Goal: Task Accomplishment & Management: Manage account settings

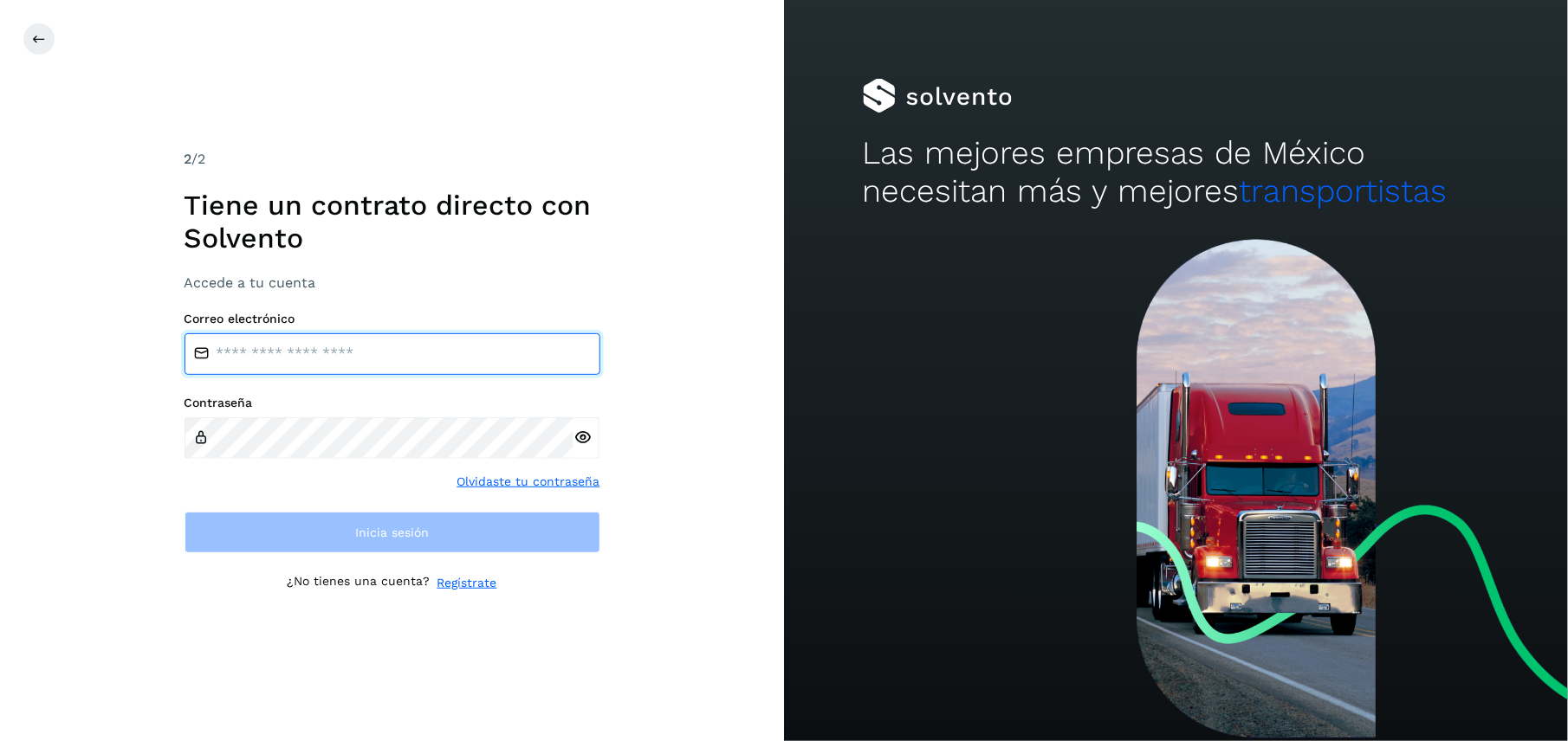
click at [338, 353] on input "email" at bounding box center [392, 354] width 416 height 41
type input "**********"
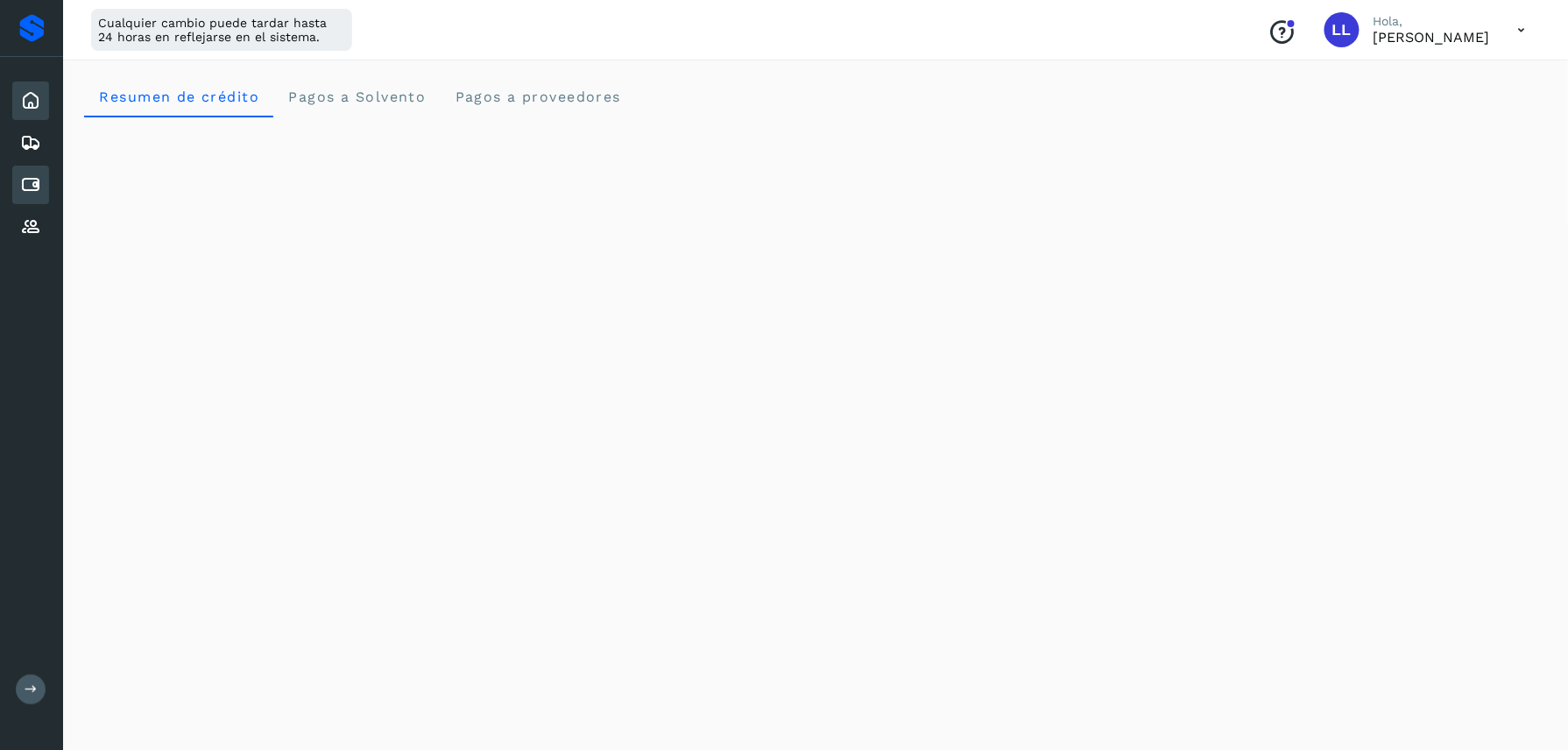
click at [21, 184] on icon at bounding box center [31, 185] width 21 height 21
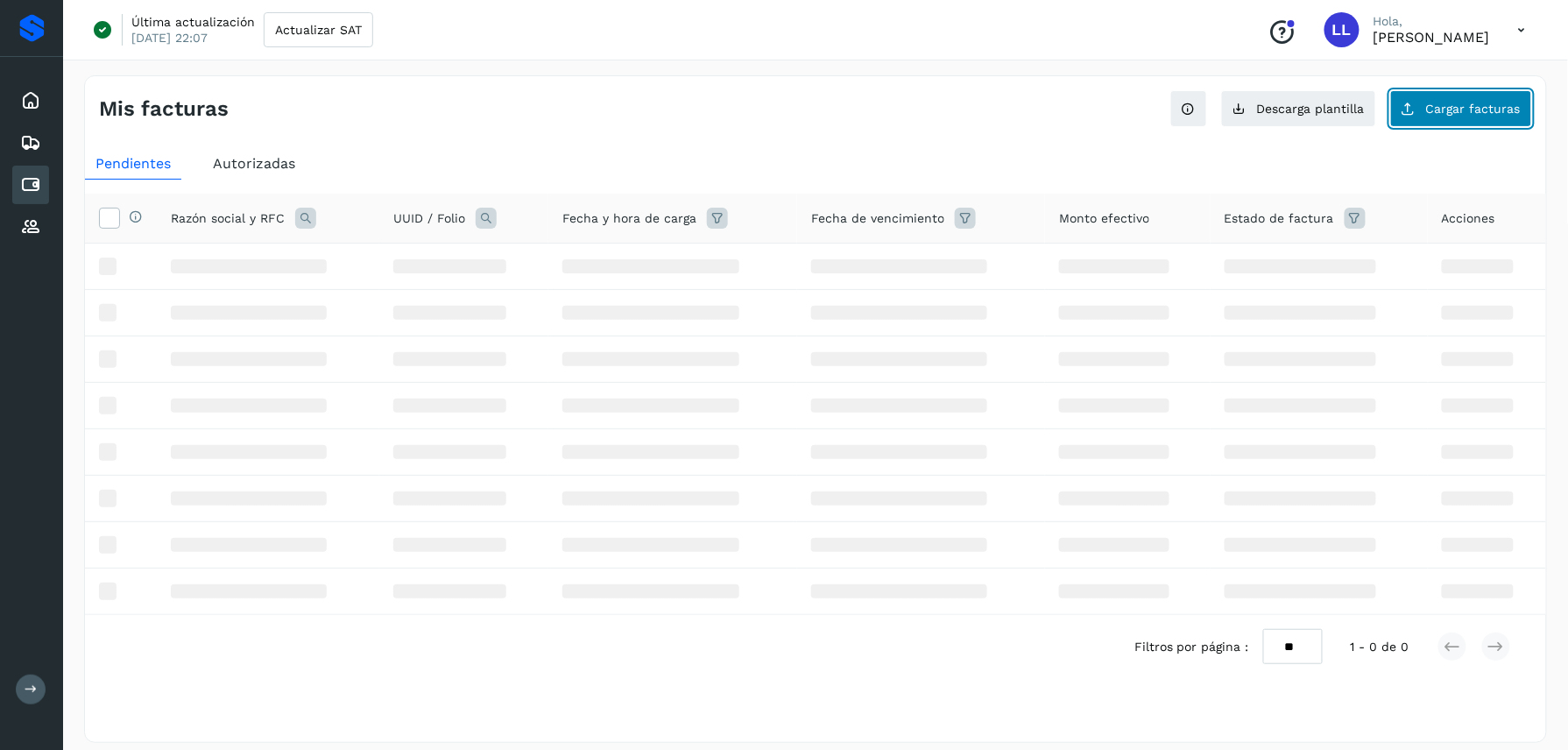
click at [1424, 104] on button "Cargar facturas" at bounding box center [1461, 108] width 142 height 36
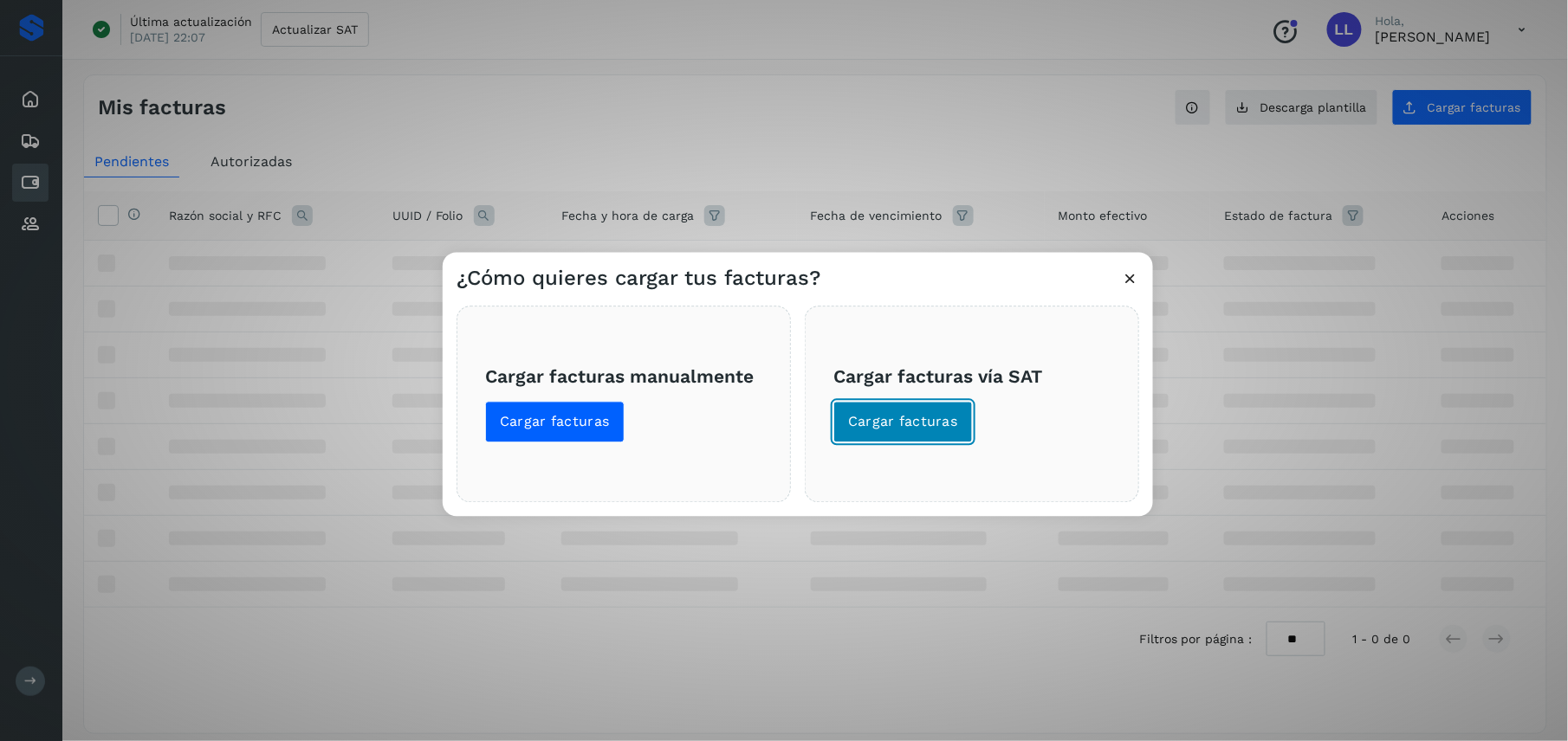
click at [898, 430] on span "Cargar facturas" at bounding box center [902, 422] width 110 height 19
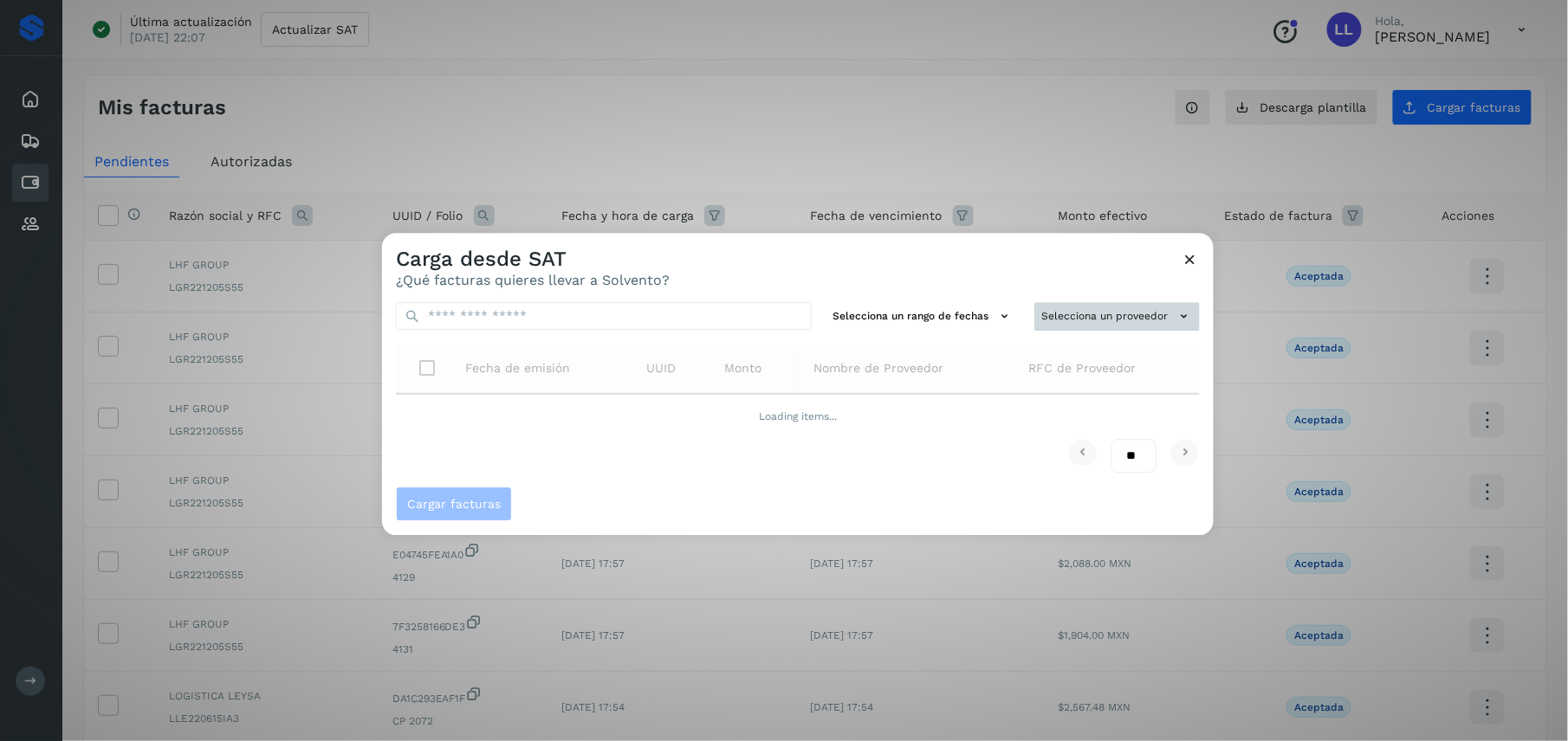
click at [1137, 315] on button "Selecciona un proveedor" at bounding box center [1116, 316] width 165 height 29
click at [1097, 347] on input "text" at bounding box center [1088, 351] width 212 height 28
click at [934, 250] on div at bounding box center [1165, 604] width 1568 height 741
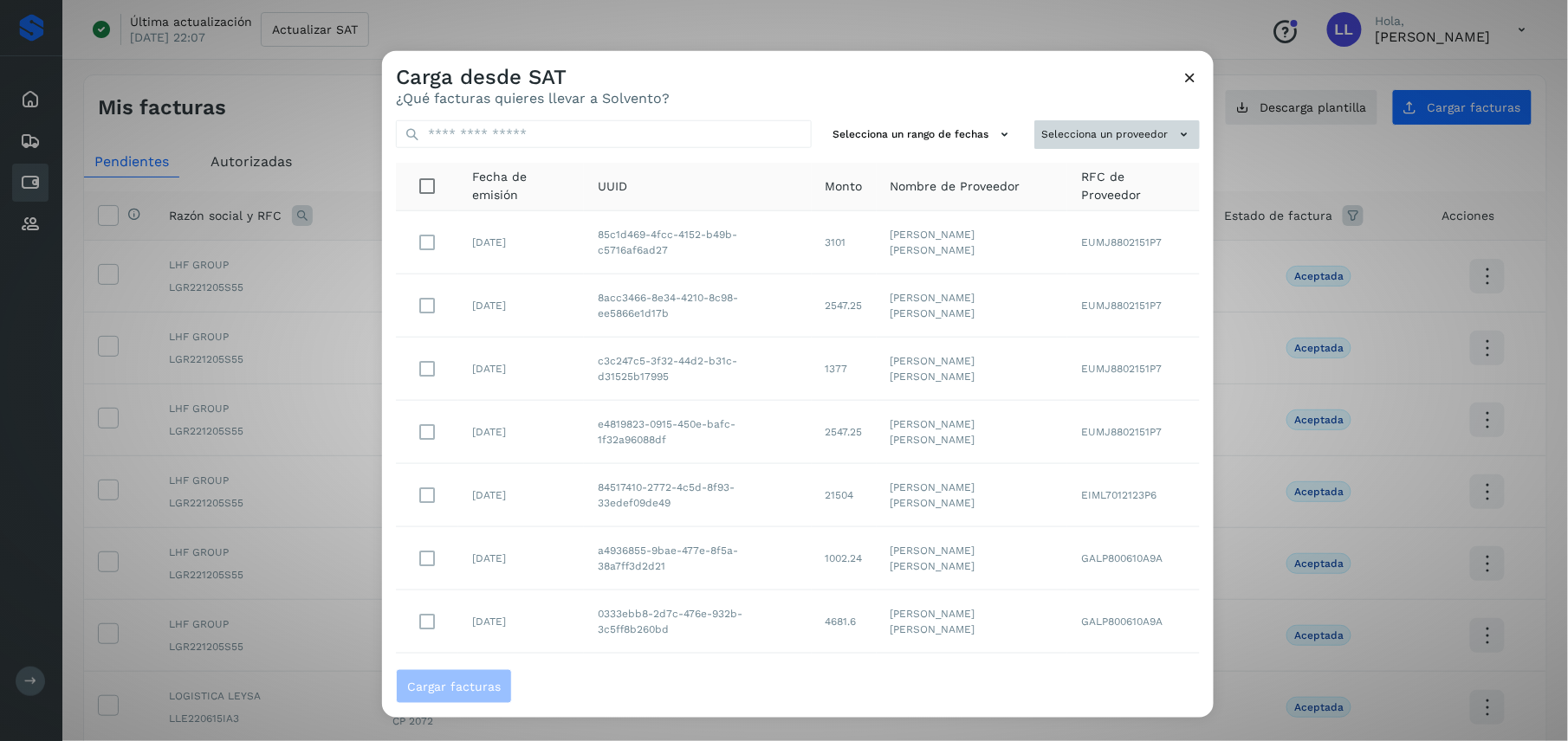
click at [1097, 130] on button "Selecciona un proveedor" at bounding box center [1116, 135] width 165 height 29
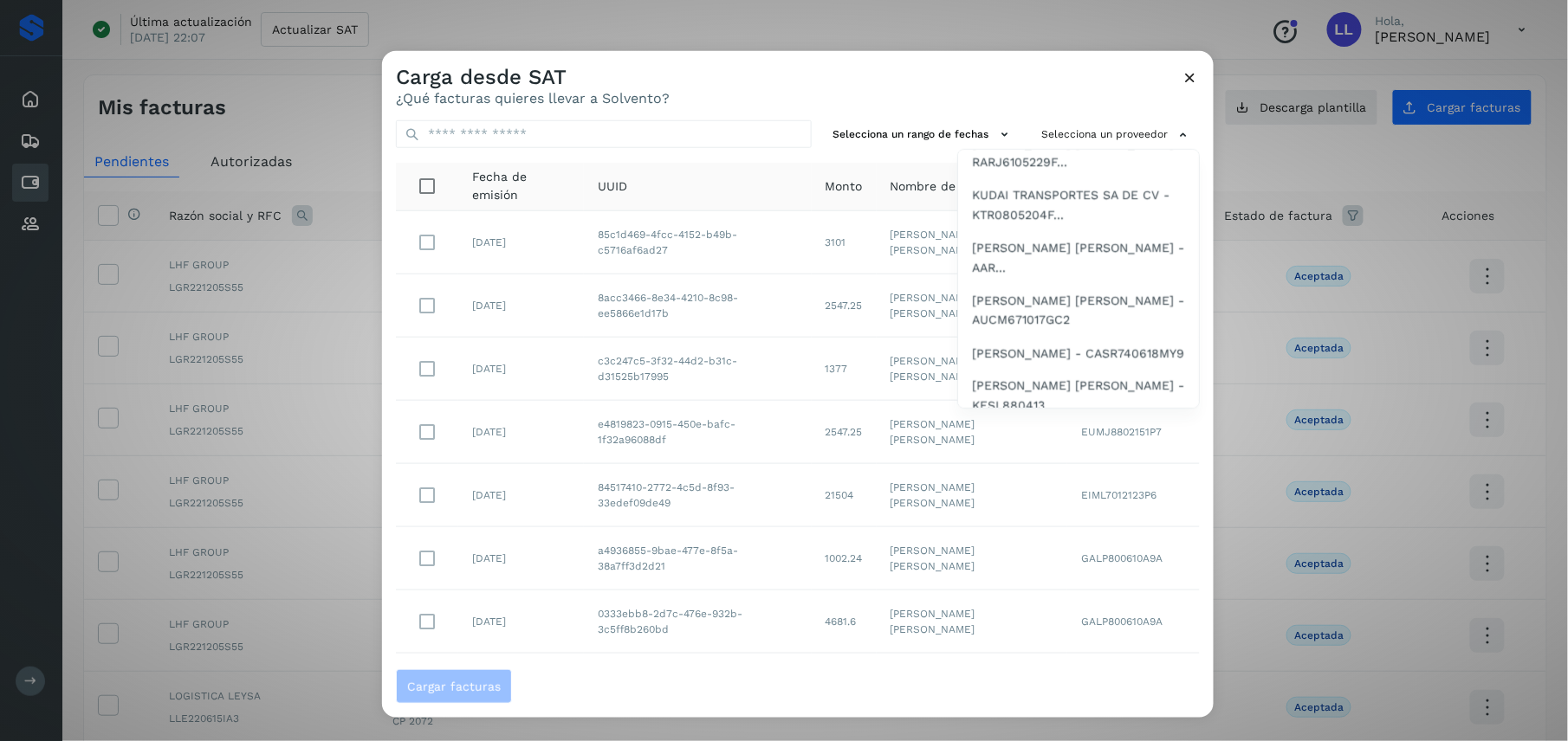
scroll to position [975, 0]
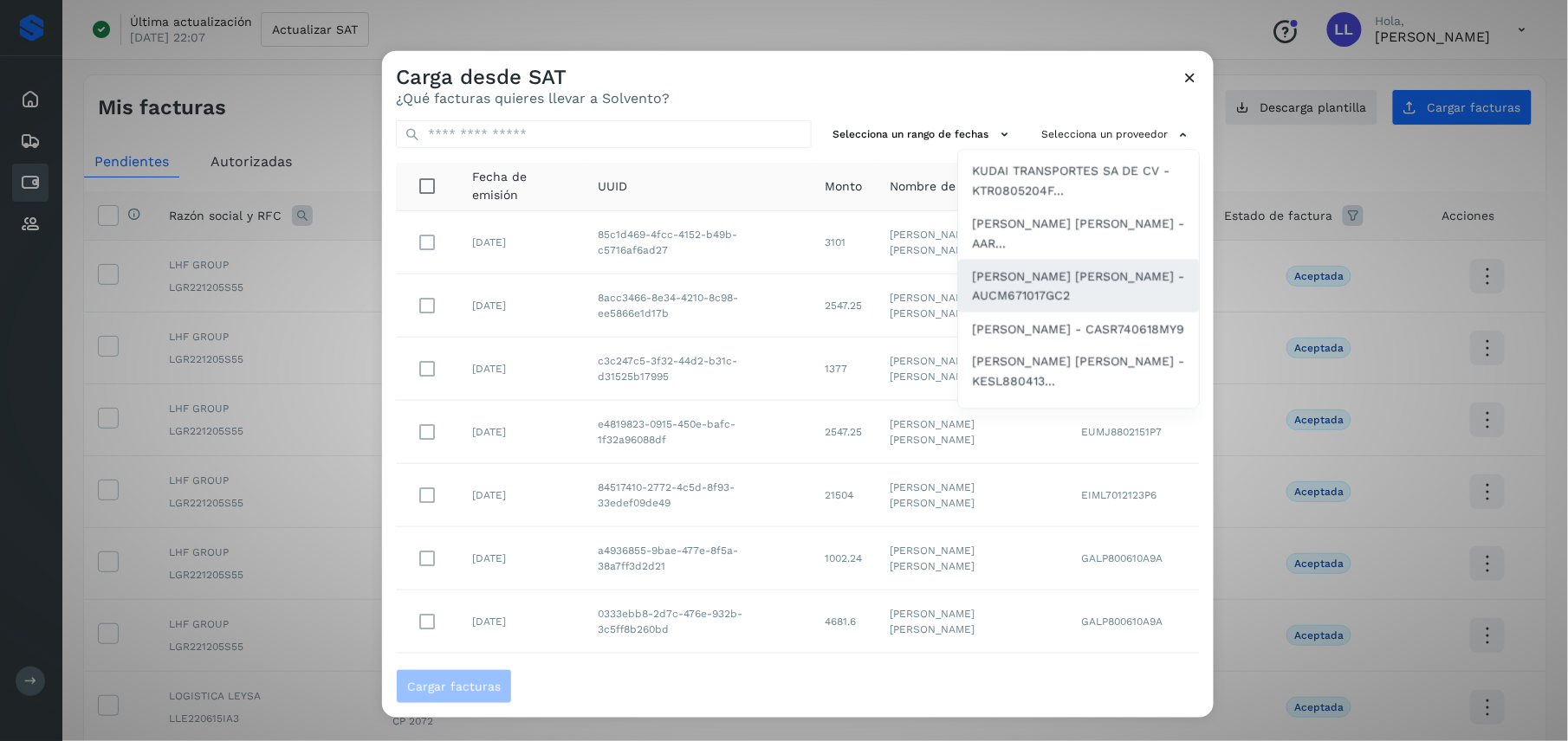
click at [1024, 289] on span "[PERSON_NAME] [PERSON_NAME] - AUCM671017GC2" at bounding box center [1078, 286] width 213 height 39
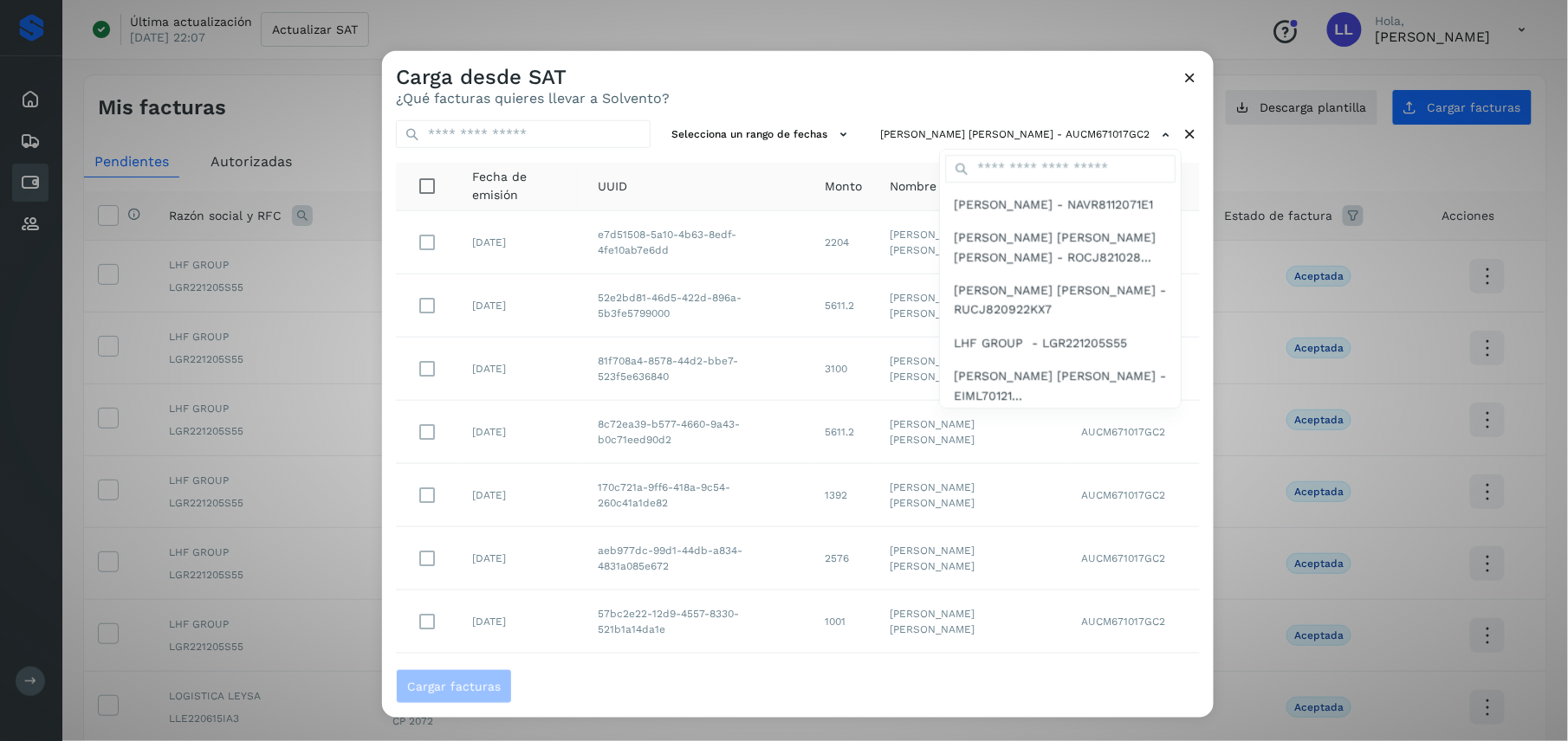
click at [996, 88] on div at bounding box center [1165, 421] width 1568 height 741
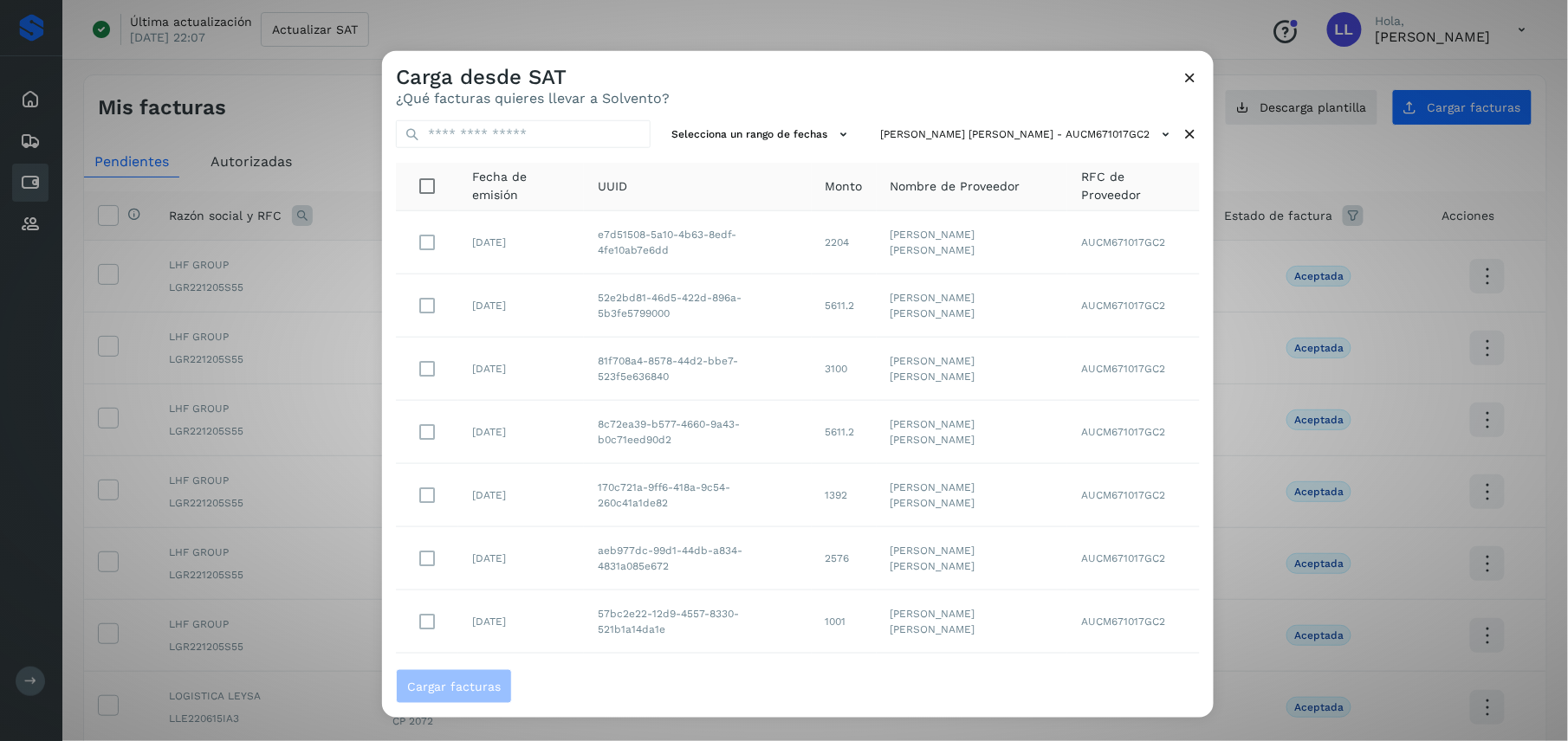
scroll to position [223, 0]
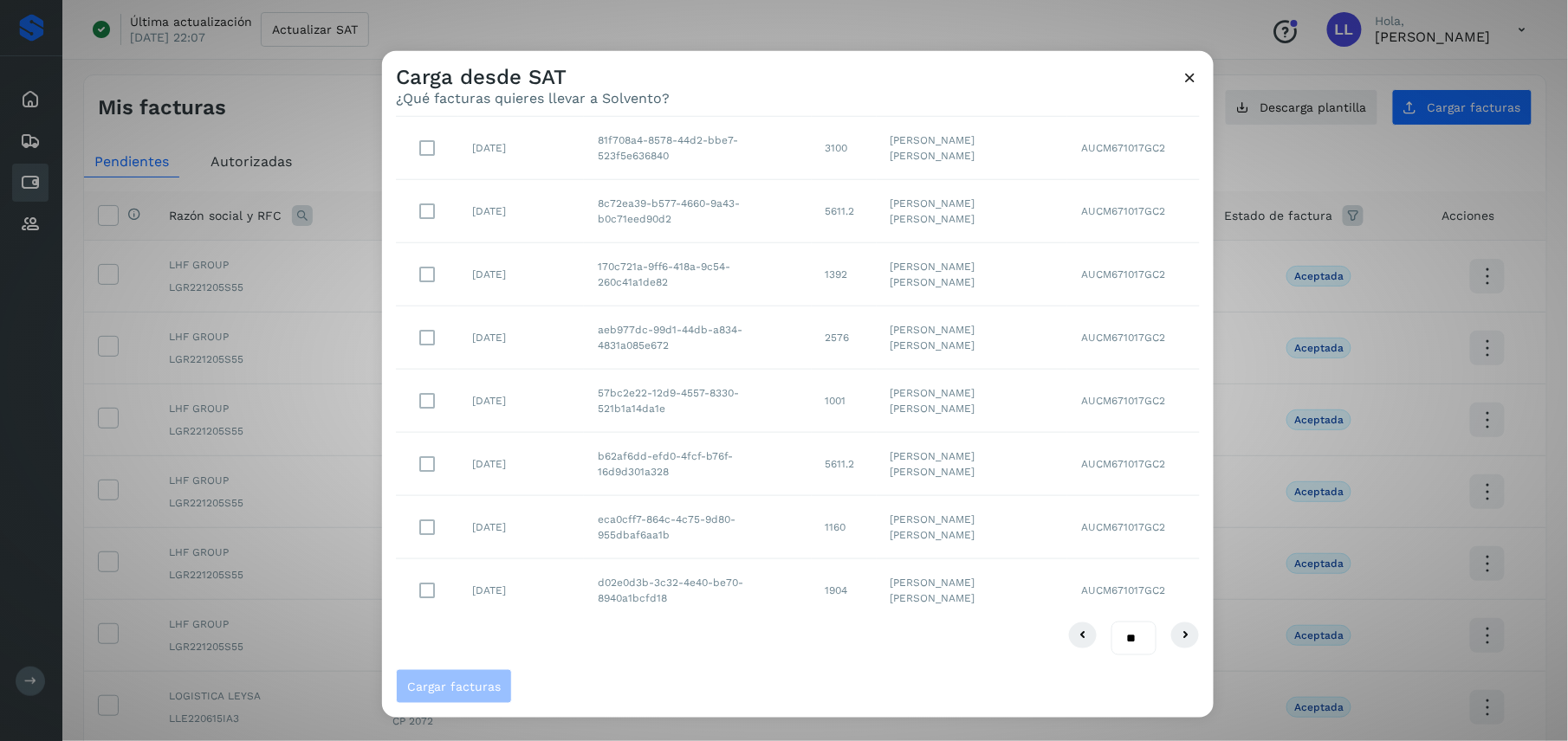
click at [1112, 627] on select "** ** **" at bounding box center [1134, 640] width 45 height 35
select select "**"
click at [1112, 622] on select "** ** **" at bounding box center [1134, 640] width 45 height 35
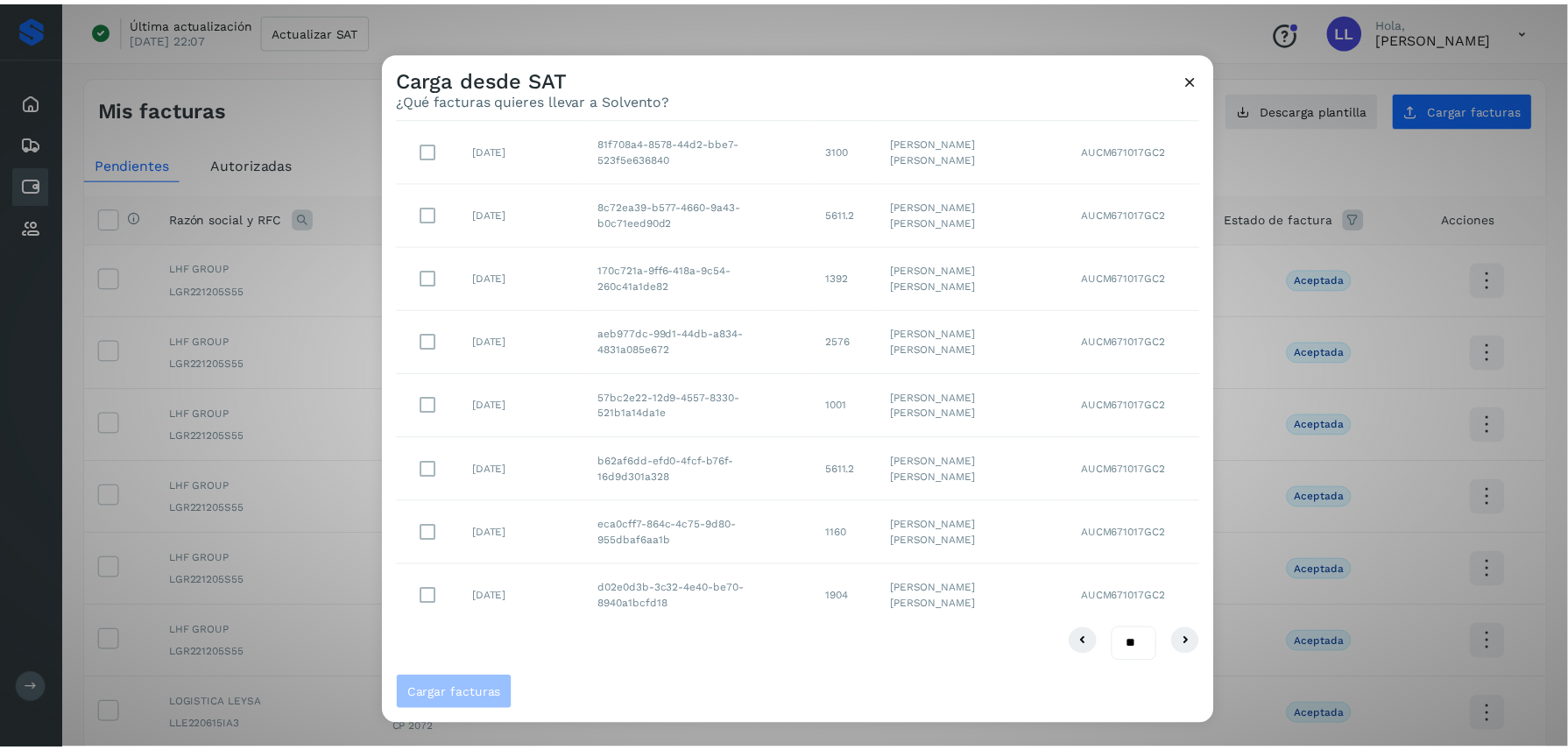
scroll to position [0, 0]
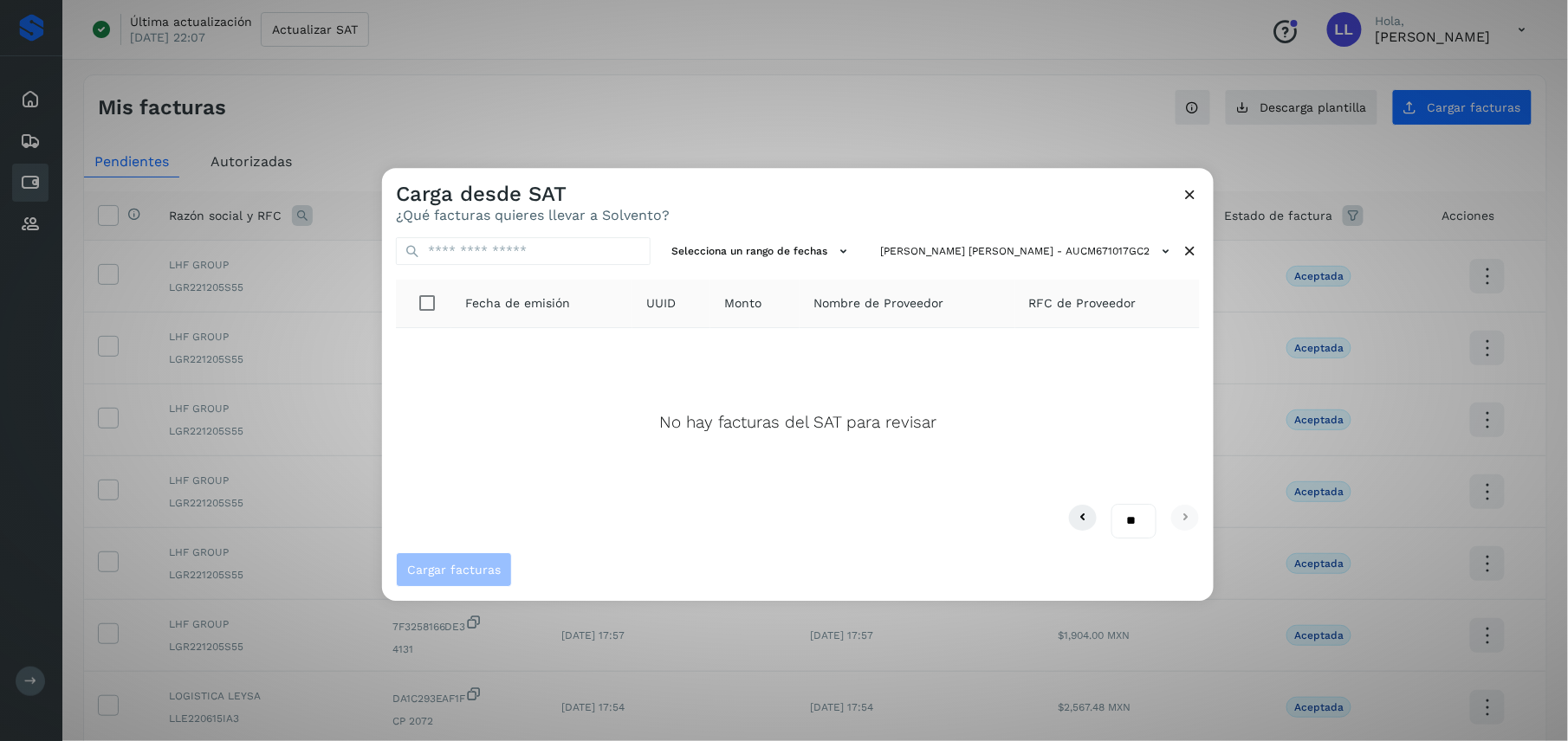
click at [1182, 195] on icon at bounding box center [1191, 194] width 18 height 18
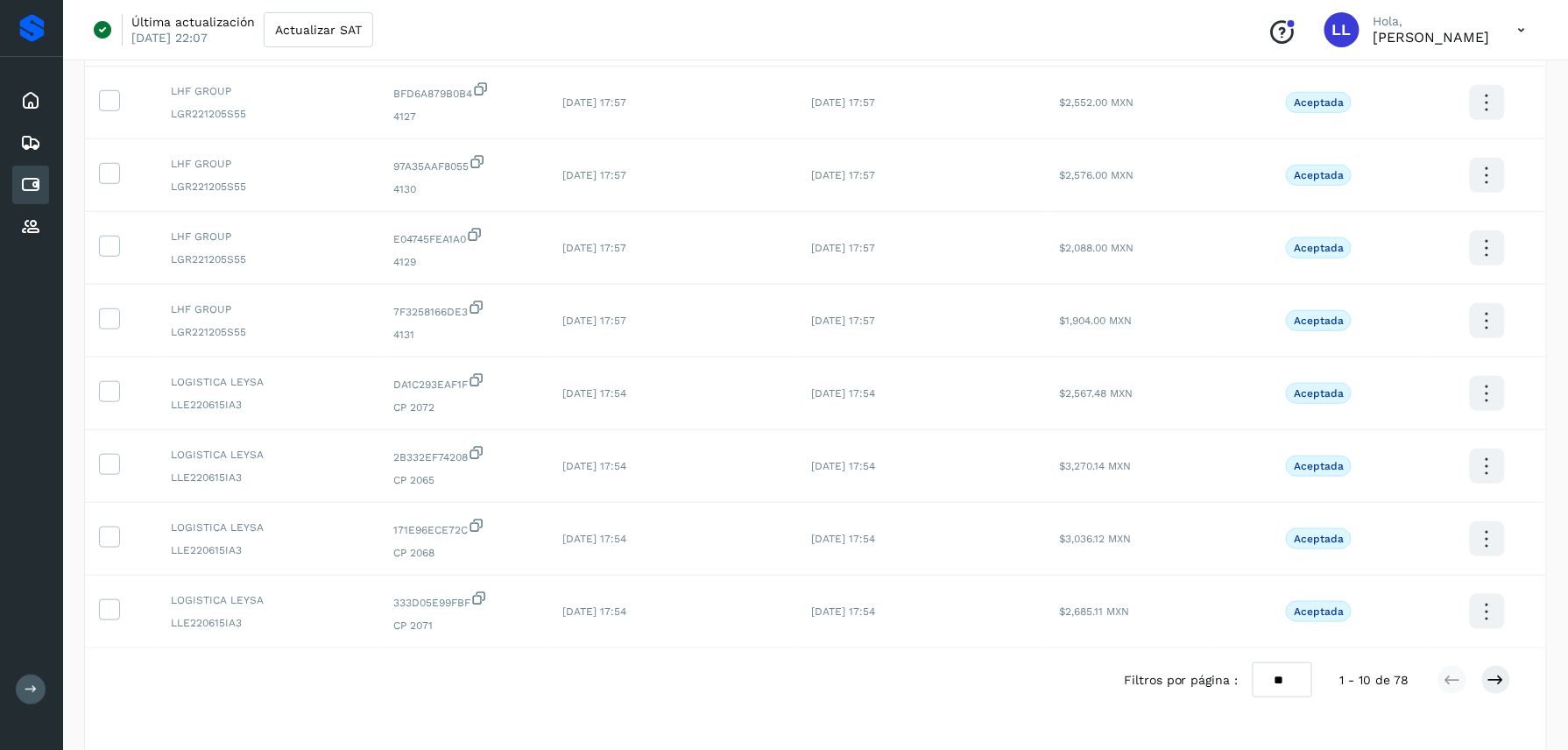
scroll to position [381, 0]
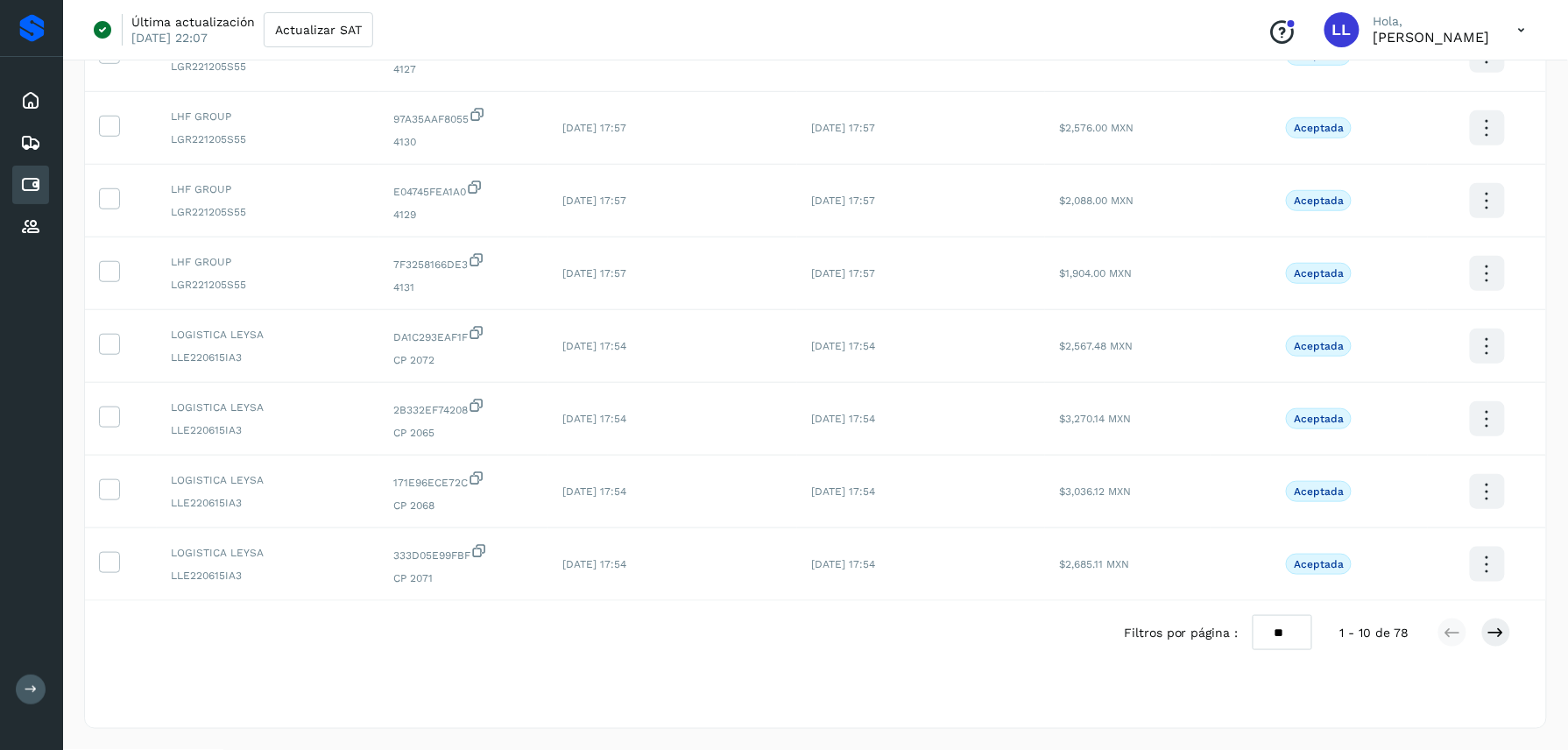
click at [1269, 639] on select "** ** **" at bounding box center [1283, 633] width 60 height 35
select select "**"
click at [1253, 616] on select "** ** **" at bounding box center [1283, 633] width 60 height 35
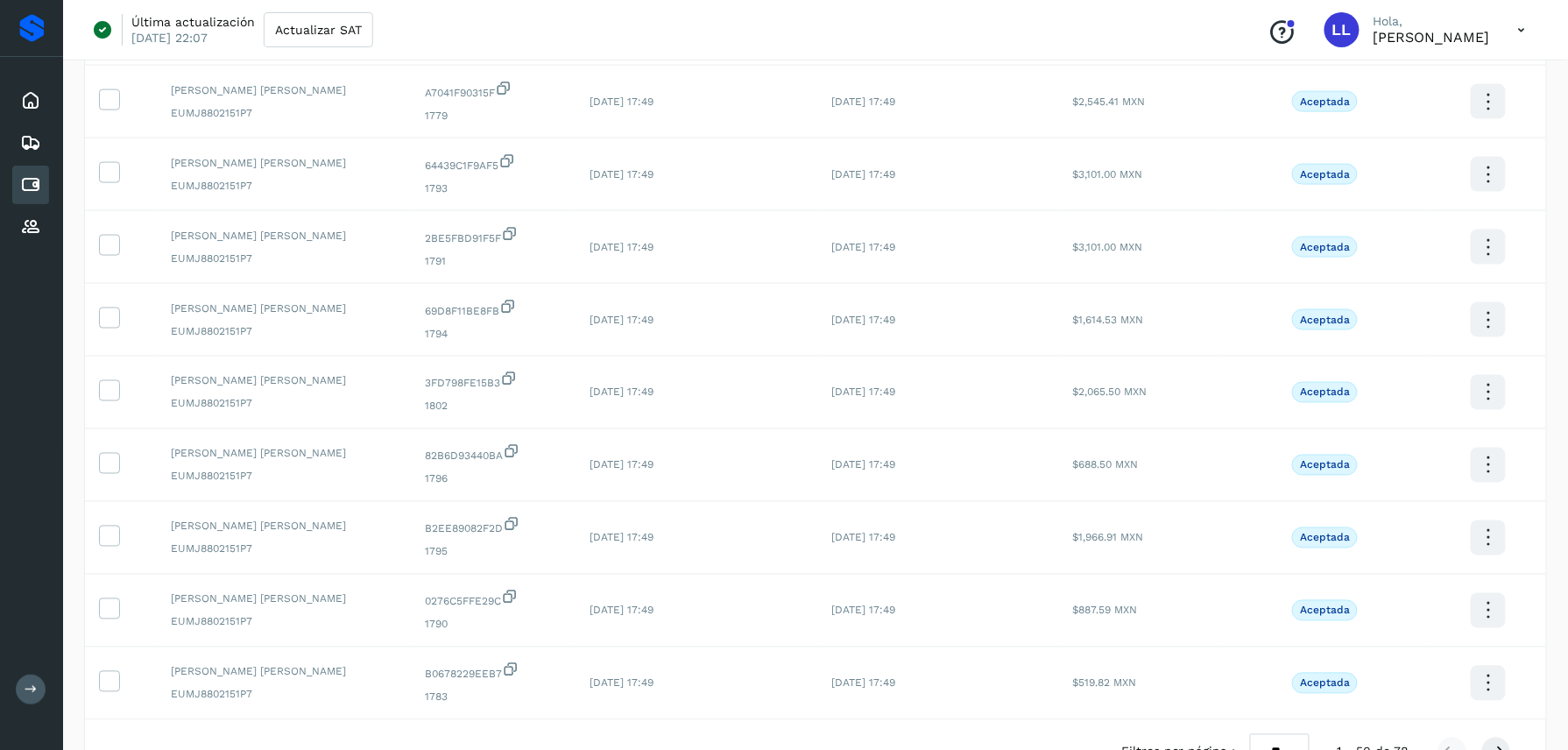
scroll to position [3326, 0]
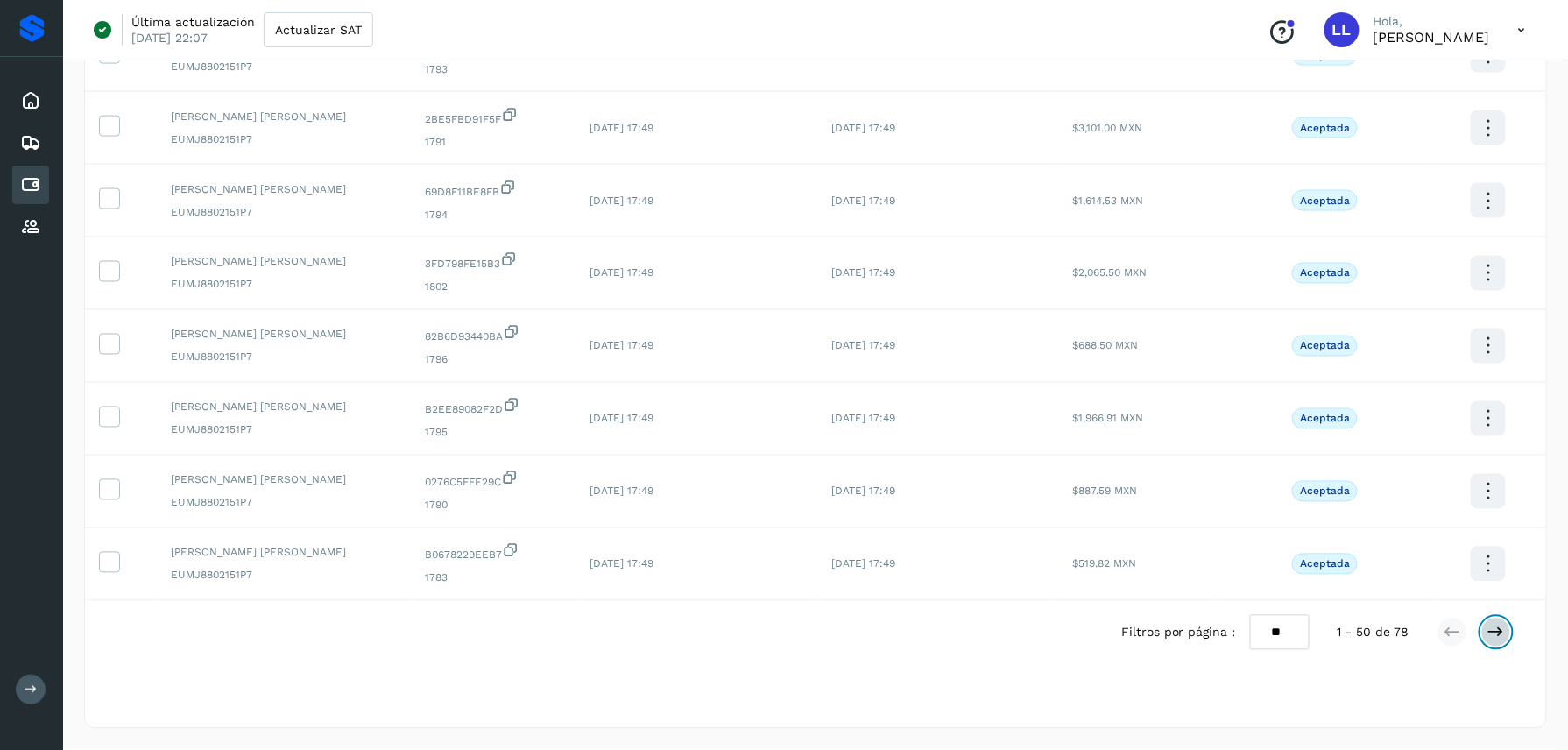
click at [1500, 634] on icon at bounding box center [1496, 632] width 18 height 18
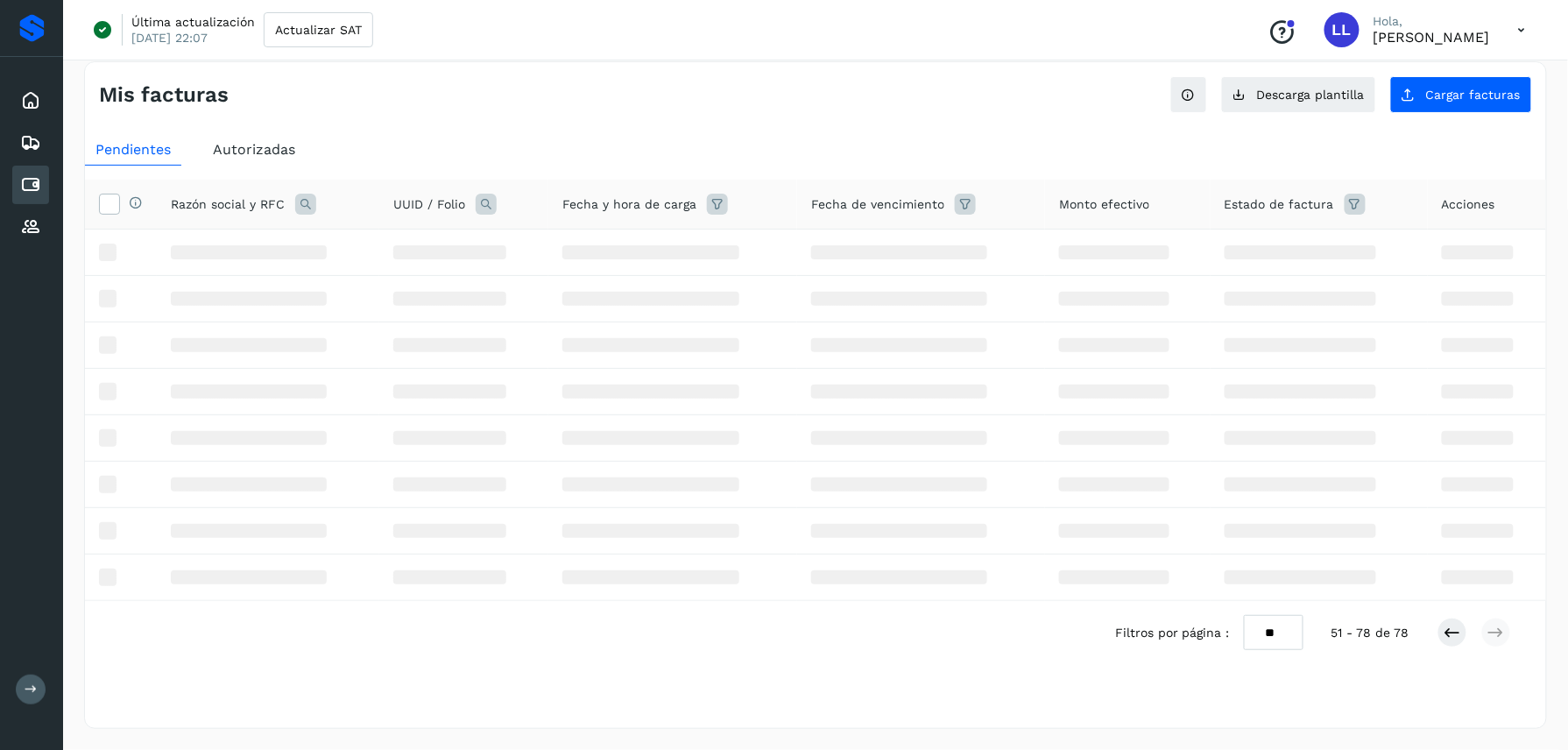
scroll to position [1706, 0]
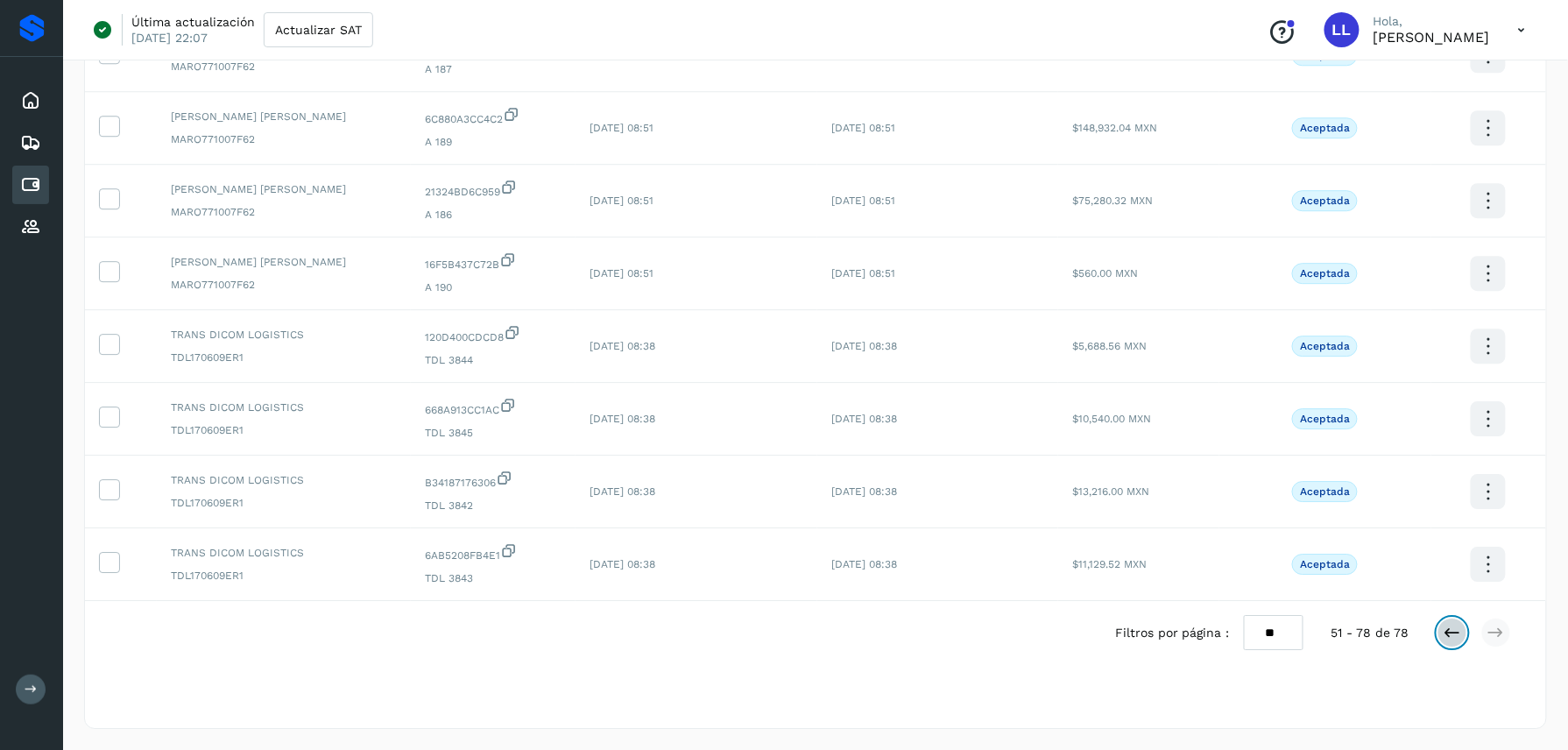
click at [1438, 633] on button at bounding box center [1452, 633] width 30 height 30
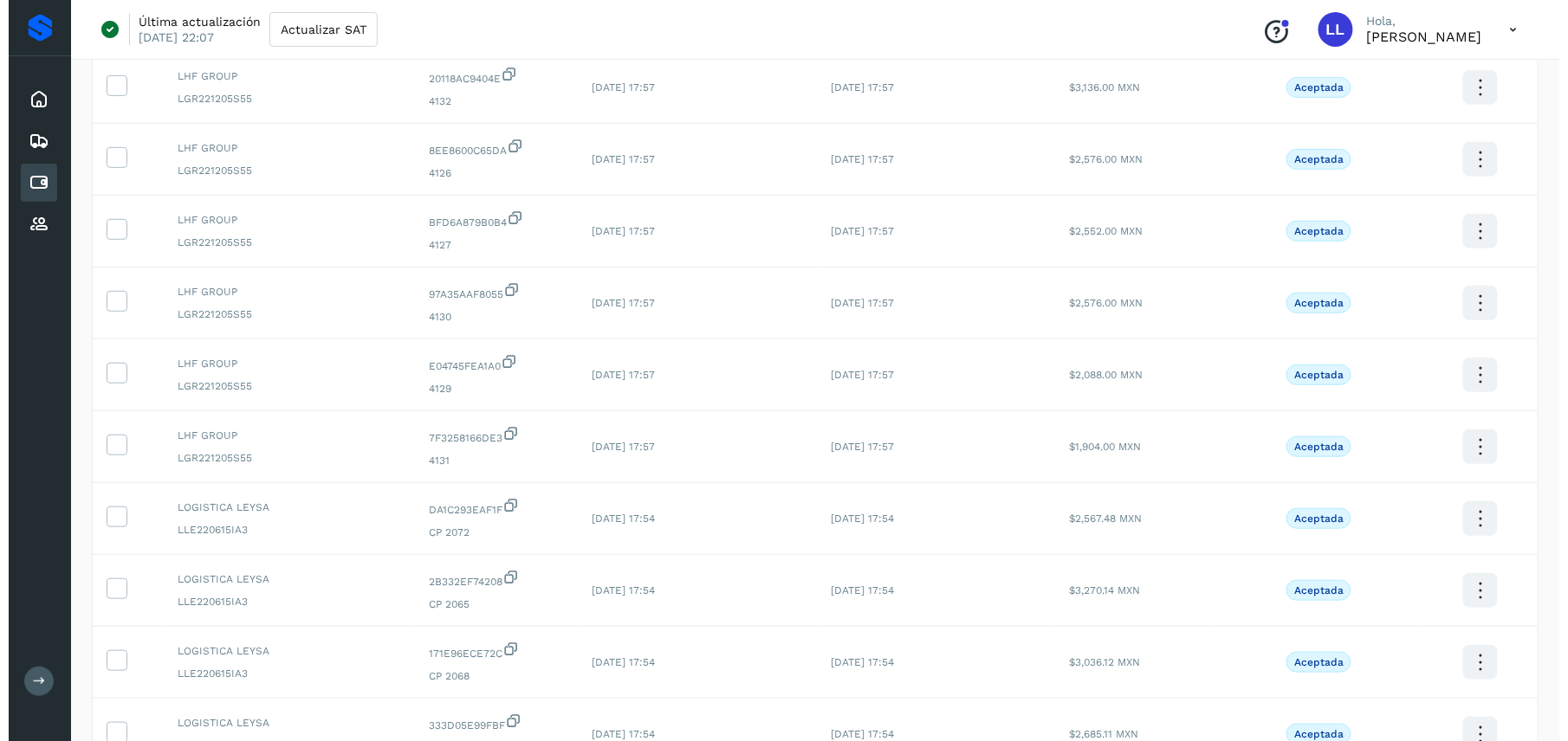
scroll to position [0, 0]
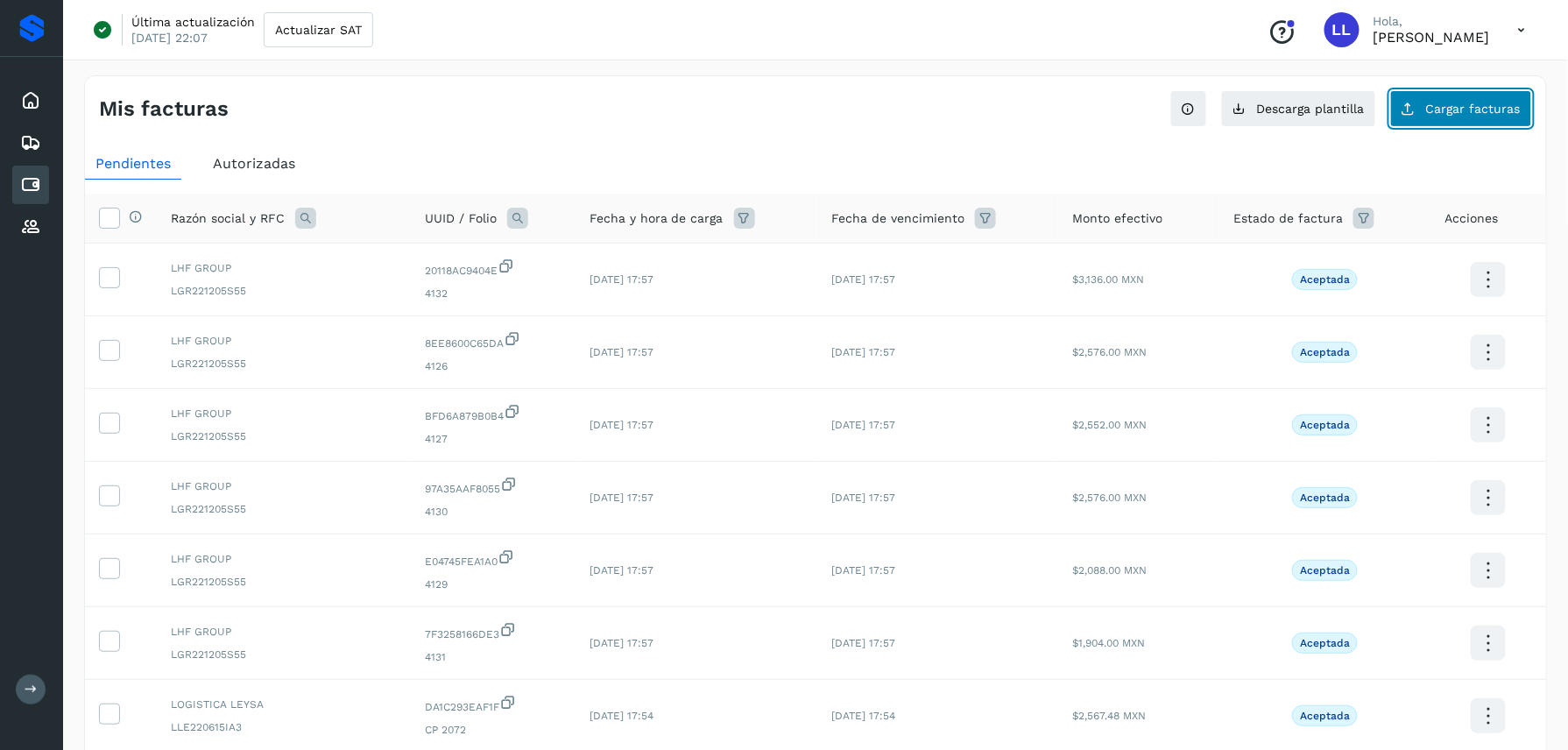
click at [1430, 110] on span "Cargar facturas" at bounding box center [1473, 108] width 94 height 12
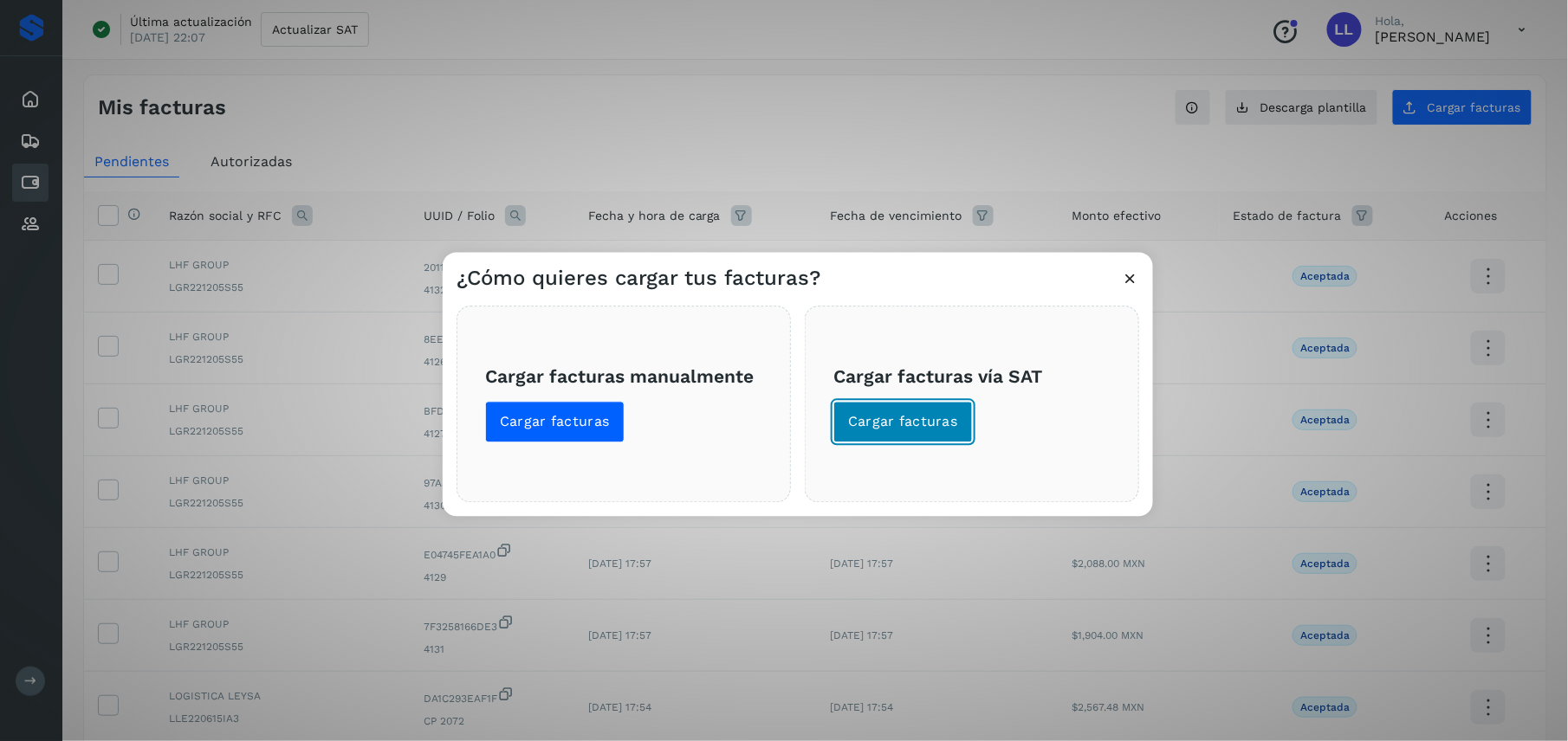
click at [949, 413] on span "Cargar facturas" at bounding box center [902, 422] width 110 height 19
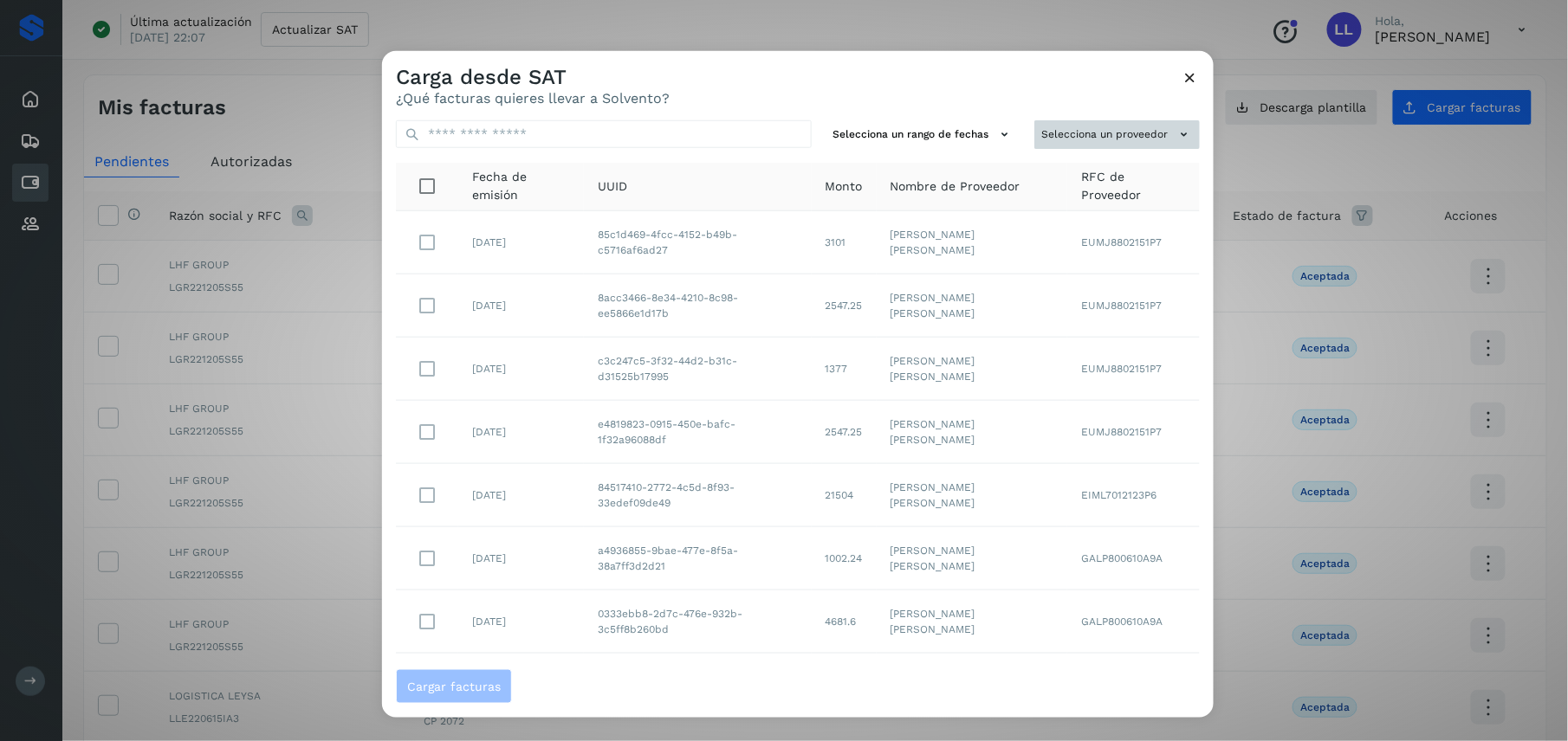
click at [1103, 129] on button "Selecciona un proveedor" at bounding box center [1116, 135] width 165 height 29
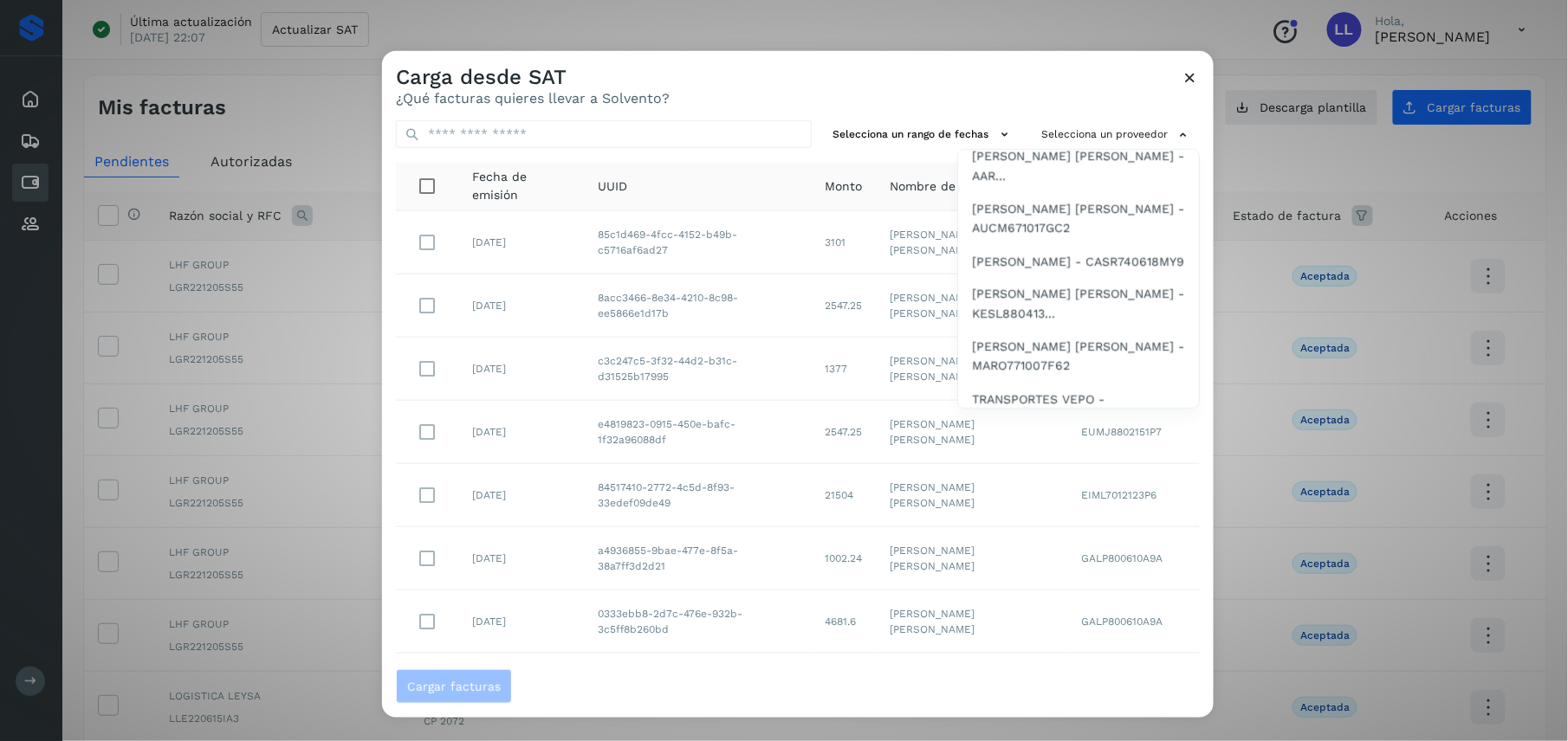
scroll to position [1017, 0]
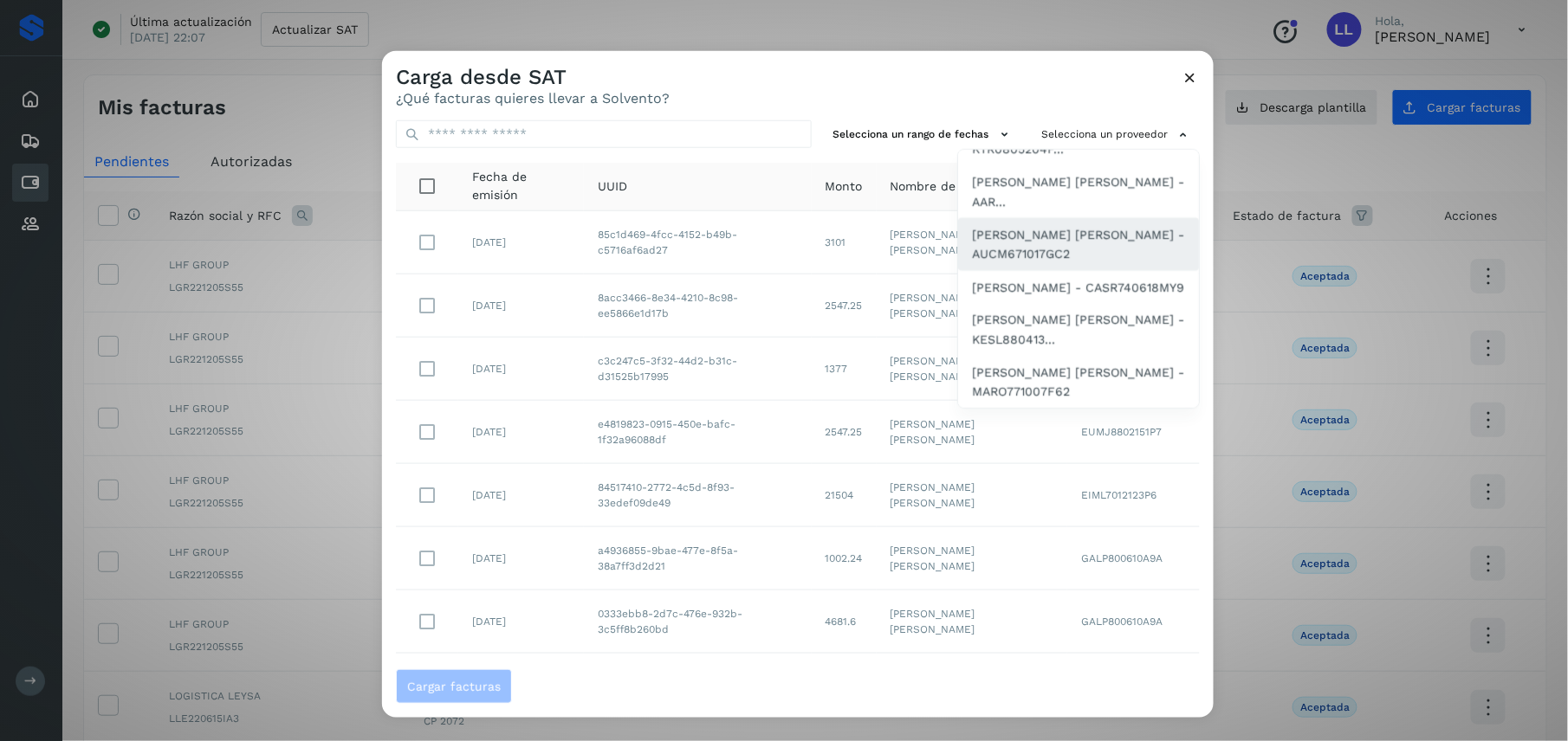
click at [1006, 251] on span "[PERSON_NAME] [PERSON_NAME] - AUCM671017GC2" at bounding box center [1078, 244] width 213 height 39
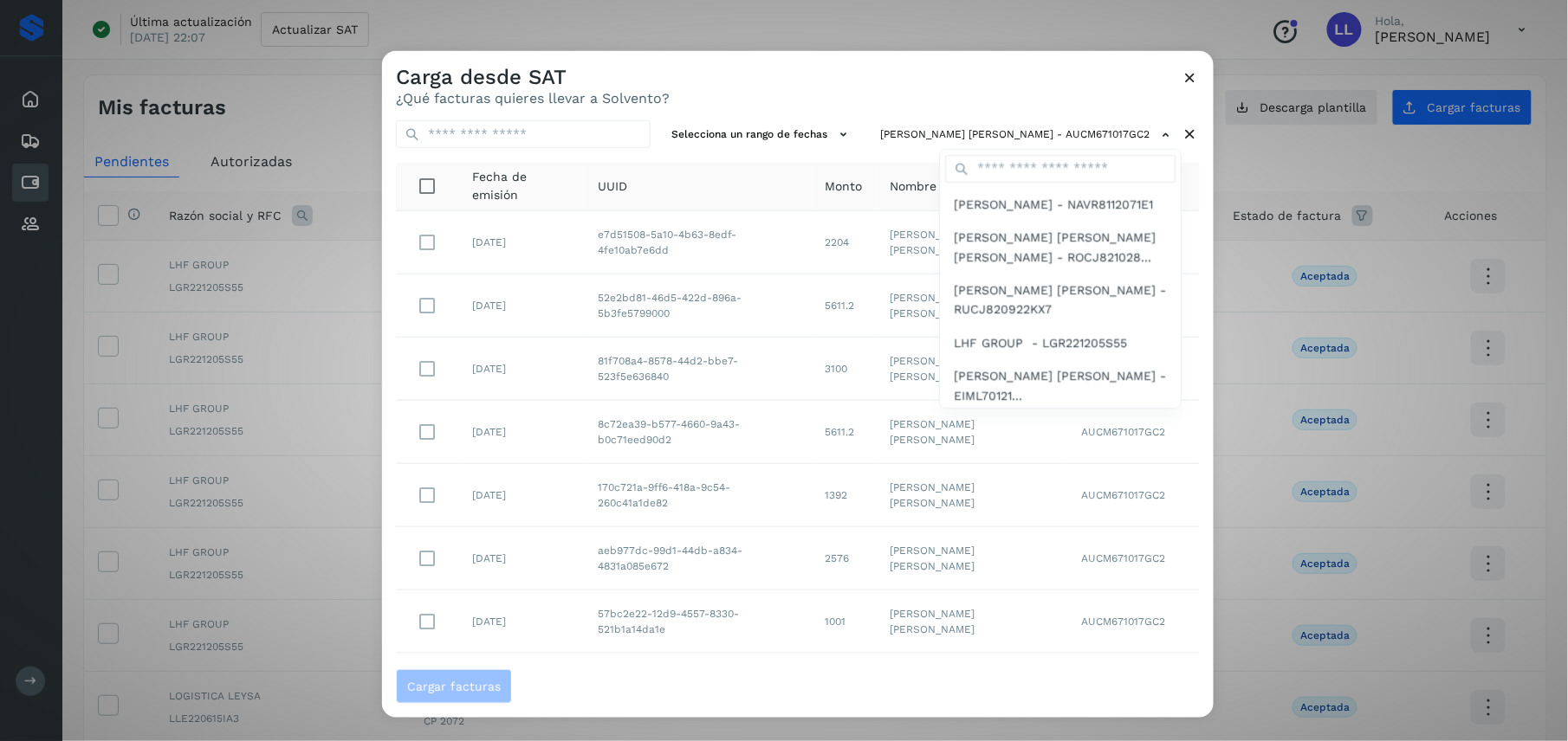
click at [825, 90] on div at bounding box center [1165, 421] width 1568 height 741
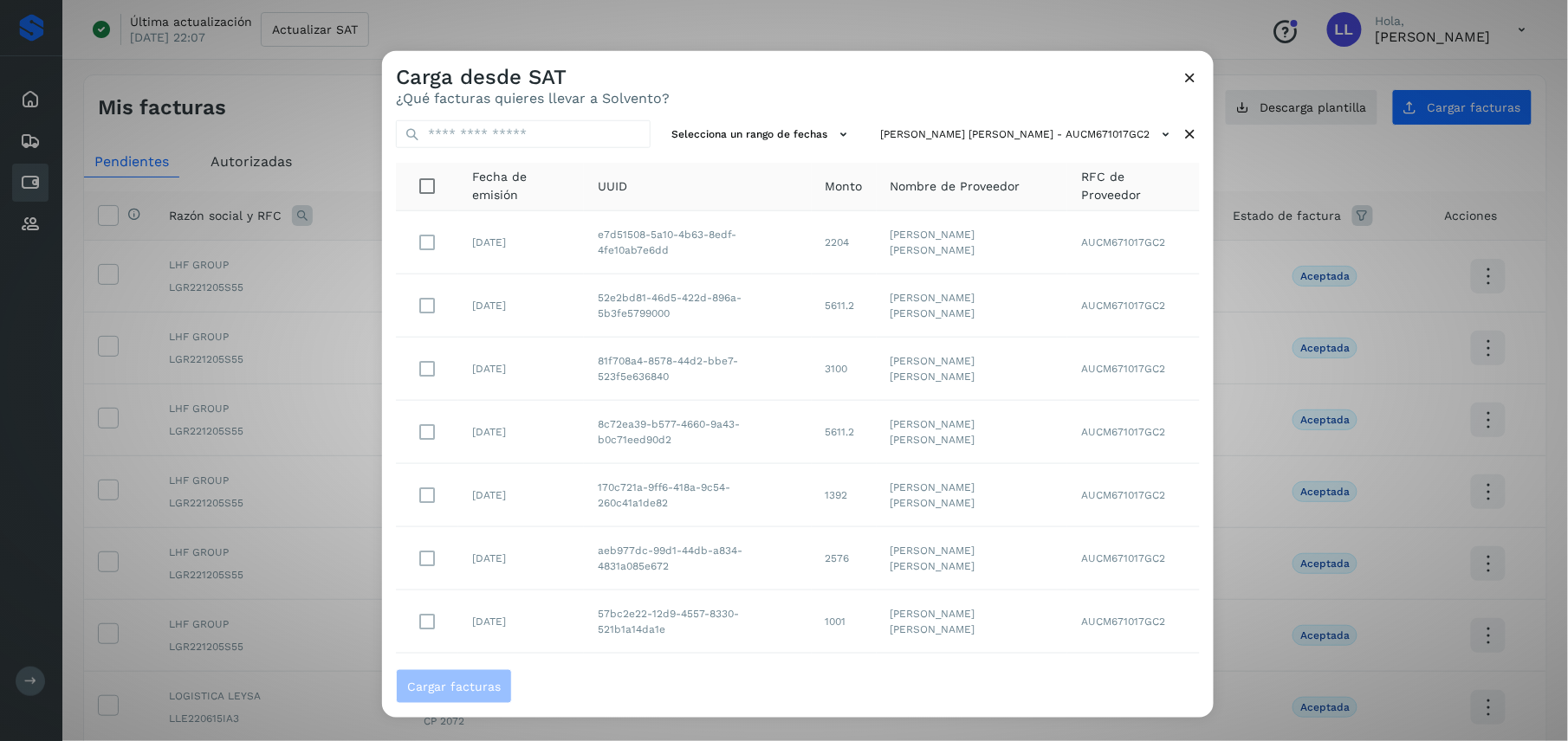
scroll to position [223, 0]
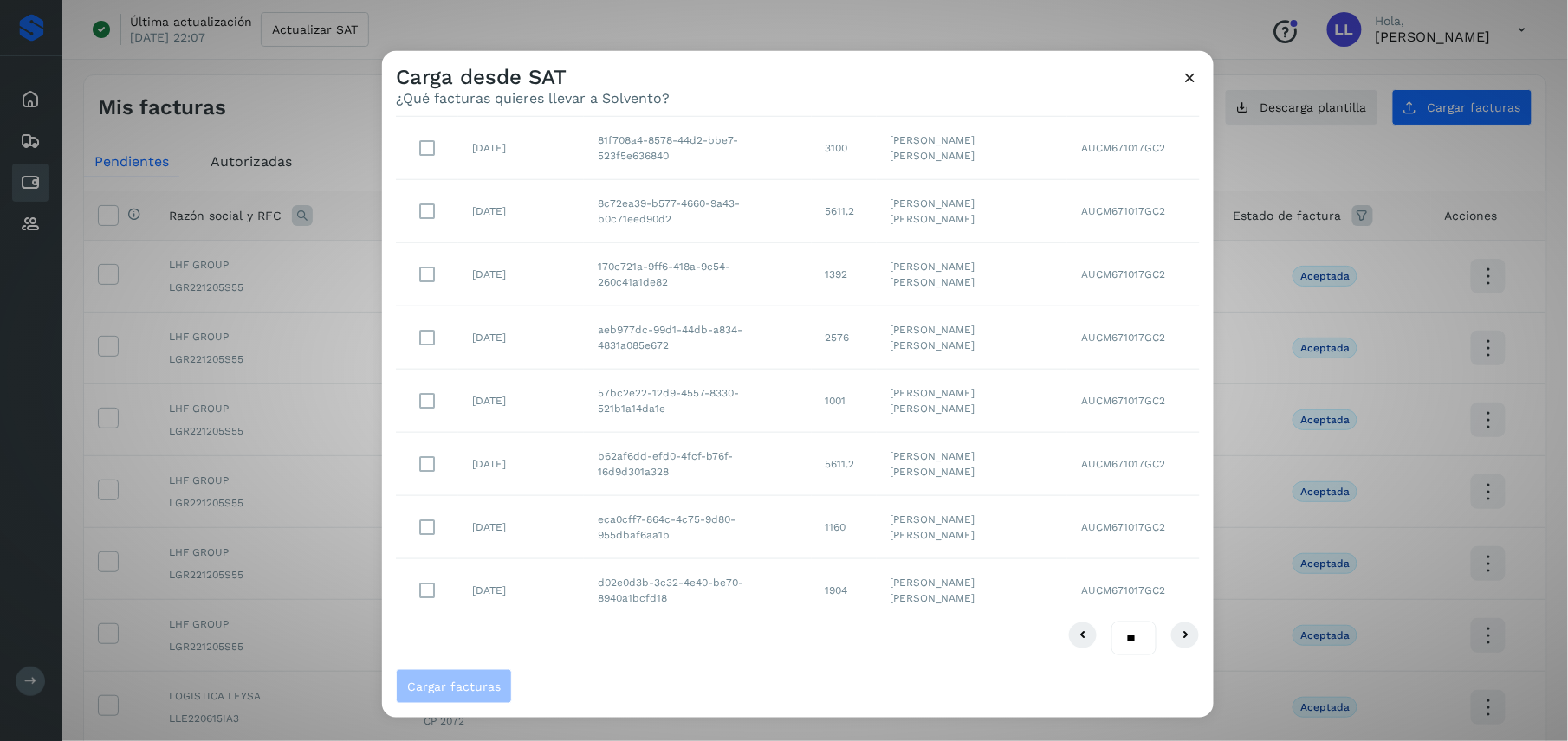
click at [1123, 638] on select "** ** **" at bounding box center [1134, 640] width 45 height 35
click at [1112, 622] on select "** ** **" at bounding box center [1134, 640] width 45 height 35
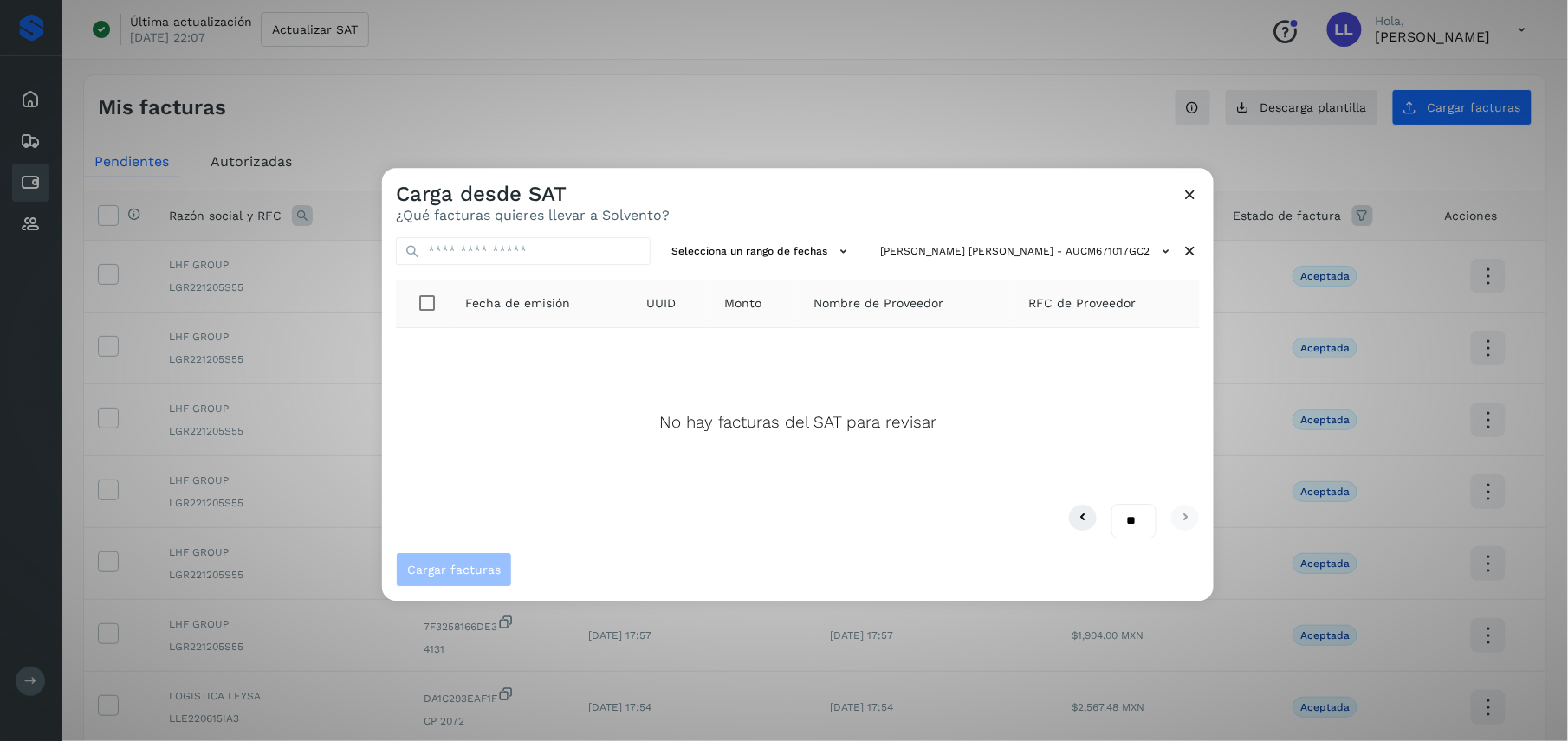
click at [882, 421] on p "No hay facturas del SAT para revisar" at bounding box center [797, 423] width 277 height 20
click at [1131, 522] on select "** ** **" at bounding box center [1134, 522] width 45 height 35
select select "**"
click at [1112, 504] on select "** ** **" at bounding box center [1134, 522] width 45 height 35
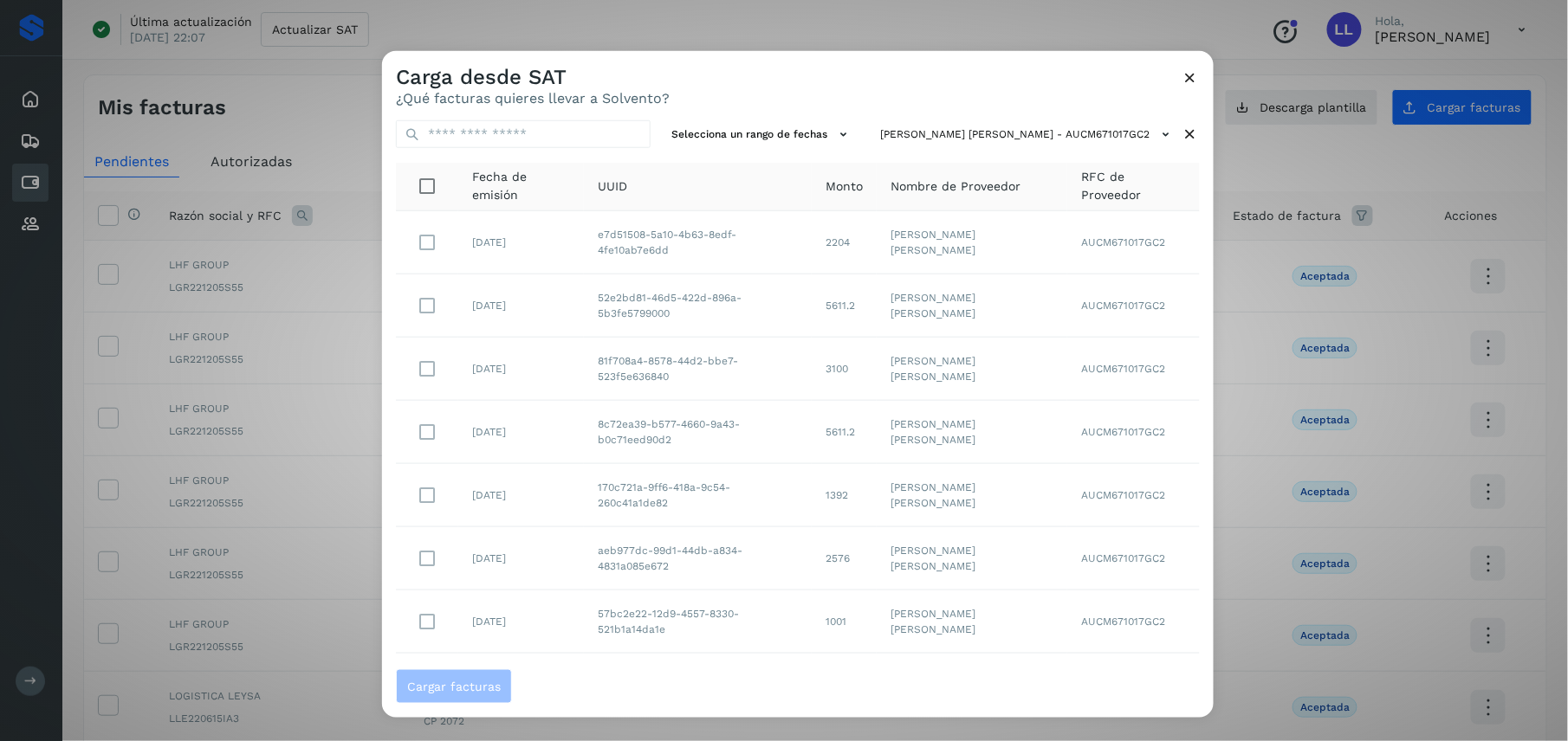
scroll to position [1176, 0]
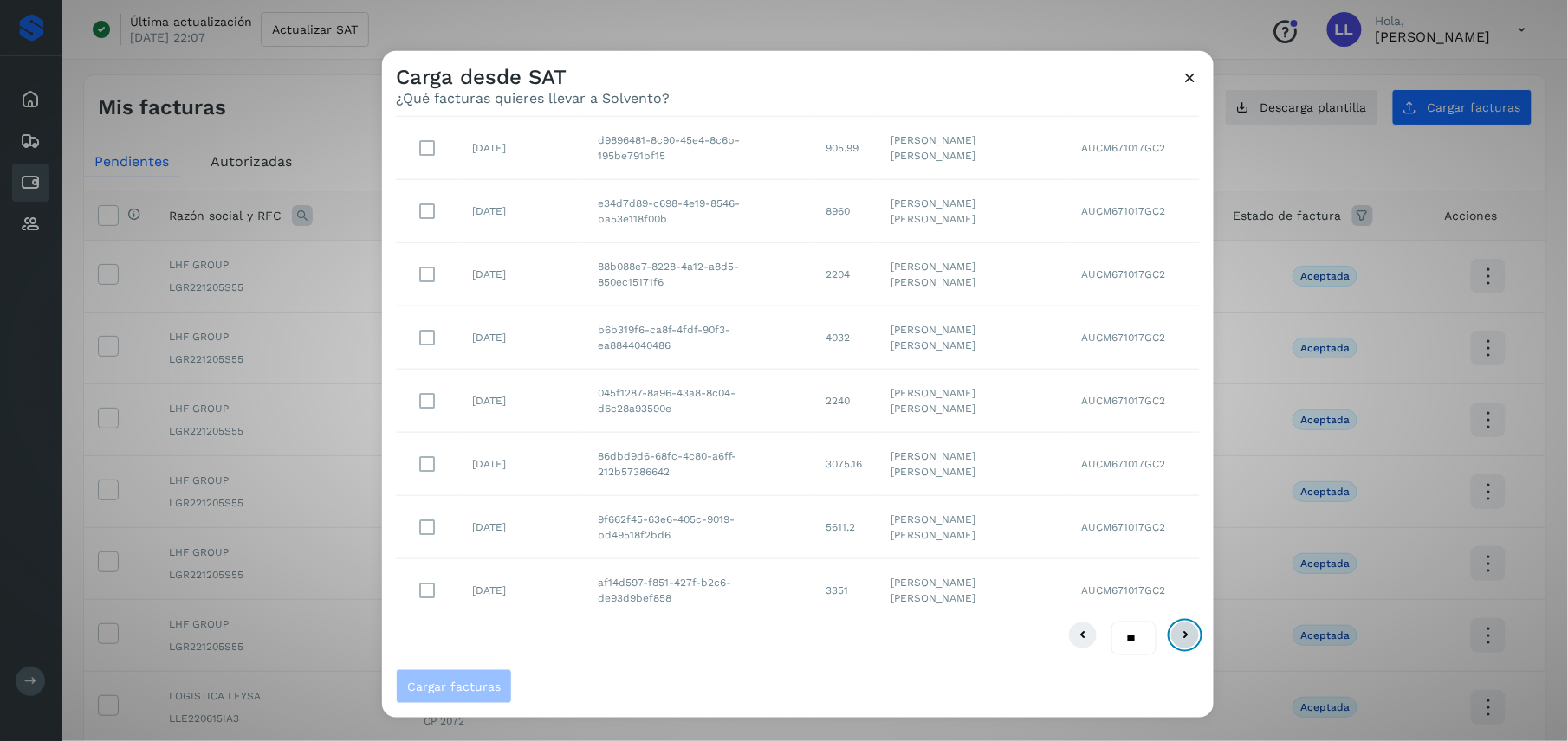
click at [1174, 635] on icon at bounding box center [1185, 636] width 21 height 21
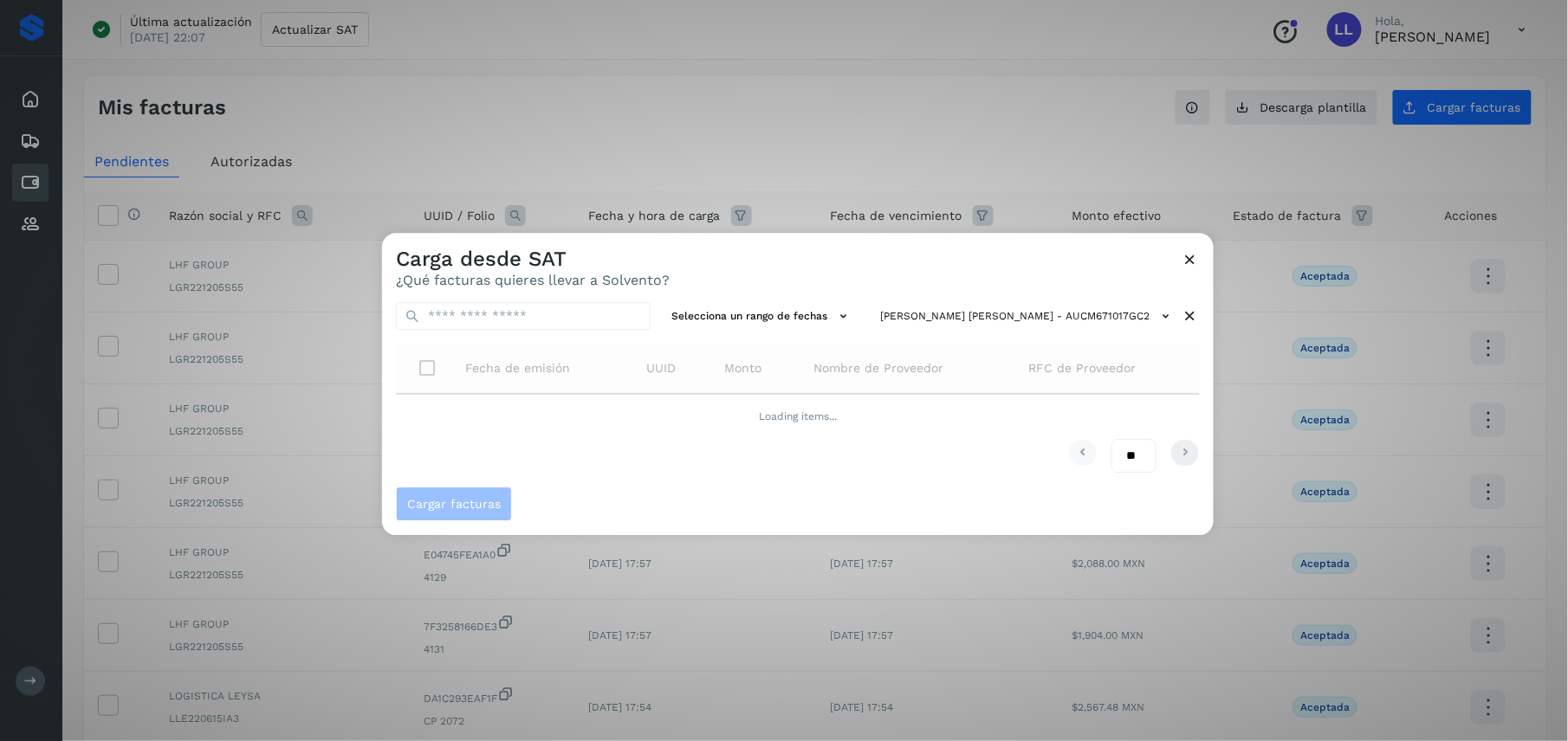
scroll to position [0, 0]
click at [1186, 264] on icon at bounding box center [1191, 260] width 18 height 18
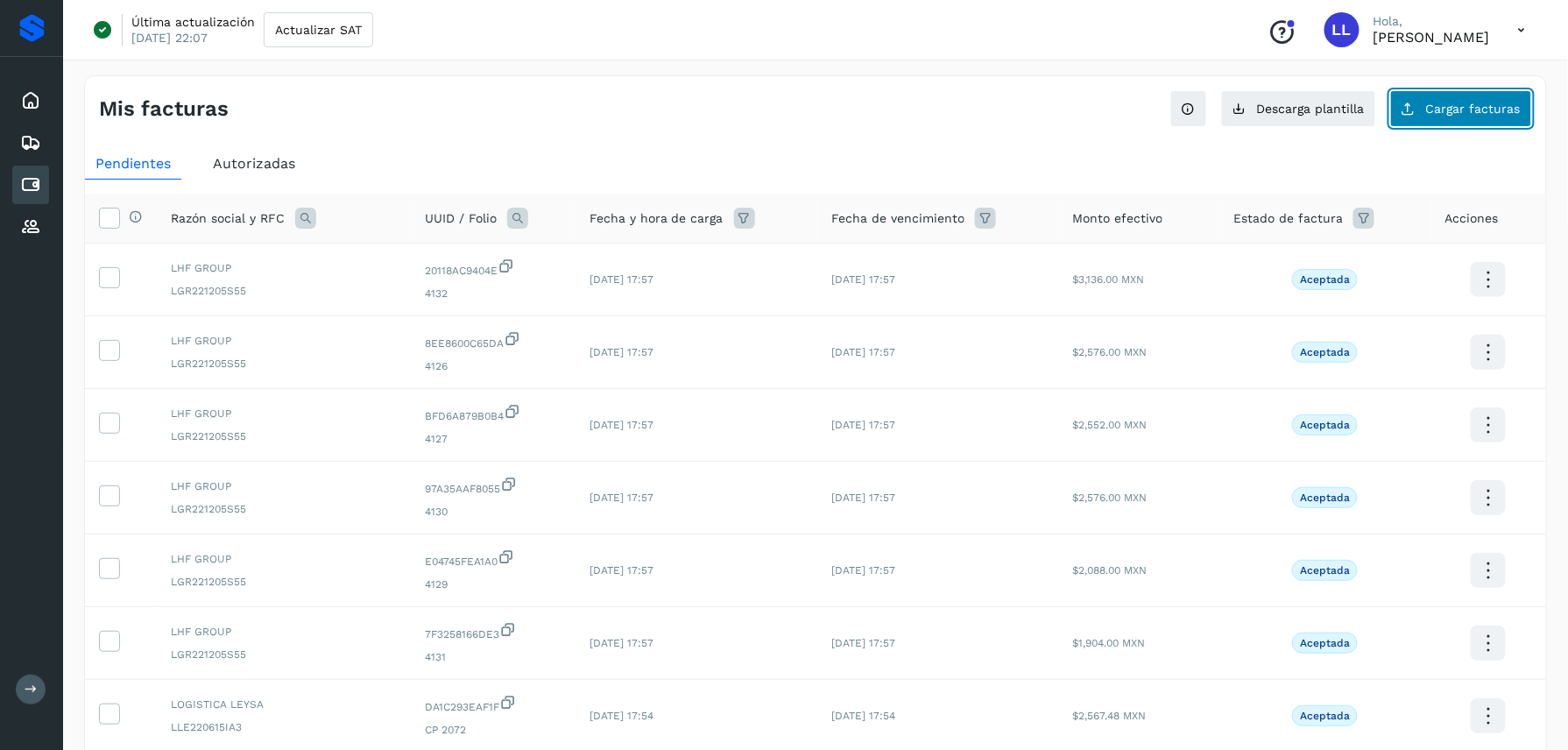
click at [1497, 109] on span "Cargar facturas" at bounding box center [1473, 108] width 94 height 12
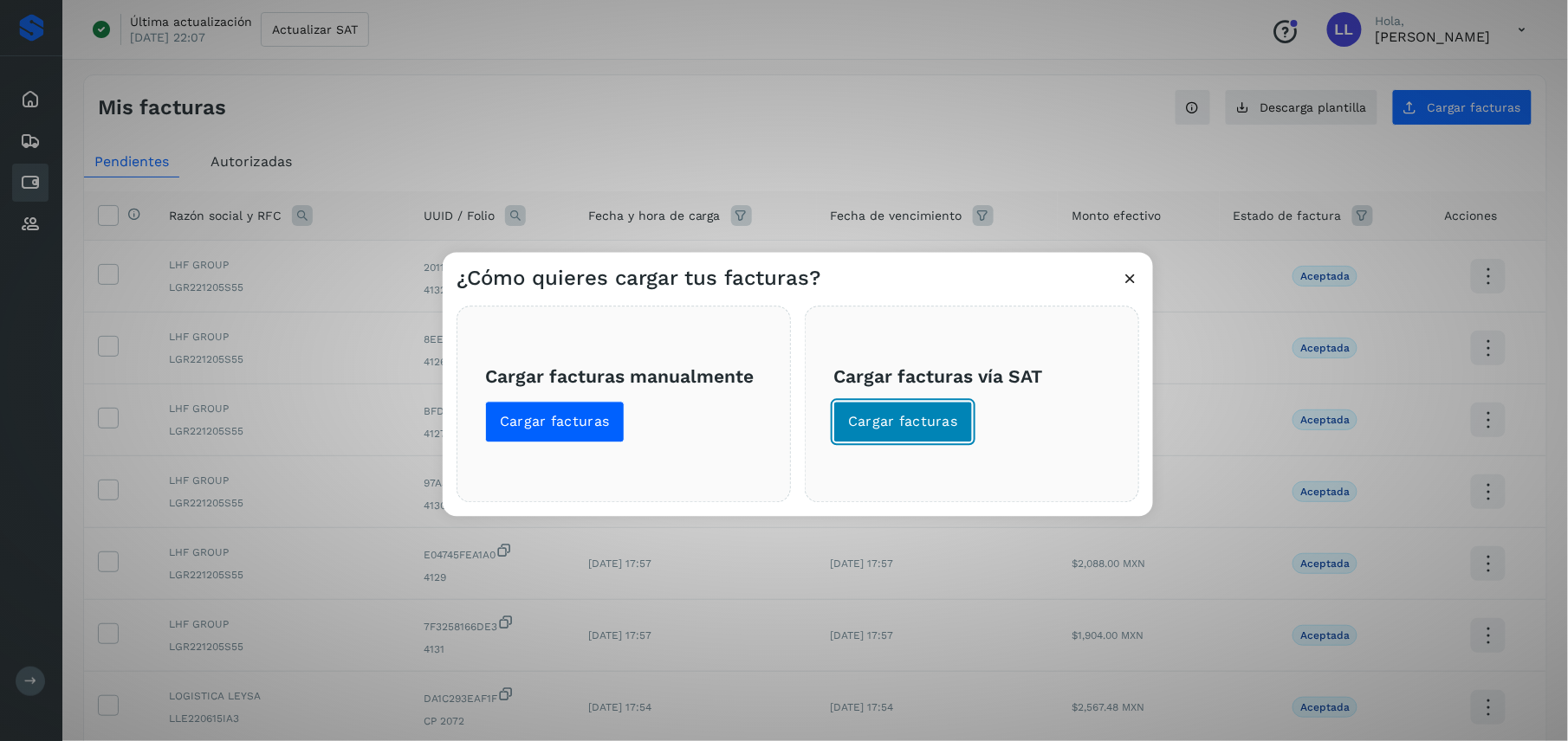
click at [937, 416] on span "Cargar facturas" at bounding box center [902, 422] width 110 height 19
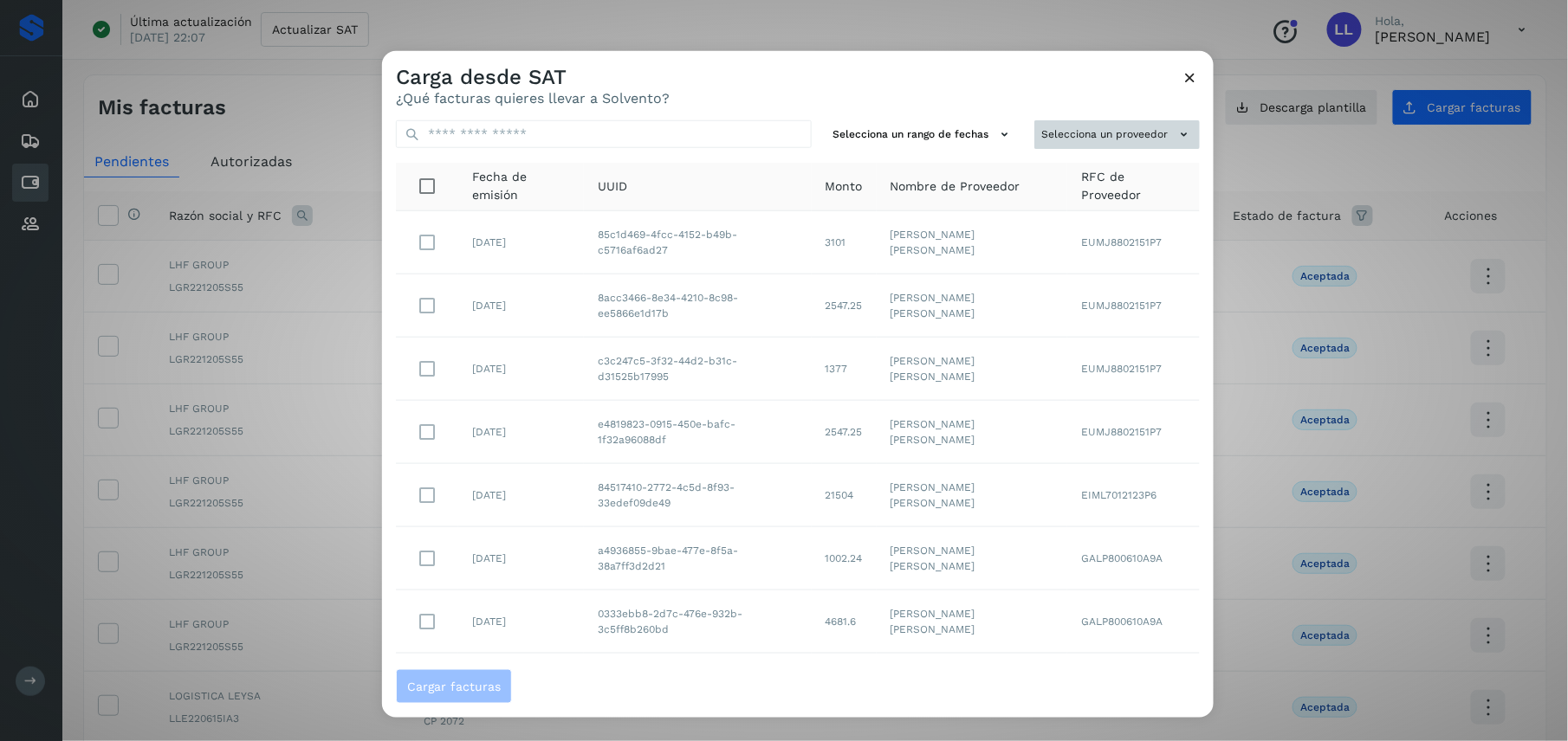
click at [1086, 140] on button "Selecciona un proveedor" at bounding box center [1116, 135] width 165 height 29
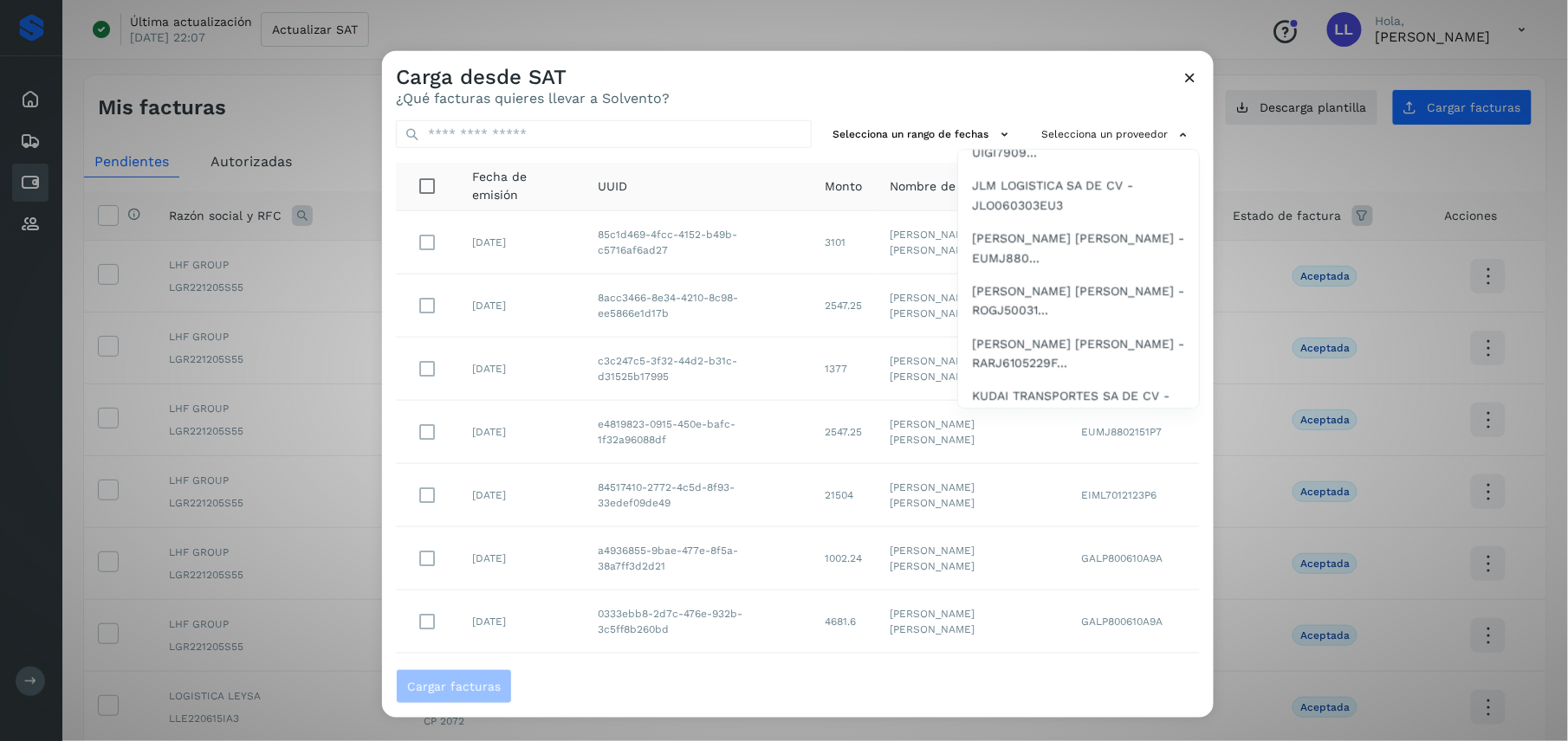
scroll to position [968, 0]
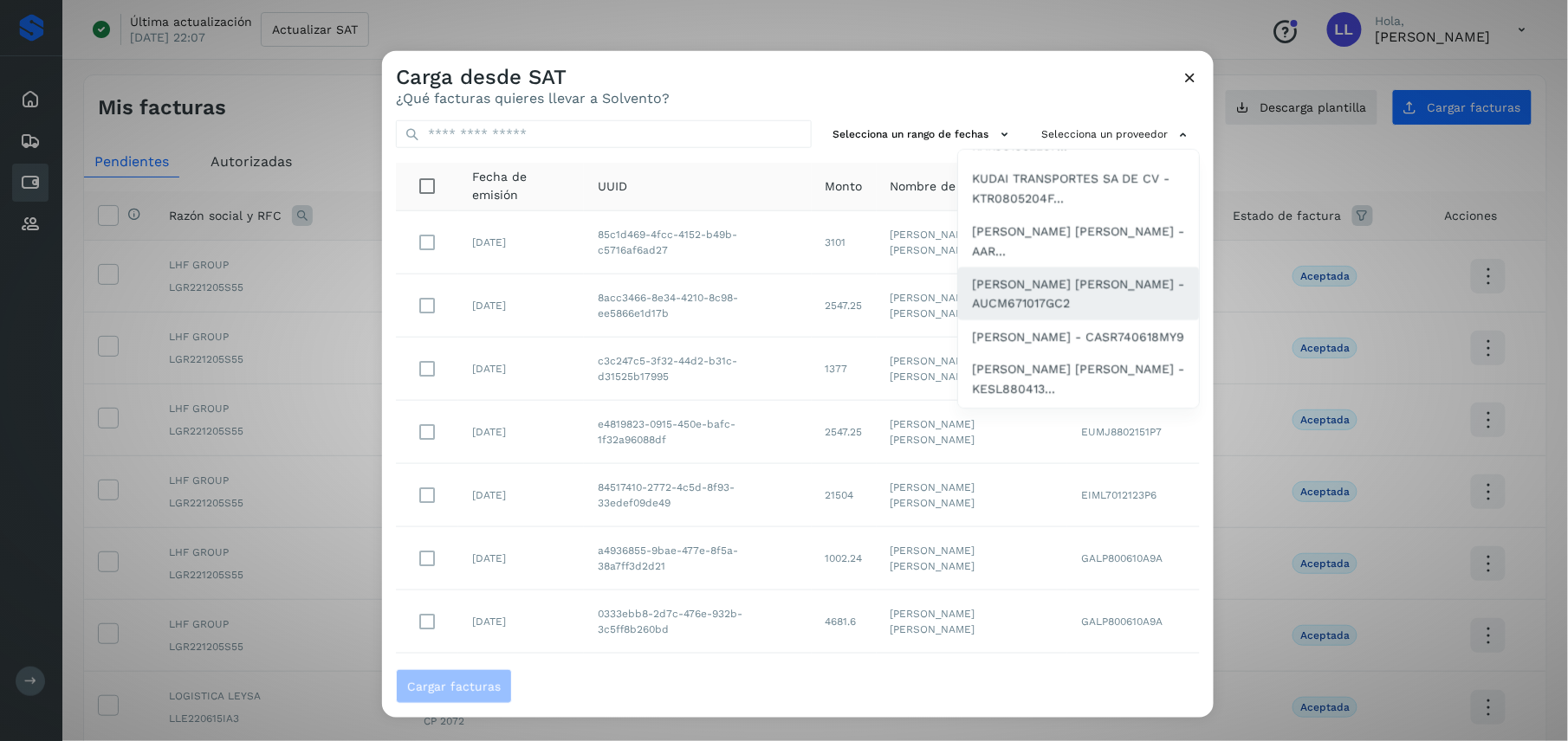
click at [972, 276] on span "[PERSON_NAME] [PERSON_NAME] - AUCM671017GC2" at bounding box center [1078, 294] width 213 height 39
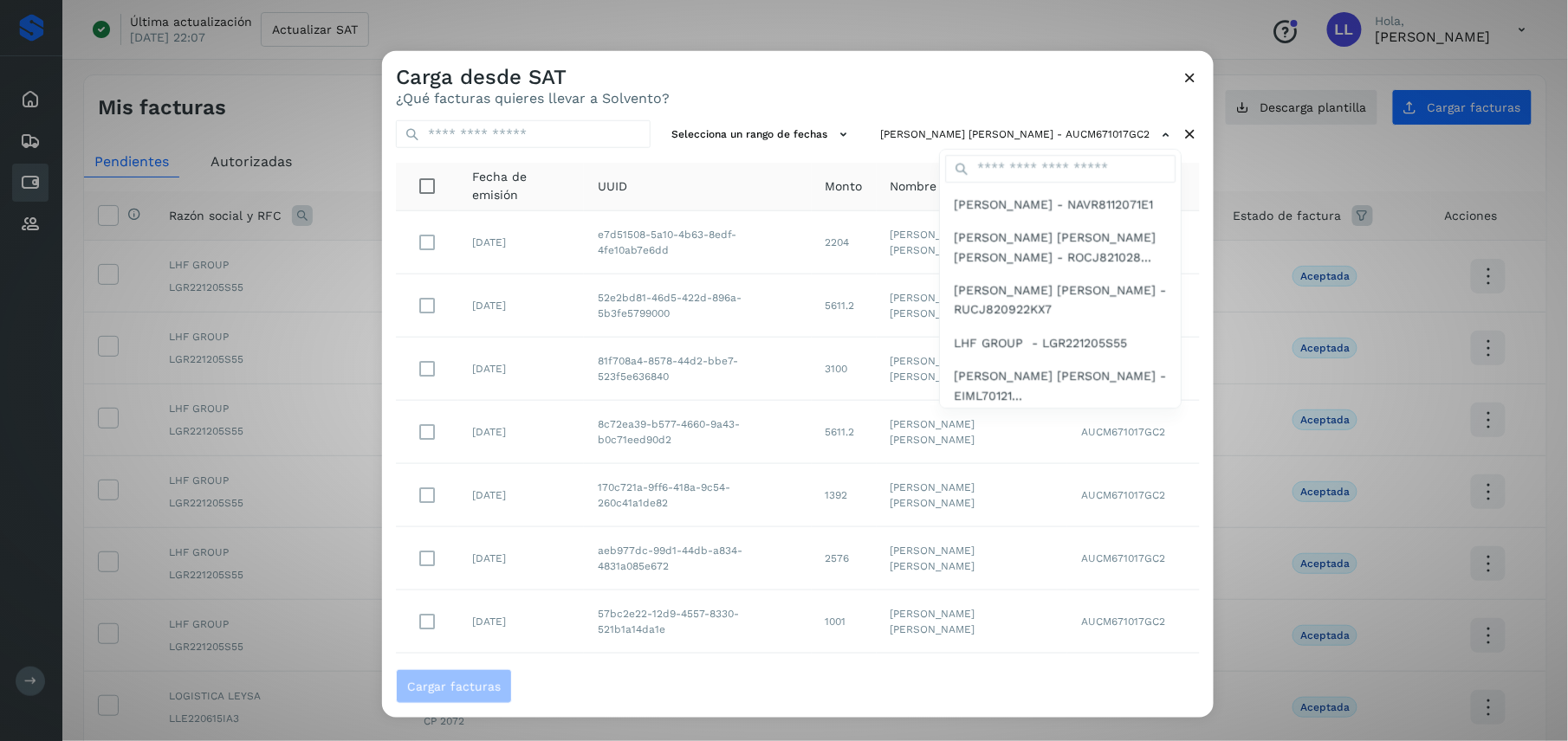
click at [934, 87] on div at bounding box center [1165, 421] width 1568 height 741
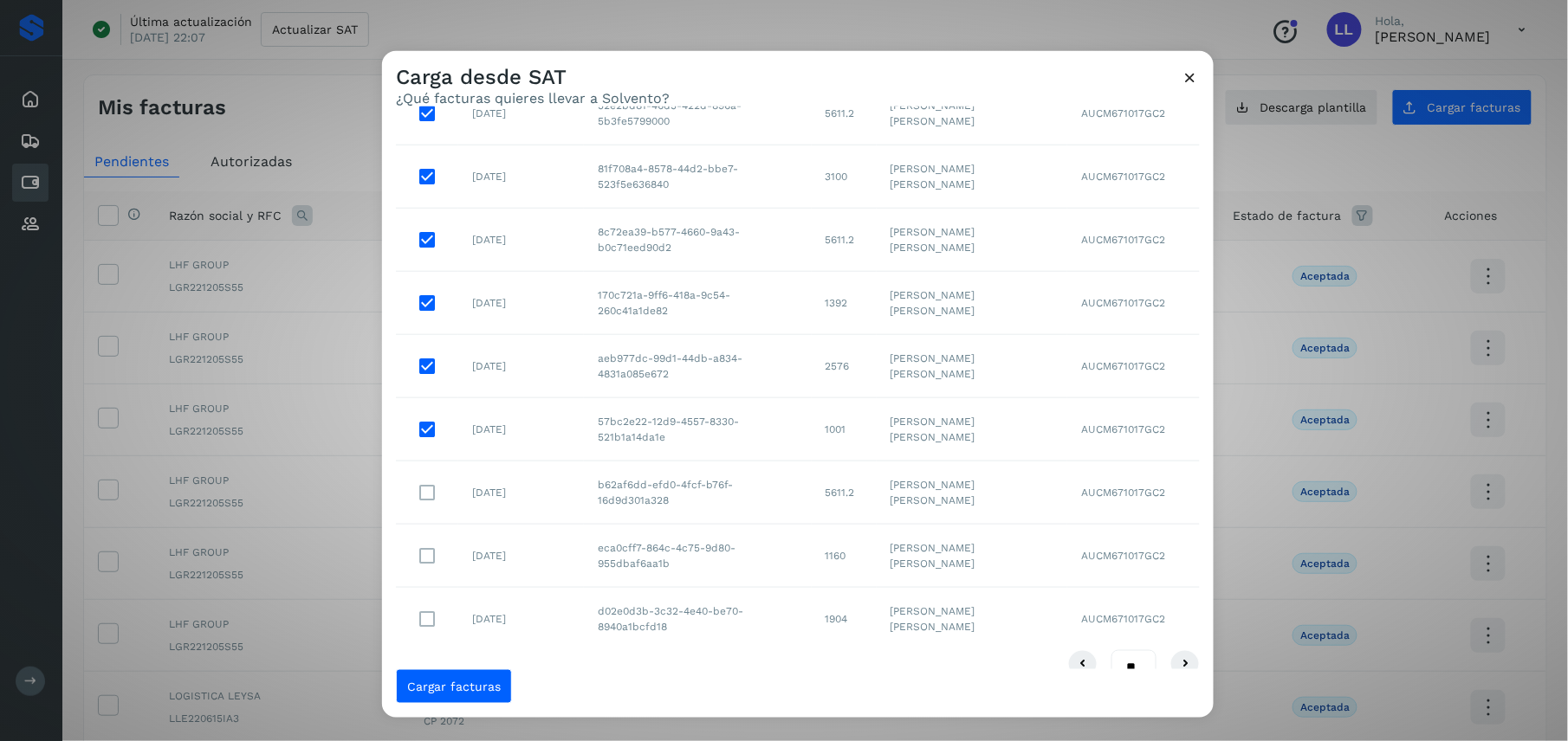
scroll to position [223, 0]
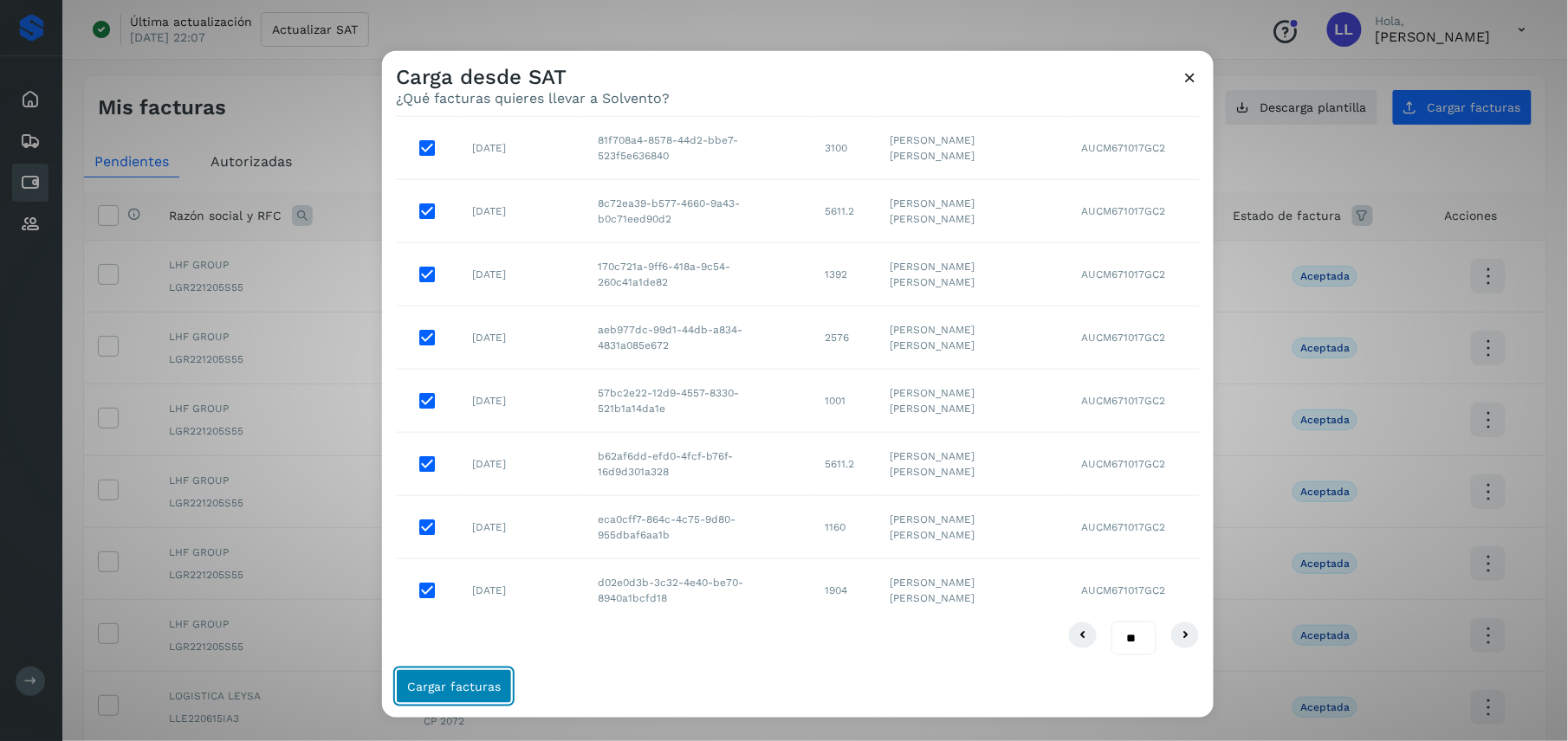
click at [437, 676] on button "Cargar facturas" at bounding box center [454, 687] width 116 height 35
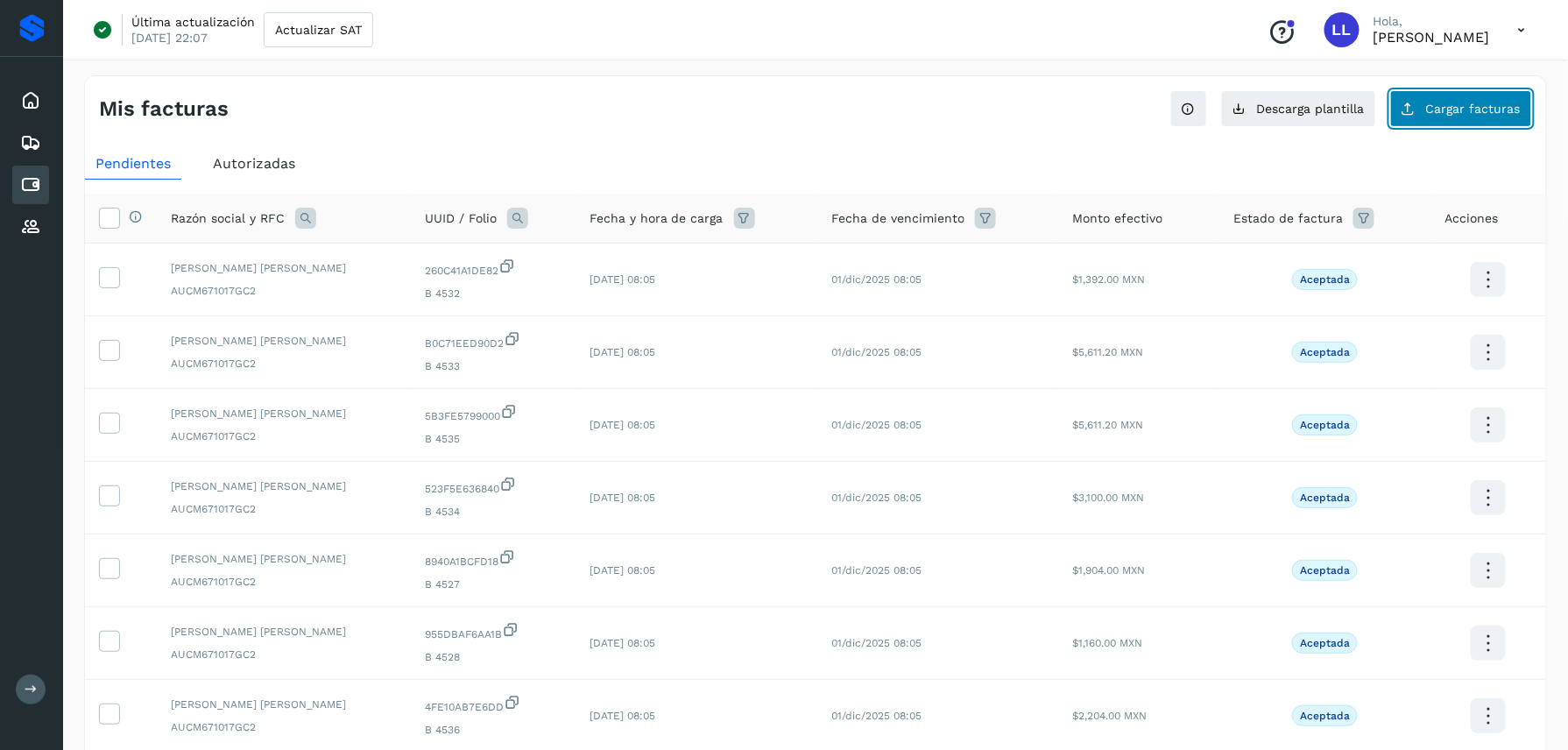
click at [1458, 116] on button "Cargar facturas" at bounding box center [1461, 108] width 142 height 36
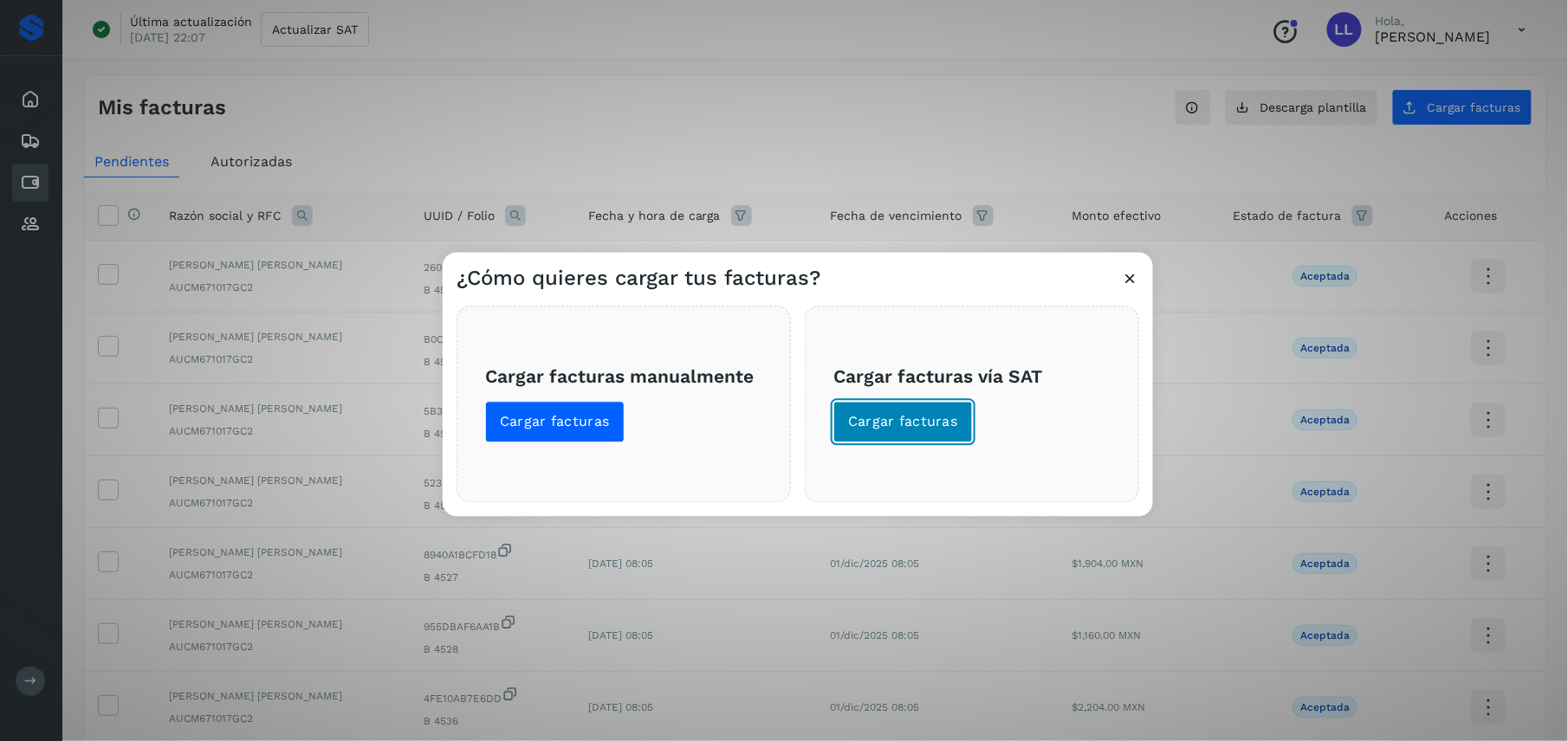
click at [905, 414] on span "Cargar facturas" at bounding box center [902, 422] width 110 height 19
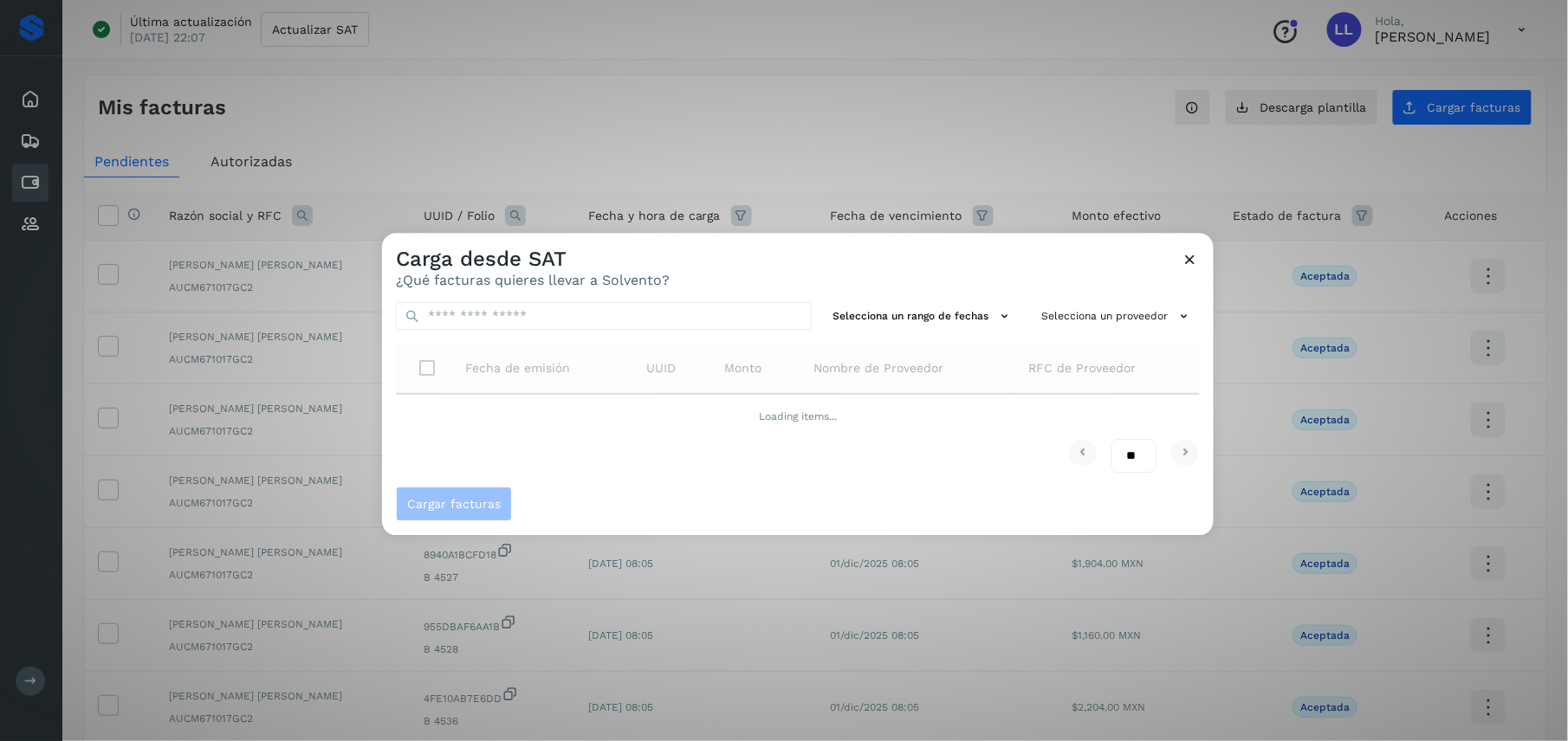
click at [1086, 331] on div "Selecciona un rango de fechas Selecciona un proveedor Fecha de emisión UUID Mon…" at bounding box center [797, 387] width 831 height 198
click at [1083, 317] on button "Selecciona un proveedor" at bounding box center [1116, 316] width 165 height 29
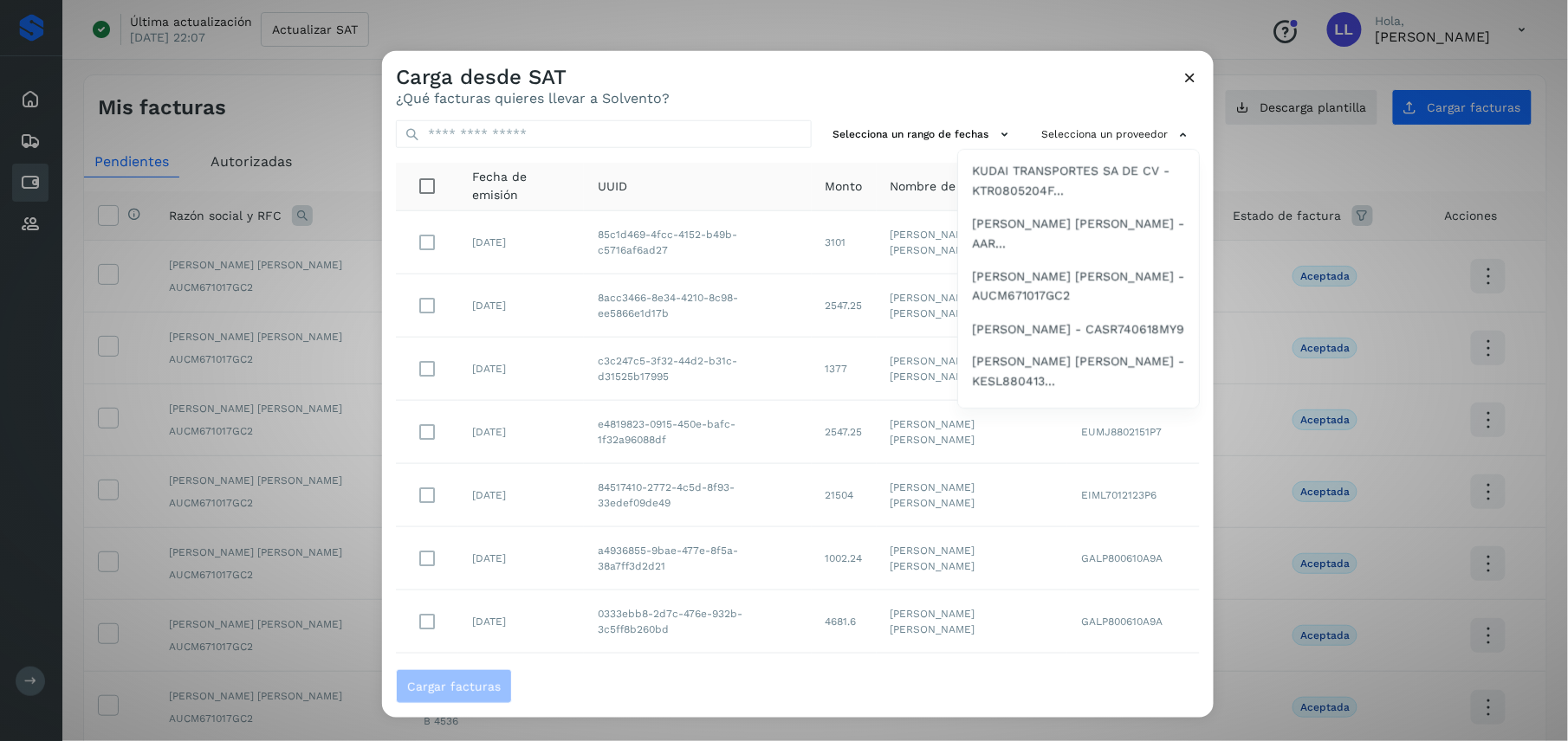
scroll to position [984, 0]
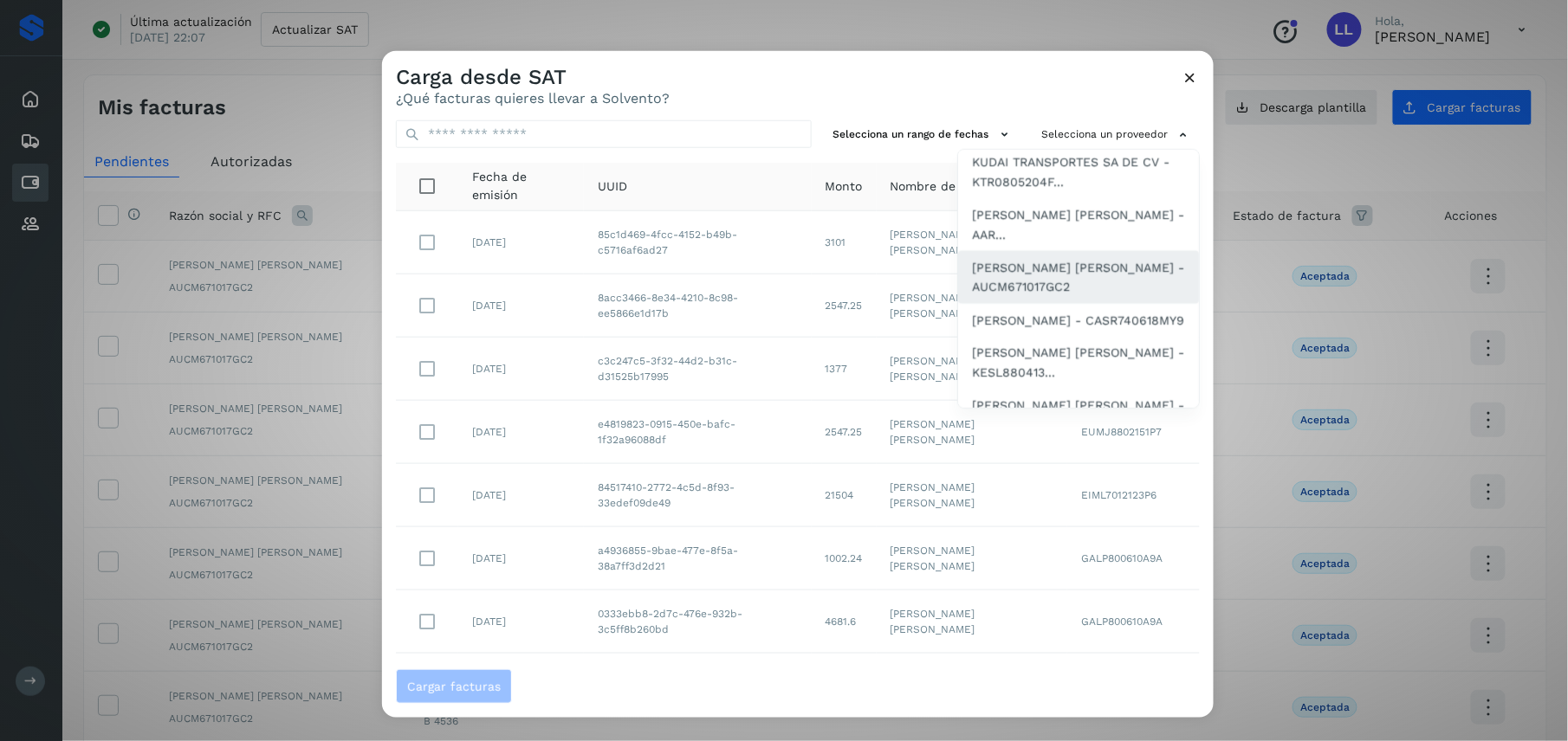
click at [1099, 281] on span "[PERSON_NAME] [PERSON_NAME] - AUCM671017GC2" at bounding box center [1078, 277] width 213 height 39
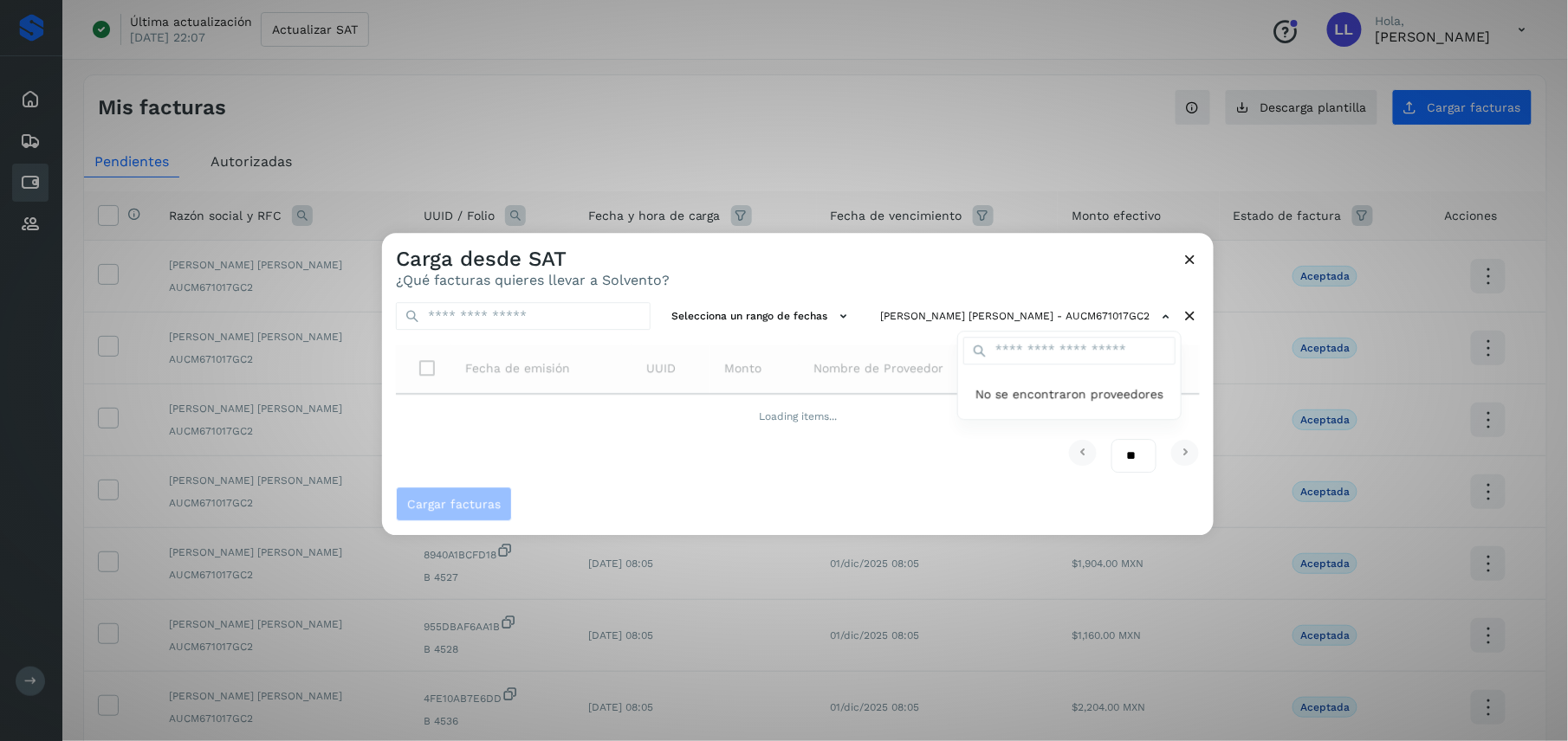
scroll to position [0, 0]
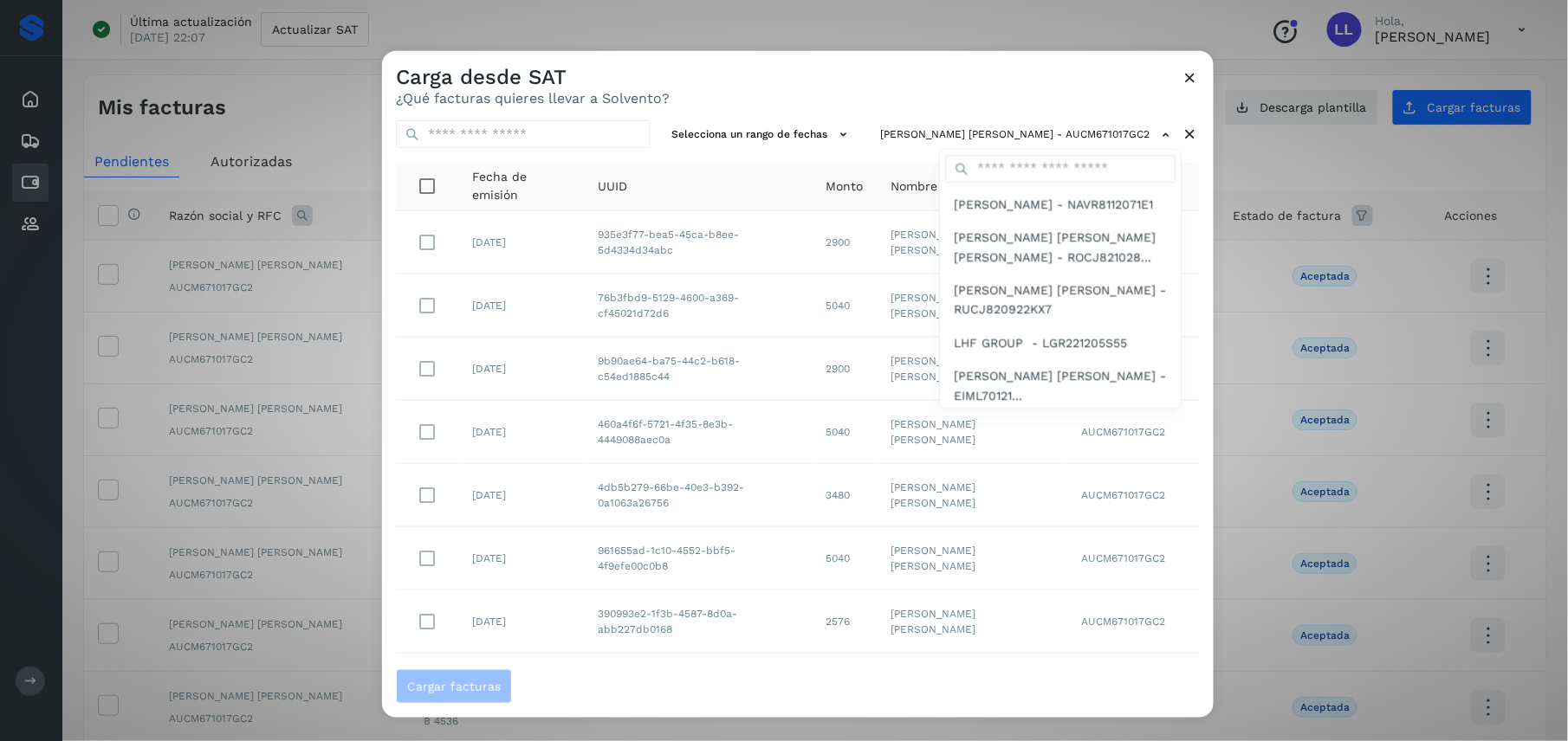
click at [851, 80] on div at bounding box center [1165, 421] width 1568 height 741
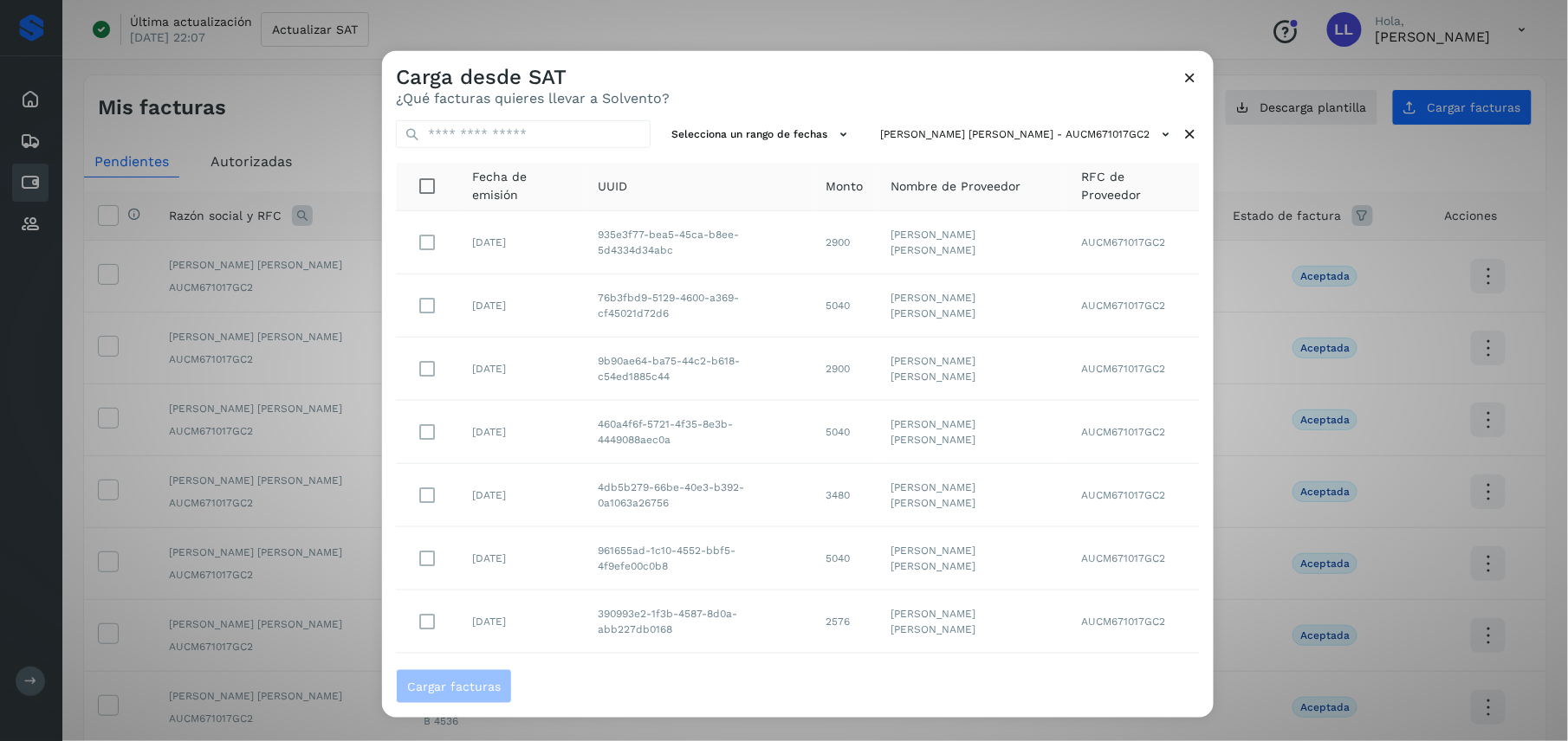
scroll to position [223, 0]
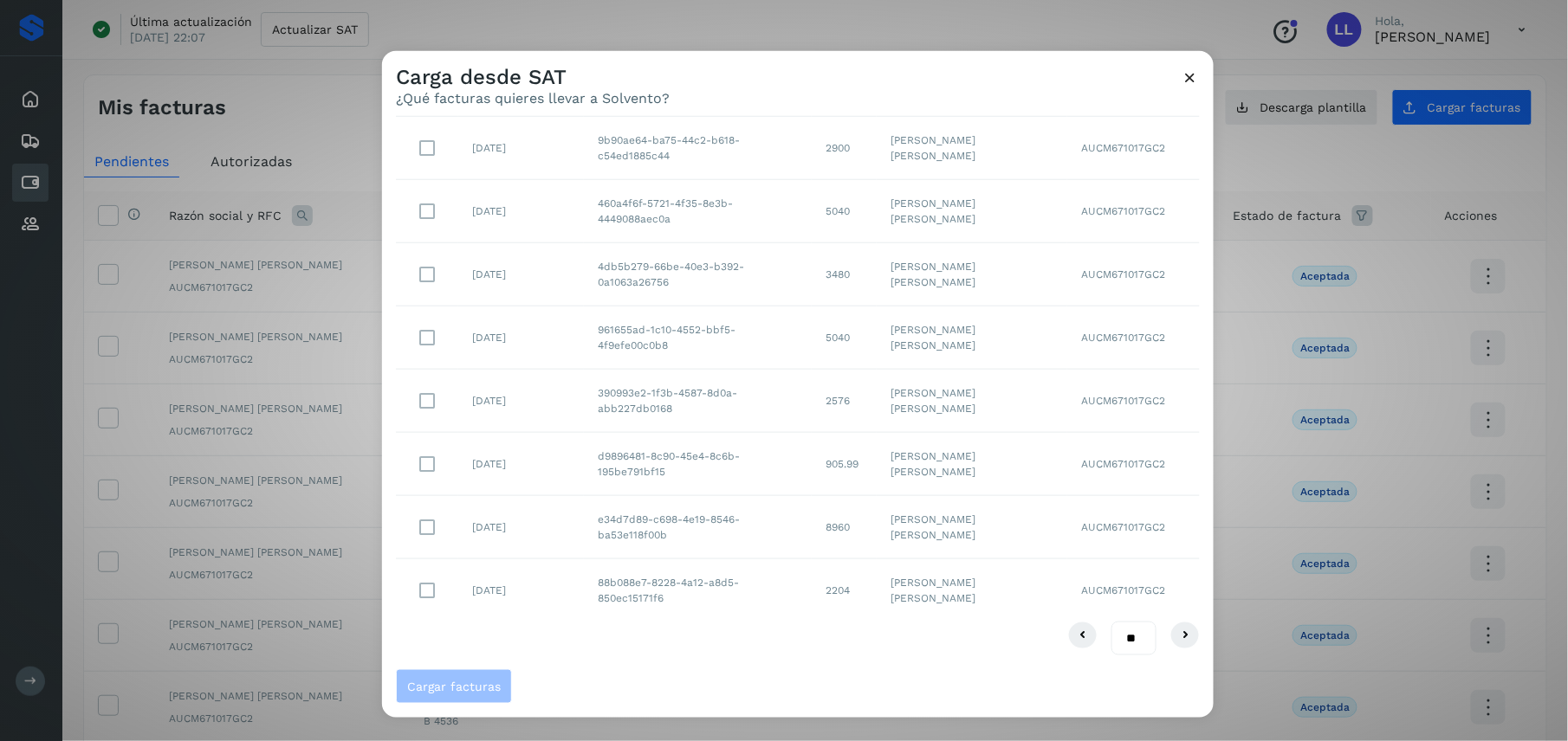
click at [1119, 636] on select "** ** **" at bounding box center [1134, 640] width 45 height 35
select select "**"
click at [1112, 622] on select "** ** **" at bounding box center [1134, 640] width 45 height 35
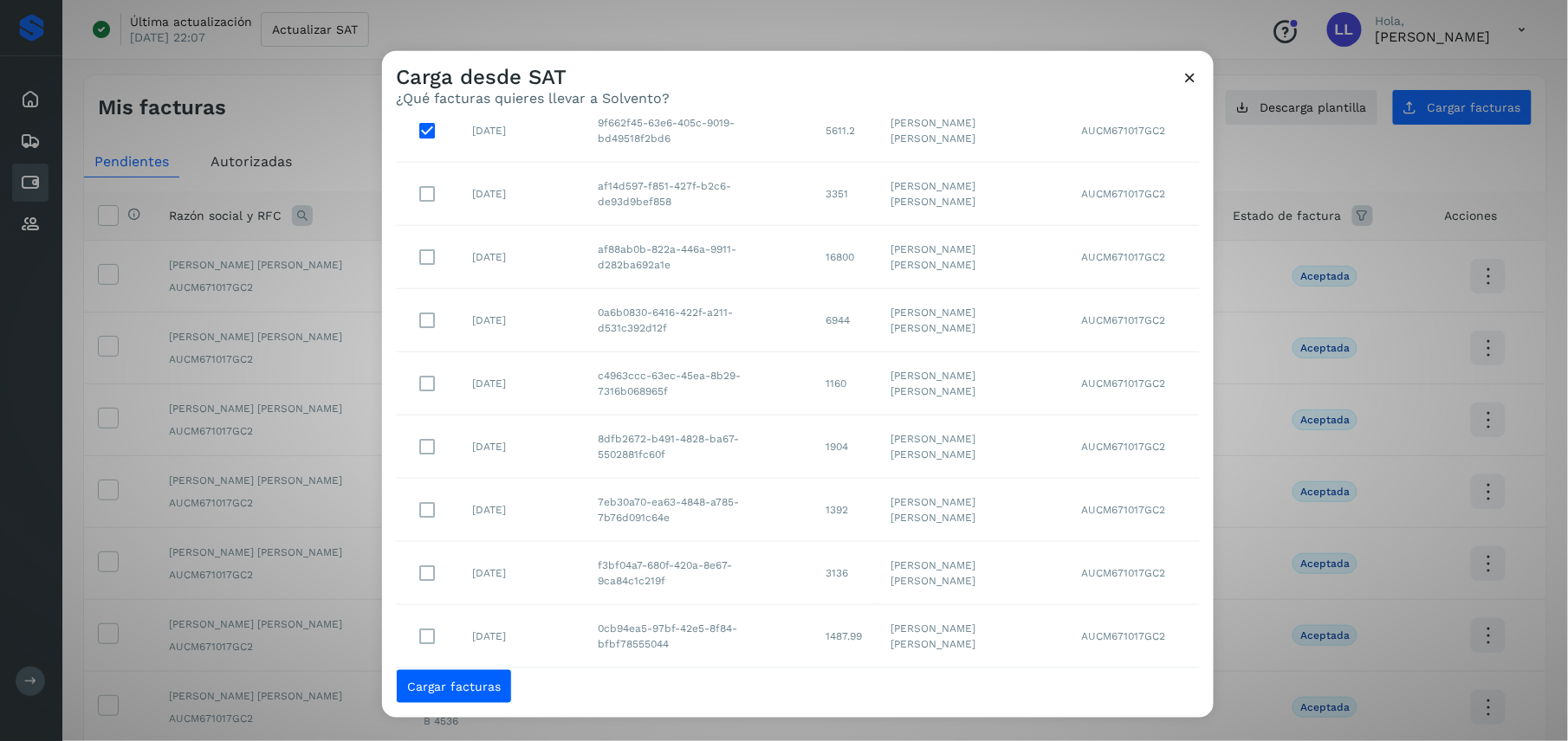
scroll to position [946, 0]
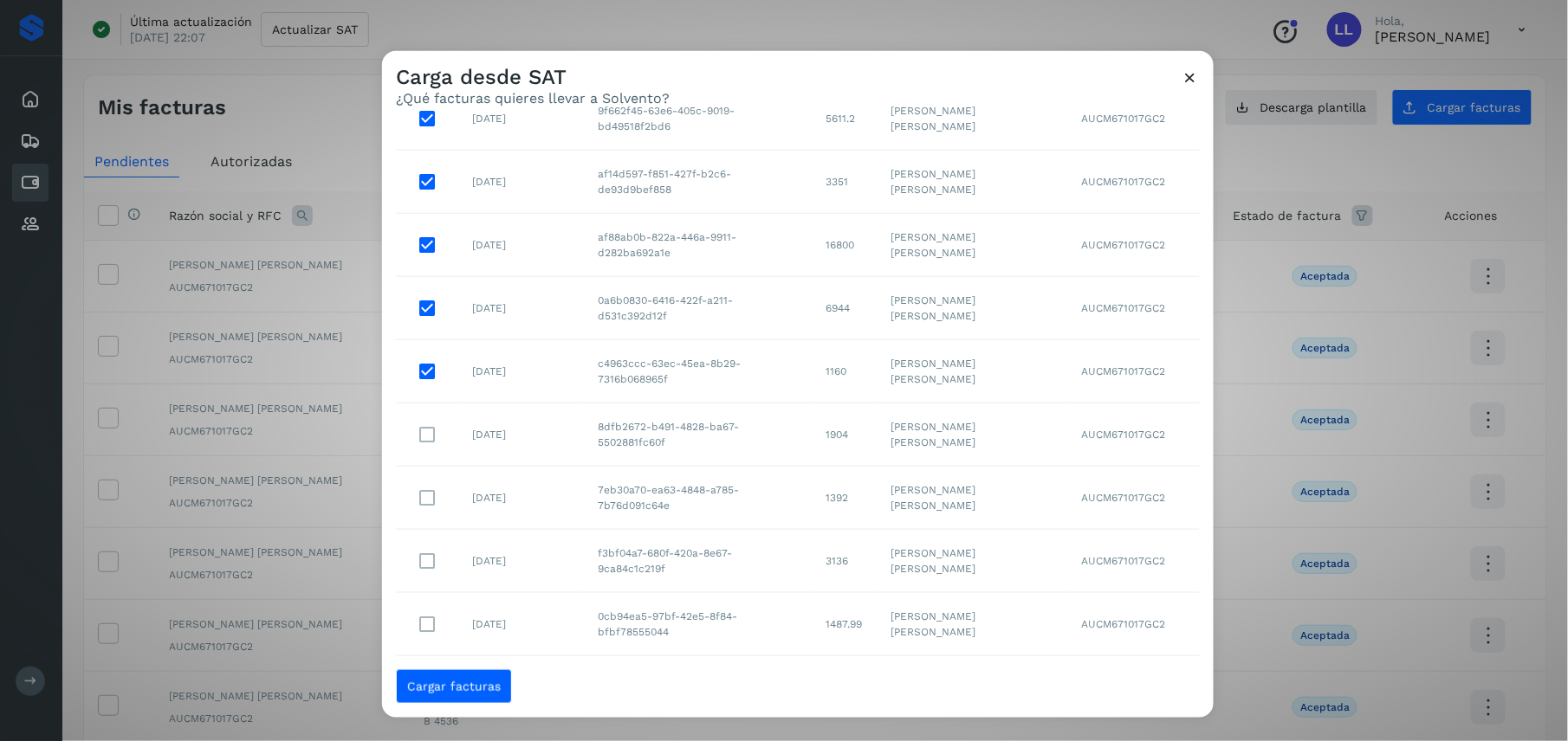
click at [427, 504] on tbody "[DATE] 935e3f77-bea5-45ca-b8ee-5d4334d34abc 2900 [PERSON_NAME] [PERSON_NAME] AU…" at bounding box center [797, 55] width 804 height 1580
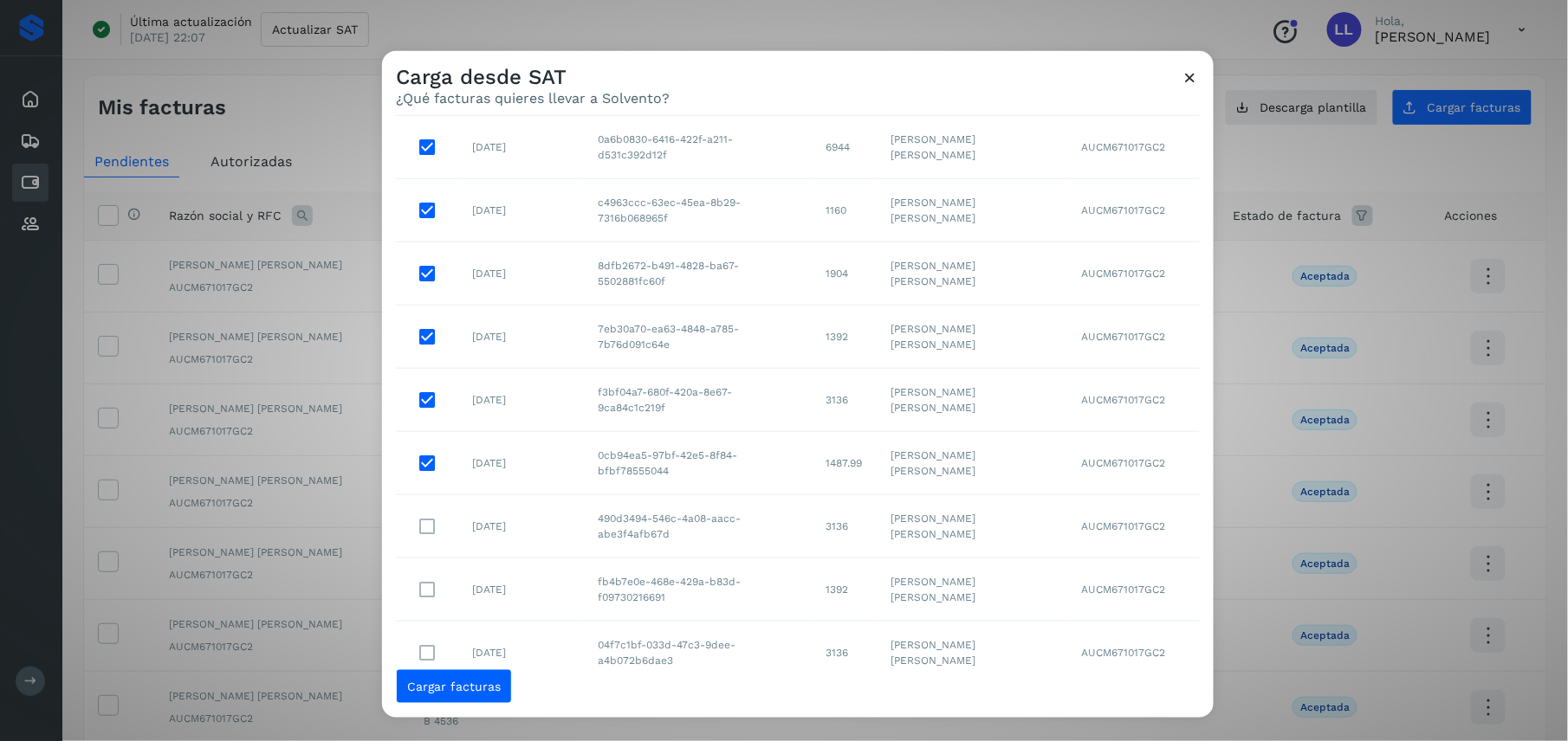
scroll to position [1176, 0]
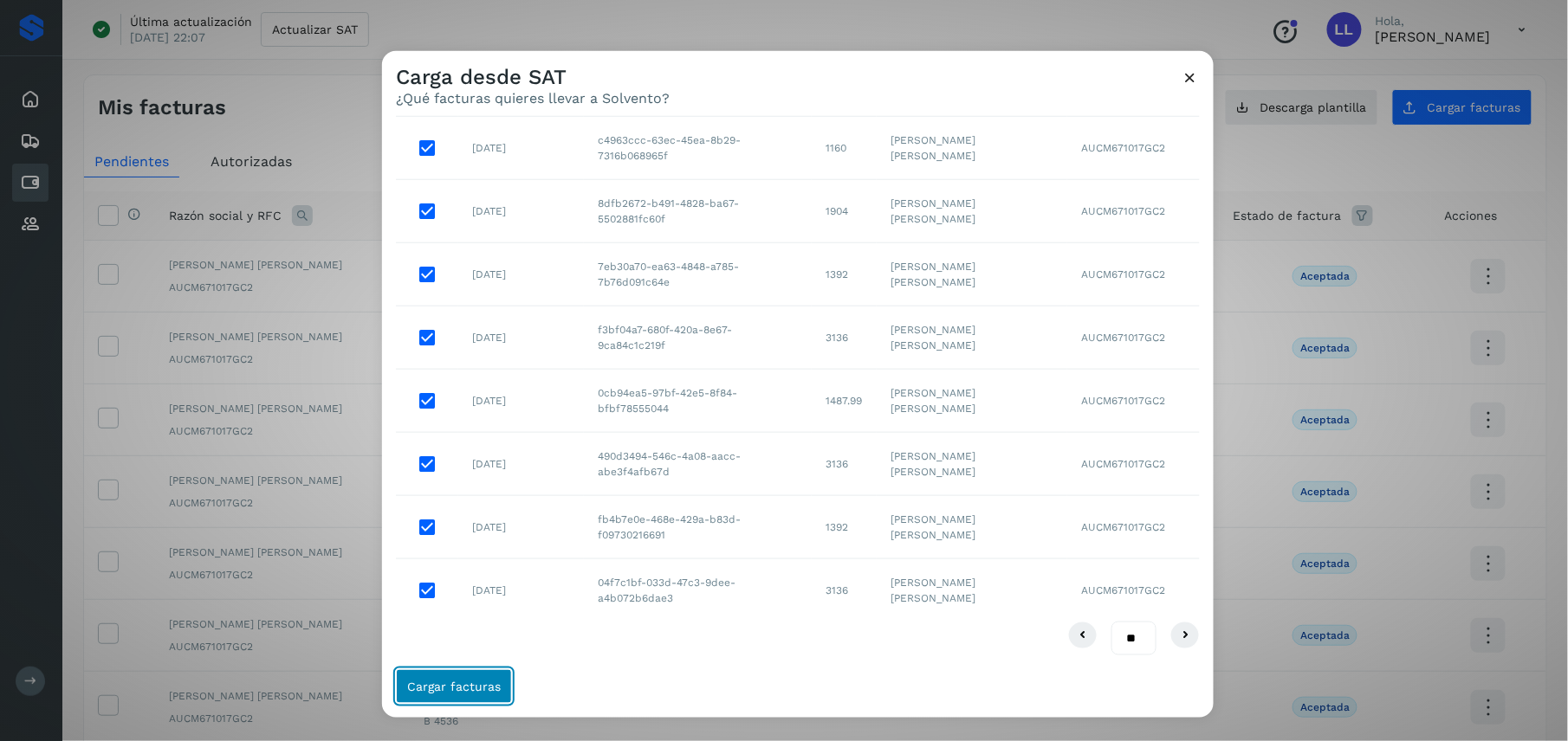
click at [487, 681] on span "Cargar facturas" at bounding box center [454, 687] width 93 height 12
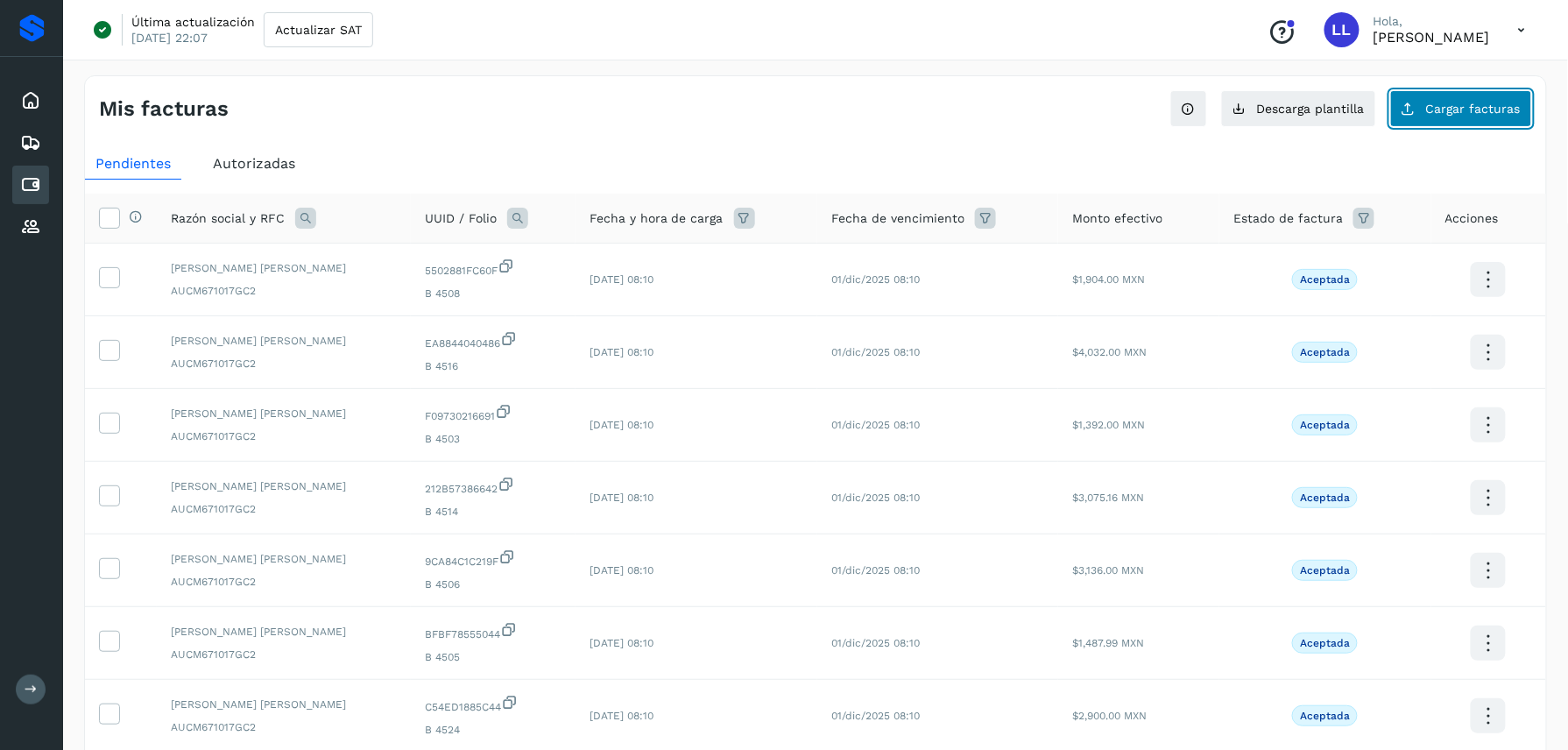
click at [1465, 113] on span "Cargar facturas" at bounding box center [1473, 108] width 94 height 12
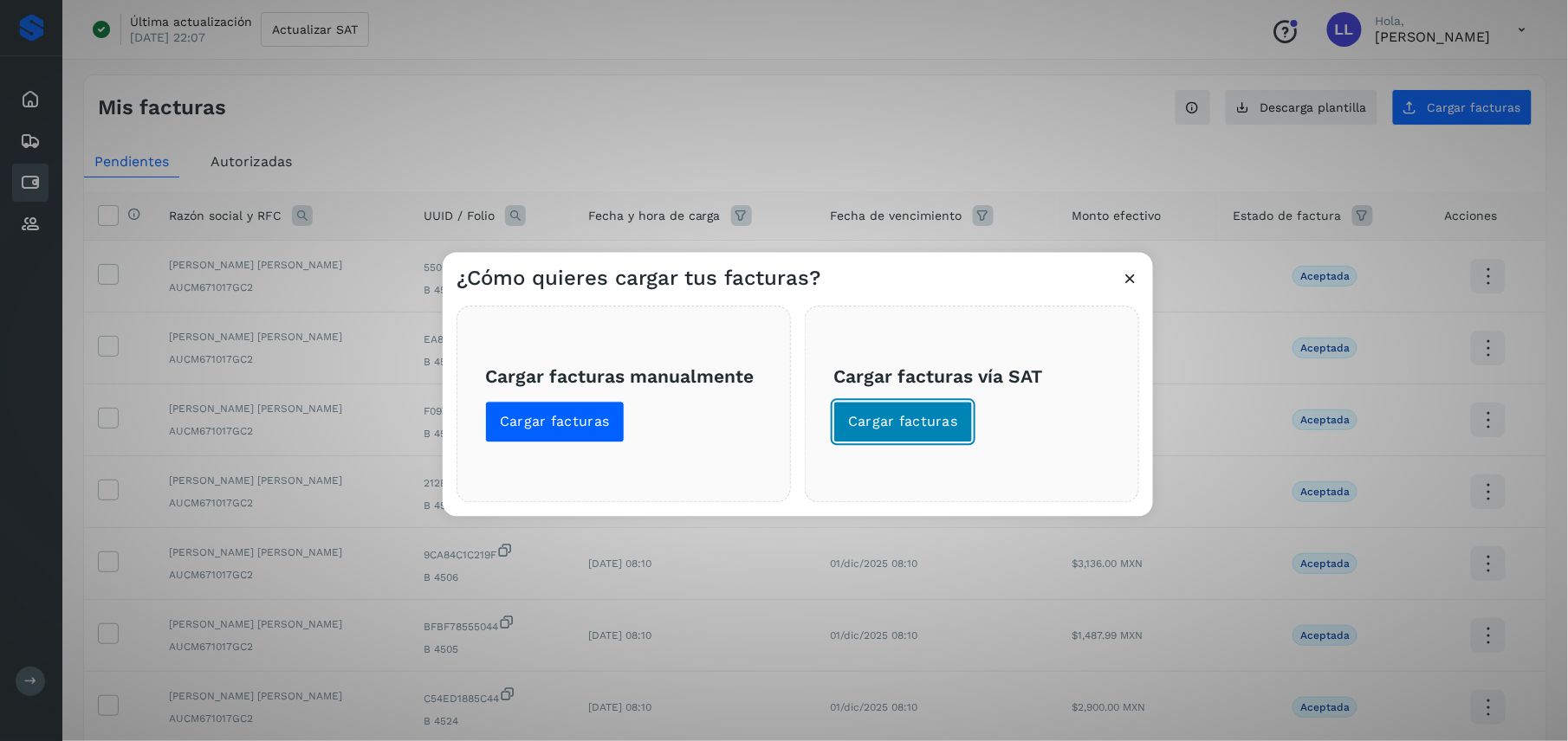
click at [933, 421] on span "Cargar facturas" at bounding box center [902, 422] width 110 height 19
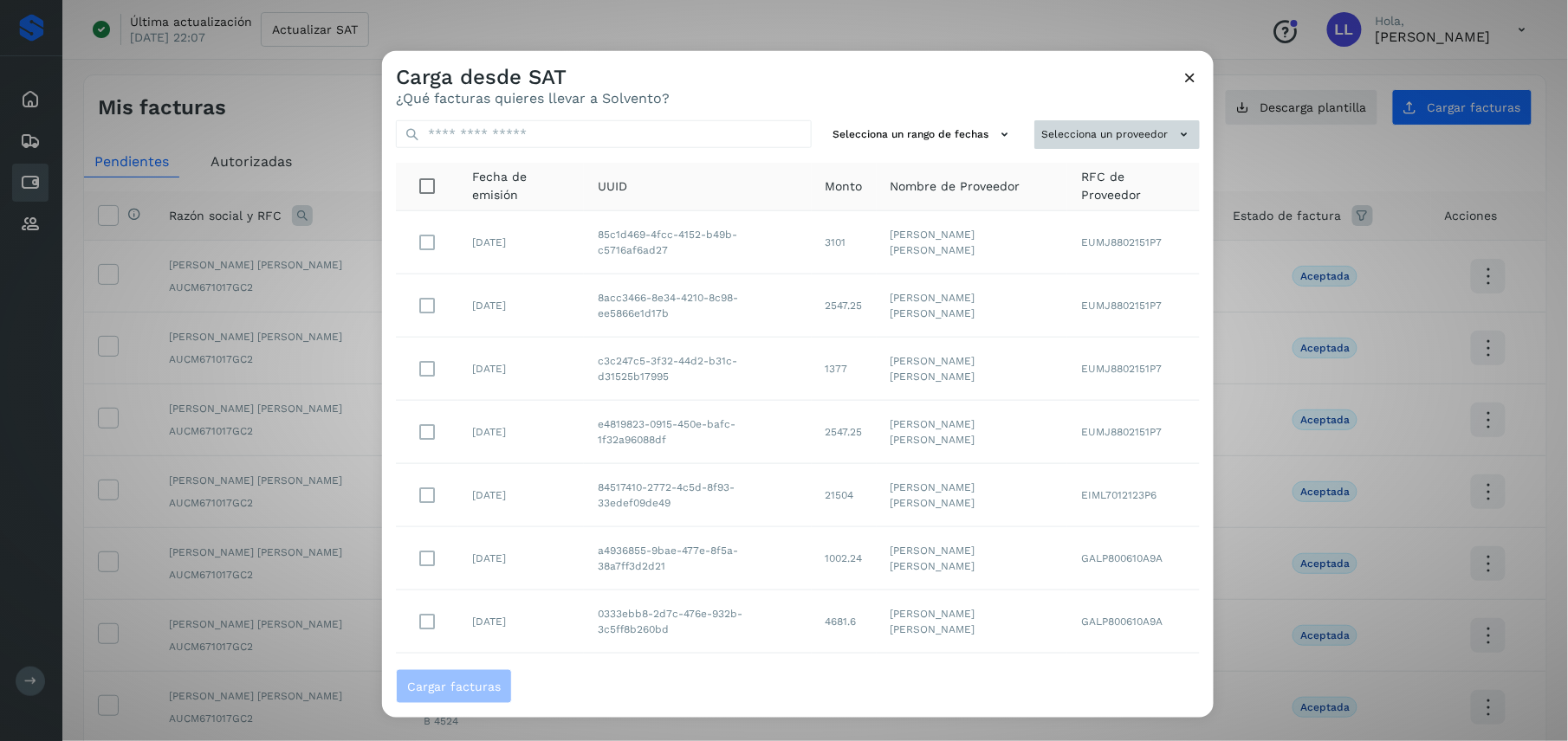
click at [1152, 129] on button "Selecciona un proveedor" at bounding box center [1116, 135] width 165 height 29
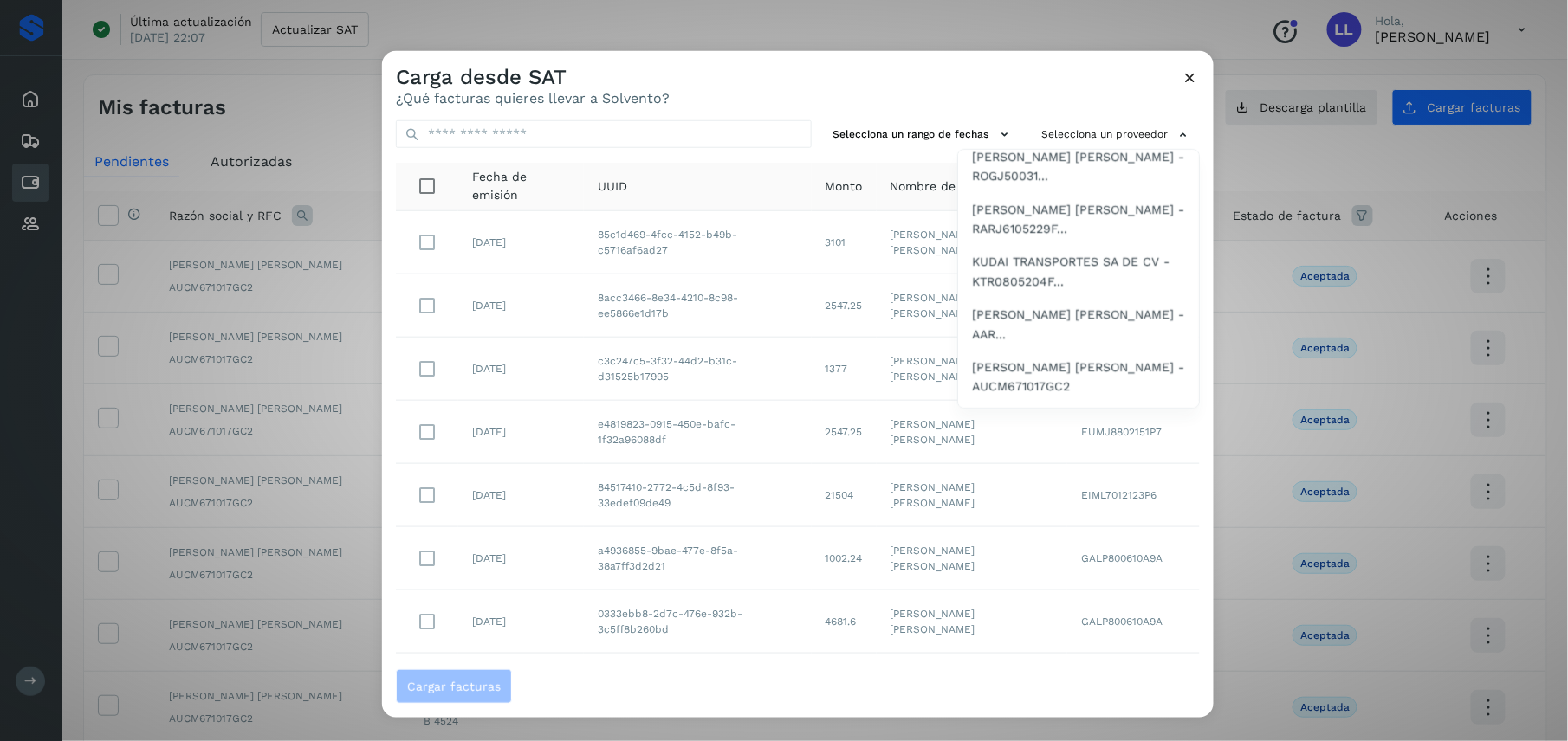
scroll to position [892, 0]
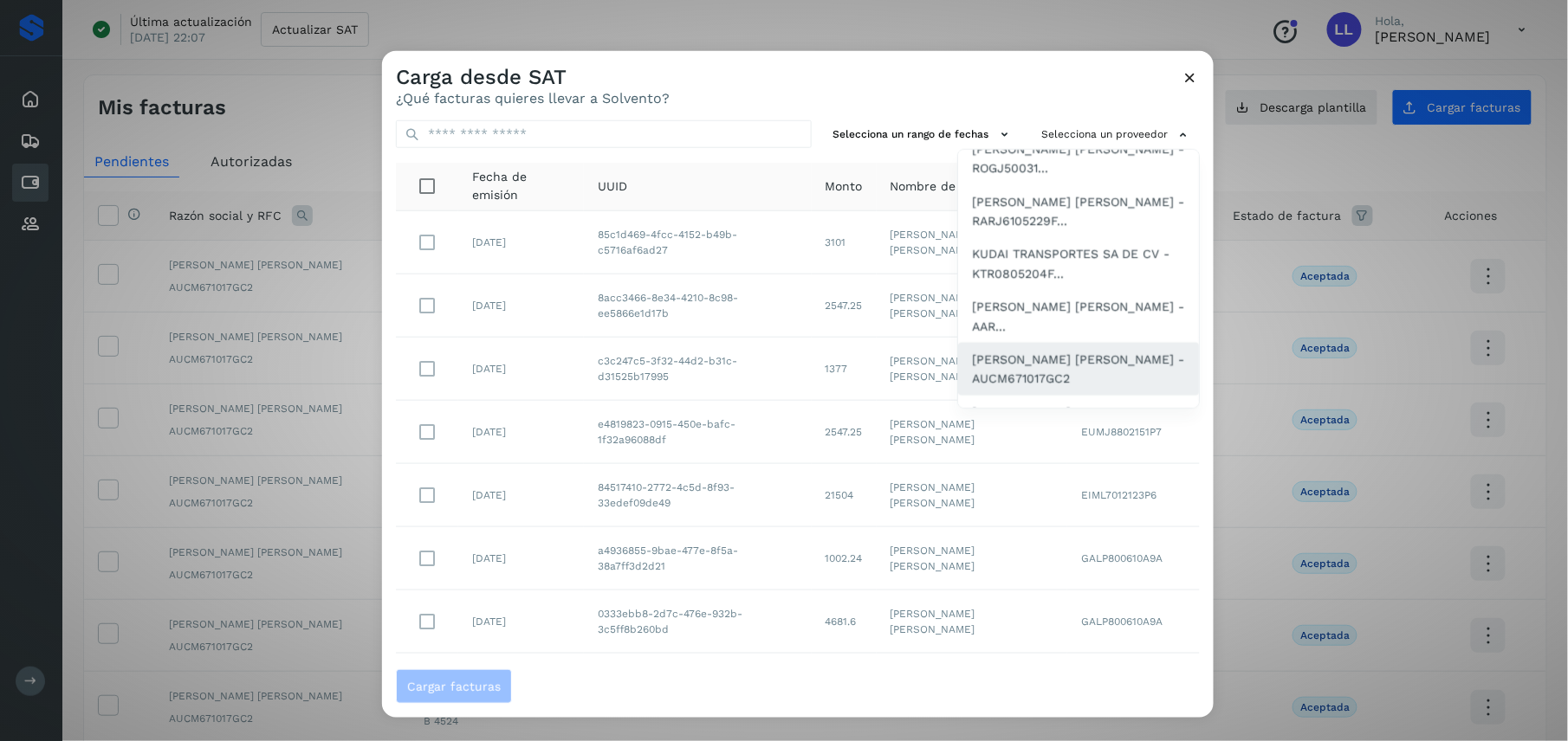
click at [1033, 393] on div "[PERSON_NAME] [PERSON_NAME] - AUCM671017GC2" at bounding box center [1078, 369] width 241 height 53
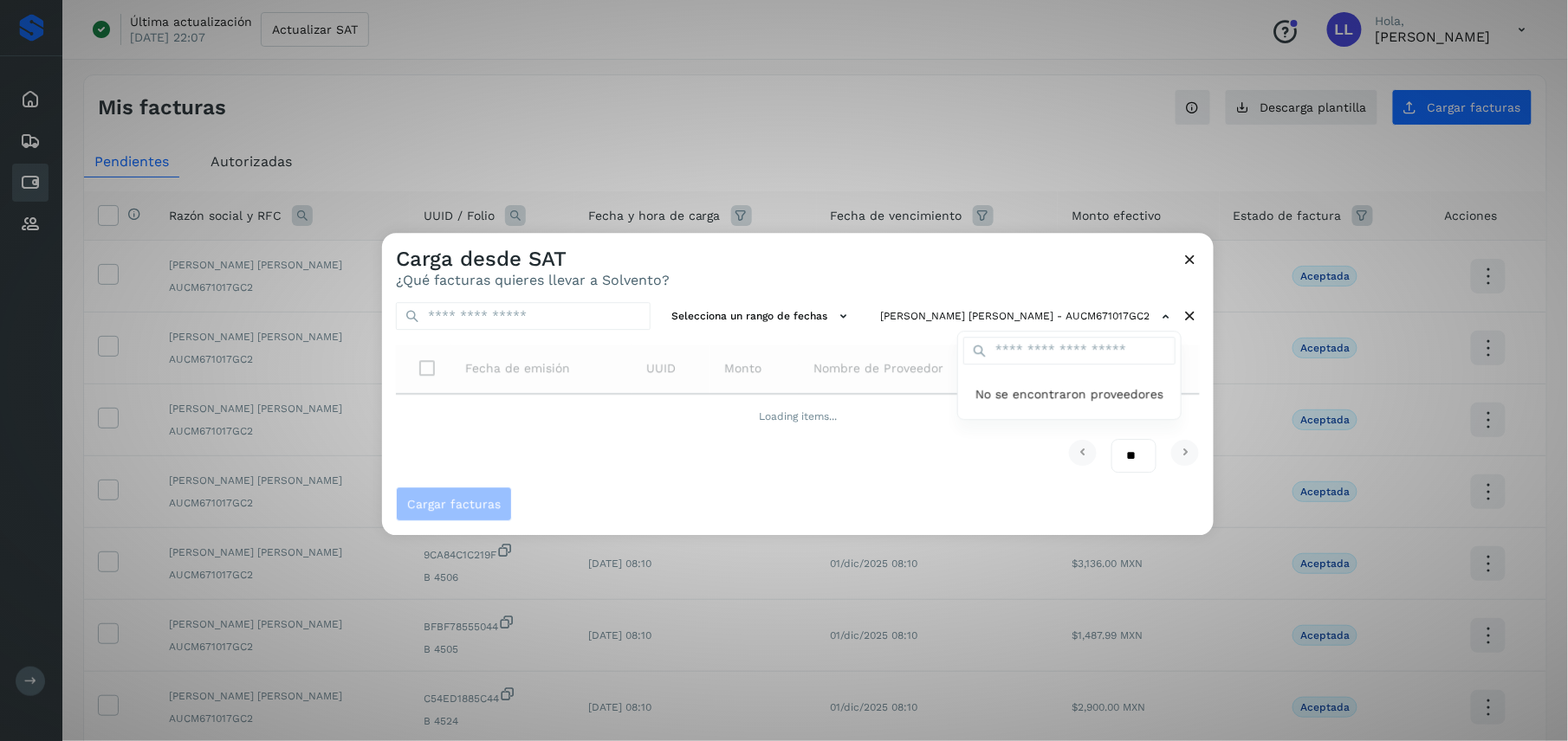
scroll to position [0, 0]
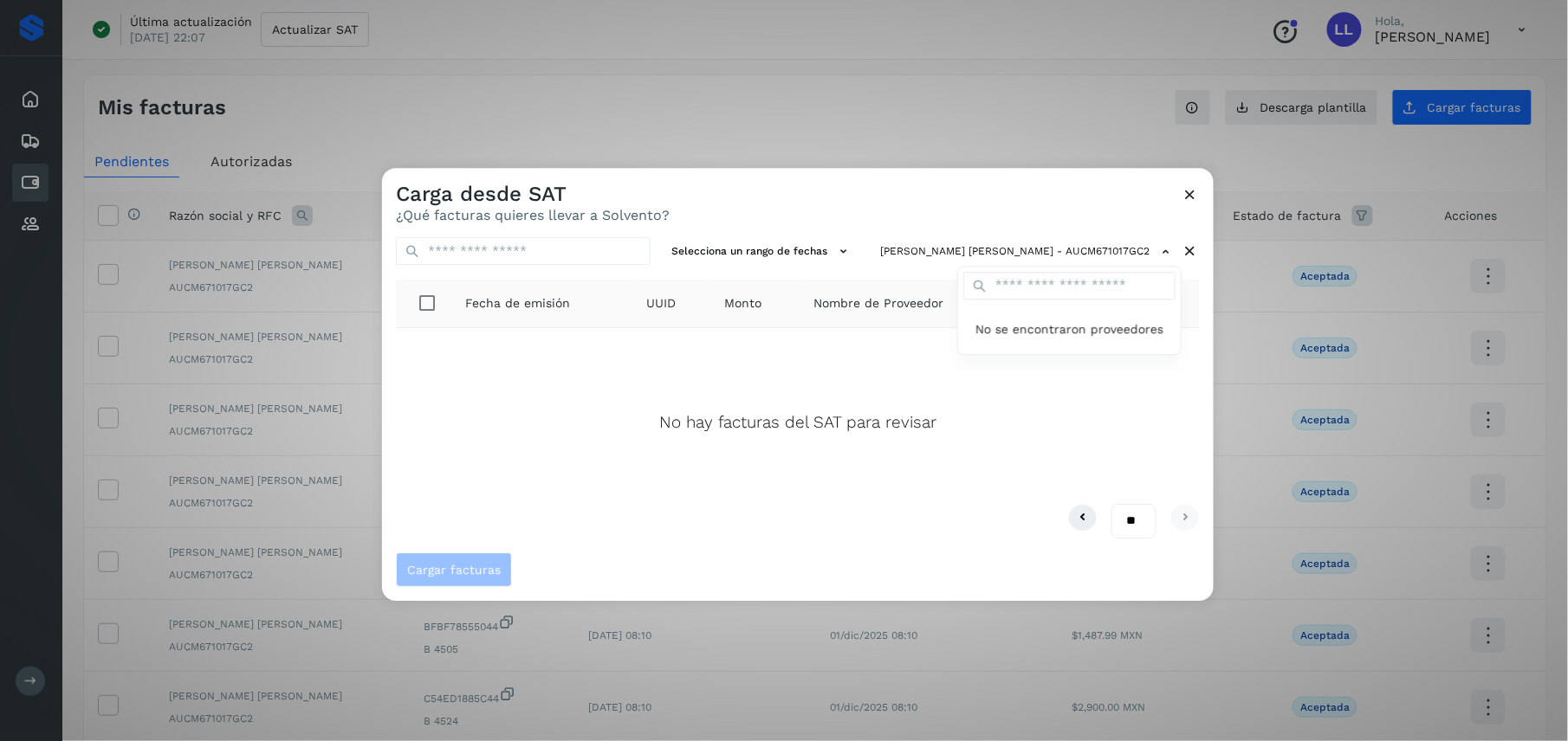
click at [930, 486] on div at bounding box center [1165, 538] width 1568 height 741
click at [1184, 198] on icon at bounding box center [1191, 194] width 18 height 18
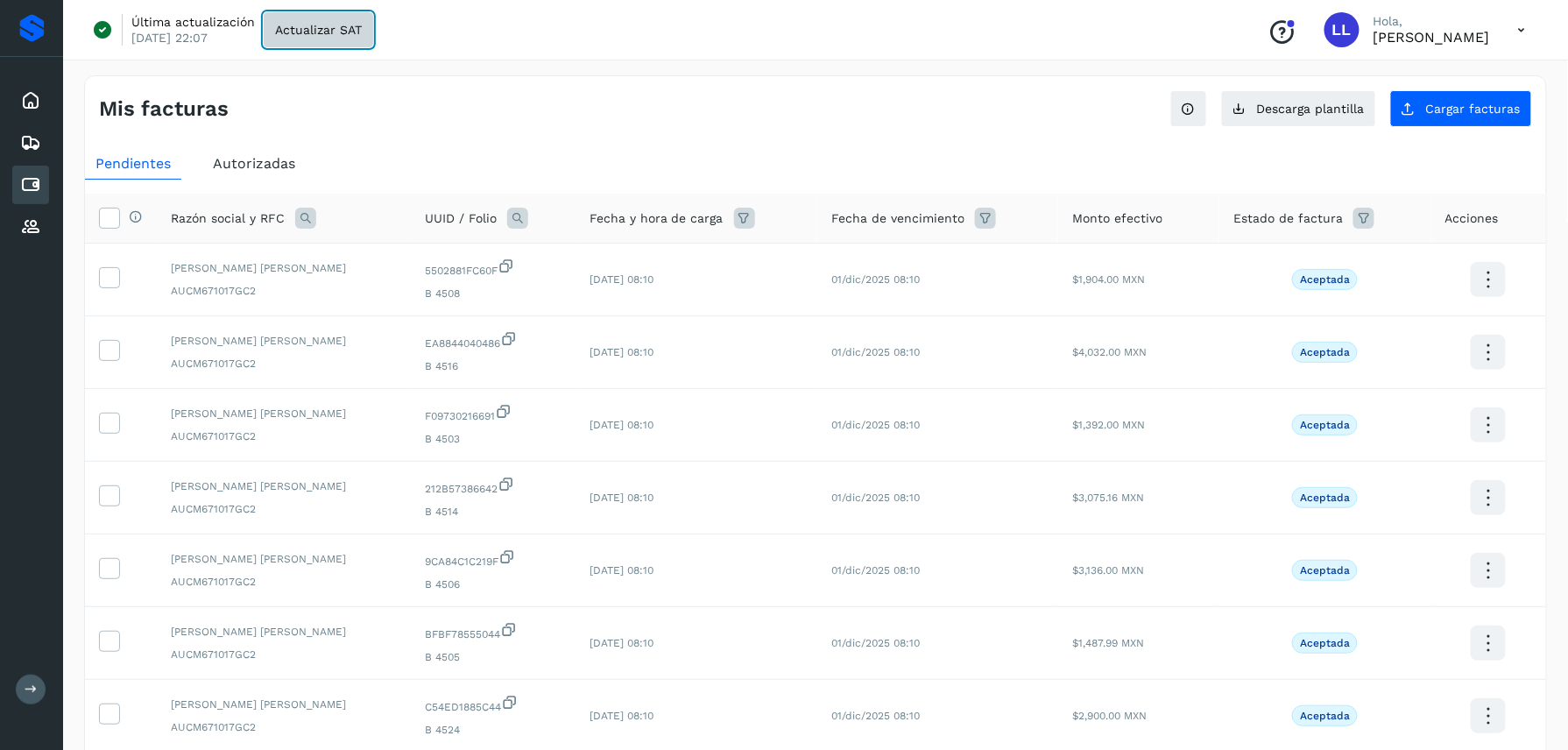
click at [331, 39] on button "Actualizar SAT" at bounding box center [318, 30] width 109 height 35
click at [507, 212] on icon at bounding box center [517, 218] width 21 height 21
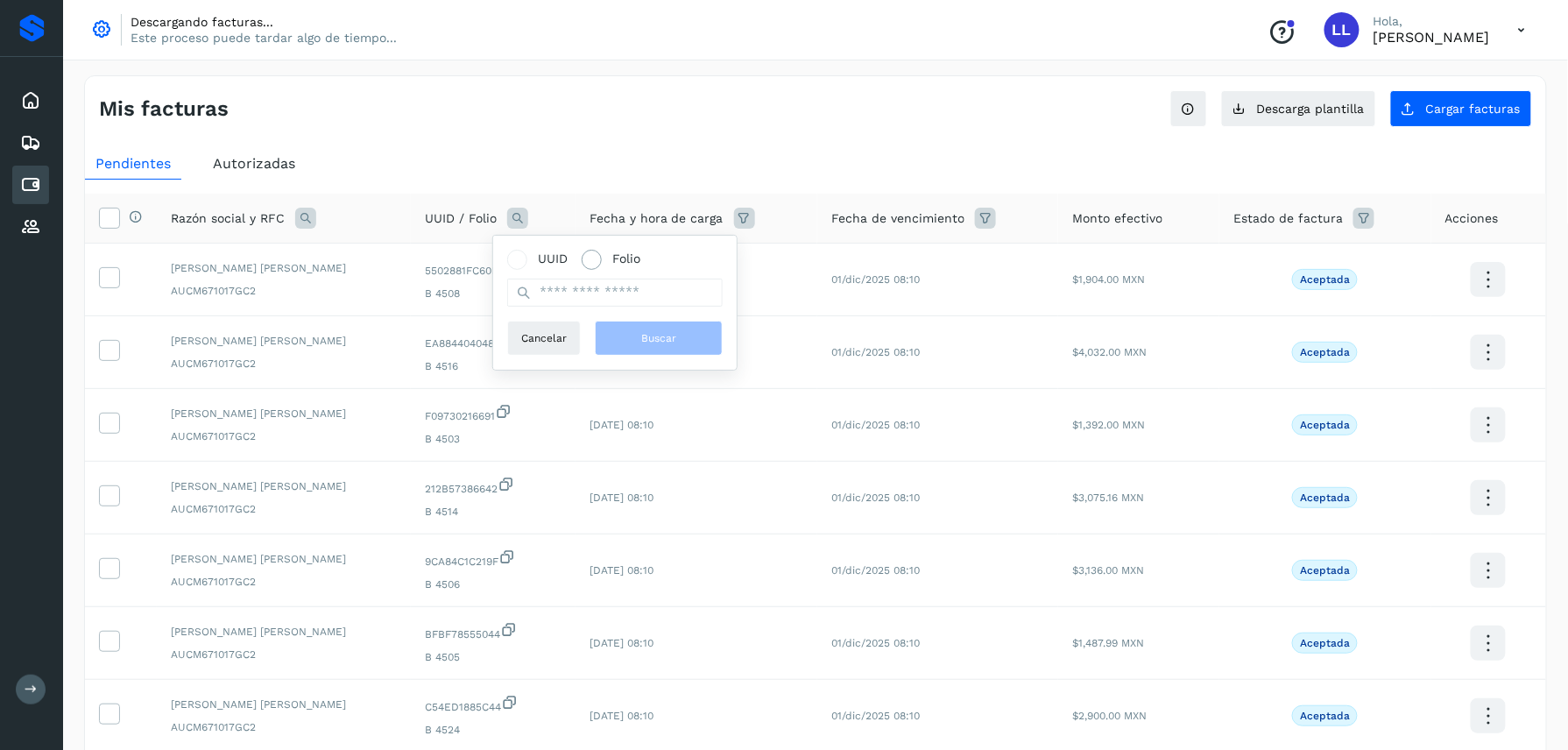
click at [597, 255] on span at bounding box center [592, 260] width 21 height 21
click at [538, 257] on span "UUID" at bounding box center [553, 259] width 30 height 19
click at [536, 287] on input "text" at bounding box center [614, 293] width 215 height 28
type input "********"
click at [636, 325] on button "Buscar" at bounding box center [658, 339] width 128 height 35
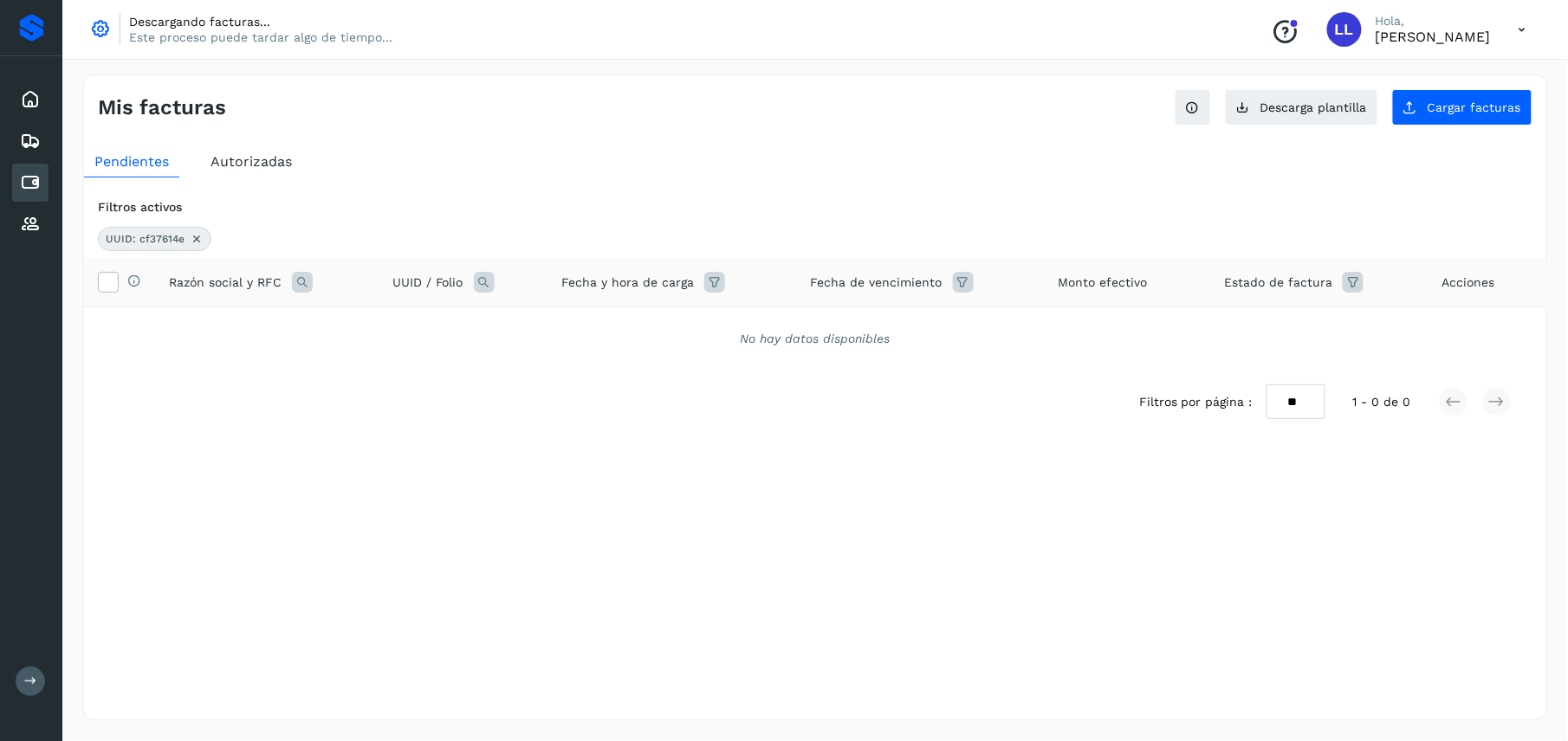
click at [197, 230] on div "UUID: cf37614e" at bounding box center [154, 239] width 113 height 24
click at [195, 242] on icon at bounding box center [196, 239] width 14 height 14
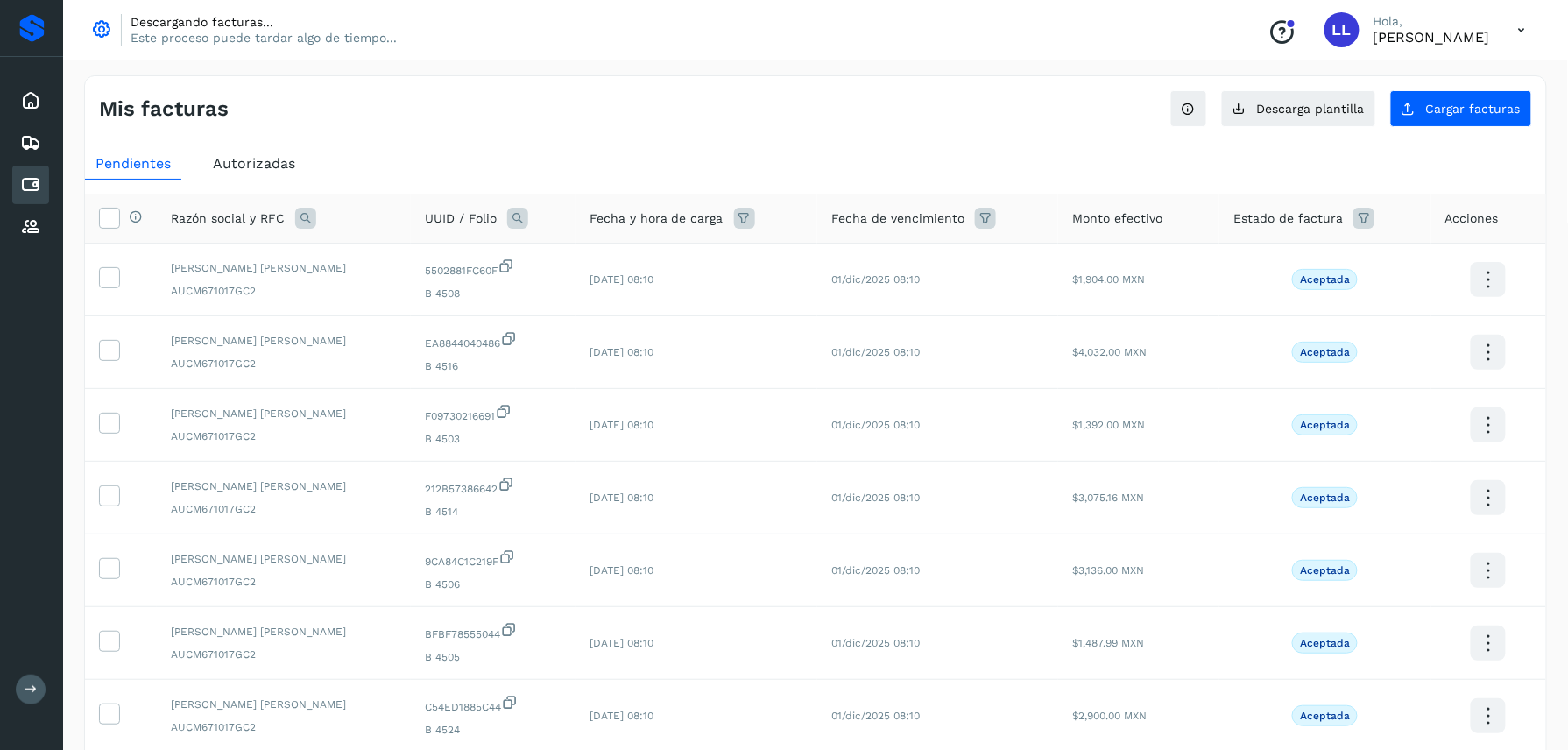
click at [307, 219] on icon at bounding box center [306, 218] width 21 height 21
click at [410, 260] on span "Razón social" at bounding box center [380, 259] width 75 height 19
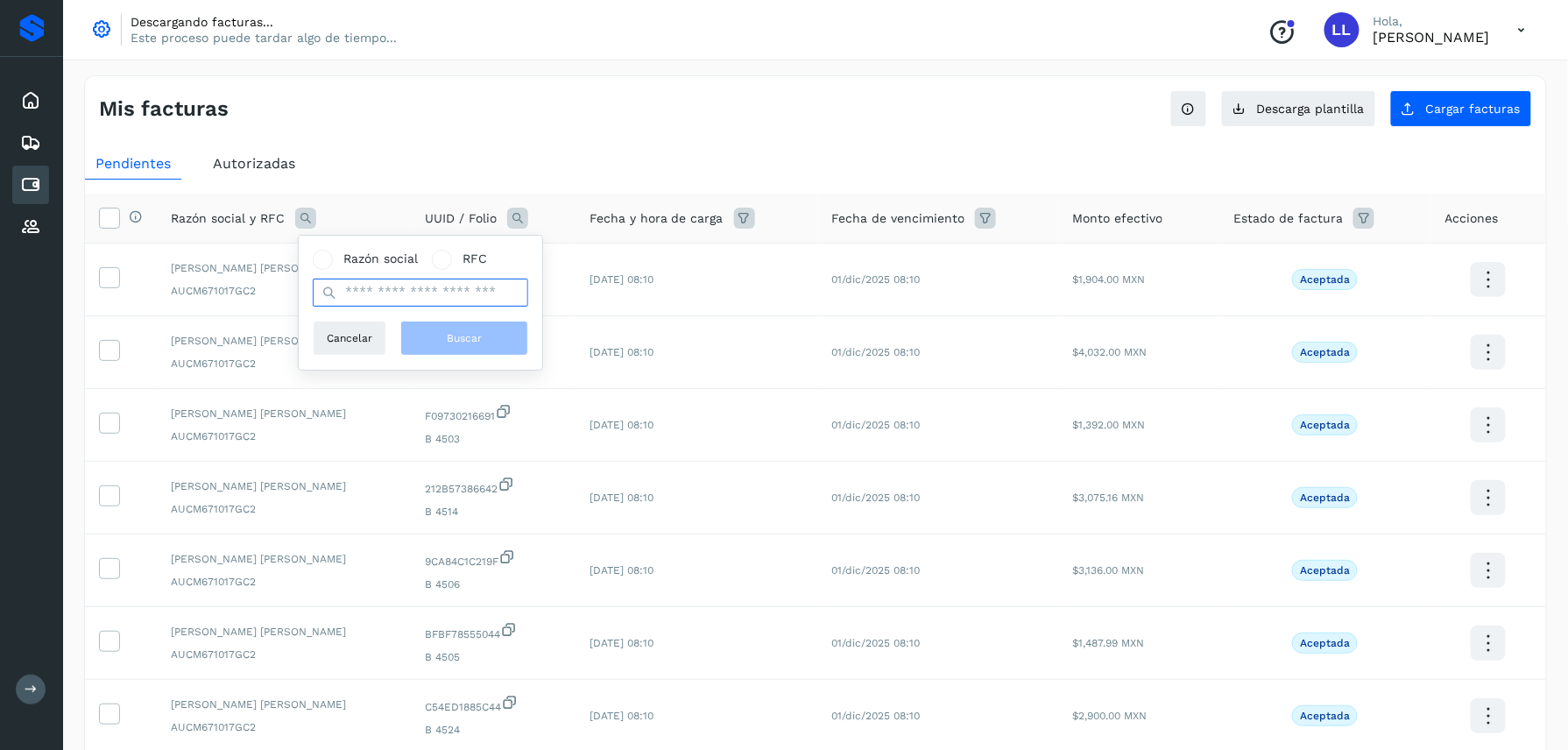
click at [415, 287] on input "text" at bounding box center [420, 293] width 215 height 28
type input "****"
click at [446, 321] on button "Buscar" at bounding box center [463, 339] width 128 height 35
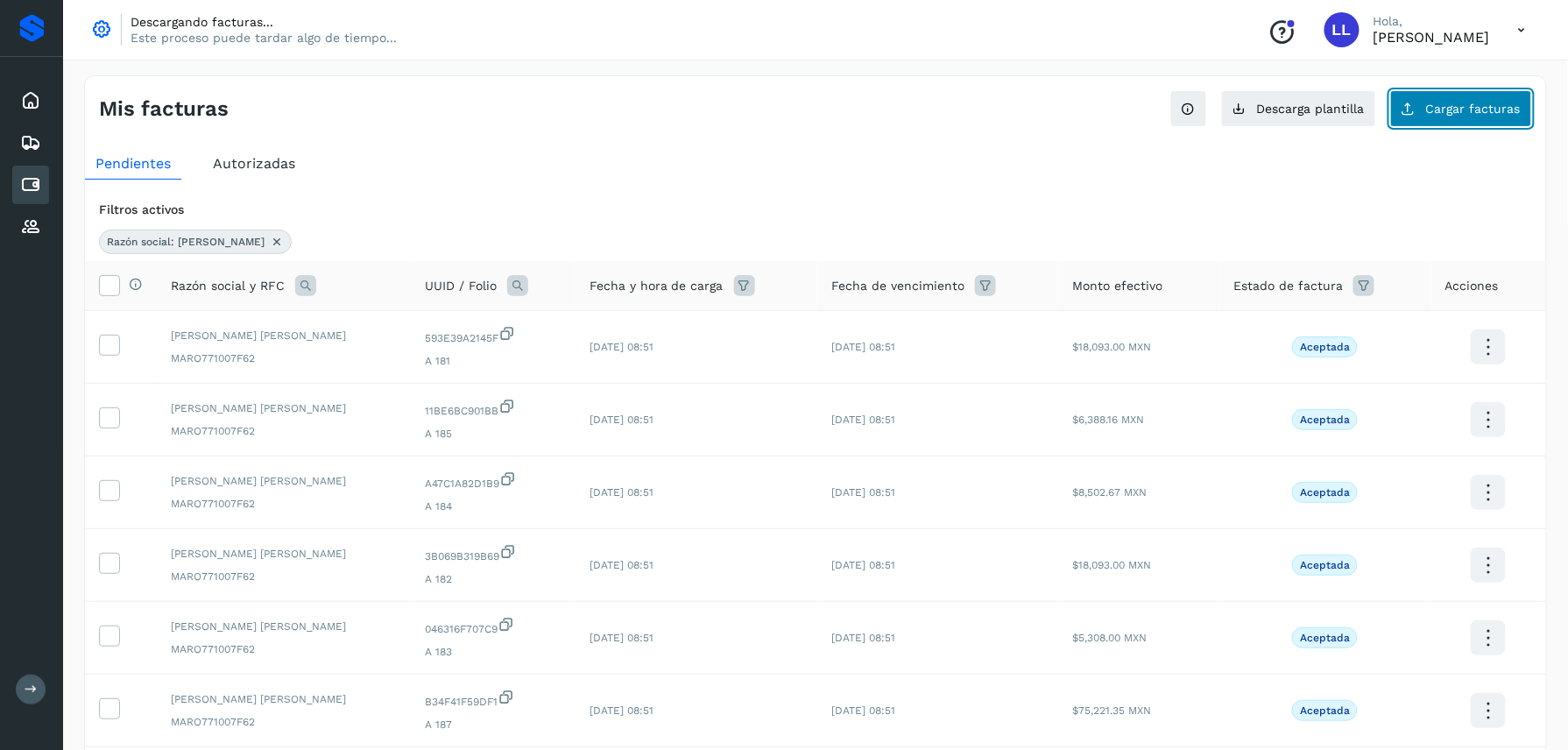
click at [1470, 121] on button "Cargar facturas" at bounding box center [1461, 108] width 142 height 36
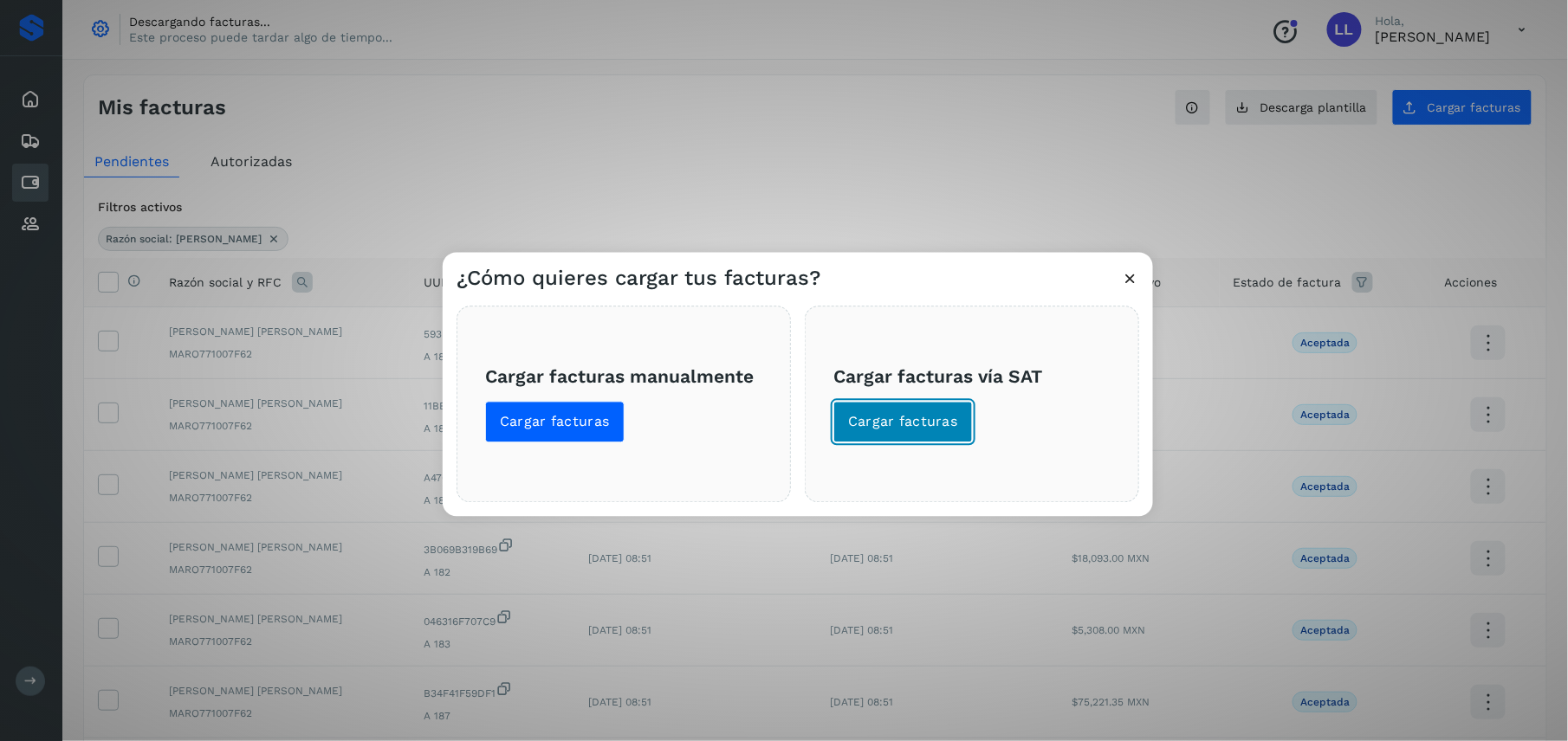
click at [944, 420] on span "Cargar facturas" at bounding box center [902, 422] width 110 height 19
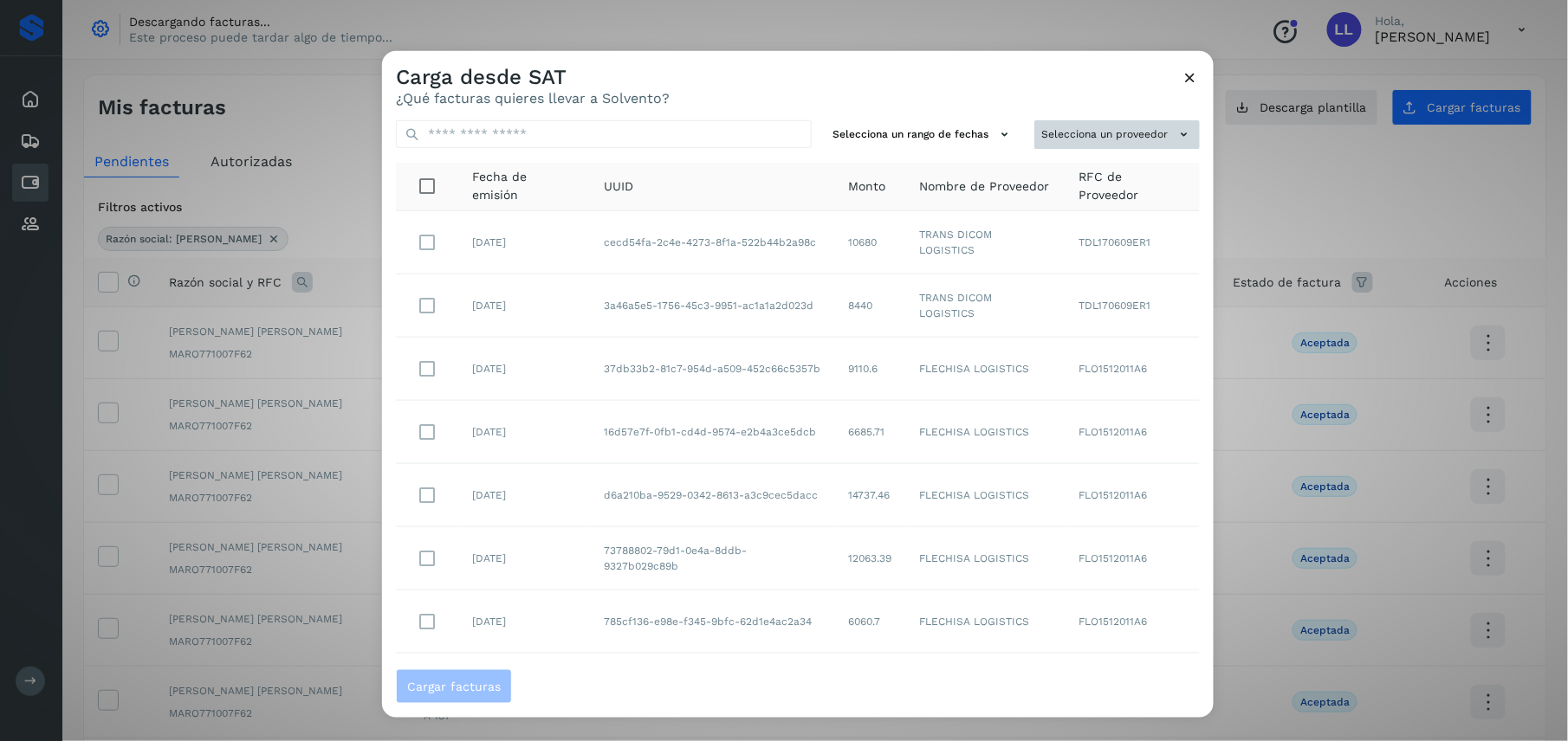
click at [1142, 123] on button "Selecciona un proveedor" at bounding box center [1116, 135] width 165 height 29
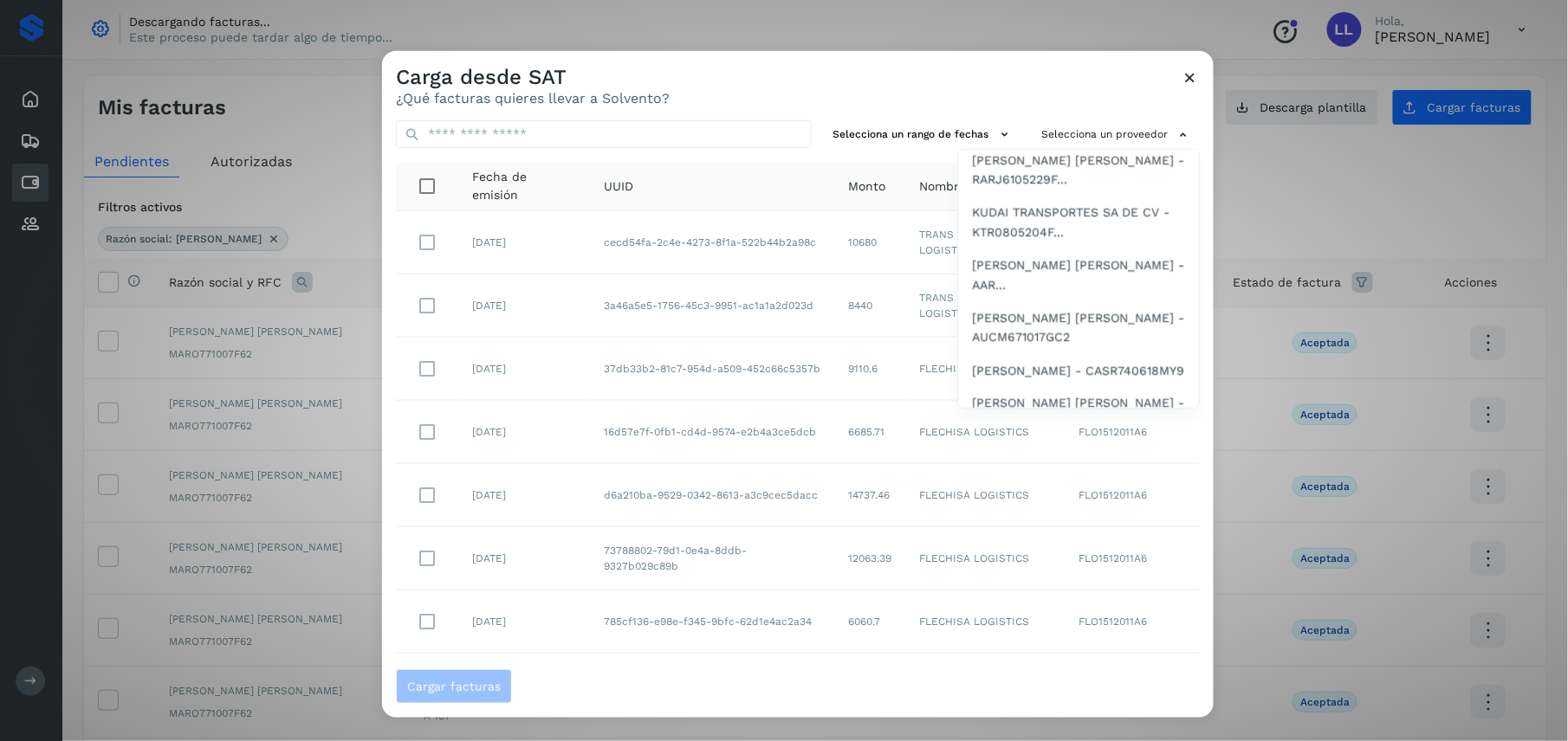
scroll to position [1034, 0]
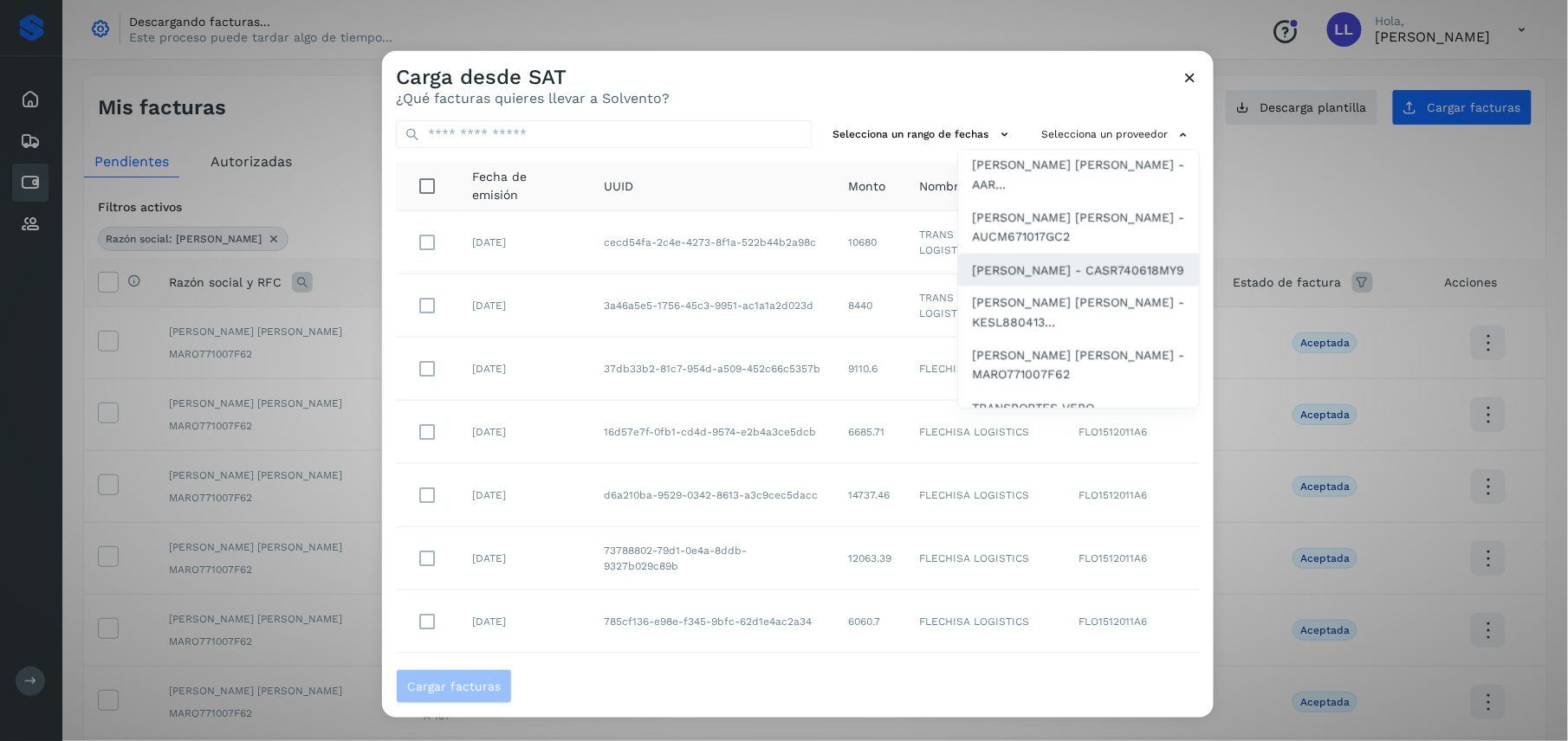
click at [1047, 270] on span "[PERSON_NAME] - CASR740618MY9" at bounding box center [1078, 270] width 212 height 19
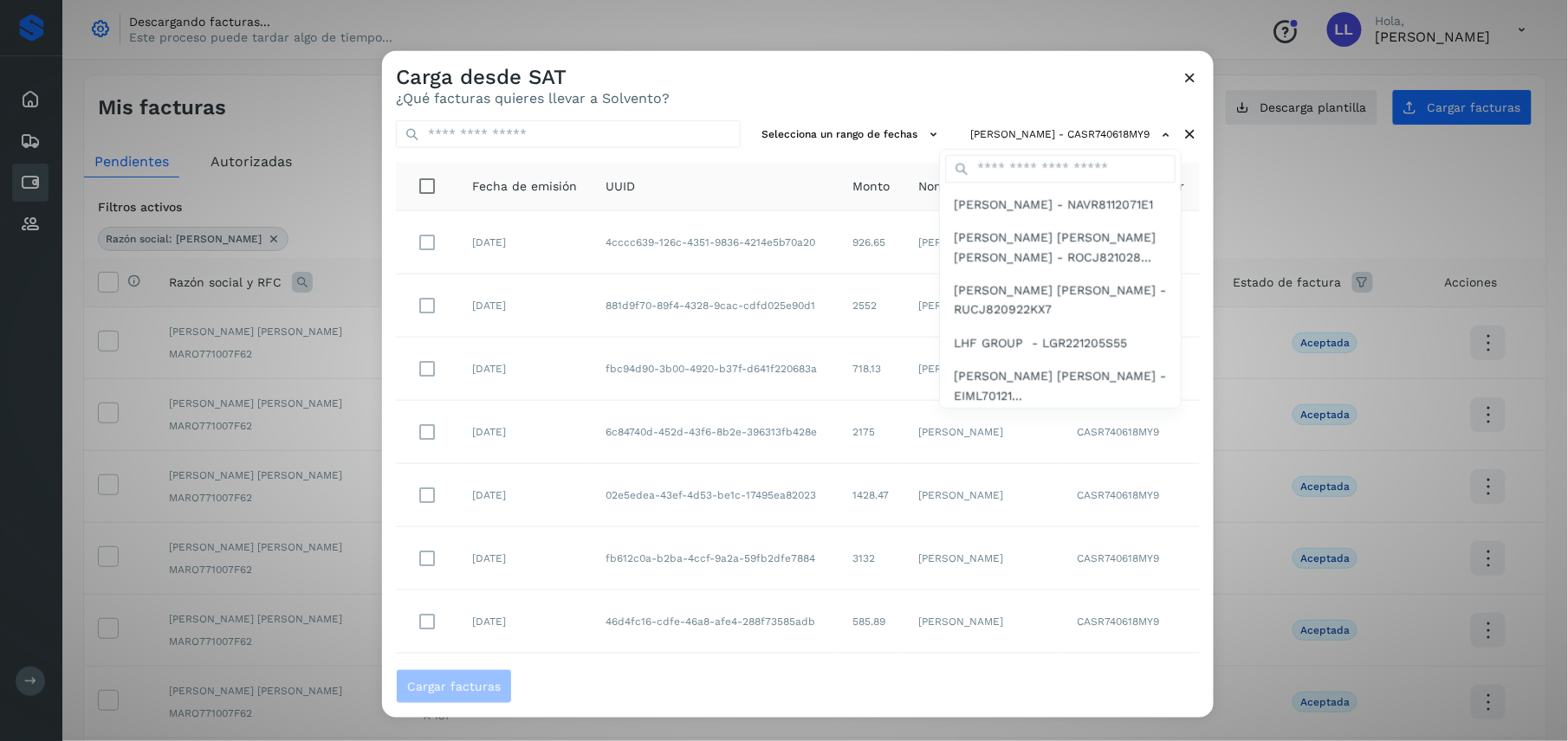
click at [993, 64] on div at bounding box center [1165, 421] width 1568 height 741
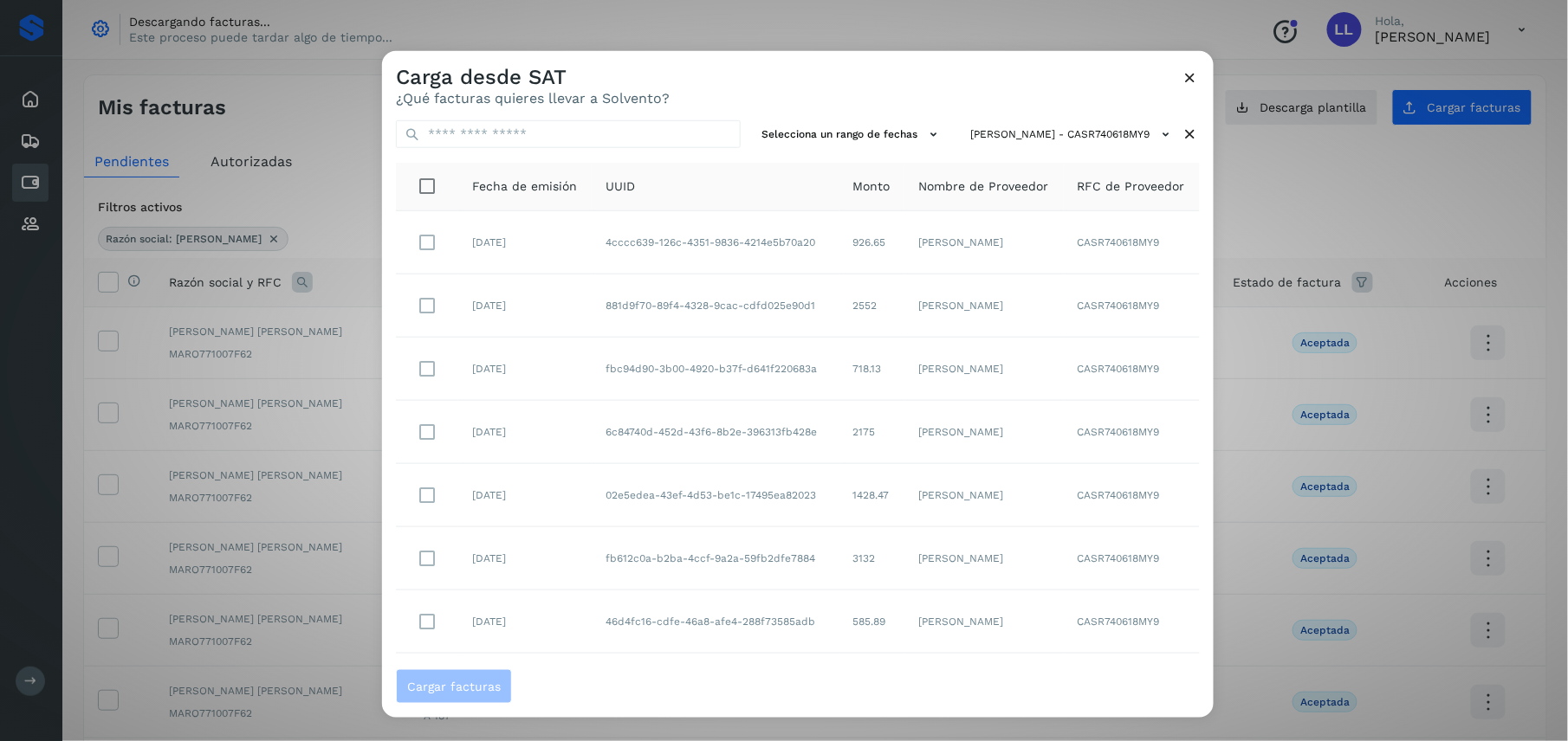
scroll to position [223, 0]
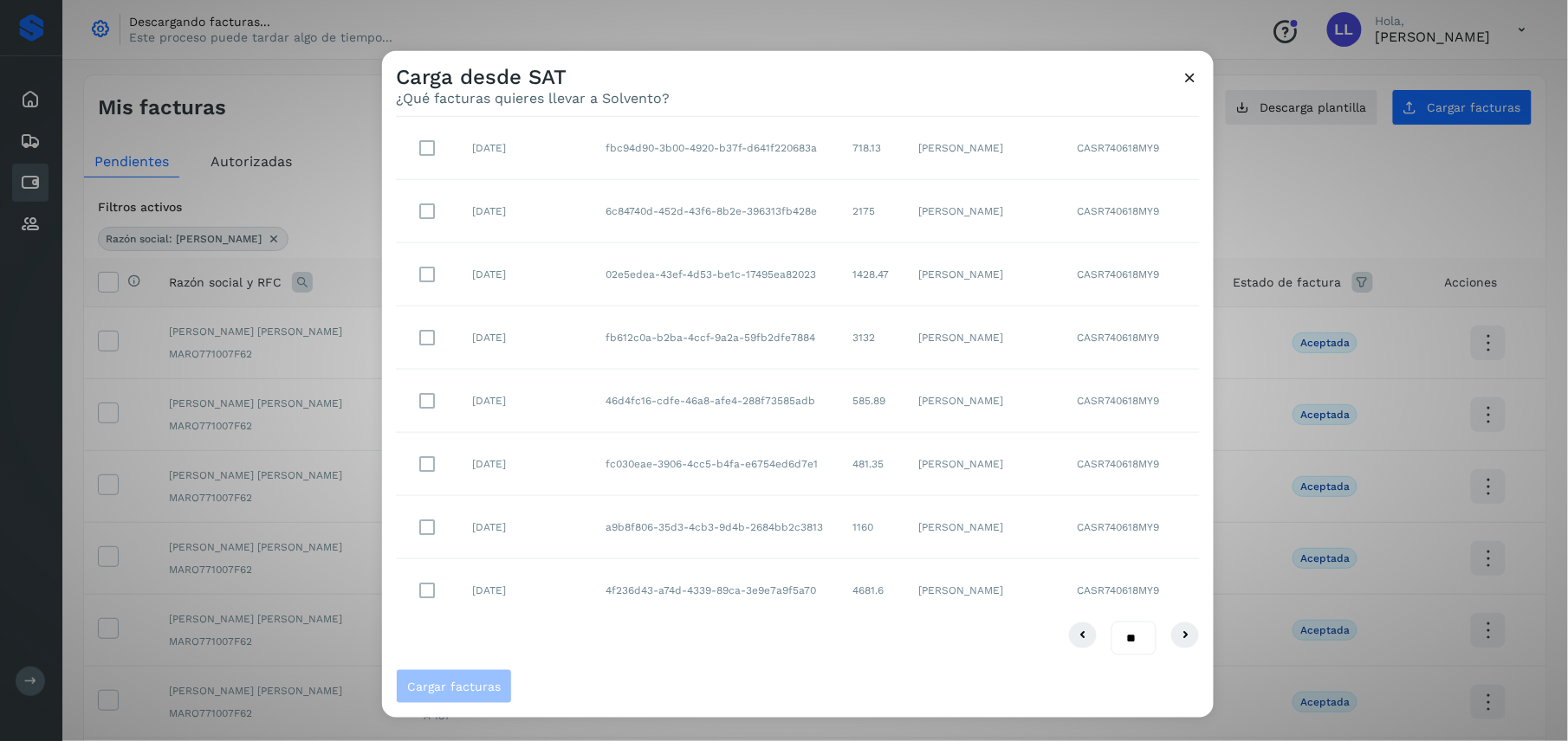
click at [1127, 628] on select "** ** **" at bounding box center [1134, 640] width 45 height 35
select select "**"
click at [1112, 622] on select "** ** **" at bounding box center [1134, 640] width 45 height 35
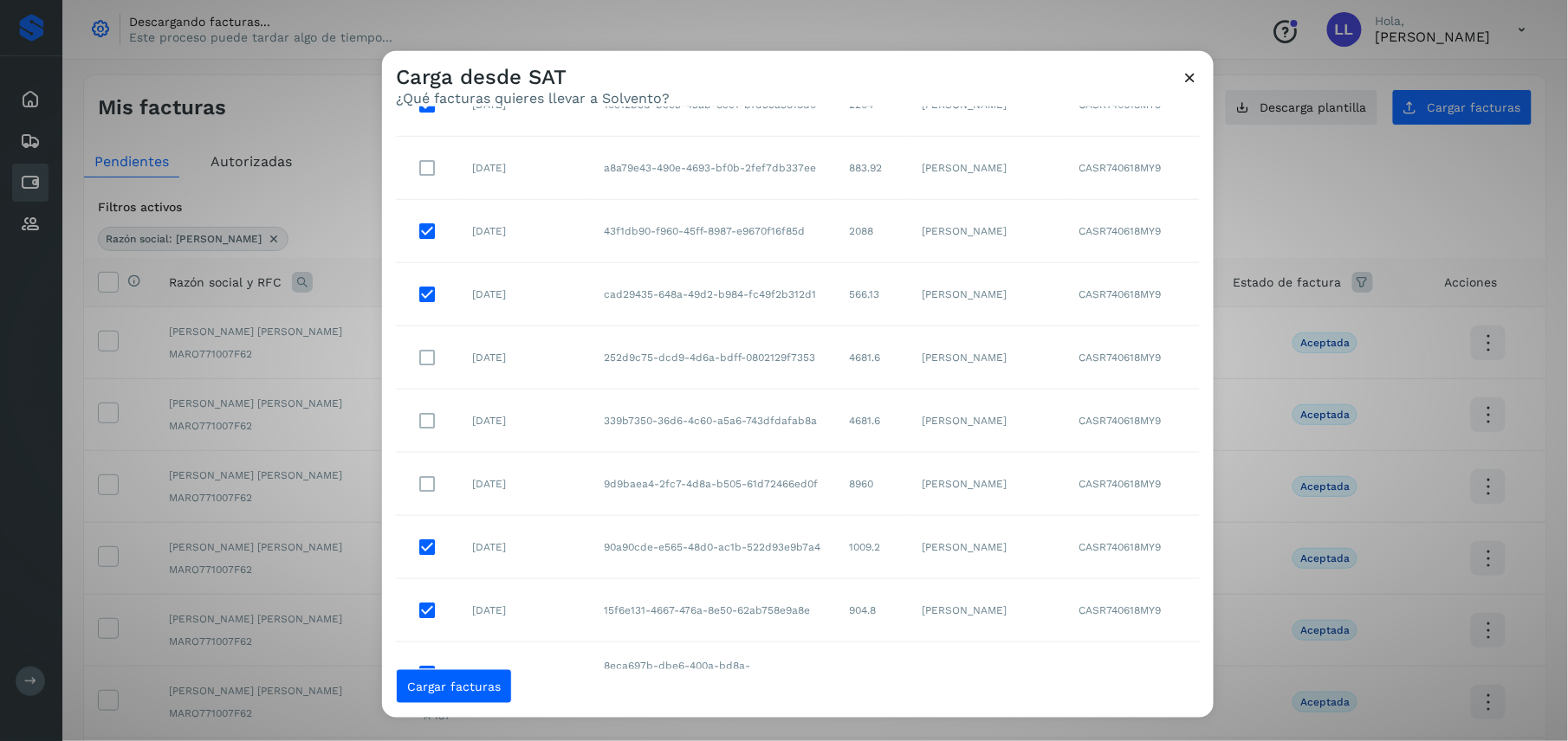
scroll to position [1067, 0]
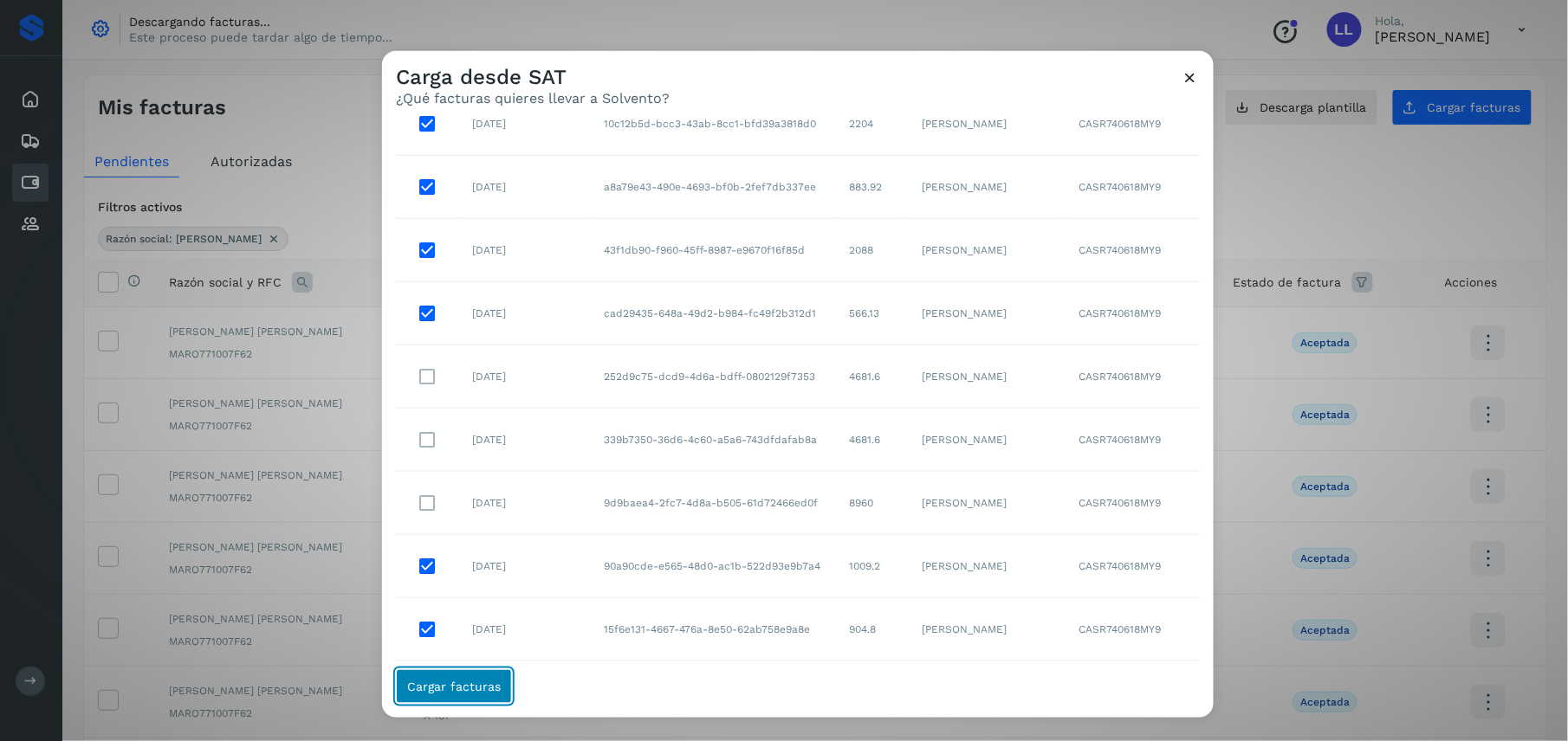
click at [466, 688] on span "Cargar facturas" at bounding box center [454, 687] width 93 height 12
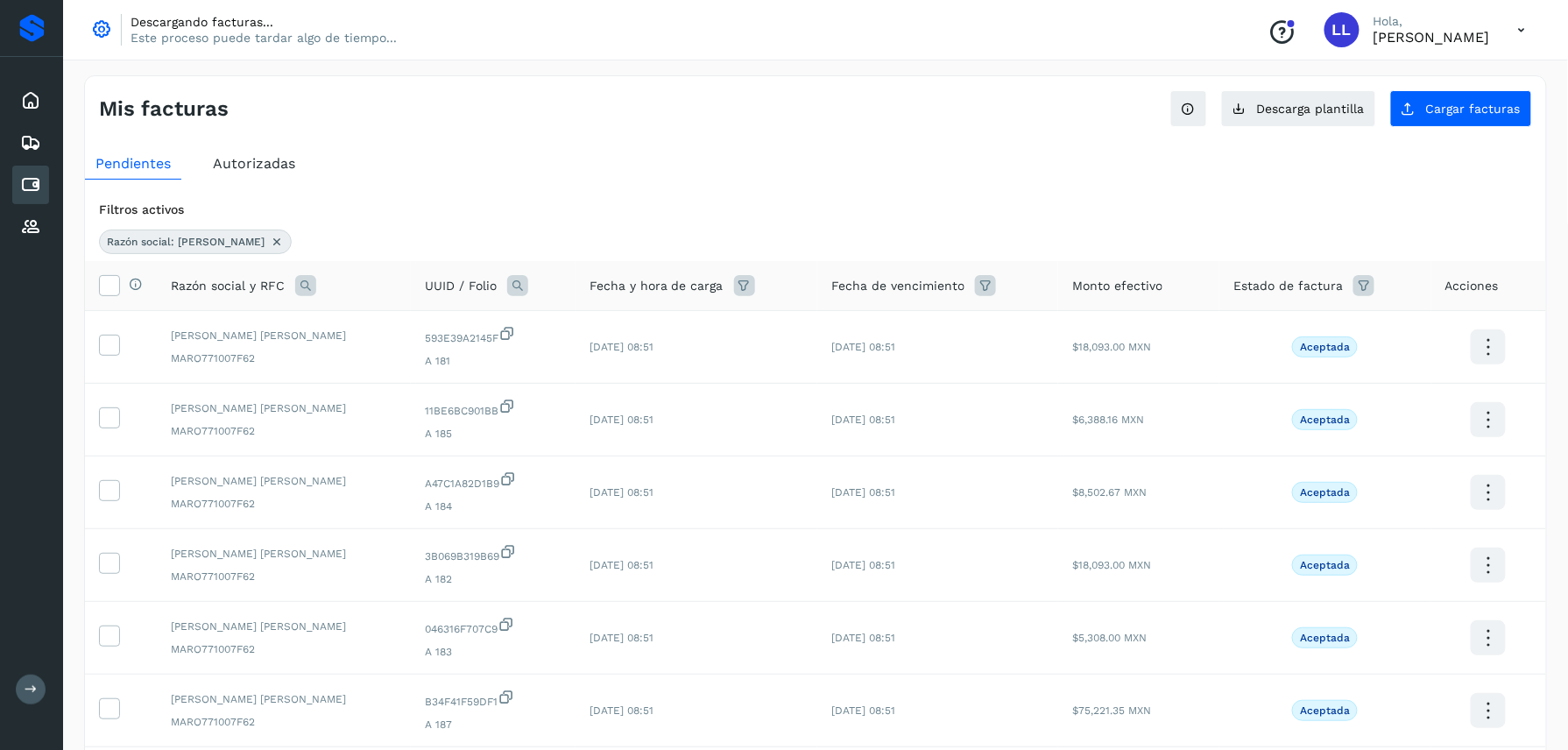
click at [301, 296] on icon at bounding box center [306, 285] width 21 height 21
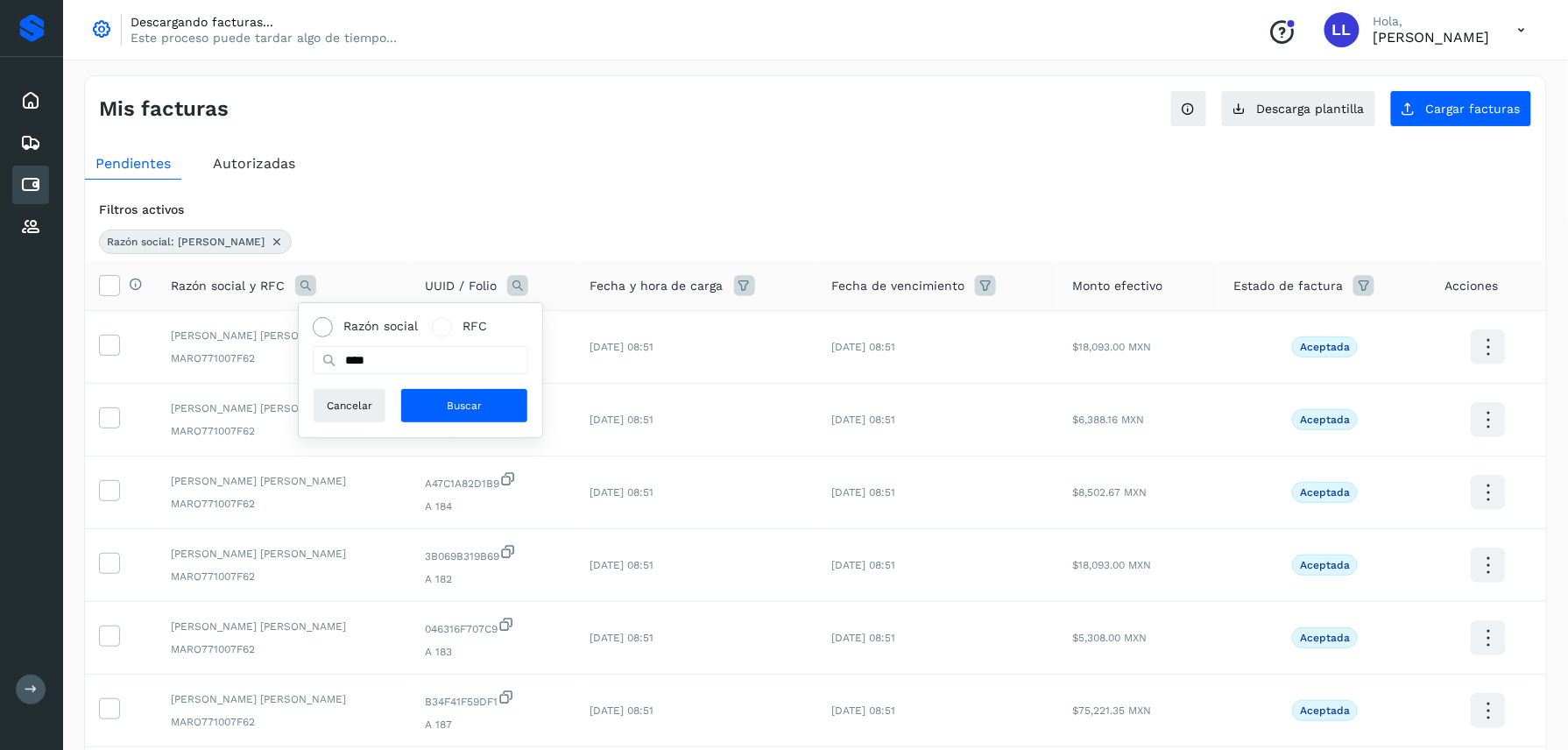
click at [358, 331] on span "Razón social" at bounding box center [380, 326] width 75 height 19
type input "*"
type input "***"
click at [492, 398] on button "Buscar" at bounding box center [463, 406] width 128 height 35
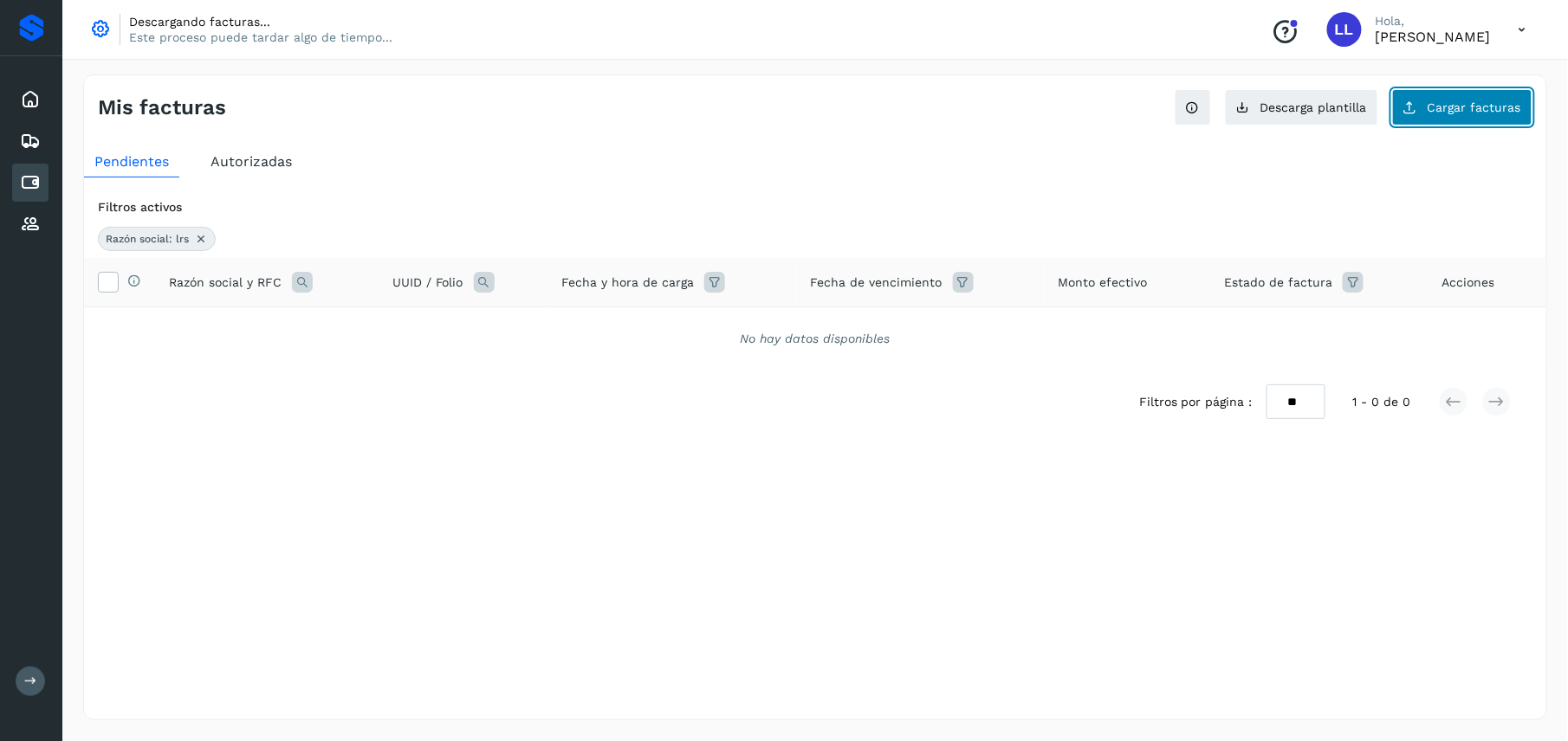
click at [1450, 115] on button "Cargar facturas" at bounding box center [1462, 107] width 140 height 36
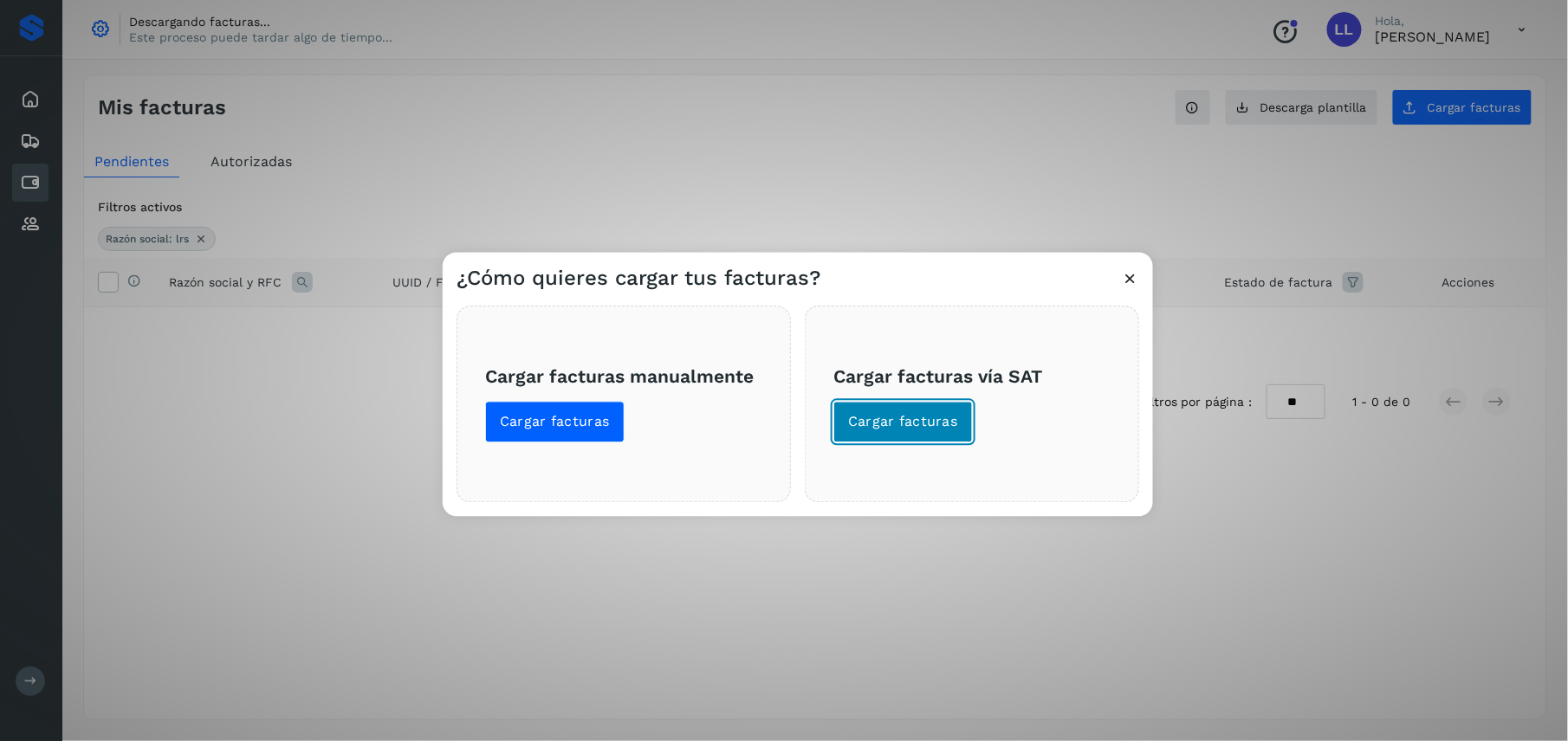
click at [874, 424] on span "Cargar facturas" at bounding box center [902, 422] width 110 height 19
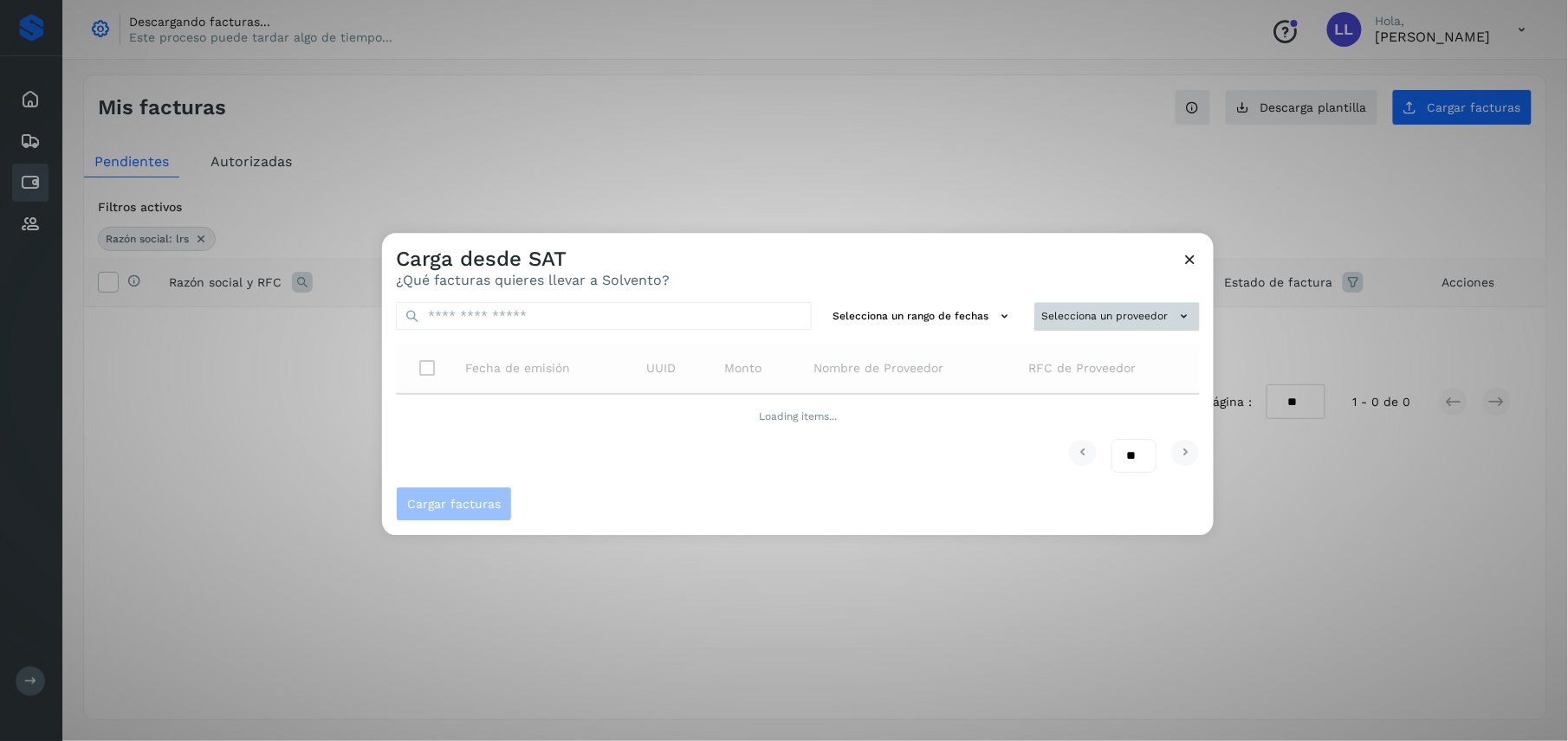
click at [1089, 321] on button "Selecciona un proveedor" at bounding box center [1116, 316] width 165 height 29
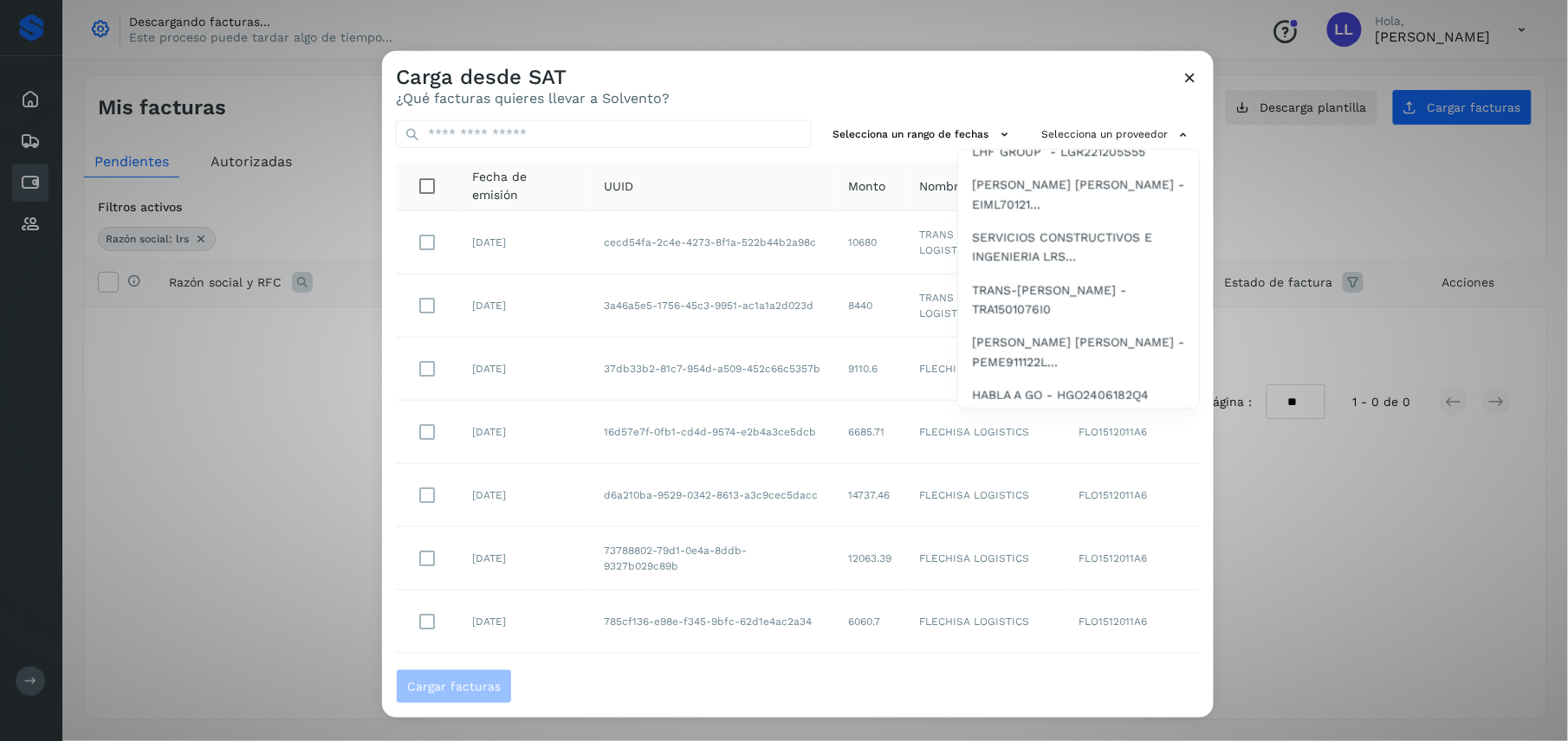
scroll to position [183, 0]
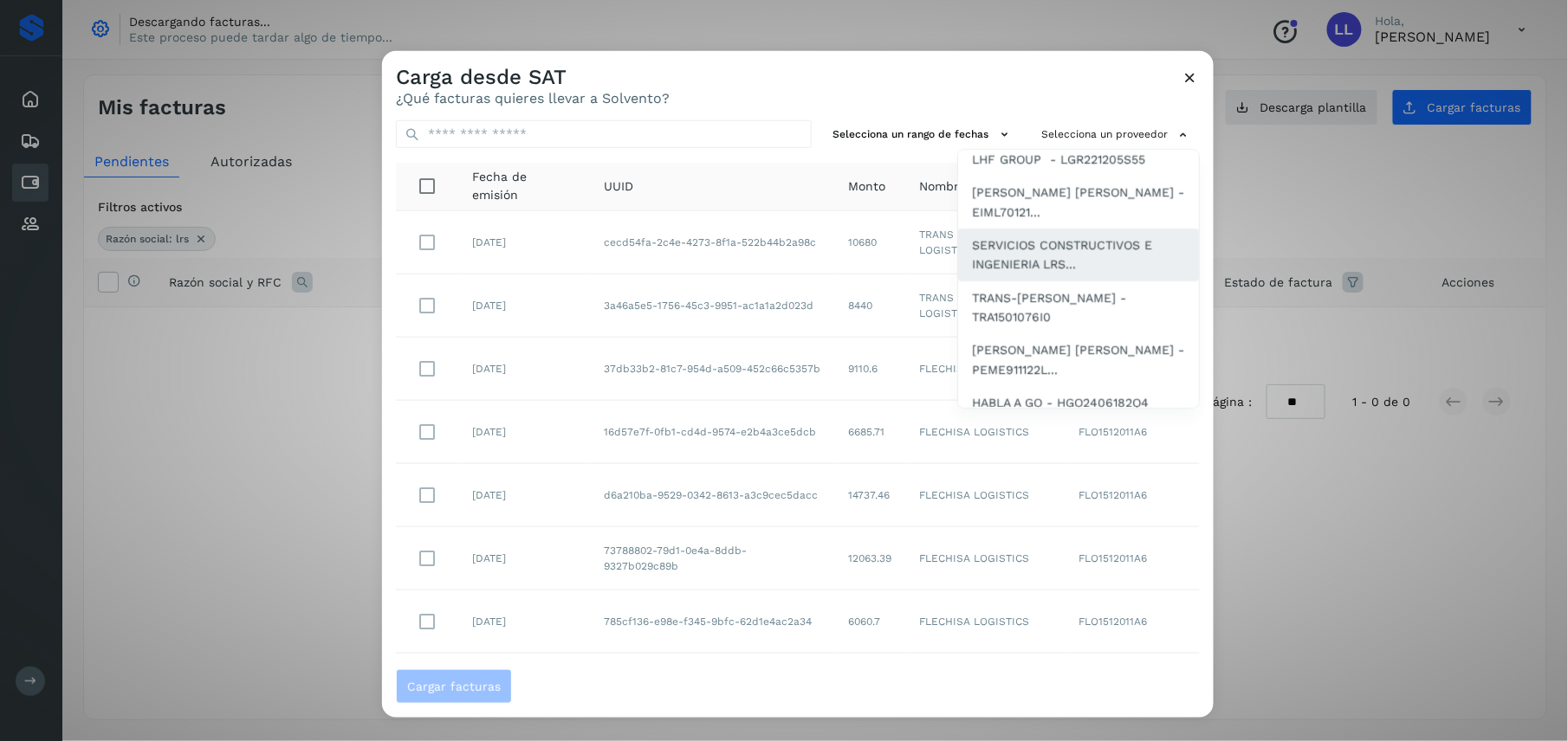
click at [1043, 270] on span "SERVICIOS CONSTRUCTIVOS E INGENIERIA LRS..." at bounding box center [1078, 255] width 213 height 39
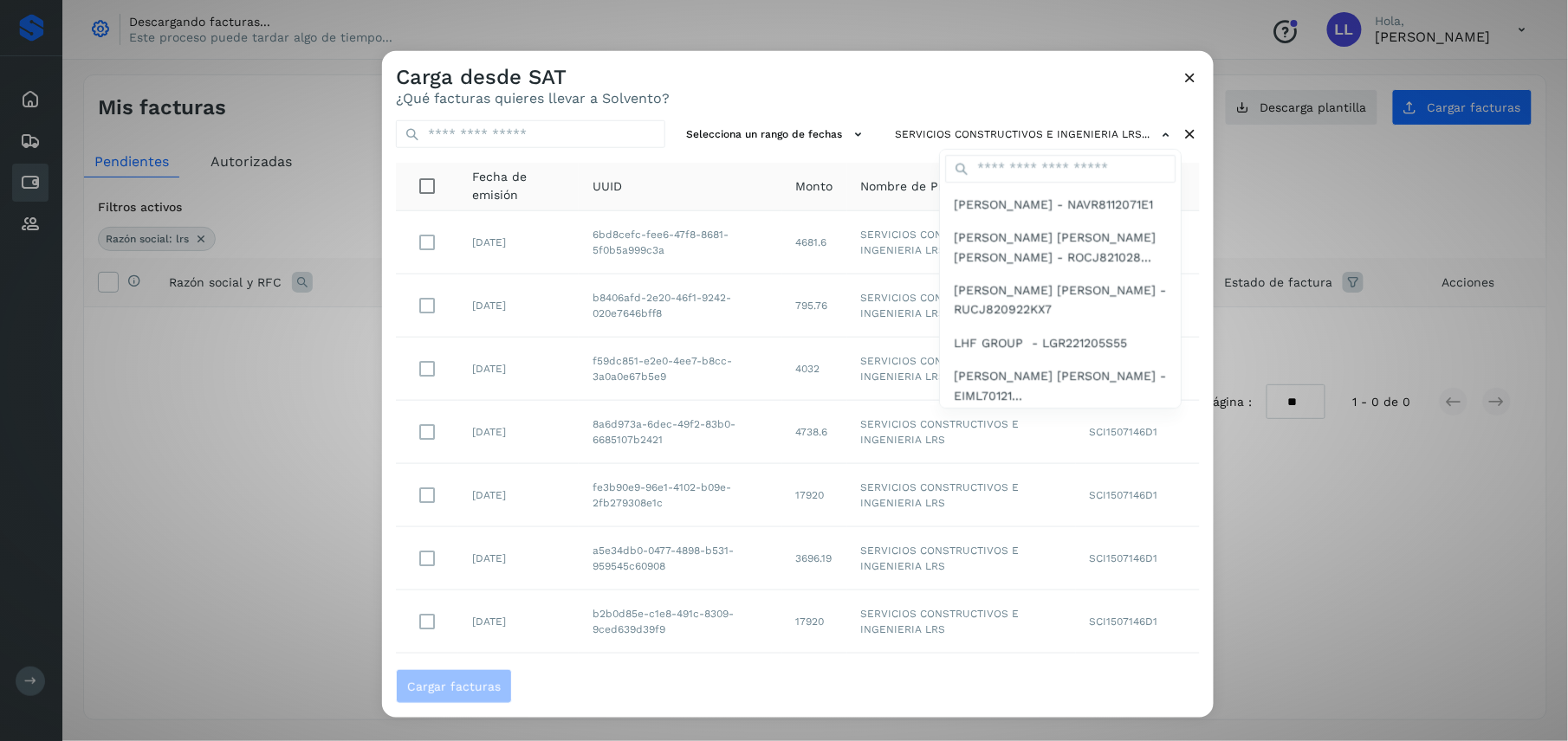
click at [854, 92] on div at bounding box center [1165, 421] width 1568 height 741
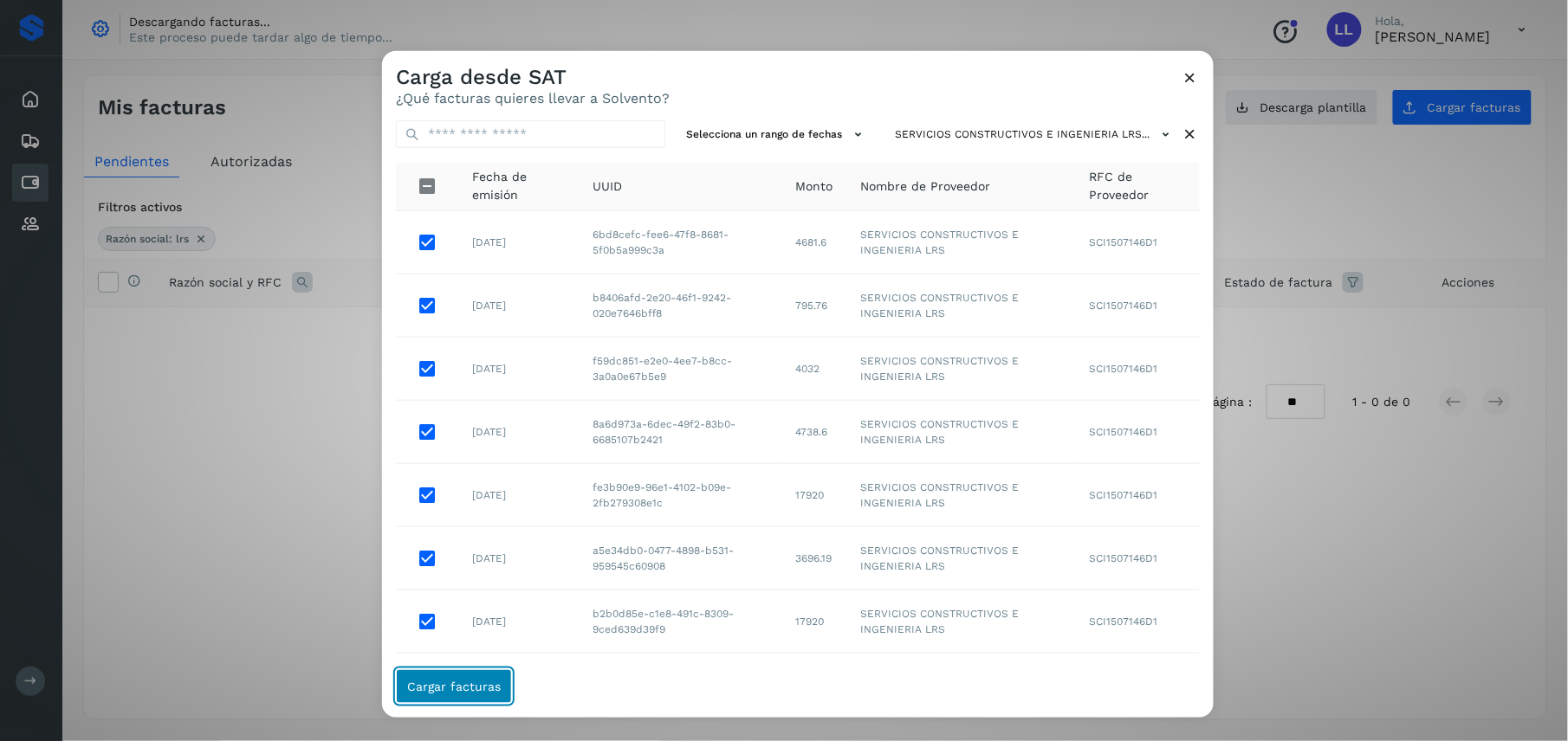
click at [475, 693] on span "Cargar facturas" at bounding box center [454, 687] width 93 height 12
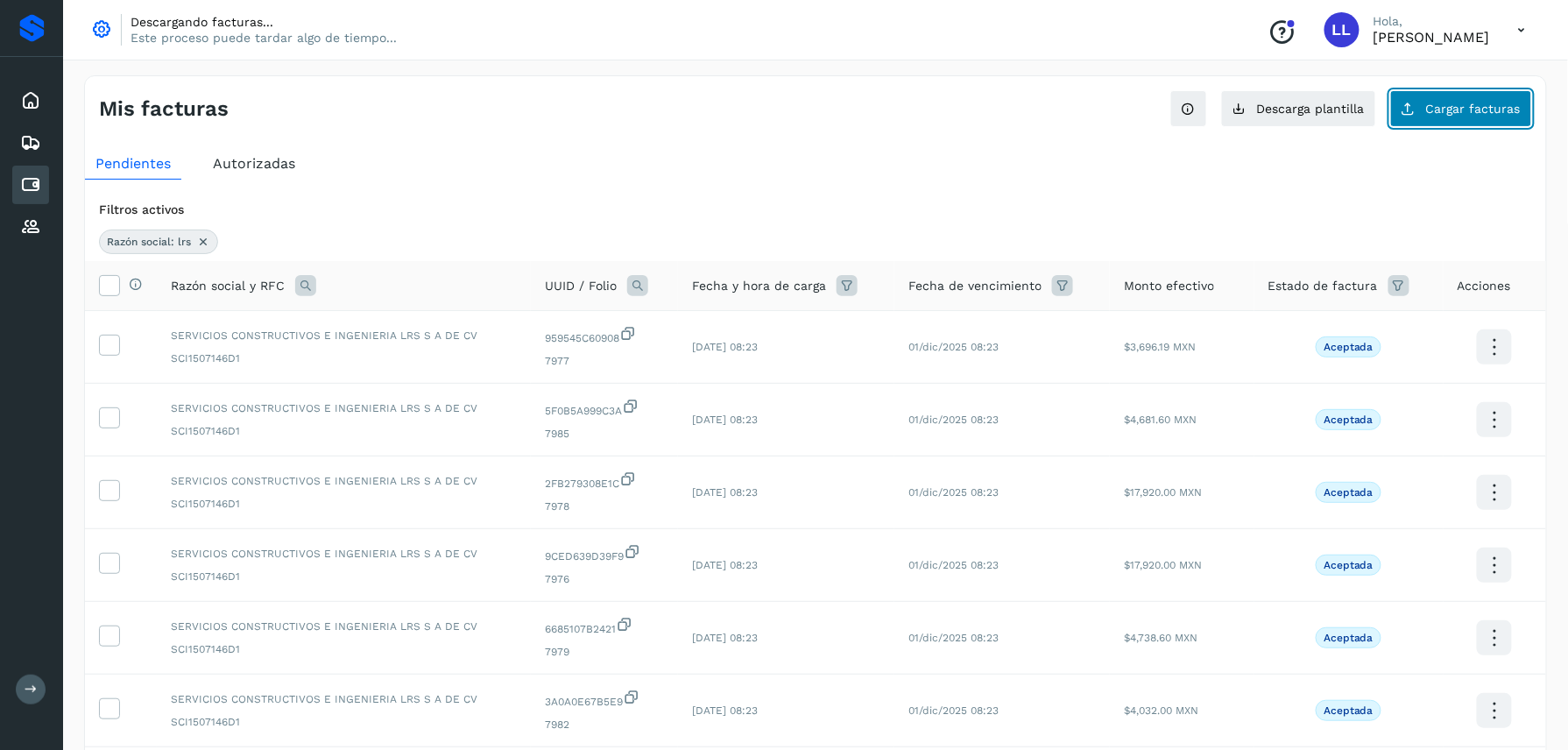
click at [1462, 110] on span "Cargar facturas" at bounding box center [1473, 108] width 94 height 12
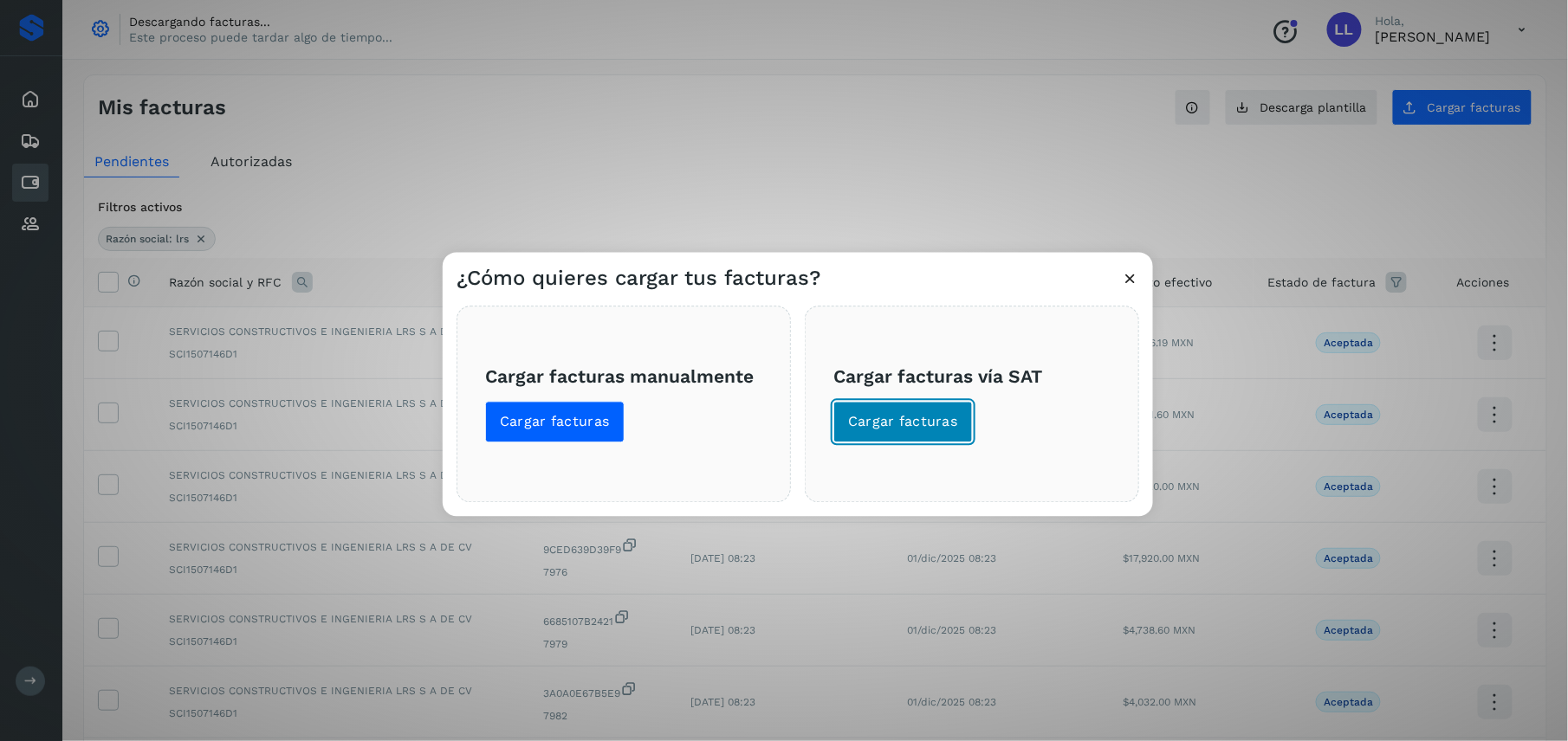
click at [943, 406] on button "Cargar facturas" at bounding box center [902, 422] width 139 height 41
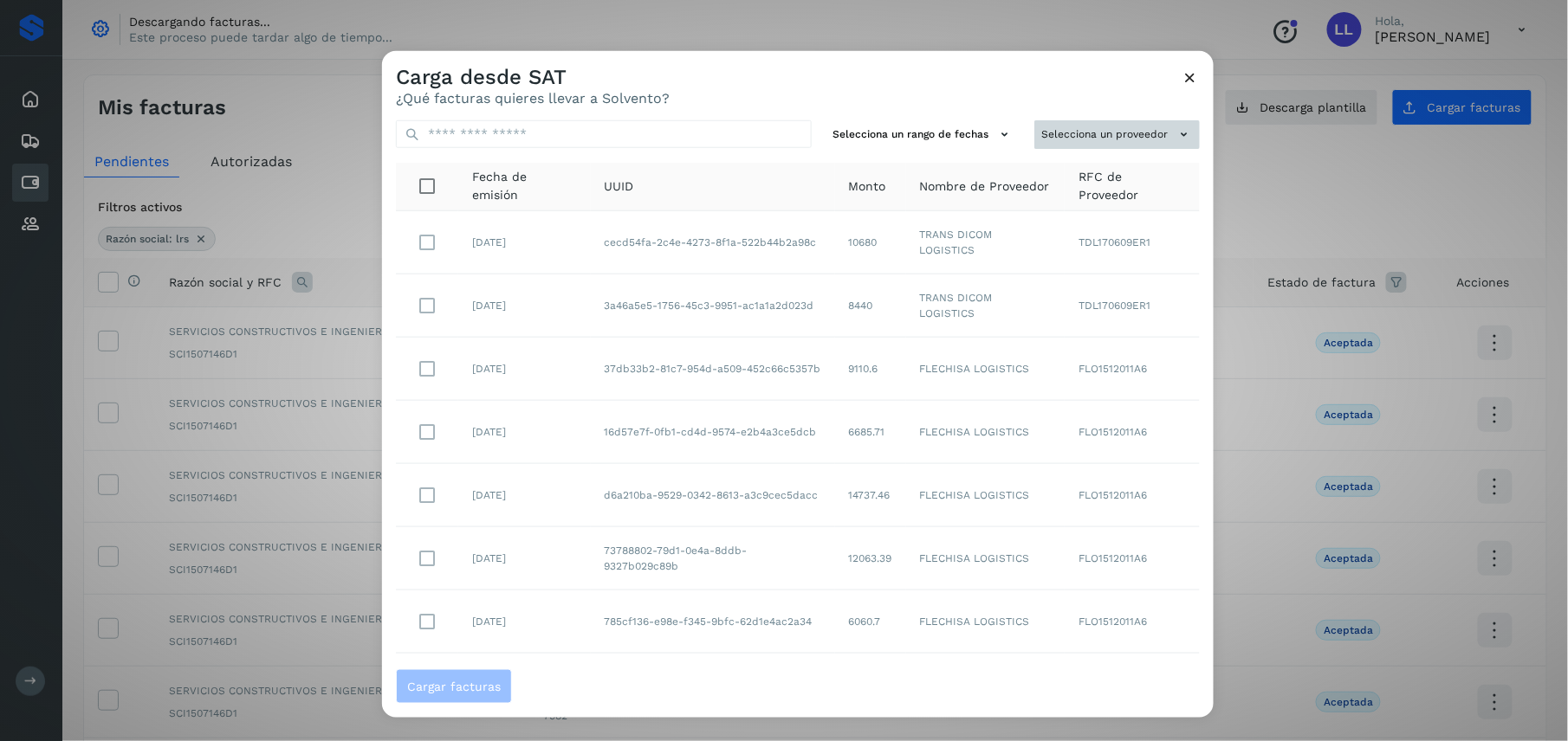
click at [1138, 139] on button "Selecciona un proveedor" at bounding box center [1116, 135] width 165 height 29
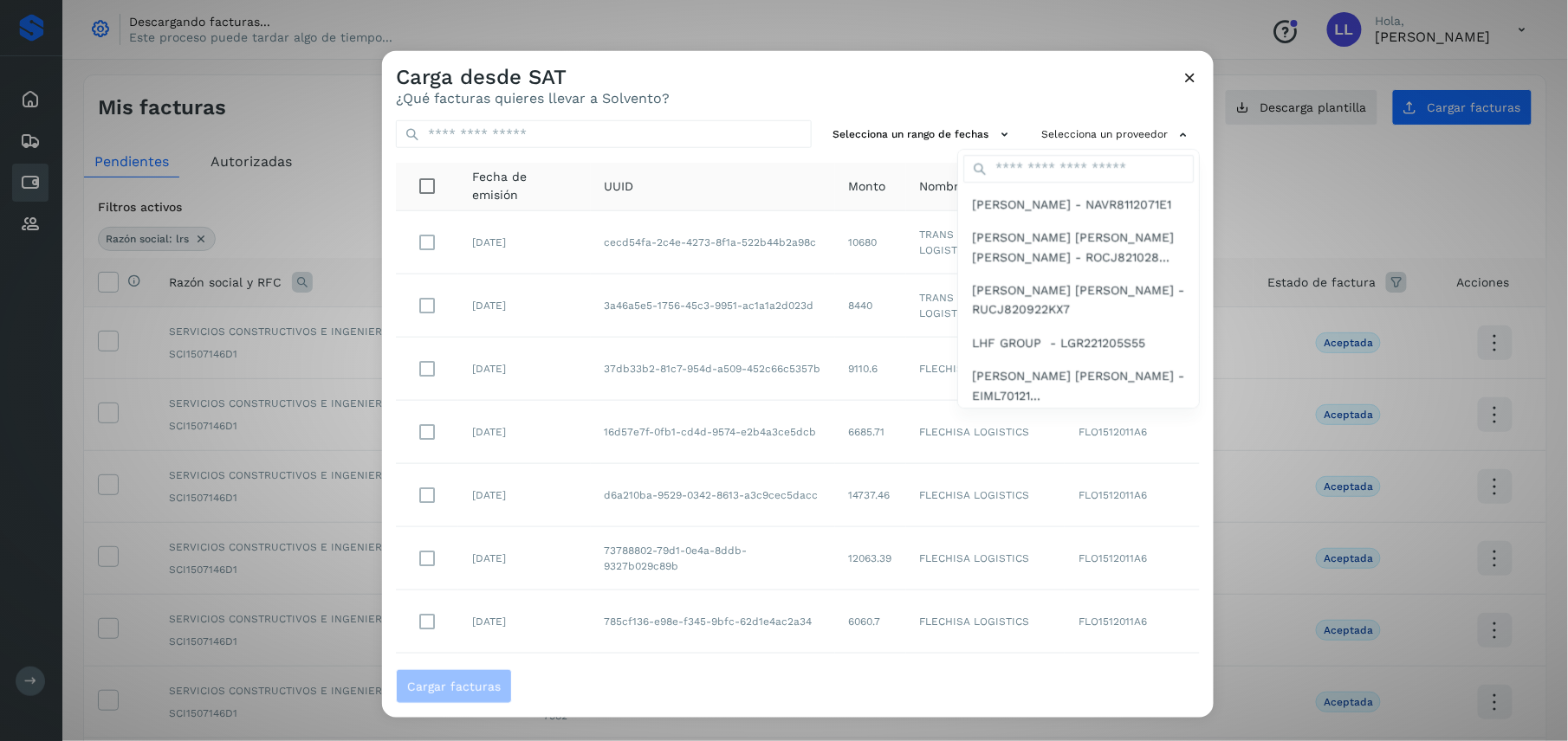
scroll to position [1301, 0]
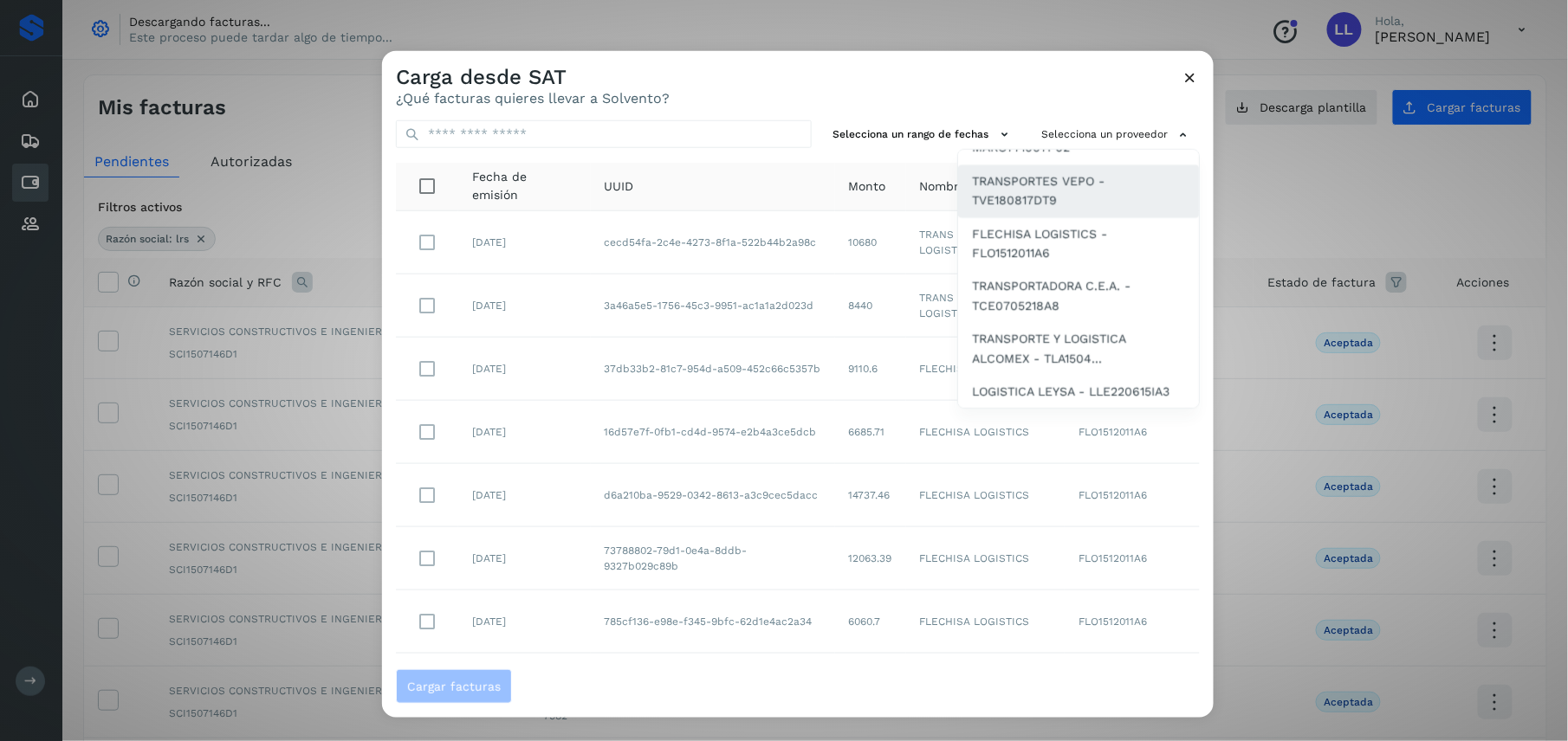
click at [1020, 181] on span "TRANSPORTES VEPO - TVE180817DT9" at bounding box center [1078, 191] width 213 height 39
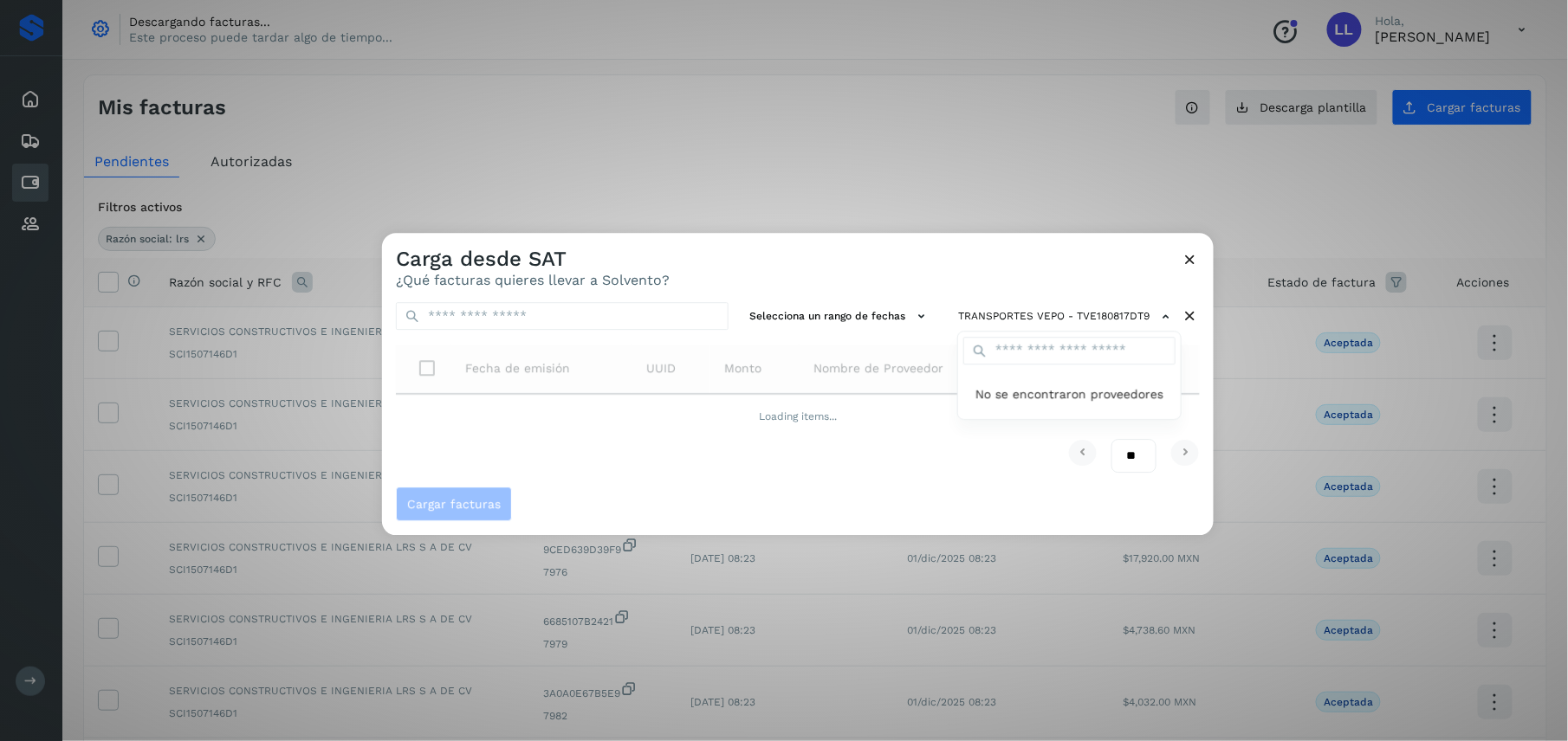
scroll to position [0, 0]
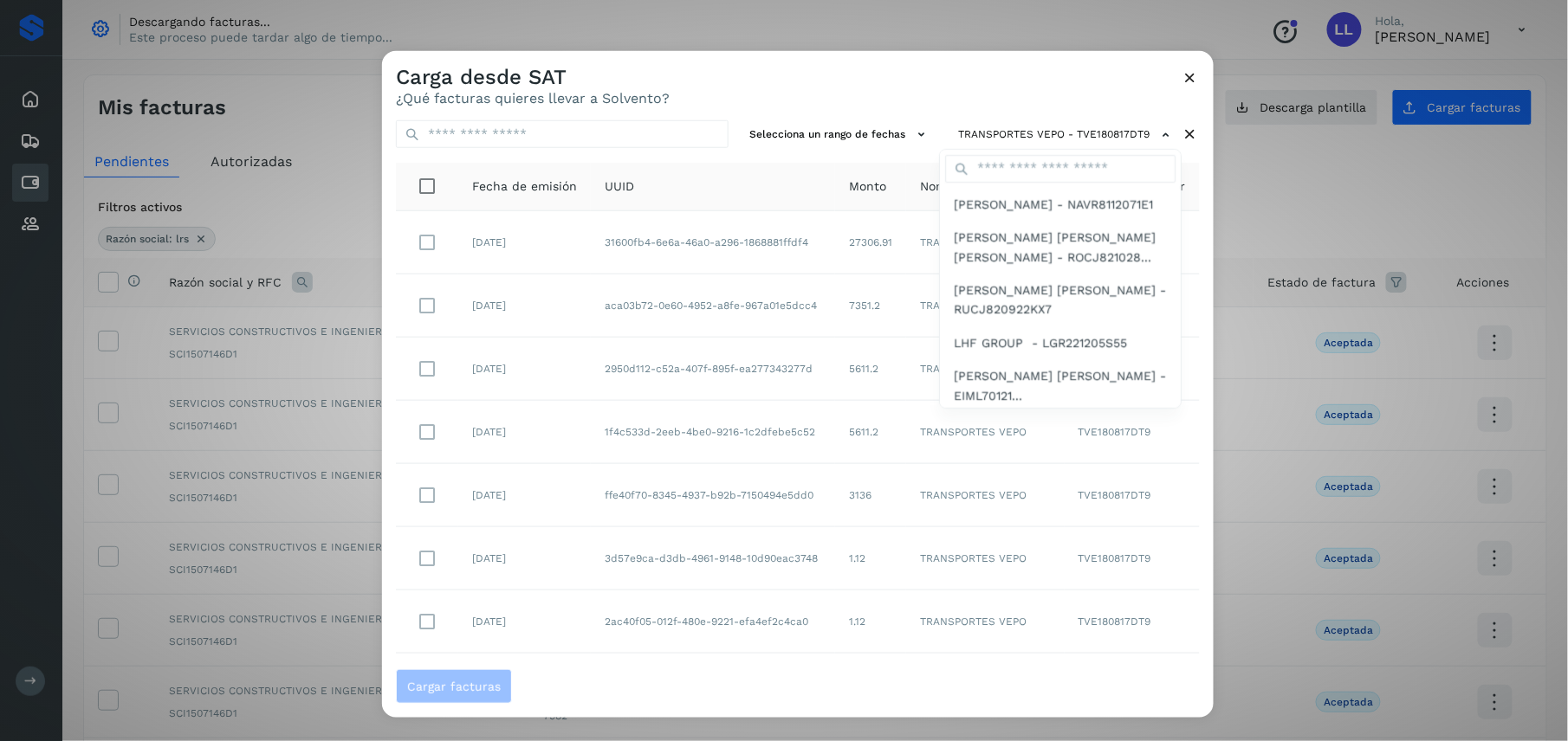
click at [768, 109] on div at bounding box center [1165, 421] width 1568 height 741
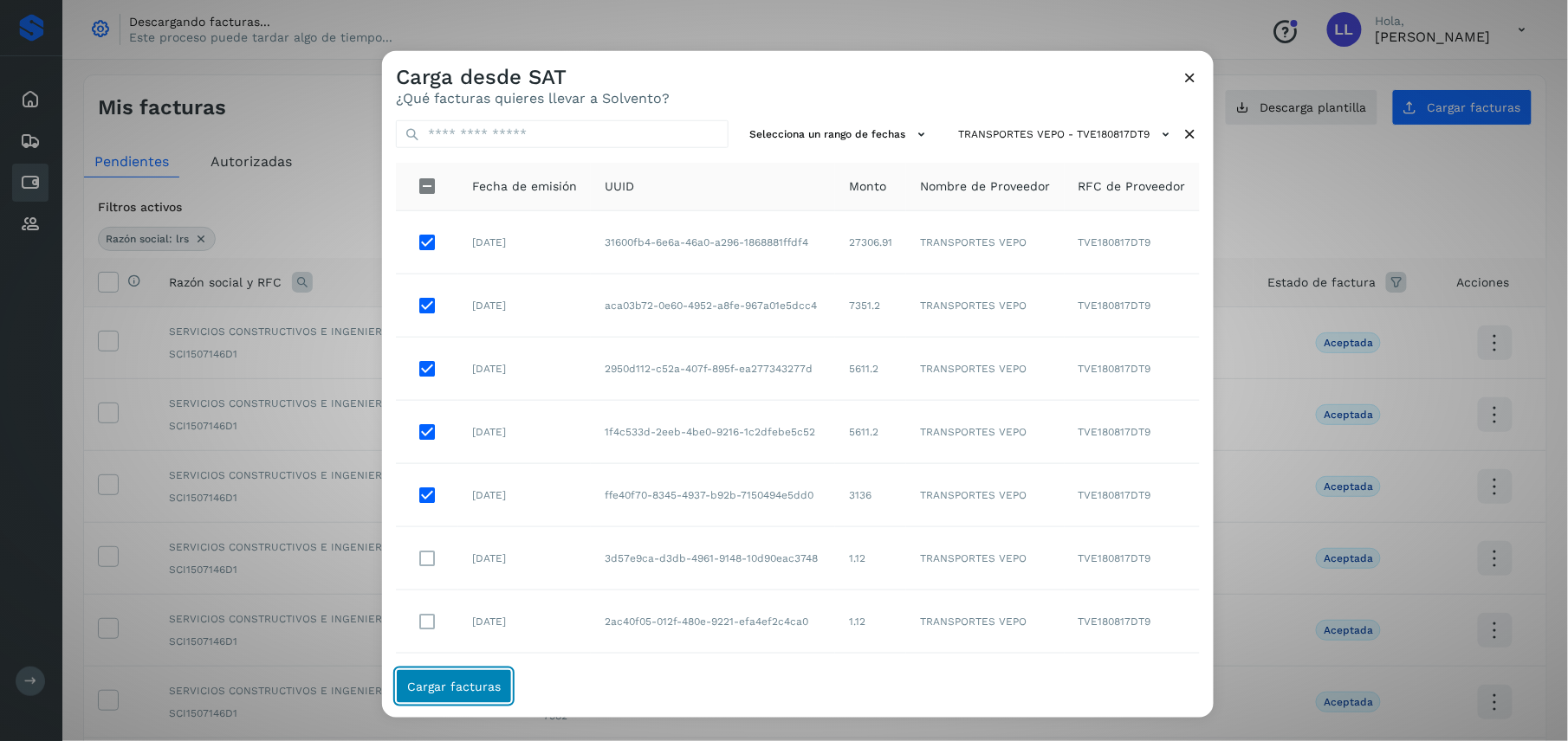
click at [459, 681] on span "Cargar facturas" at bounding box center [454, 687] width 93 height 12
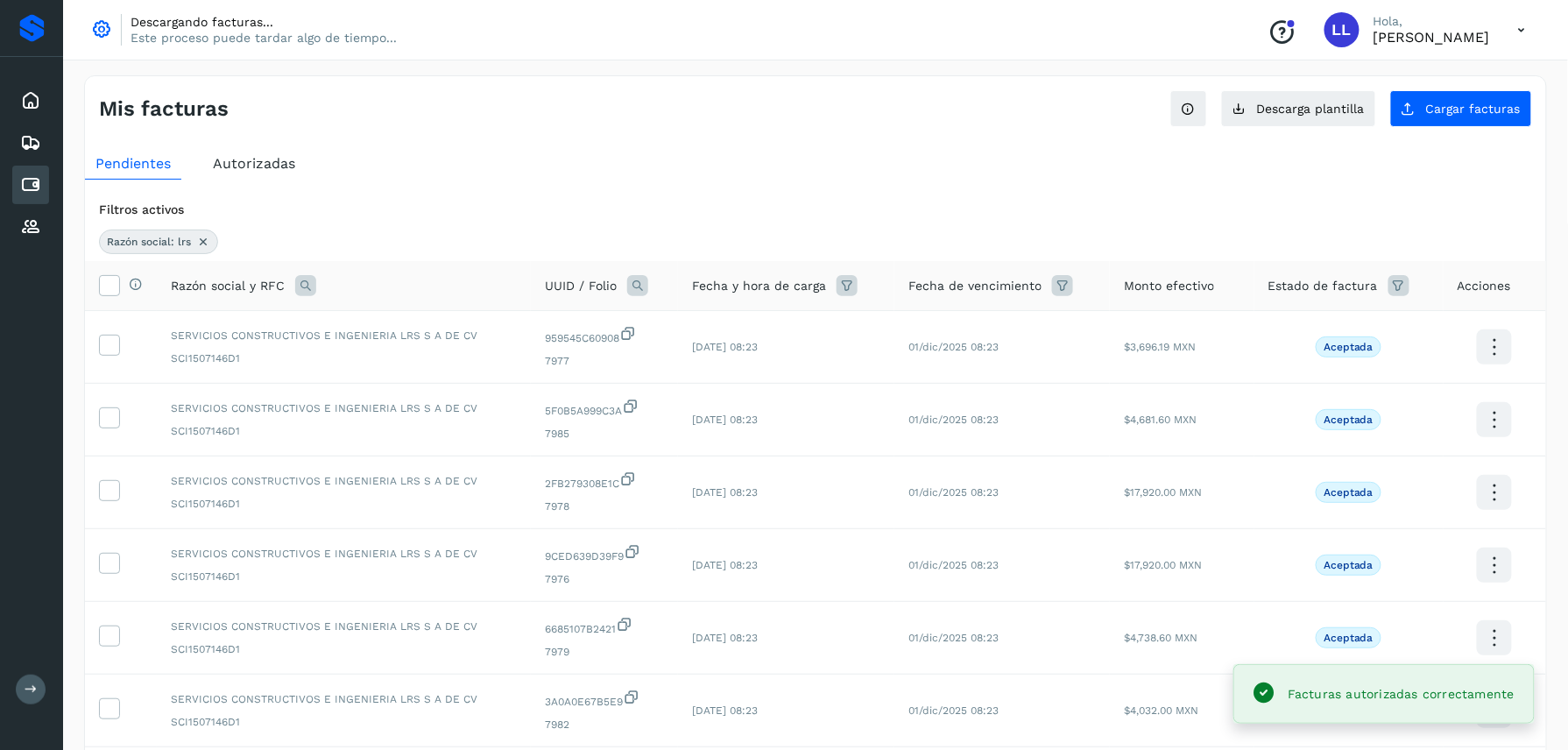
click at [309, 284] on icon at bounding box center [306, 285] width 21 height 21
type input "*"
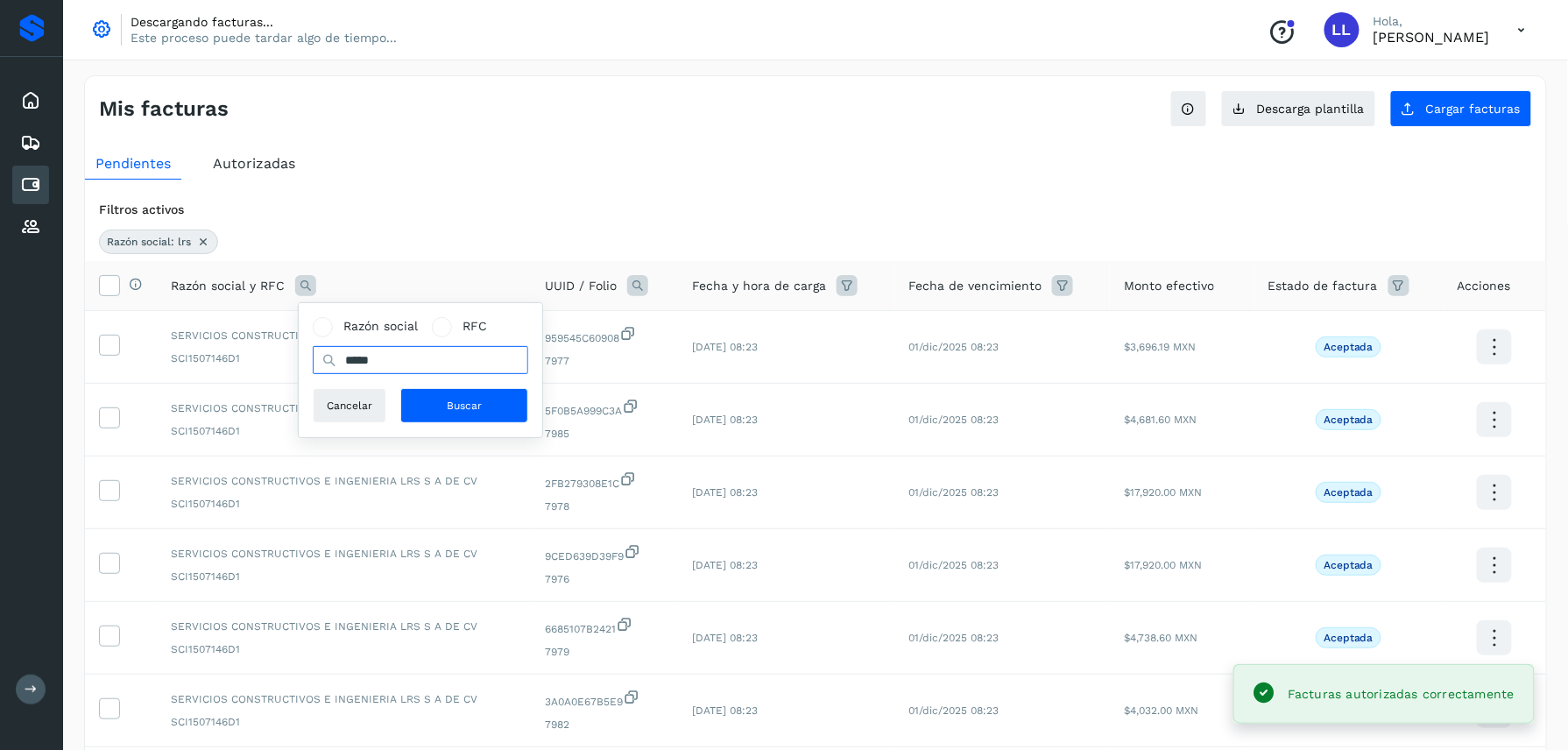
type input "*****"
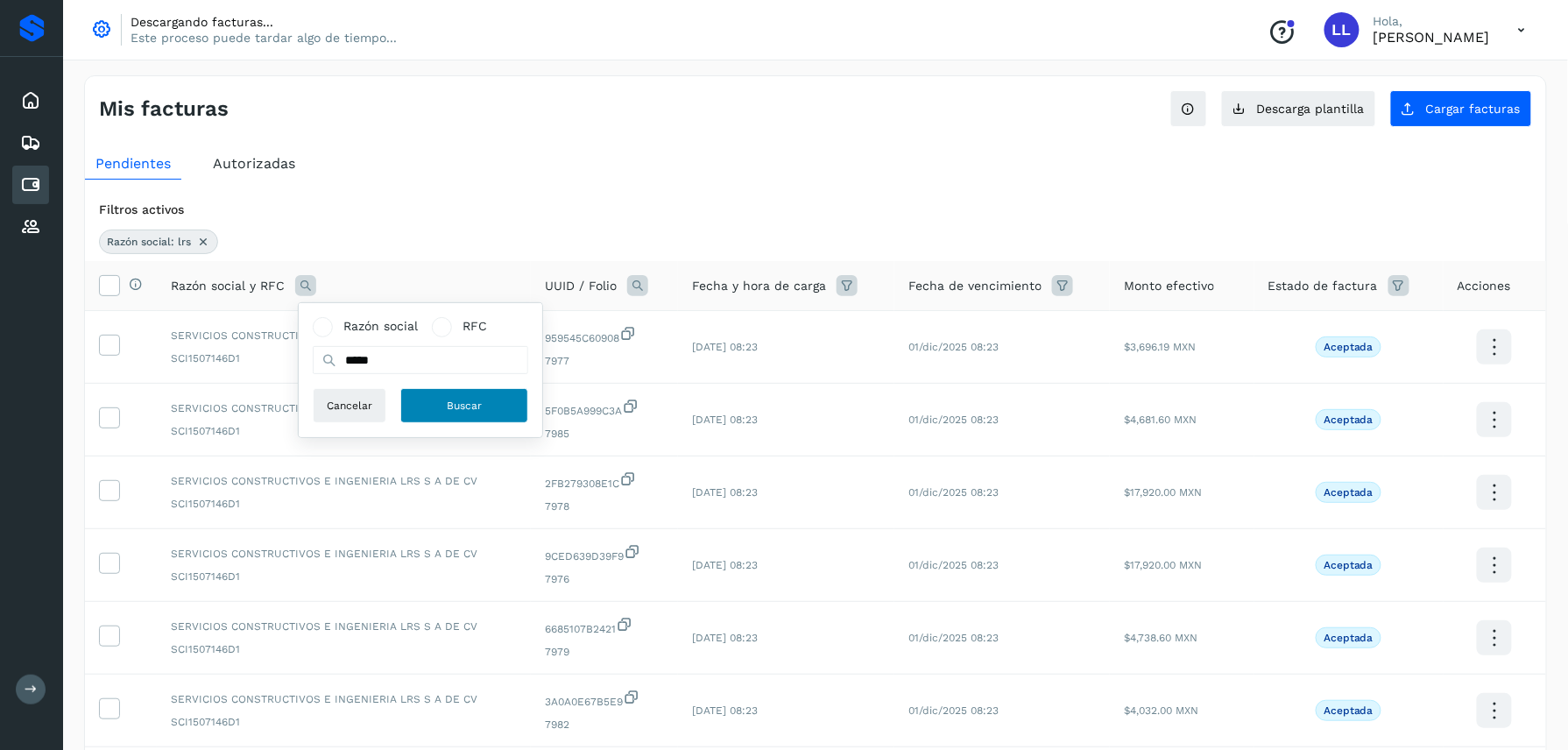
click at [446, 389] on button "Buscar" at bounding box center [463, 406] width 128 height 35
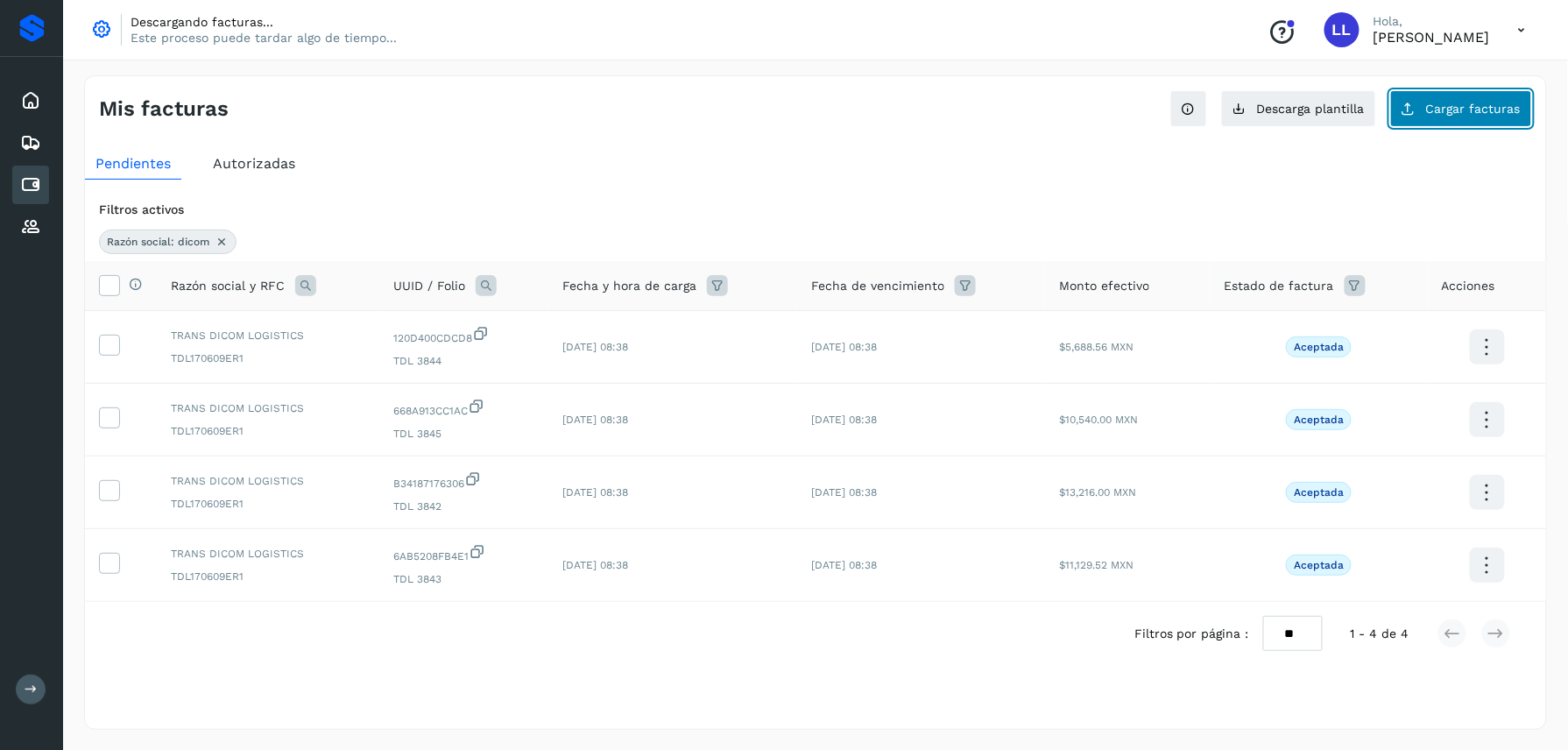
click at [1504, 96] on button "Cargar facturas" at bounding box center [1461, 108] width 142 height 36
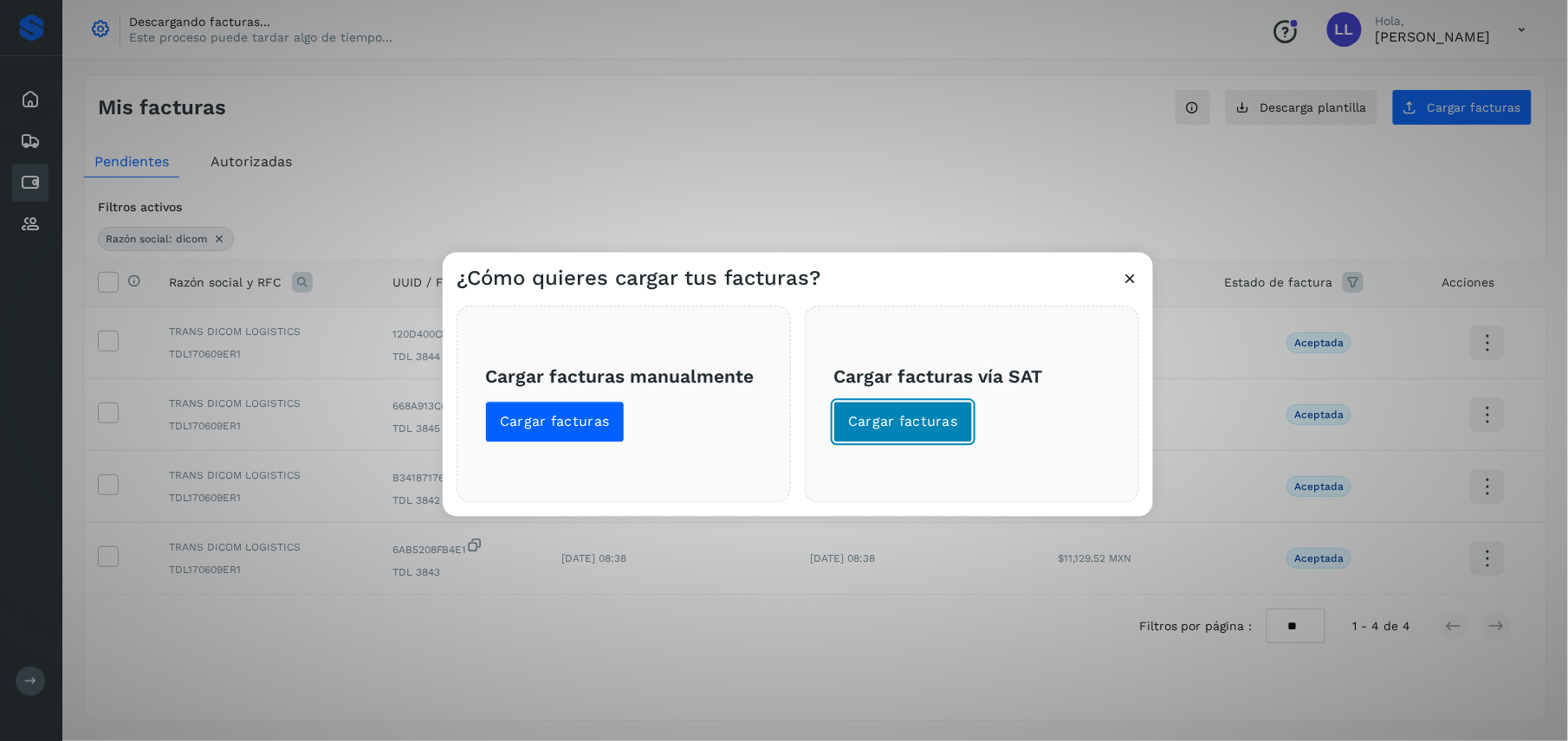
click at [924, 423] on span "Cargar facturas" at bounding box center [902, 422] width 110 height 19
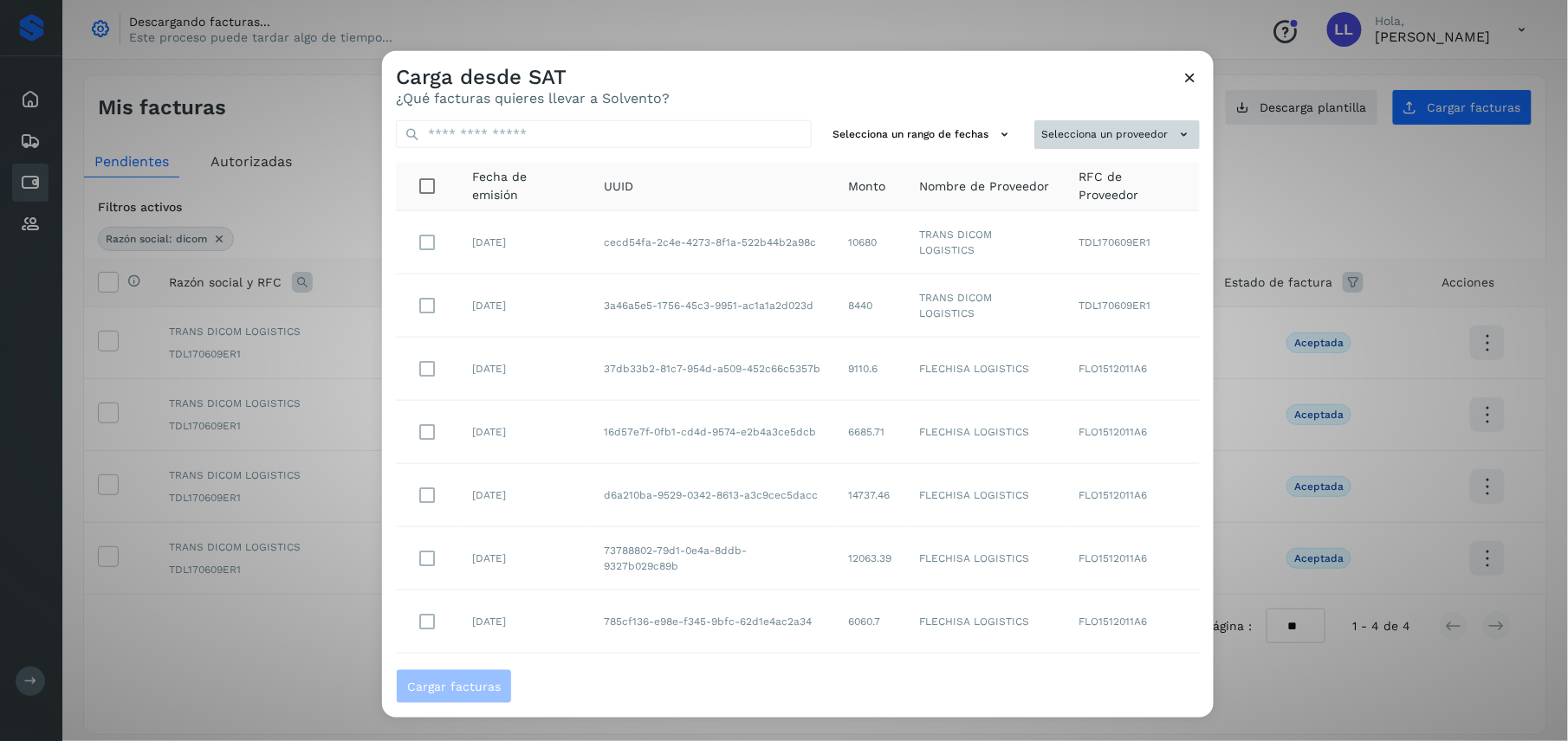
click at [1093, 126] on button "Selecciona un proveedor" at bounding box center [1116, 135] width 165 height 29
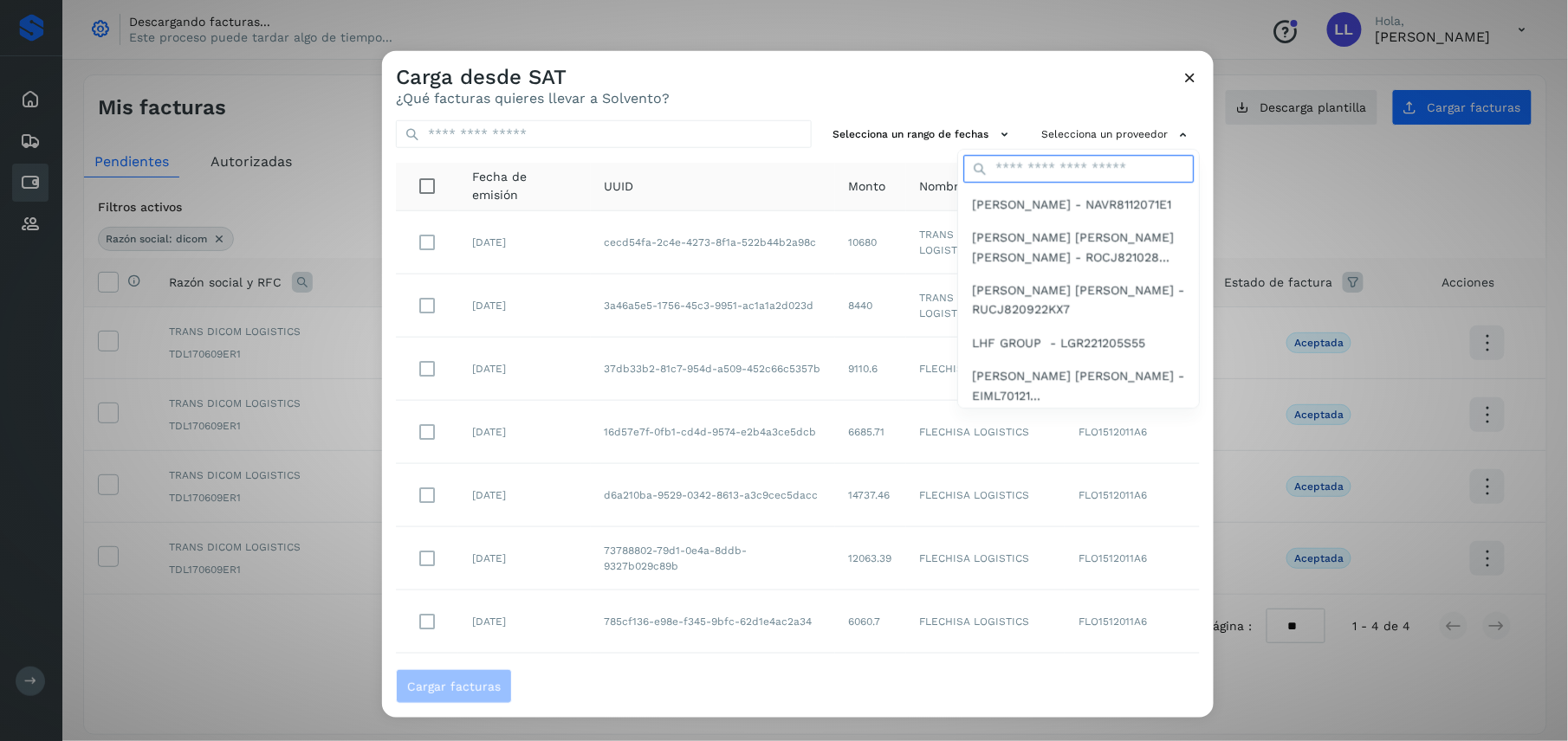
click at [1046, 168] on input "text" at bounding box center [1079, 169] width 230 height 28
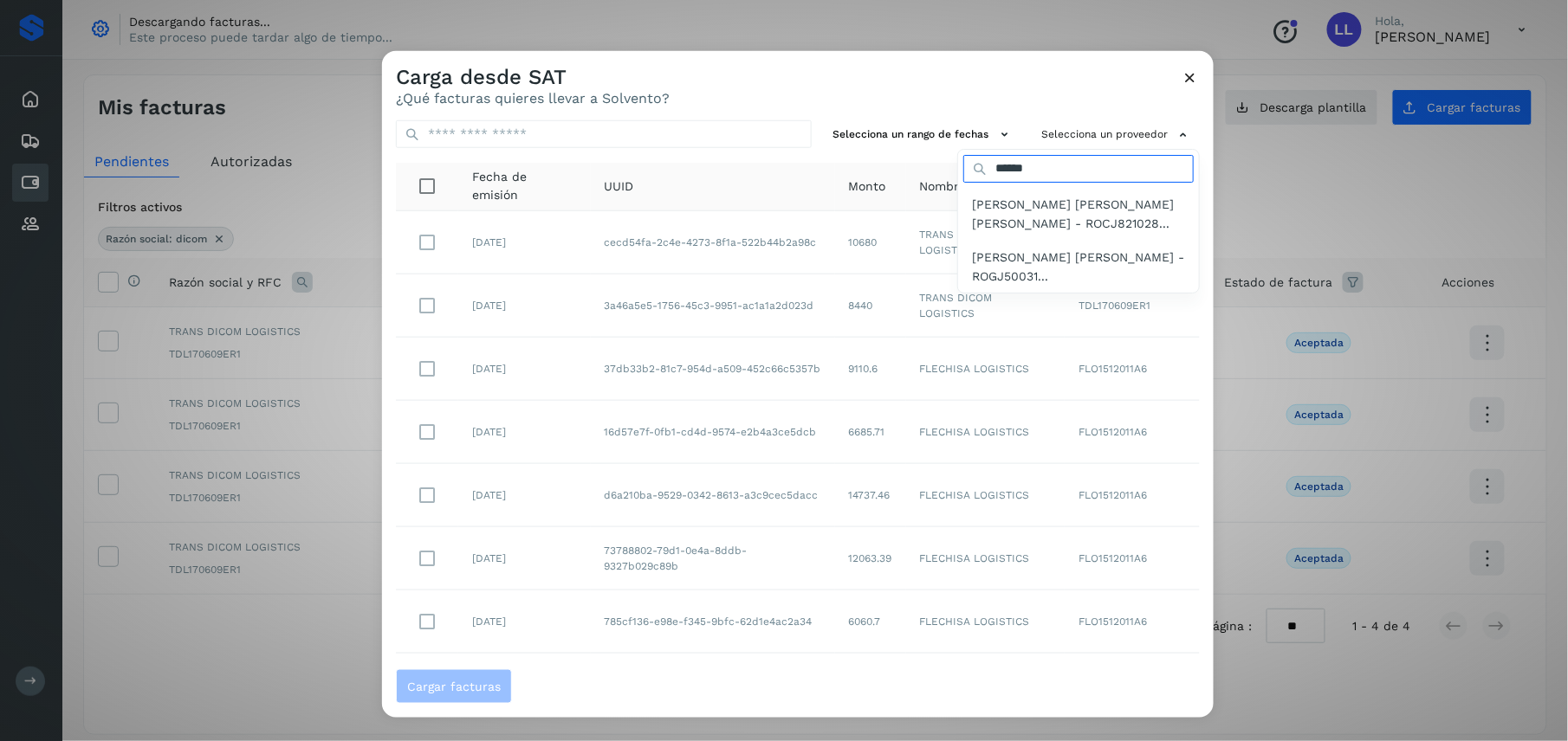
type input "******"
click at [978, 248] on span "[PERSON_NAME] [PERSON_NAME] - ROGJ50031..." at bounding box center [1078, 266] width 213 height 39
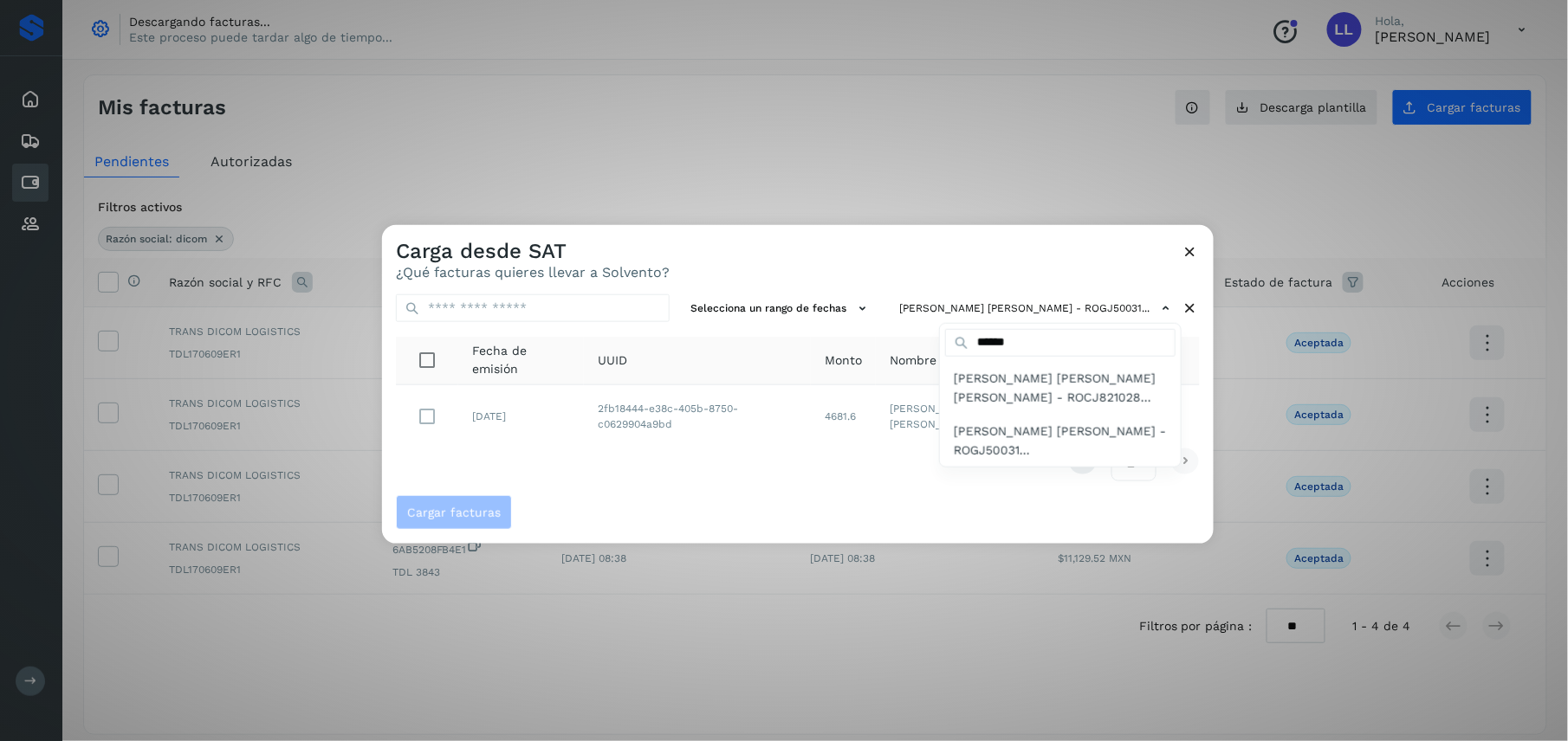
click at [654, 453] on div at bounding box center [1165, 595] width 1568 height 741
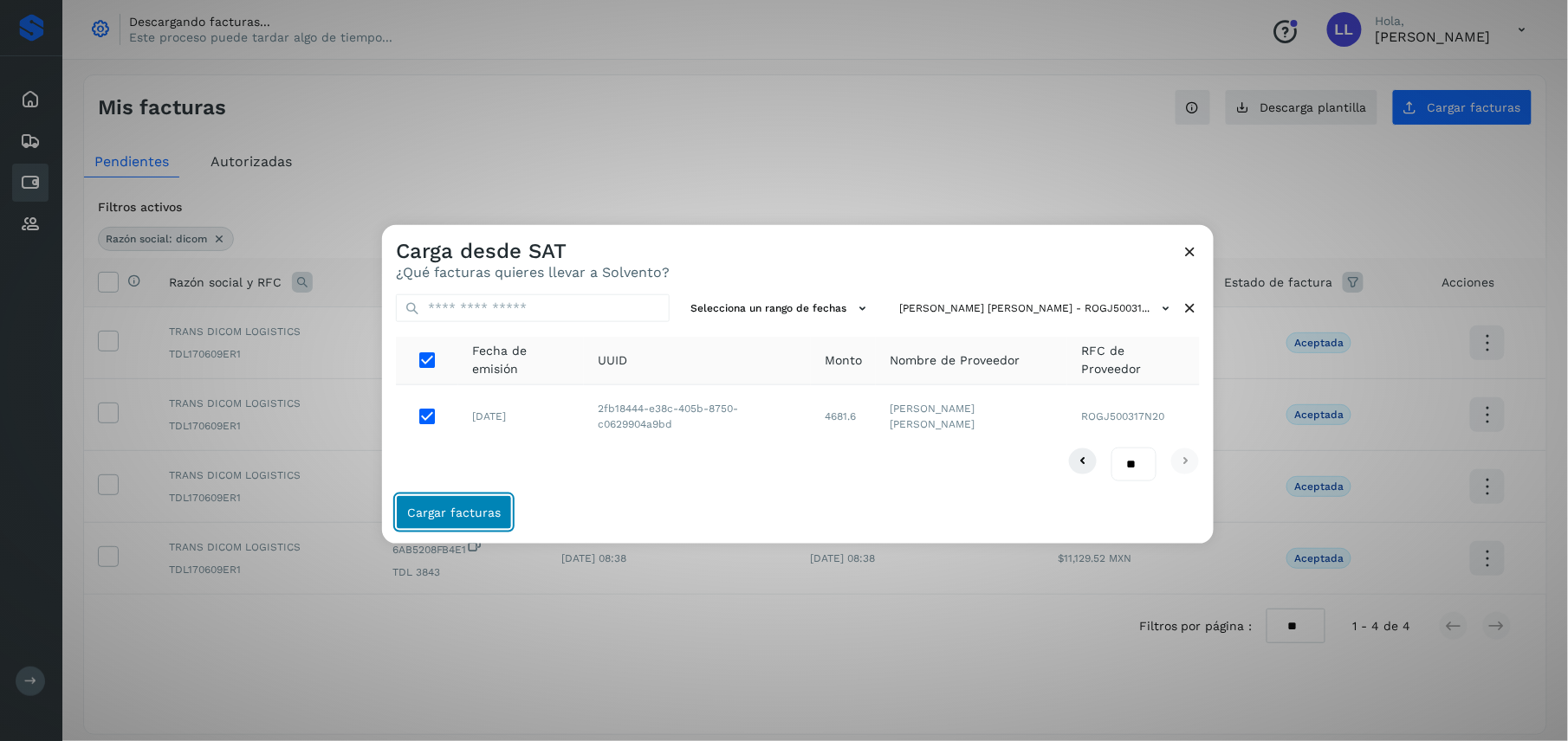
click at [463, 507] on span "Cargar facturas" at bounding box center [454, 512] width 93 height 12
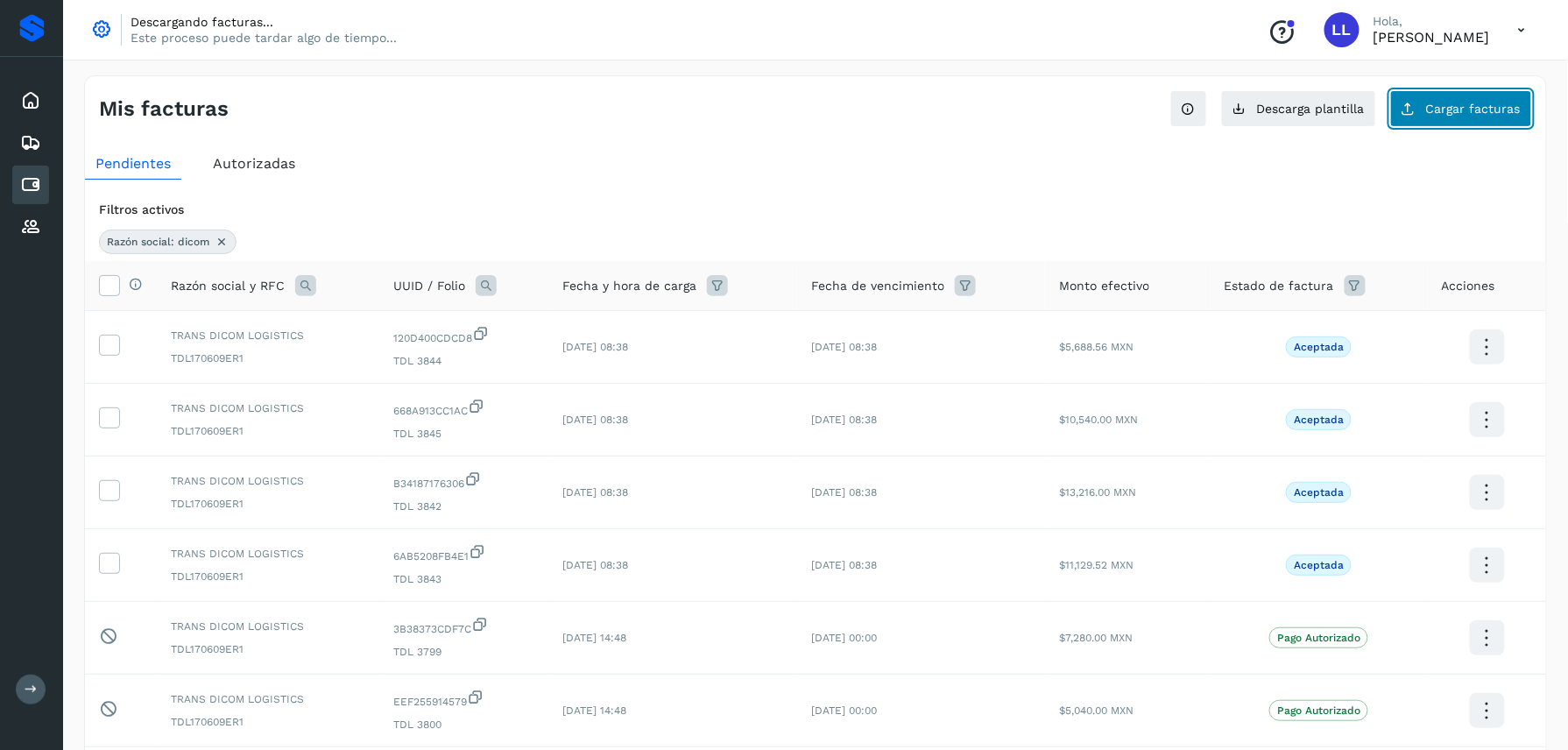
click at [1479, 110] on span "Cargar facturas" at bounding box center [1473, 108] width 94 height 12
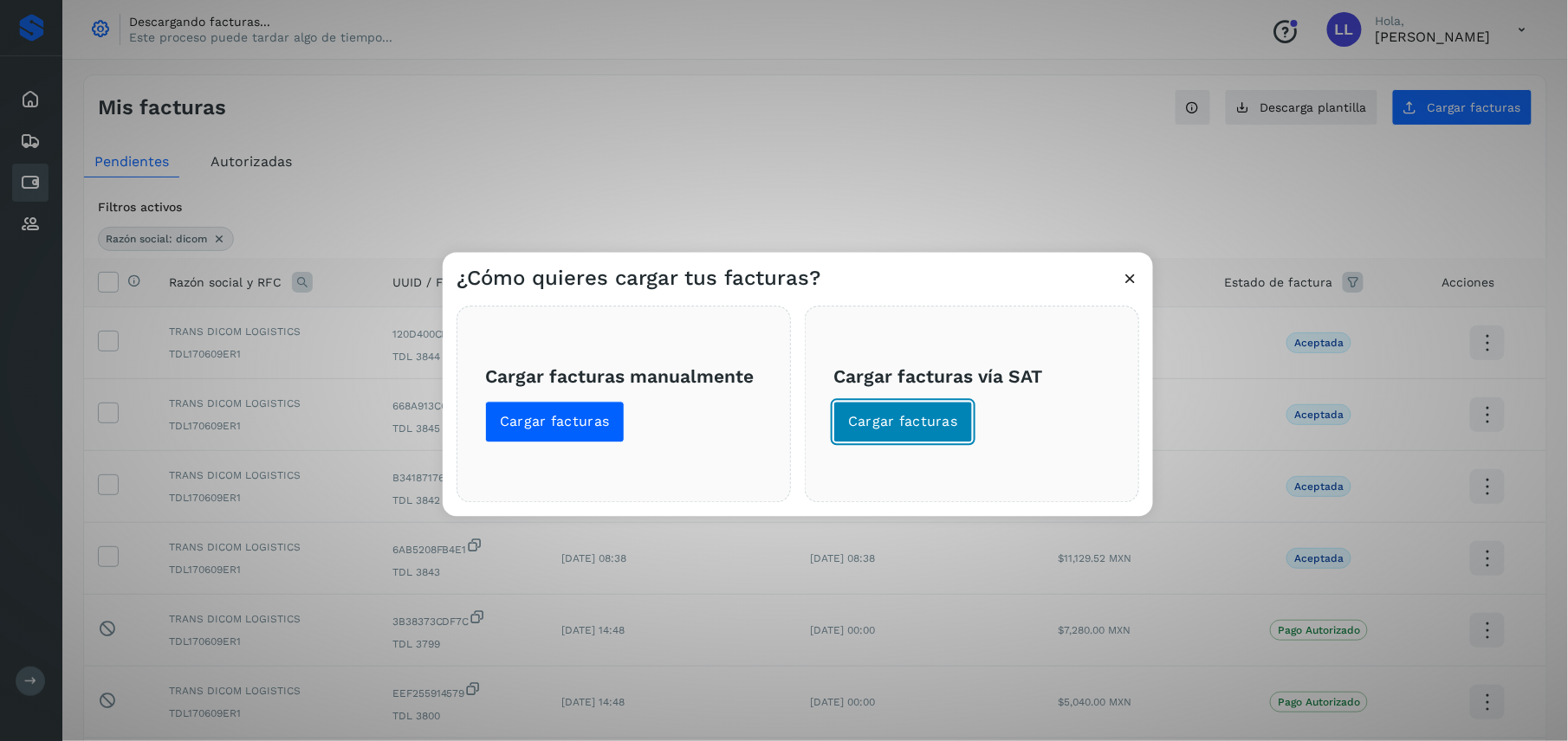
click at [953, 439] on button "Cargar facturas" at bounding box center [902, 422] width 139 height 41
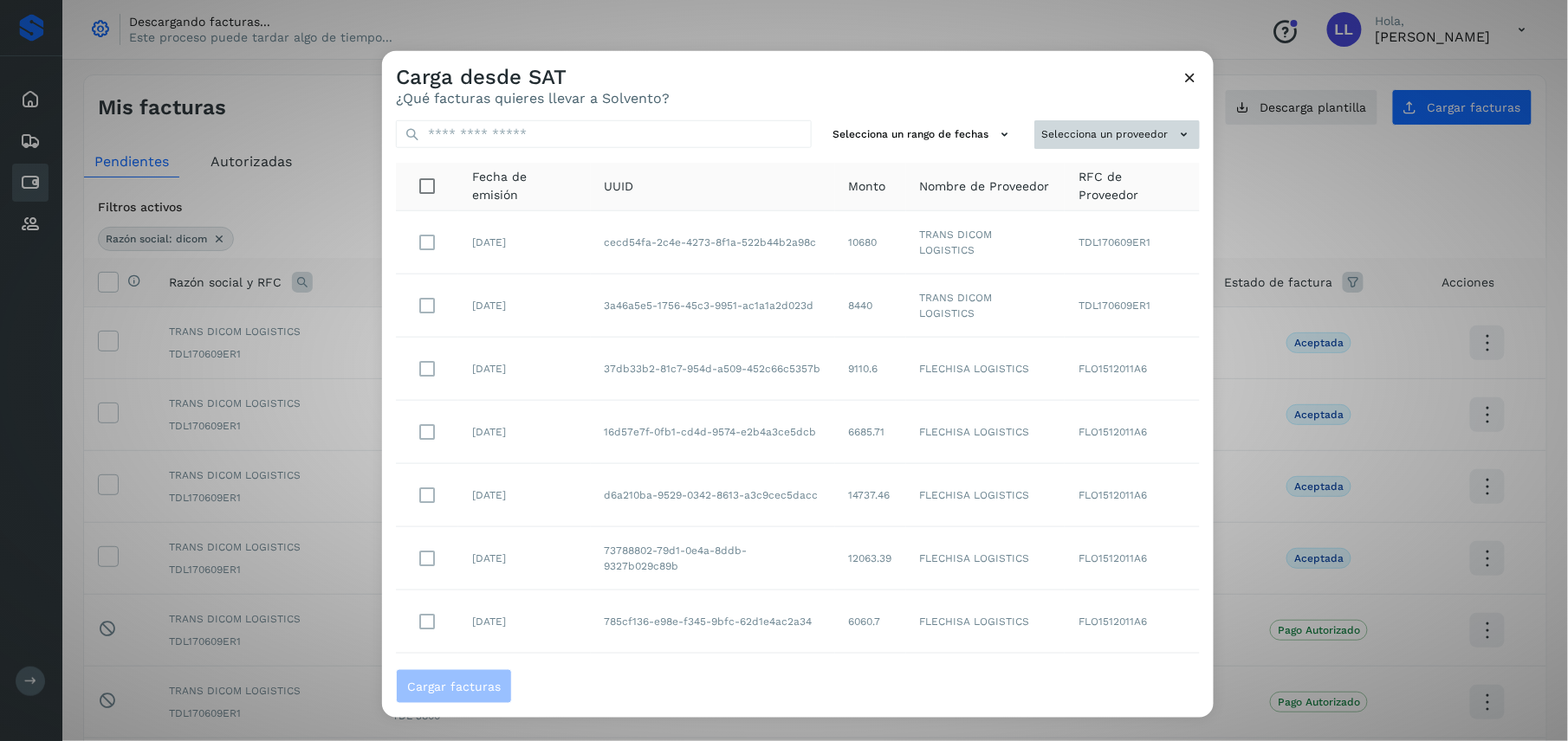
click at [1086, 130] on button "Selecciona un proveedor" at bounding box center [1116, 135] width 165 height 29
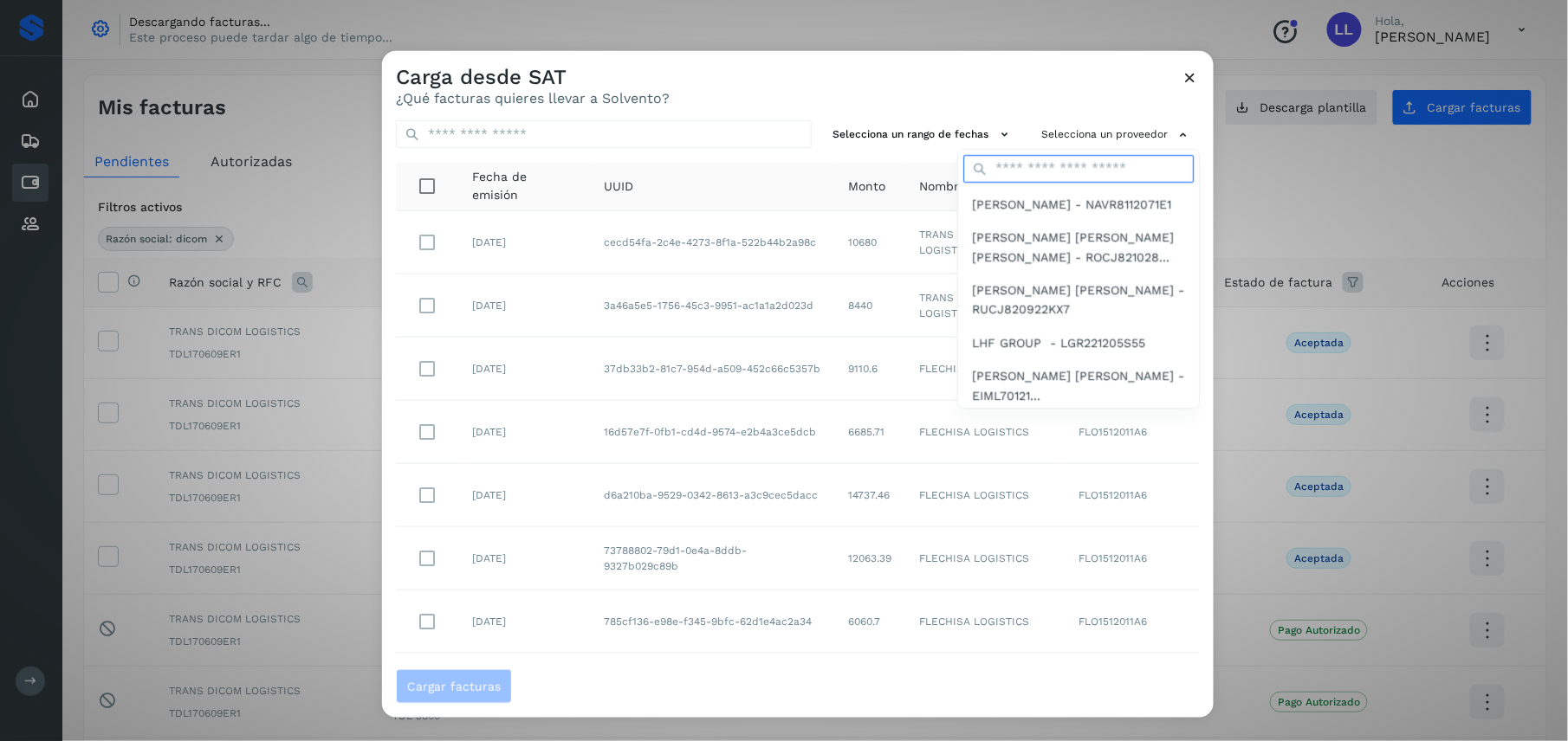
click at [1082, 166] on input "text" at bounding box center [1079, 169] width 230 height 28
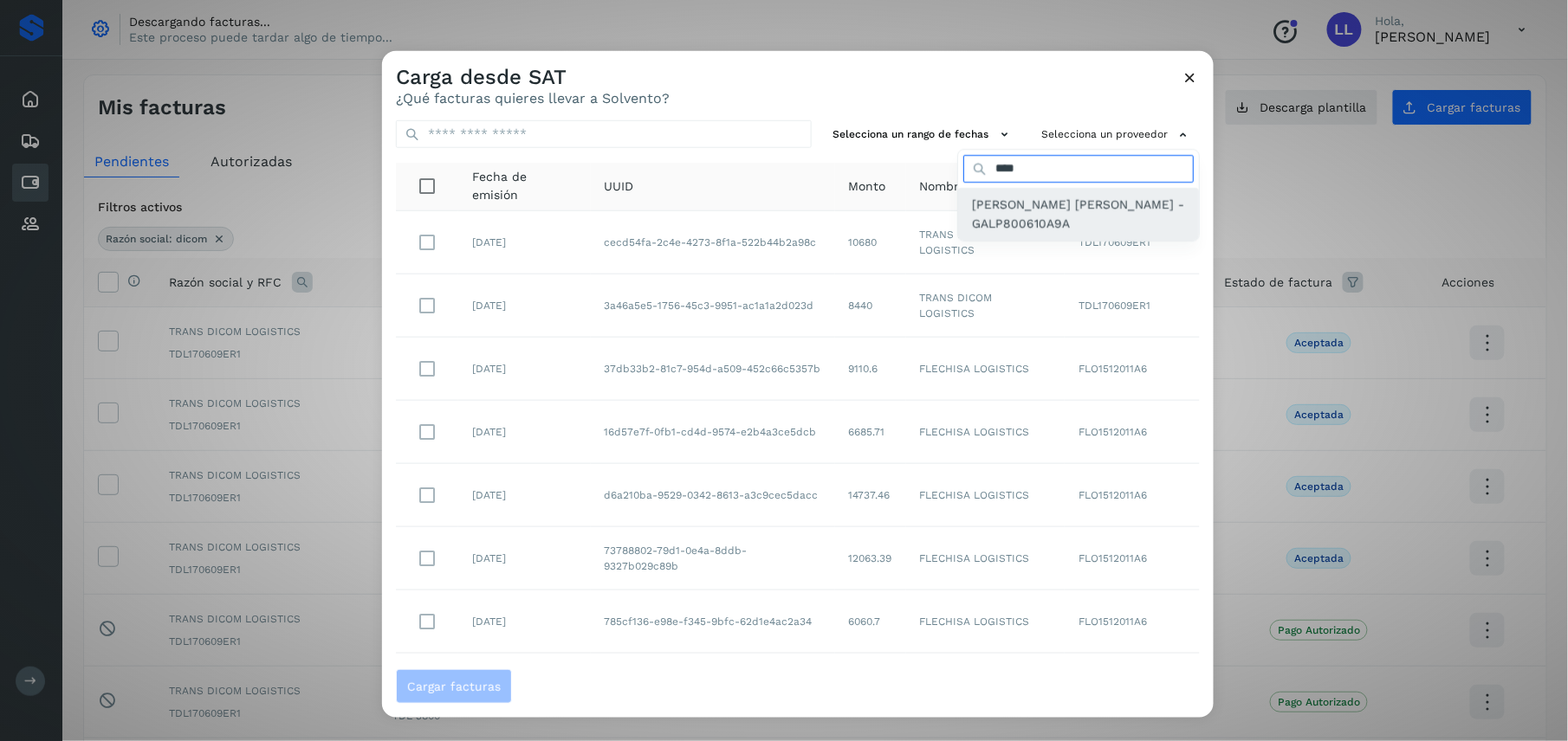
type input "****"
click at [1072, 202] on span "[PERSON_NAME] [PERSON_NAME] - GALP800610A9A" at bounding box center [1078, 214] width 213 height 39
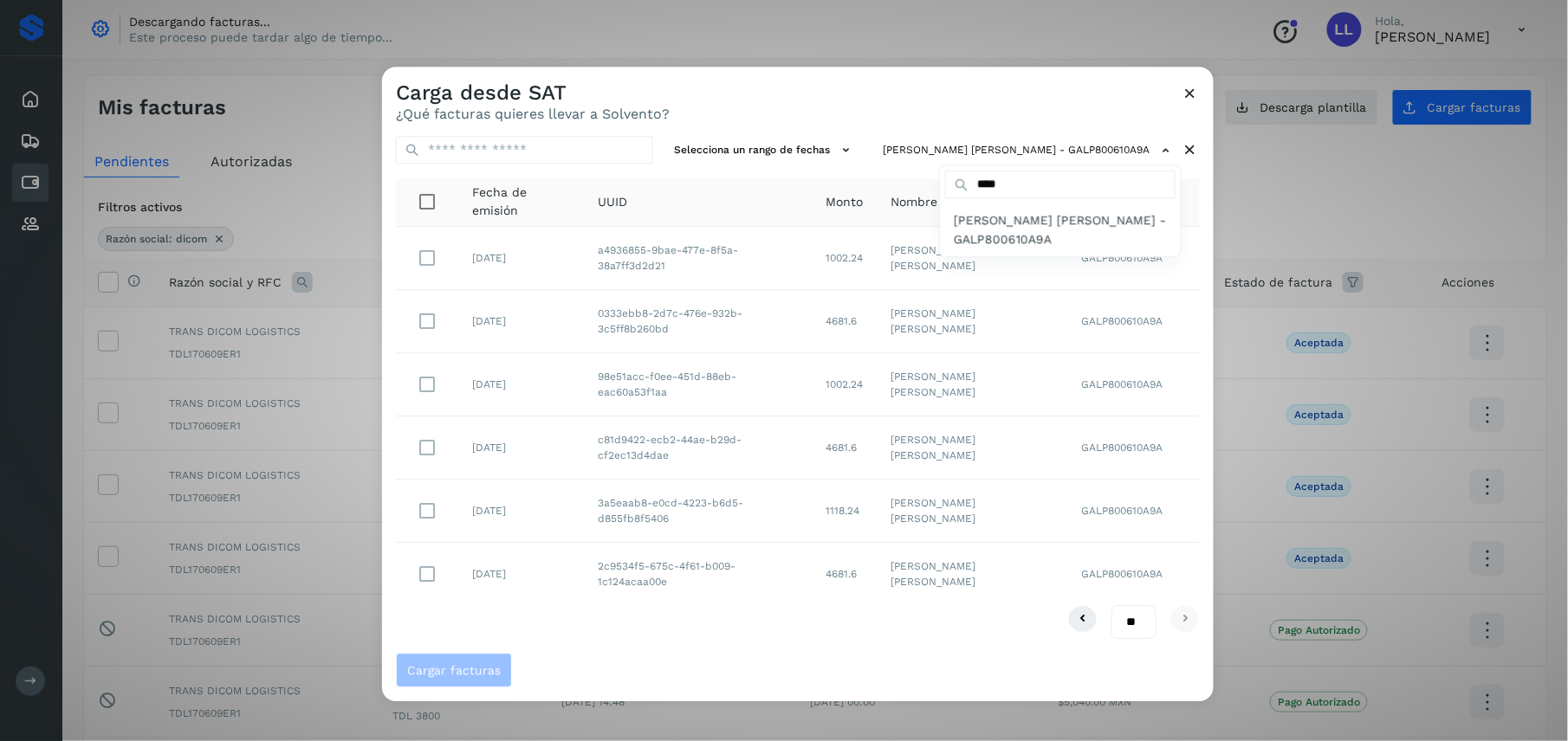
click at [757, 640] on div at bounding box center [1165, 437] width 1568 height 741
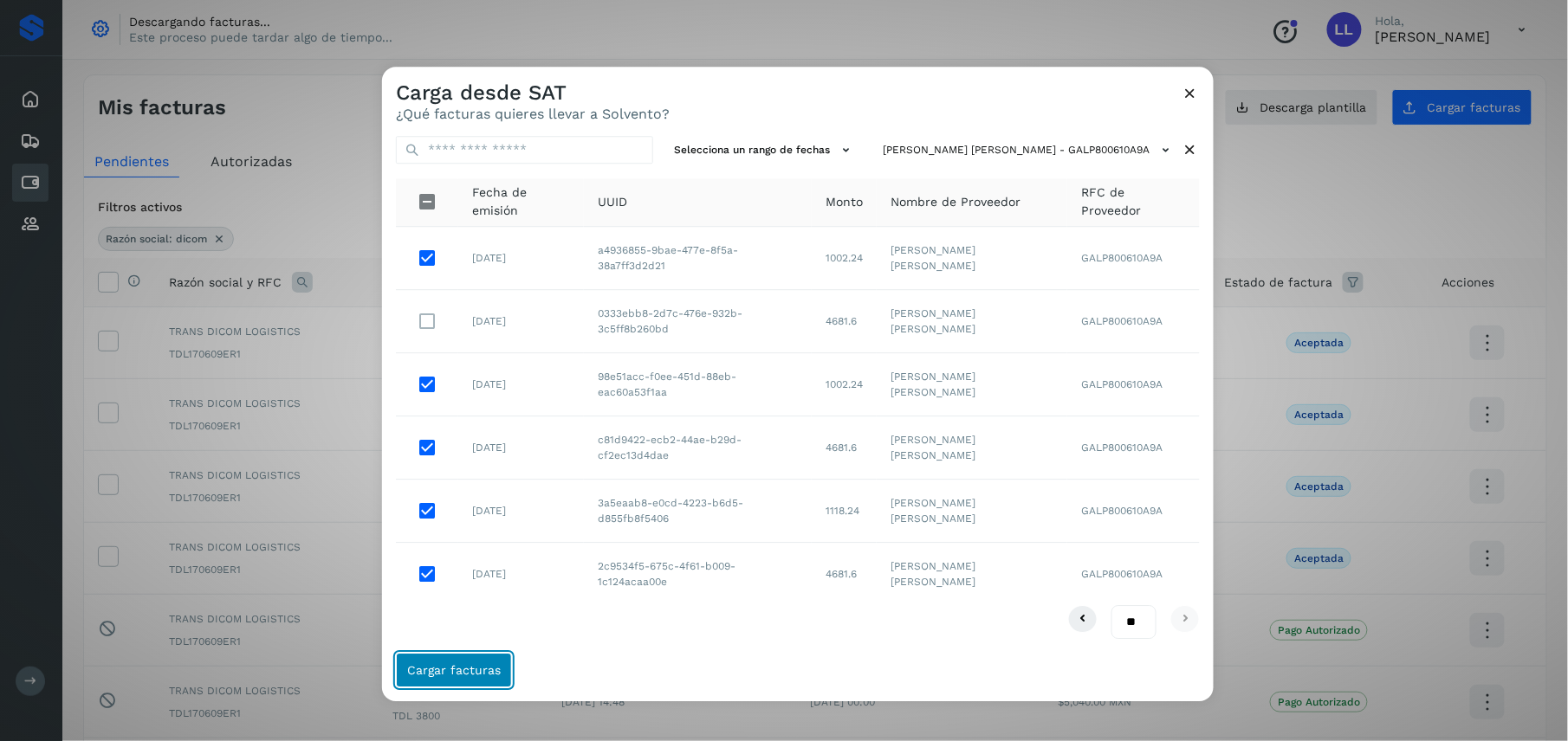
click at [458, 677] on span "Cargar facturas" at bounding box center [454, 671] width 93 height 12
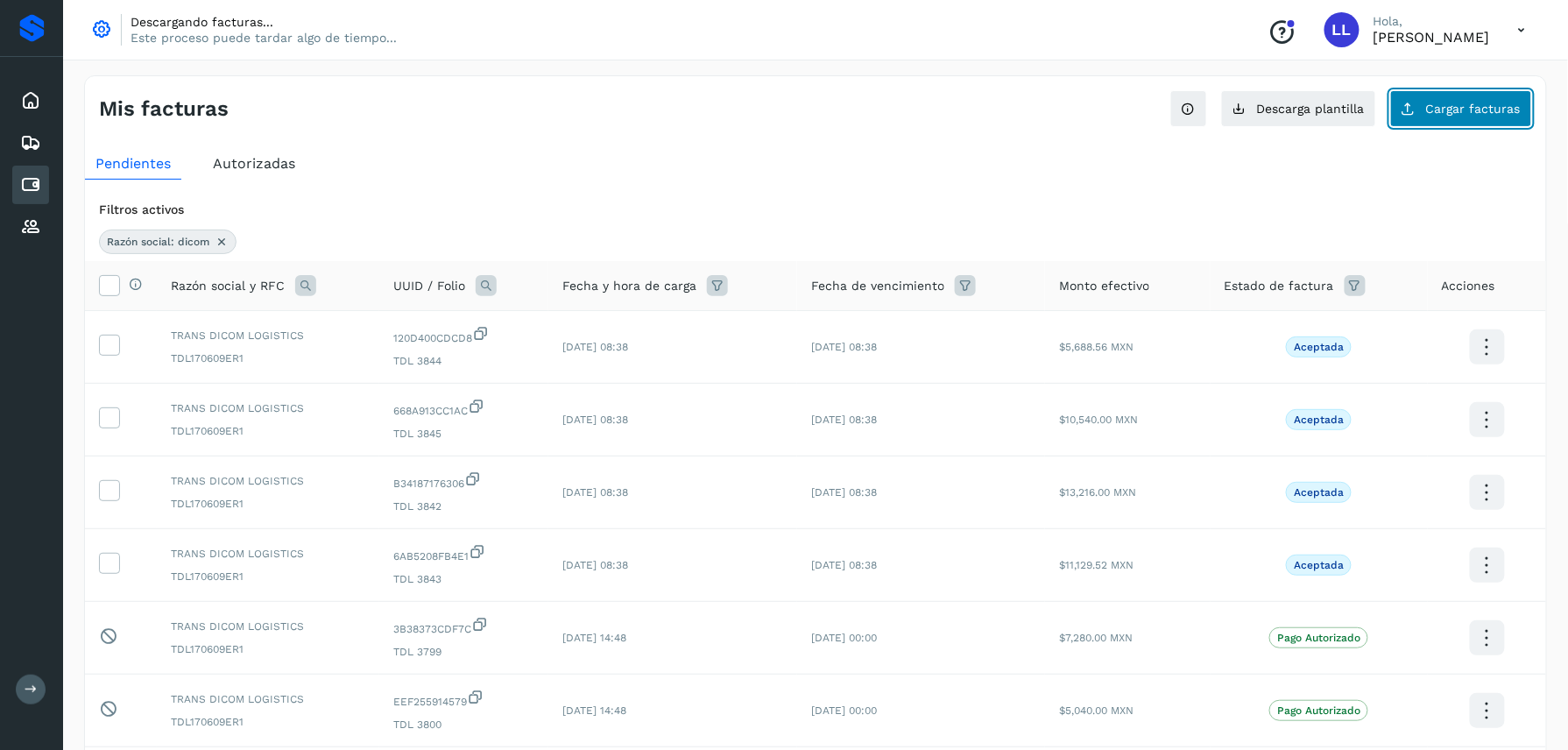
click at [1452, 121] on button "Cargar facturas" at bounding box center [1461, 108] width 142 height 36
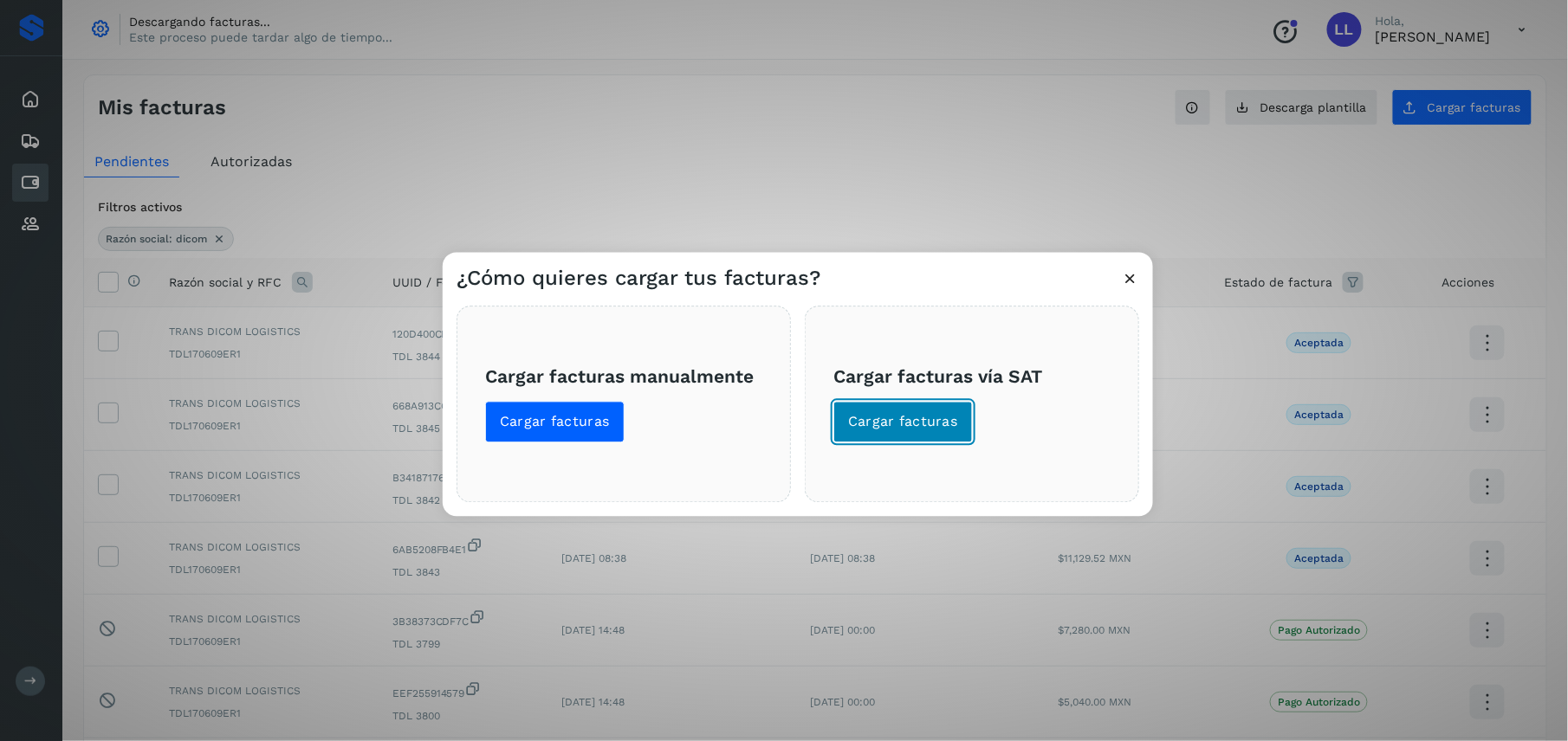
click at [925, 431] on button "Cargar facturas" at bounding box center [902, 422] width 139 height 41
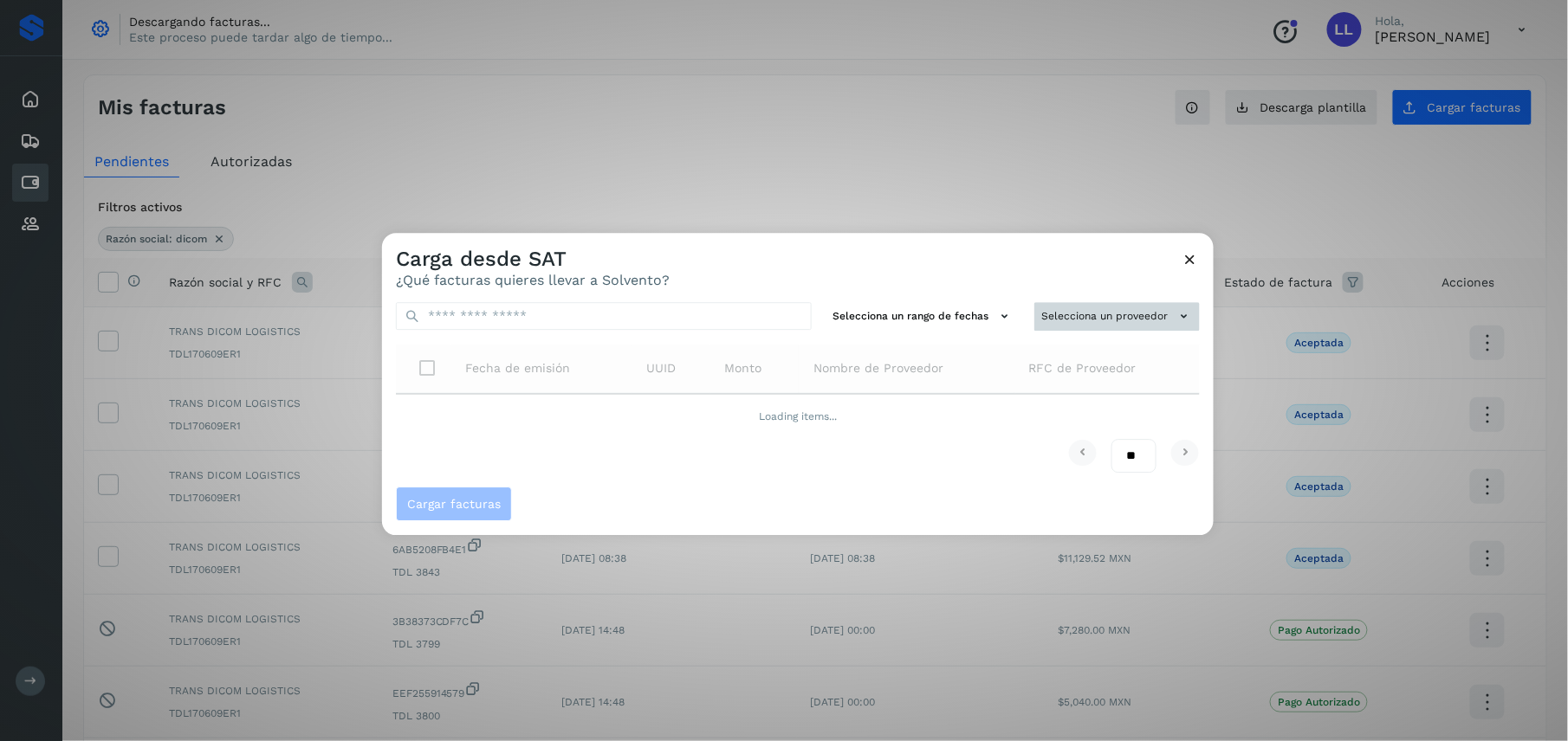
click at [1079, 310] on button "Selecciona un proveedor" at bounding box center [1116, 316] width 165 height 29
click at [1046, 351] on input "text" at bounding box center [1088, 351] width 212 height 28
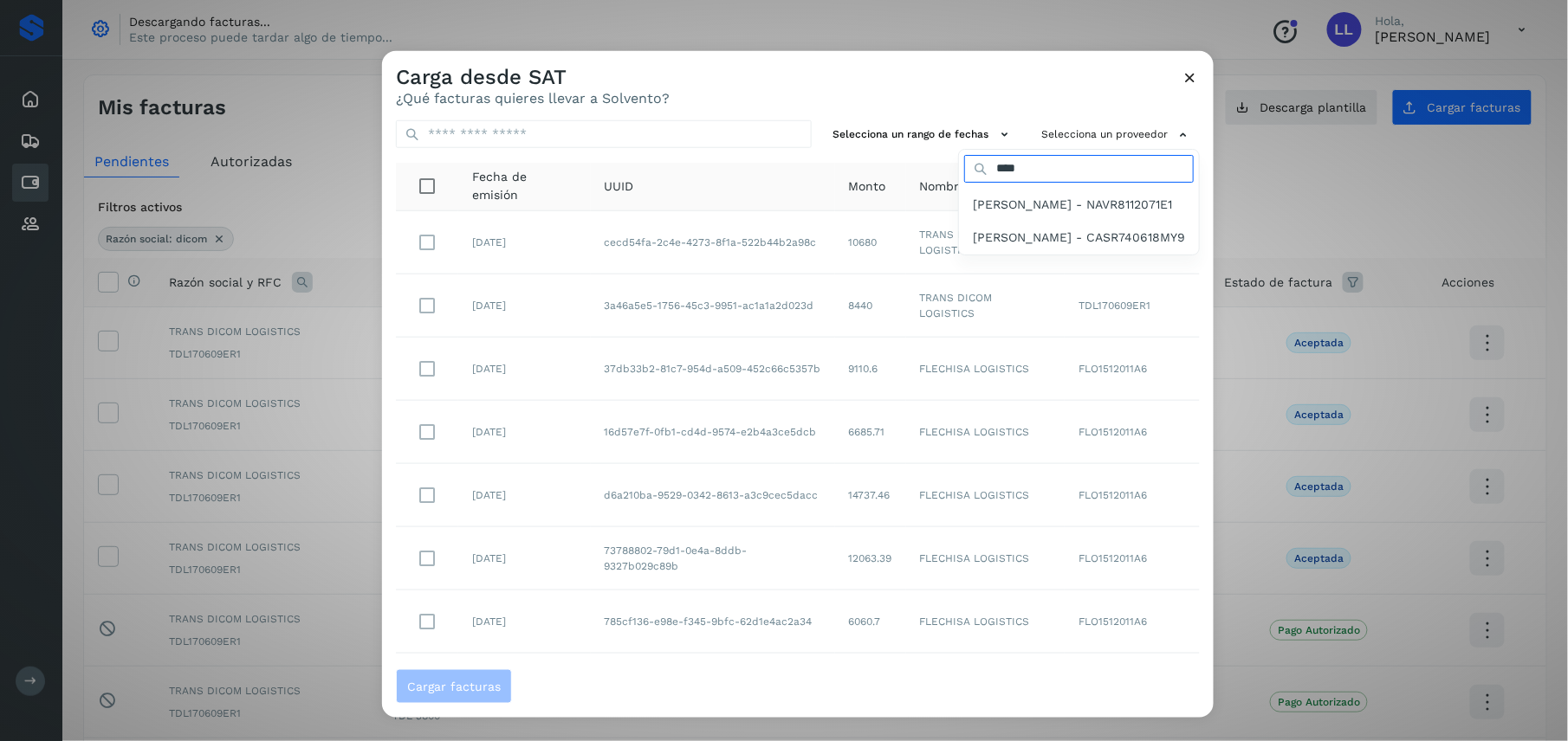
type input "**********"
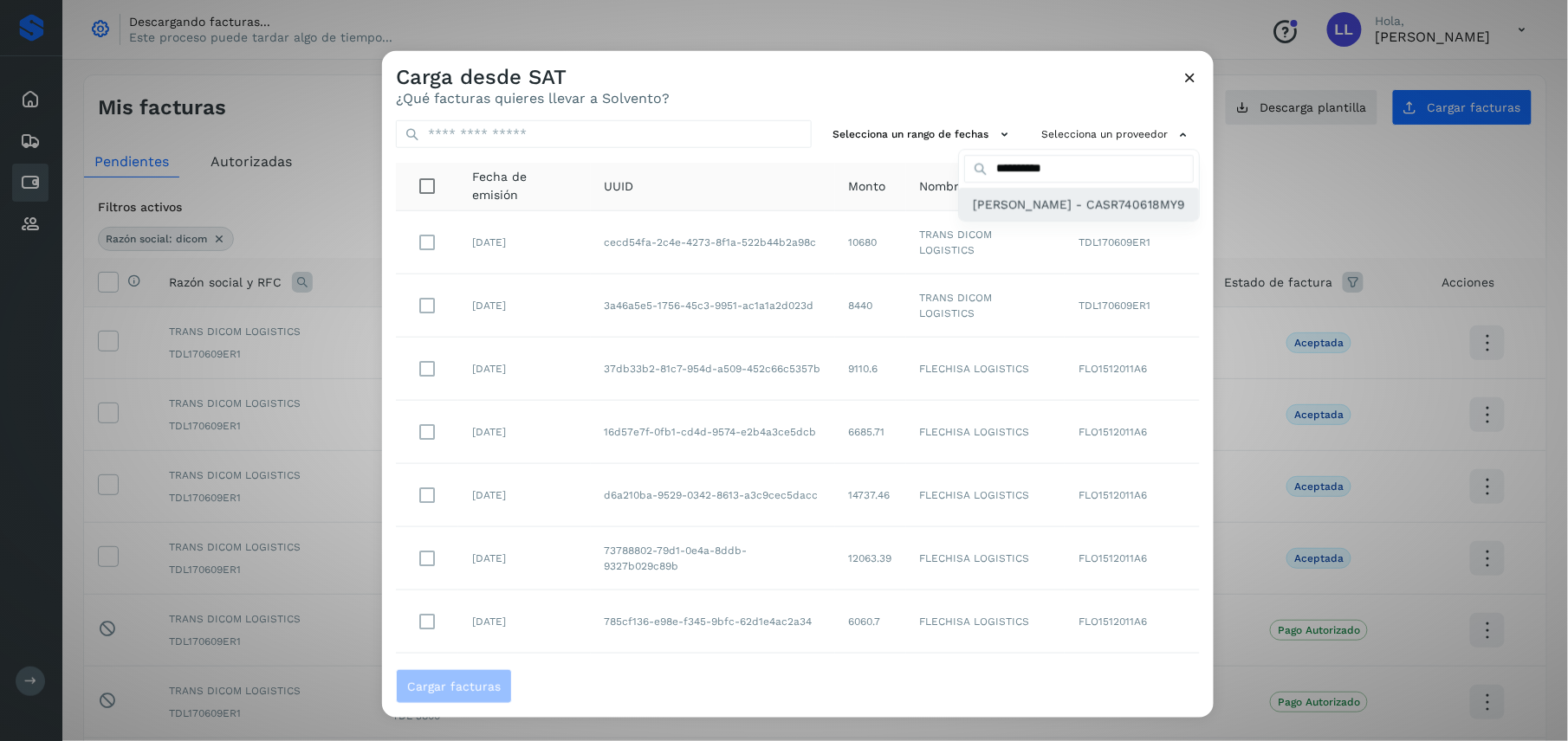
click at [1016, 195] on span "[PERSON_NAME] - CASR740618MY9" at bounding box center [1079, 204] width 212 height 19
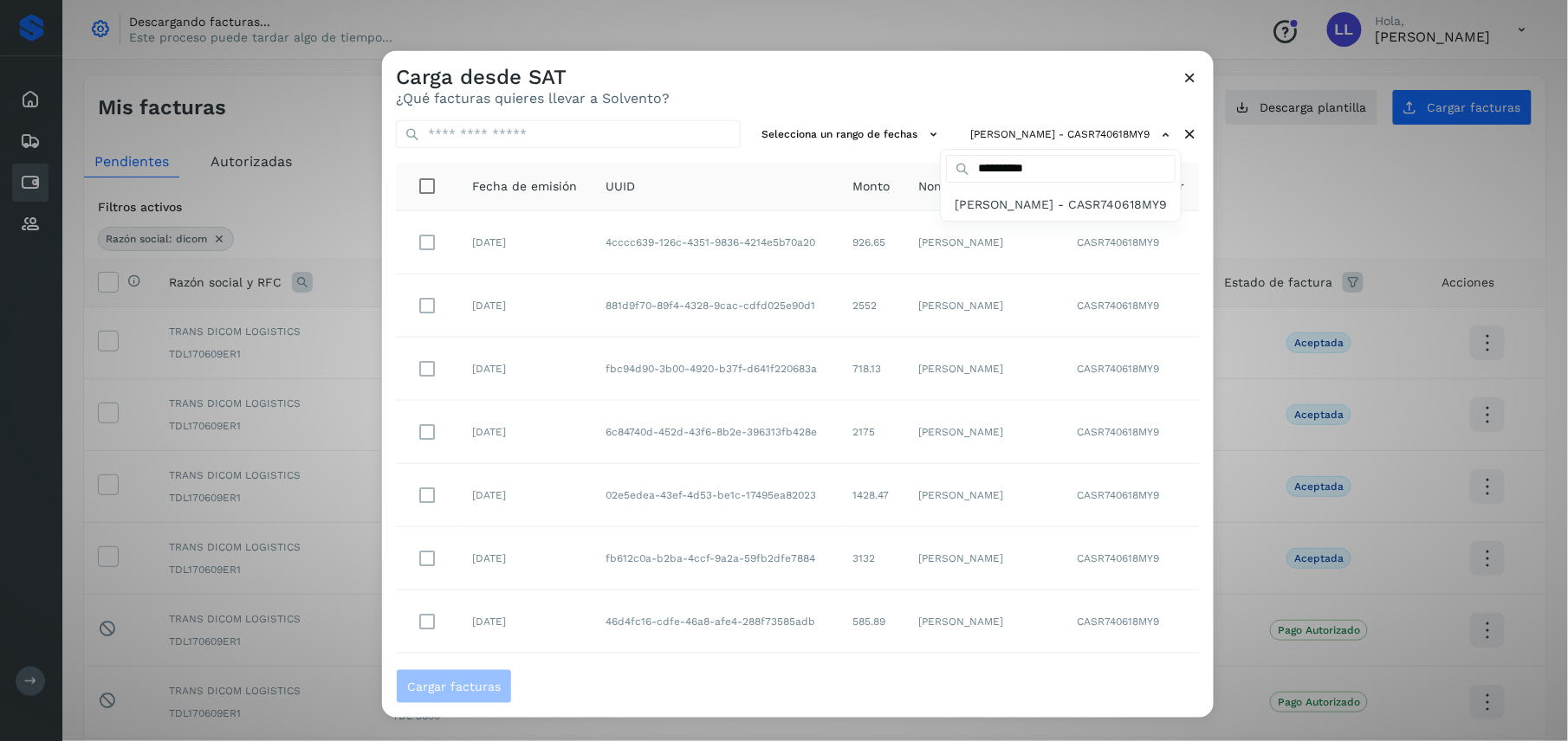
click at [1026, 187] on div "**********" at bounding box center [1061, 185] width 242 height 73
click at [1020, 197] on span "[PERSON_NAME] - CASR740618MY9" at bounding box center [1061, 204] width 212 height 19
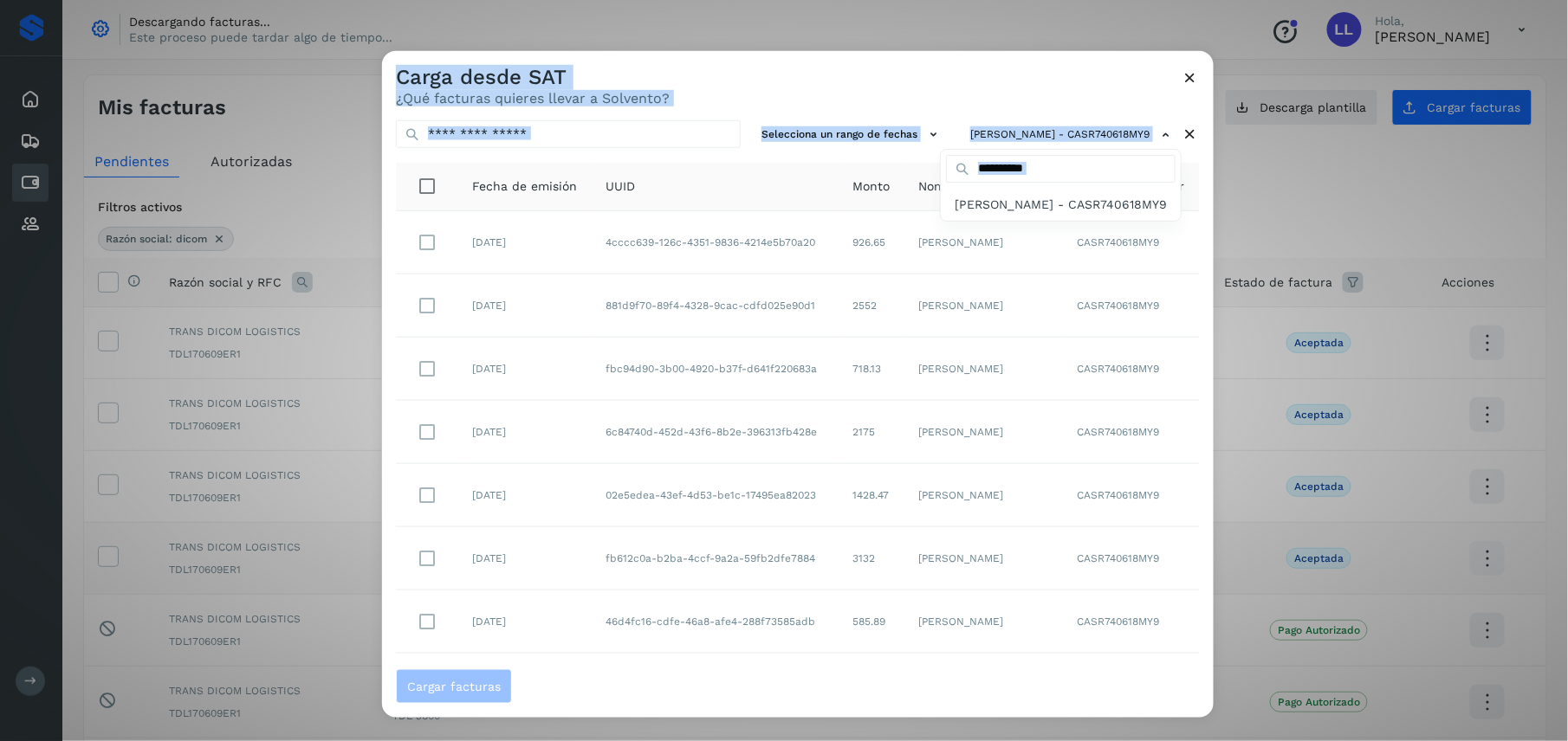
drag, startPoint x: 1204, startPoint y: 212, endPoint x: 1220, endPoint y: 570, distance: 358.4
click at [1220, 570] on div "**********" at bounding box center [784, 370] width 1568 height 741
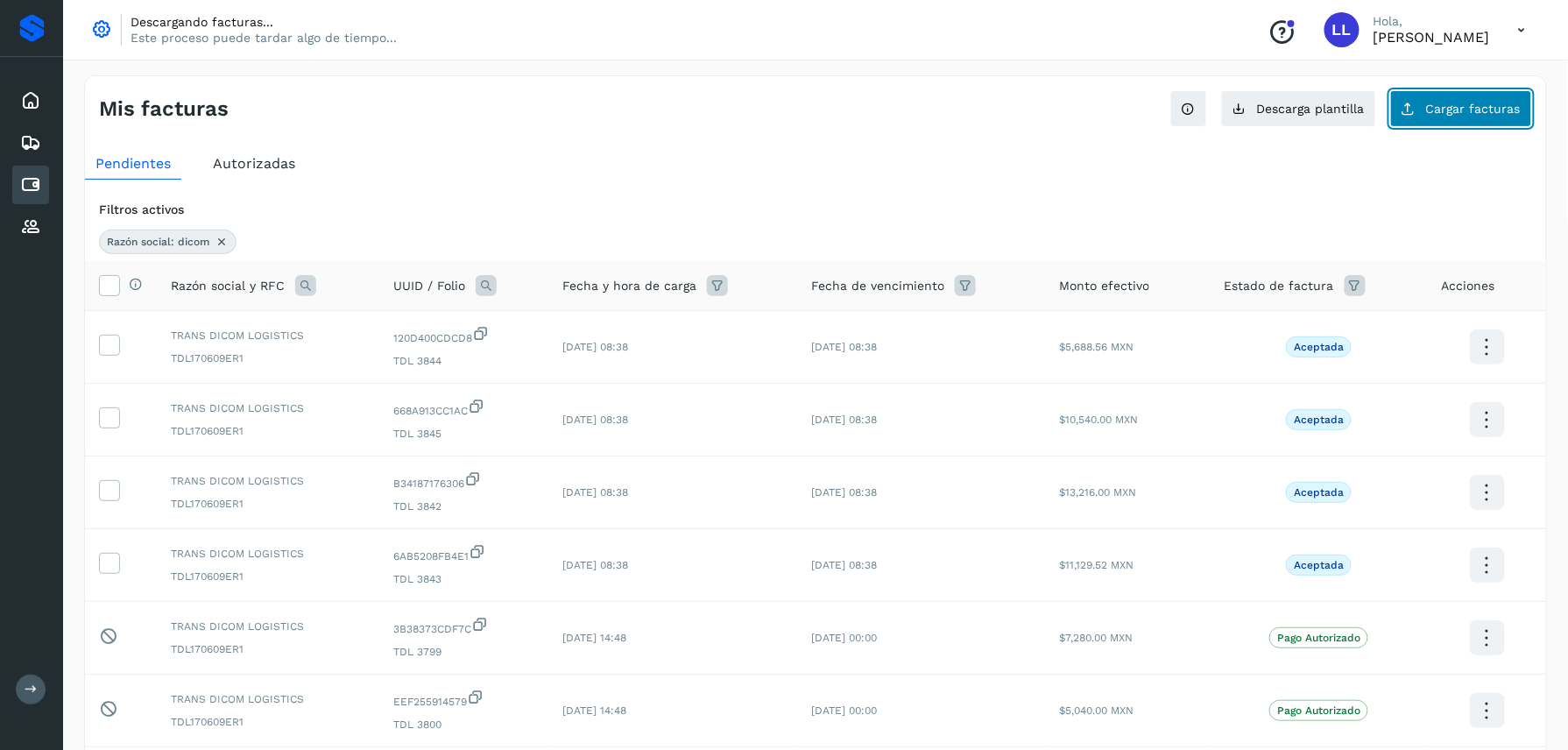
click at [1476, 103] on span "Cargar facturas" at bounding box center [1473, 108] width 94 height 12
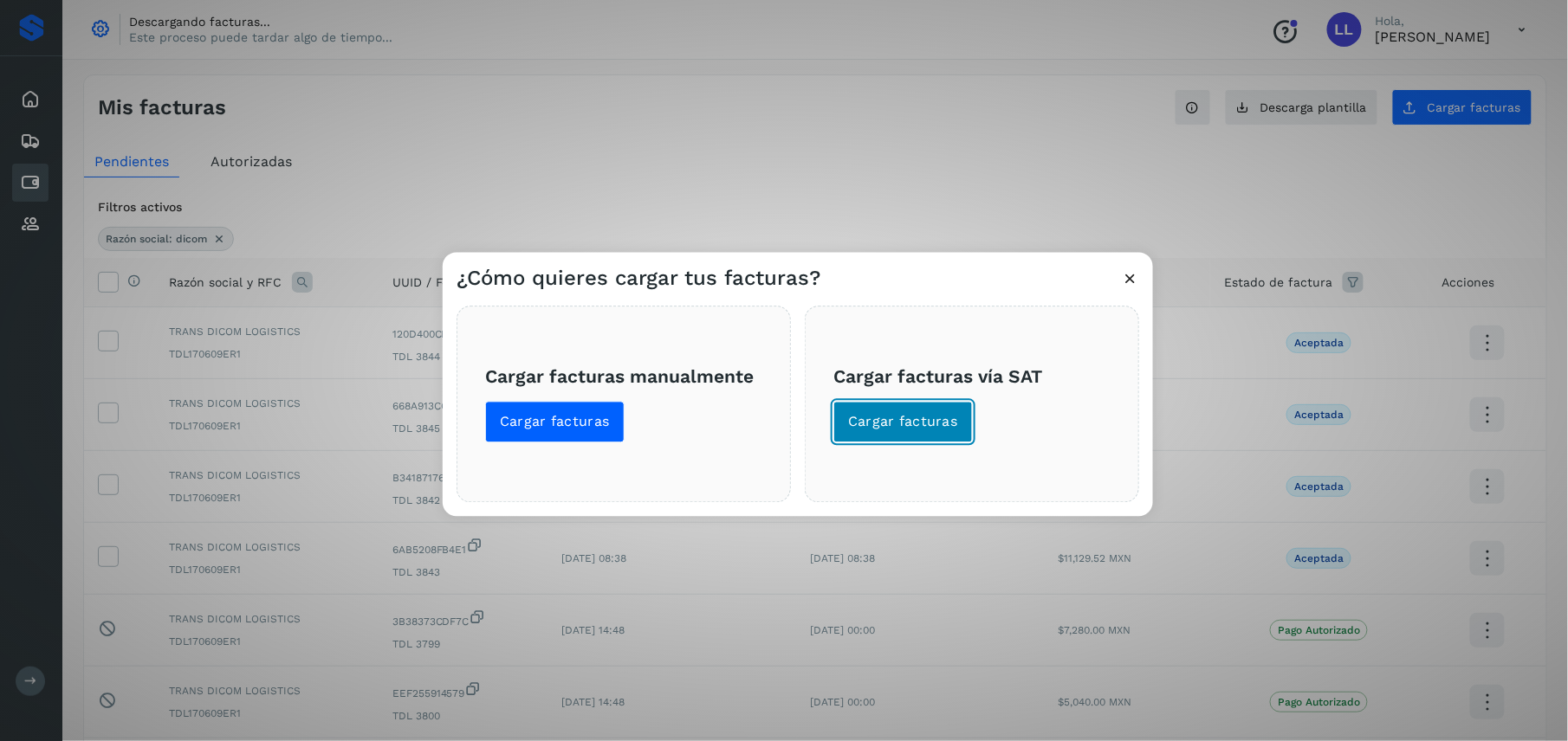
click at [949, 437] on button "Cargar facturas" at bounding box center [902, 422] width 139 height 41
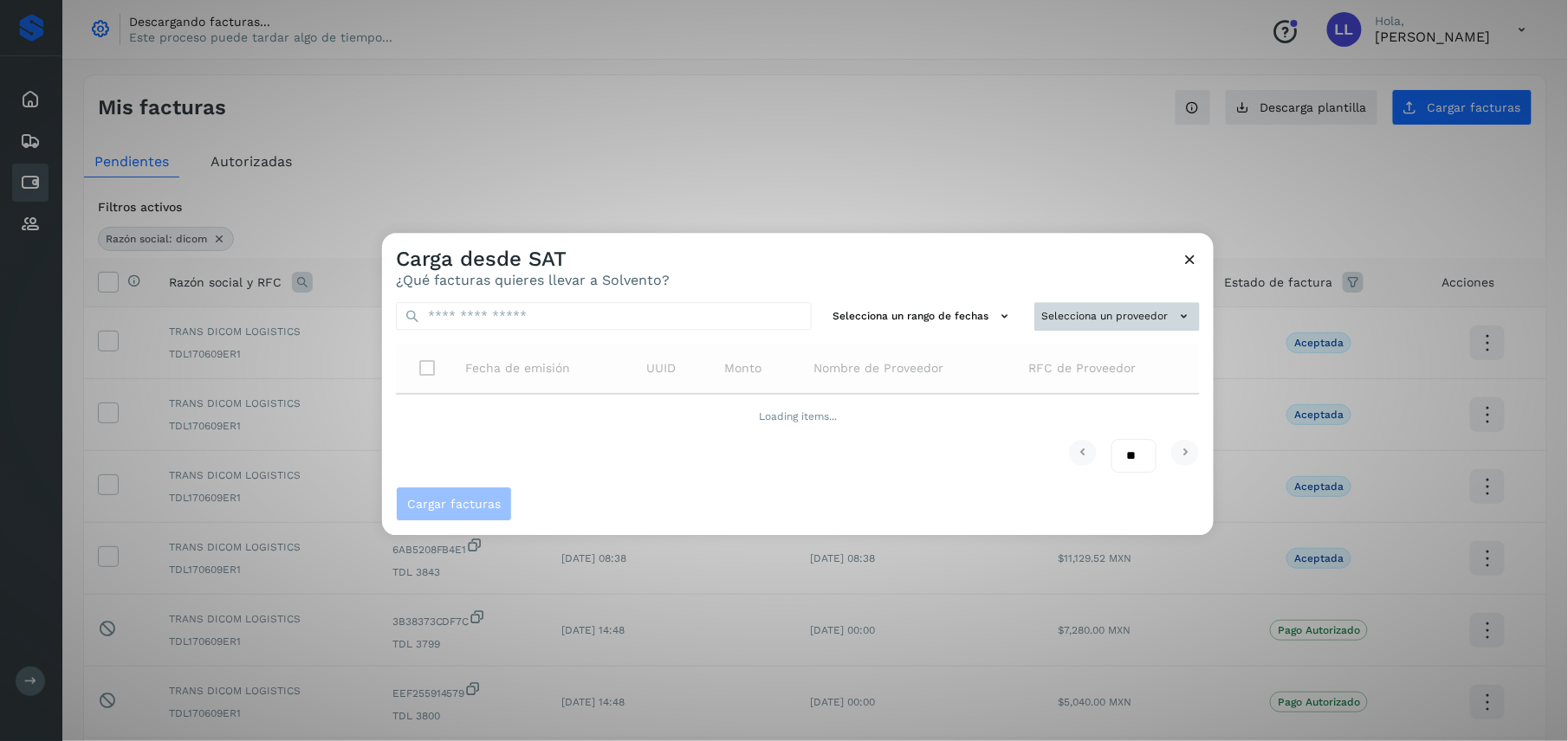
click at [1116, 323] on button "Selecciona un proveedor" at bounding box center [1116, 316] width 165 height 29
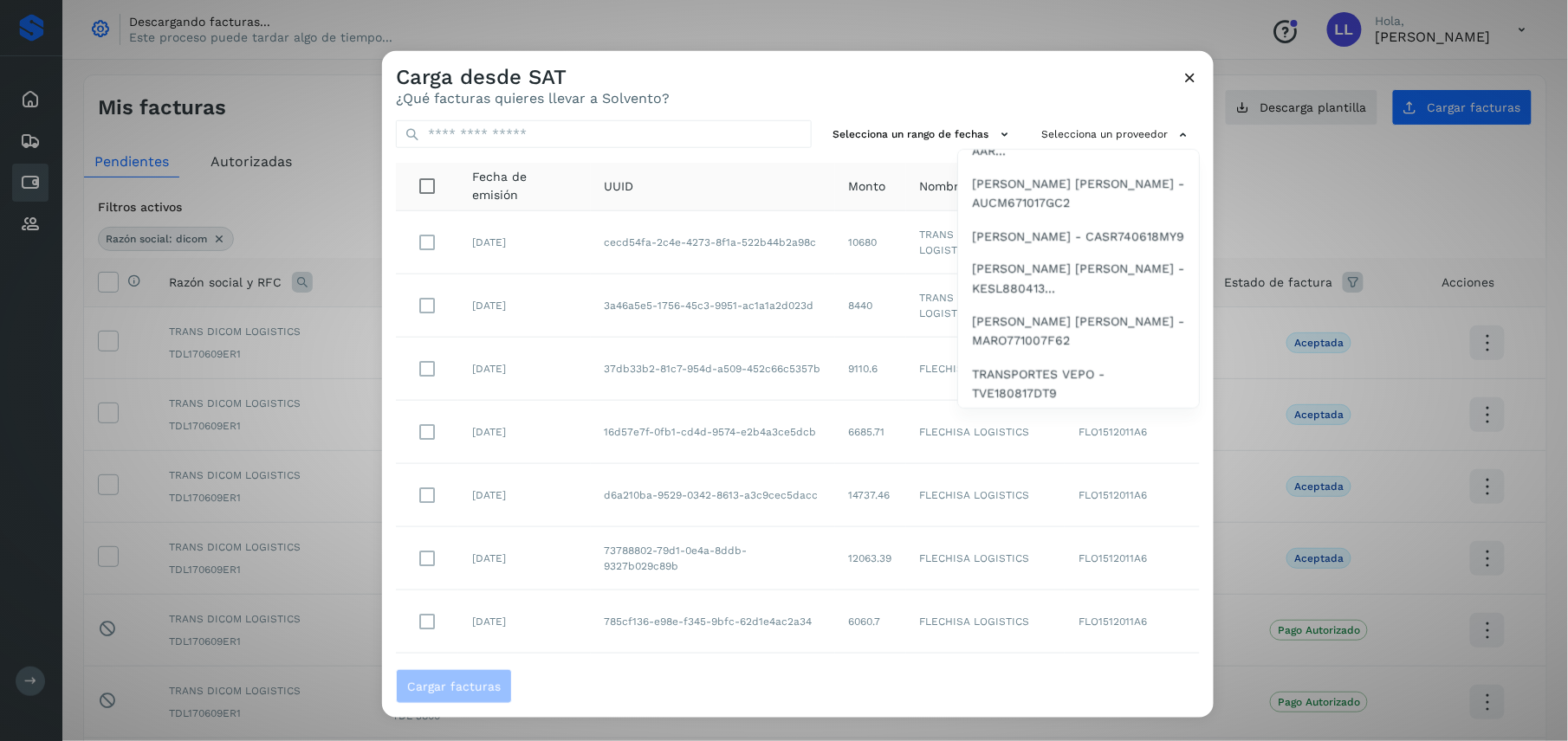
scroll to position [1042, 0]
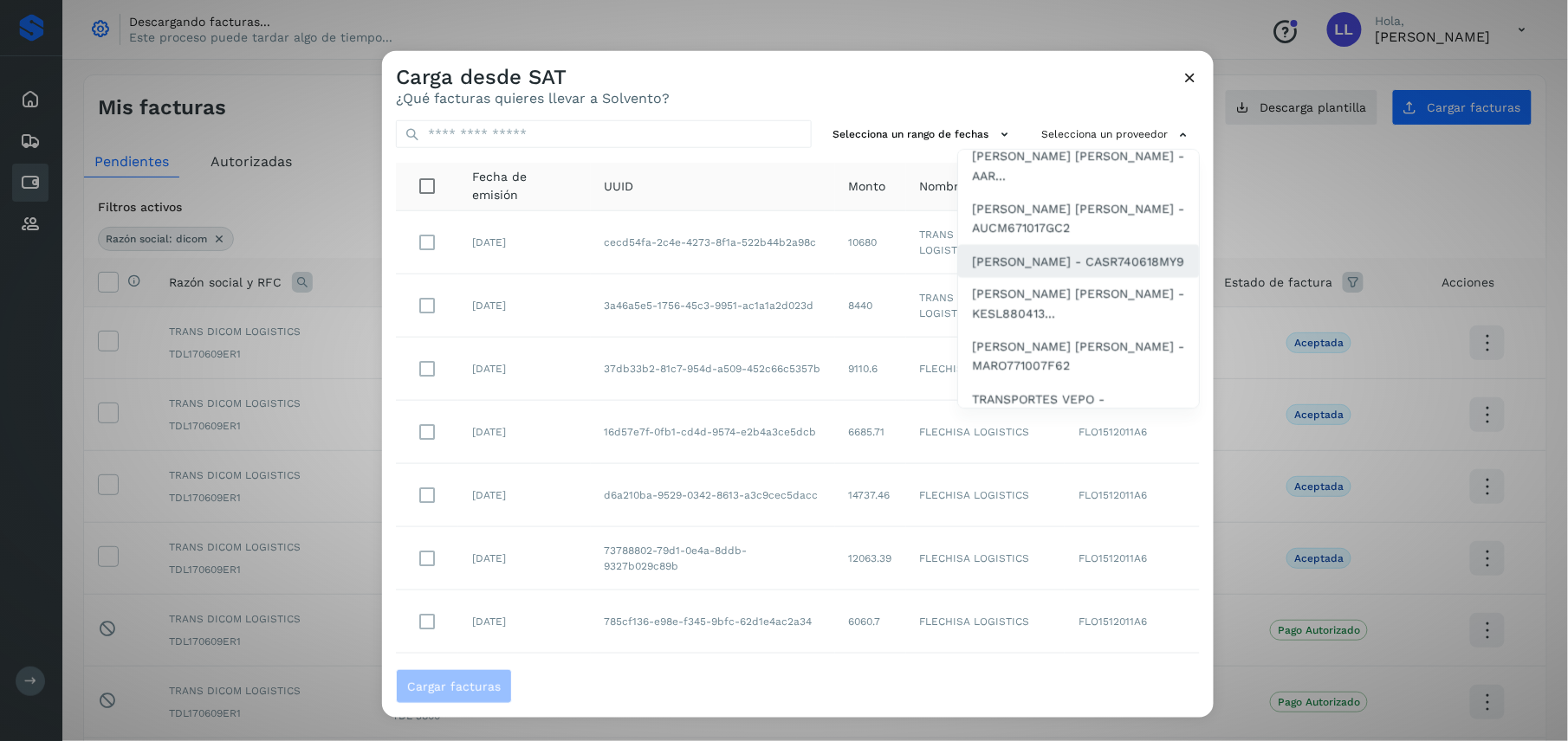
click at [1038, 271] on span "[PERSON_NAME] - CASR740618MY9" at bounding box center [1078, 261] width 212 height 19
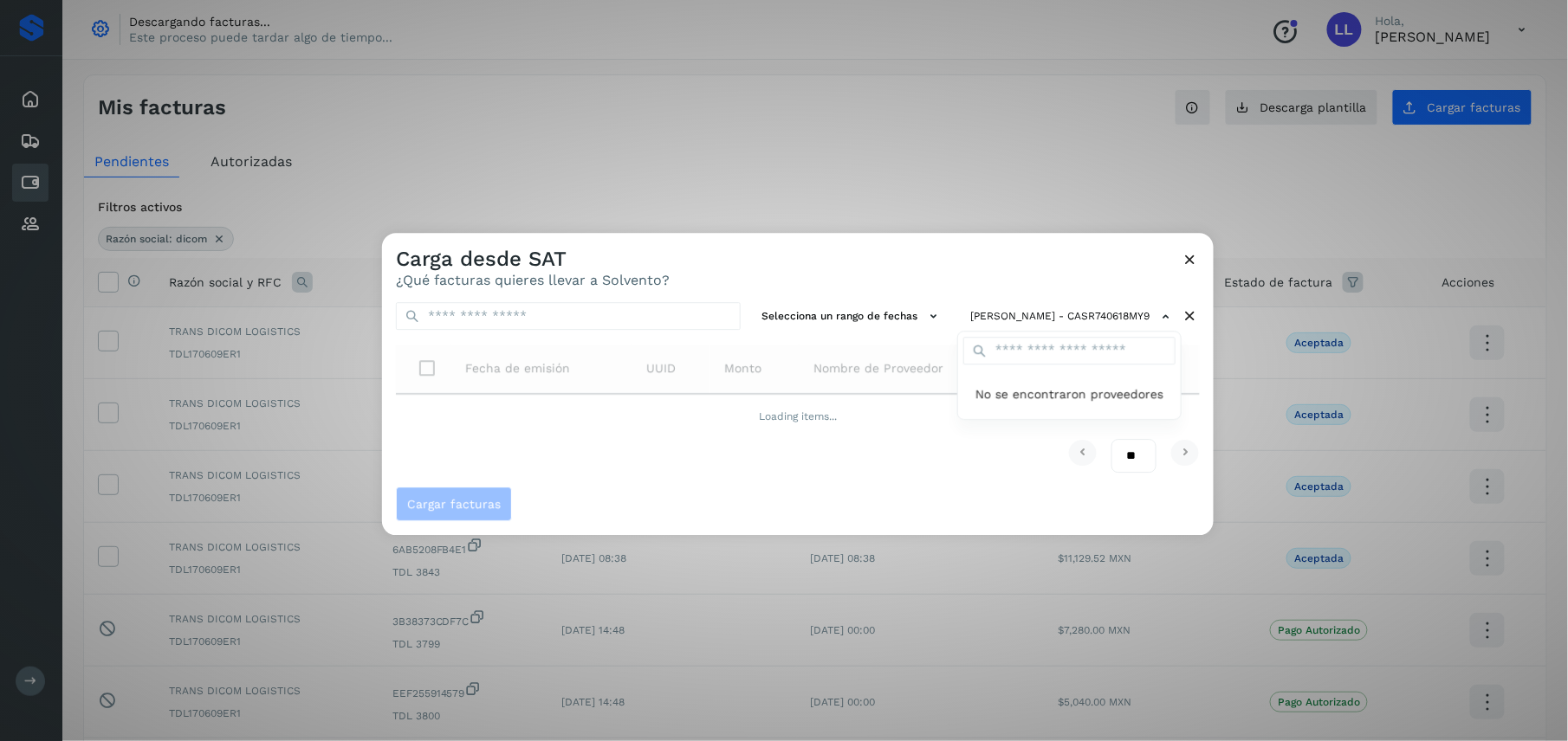
scroll to position [0, 0]
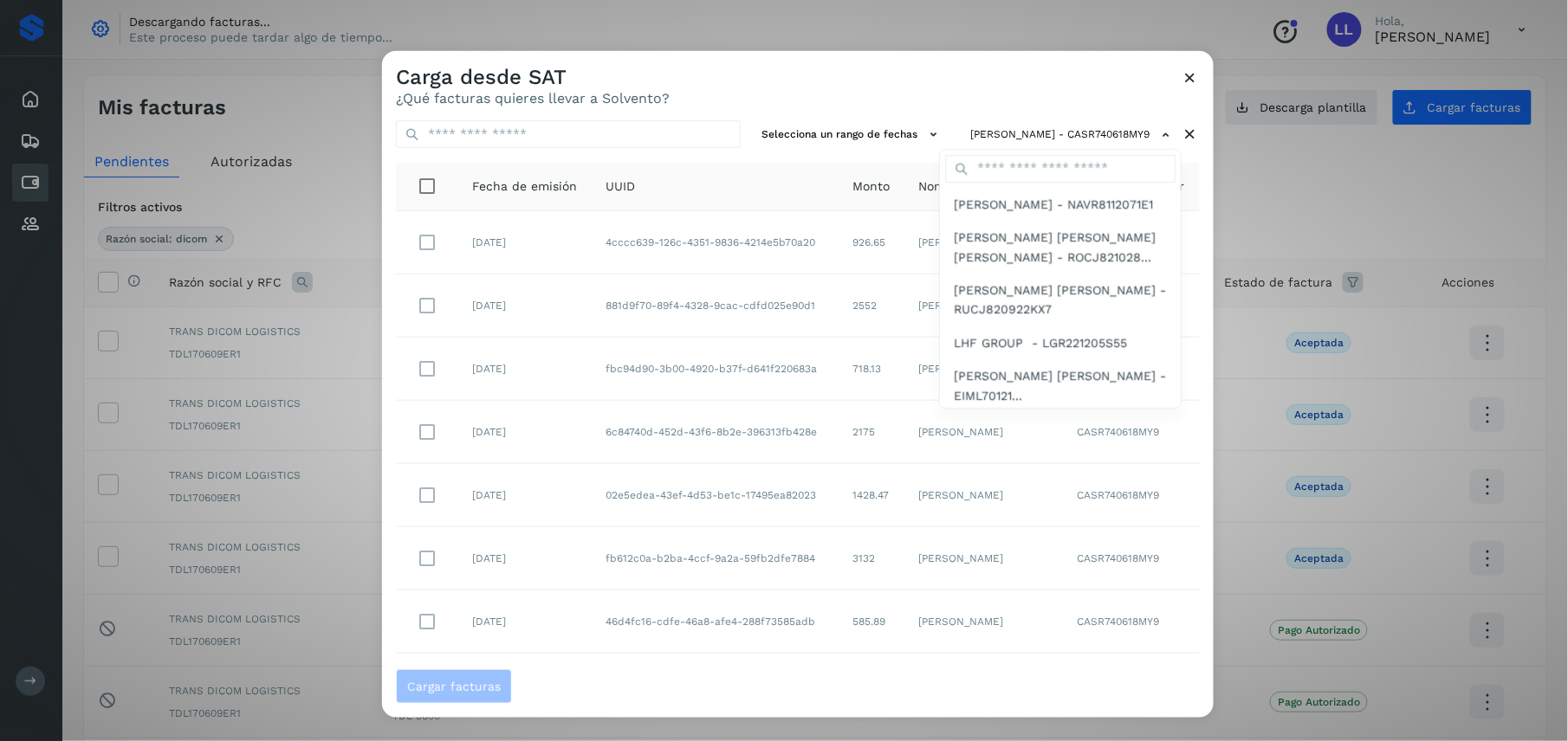
click at [896, 98] on div at bounding box center [1165, 421] width 1568 height 741
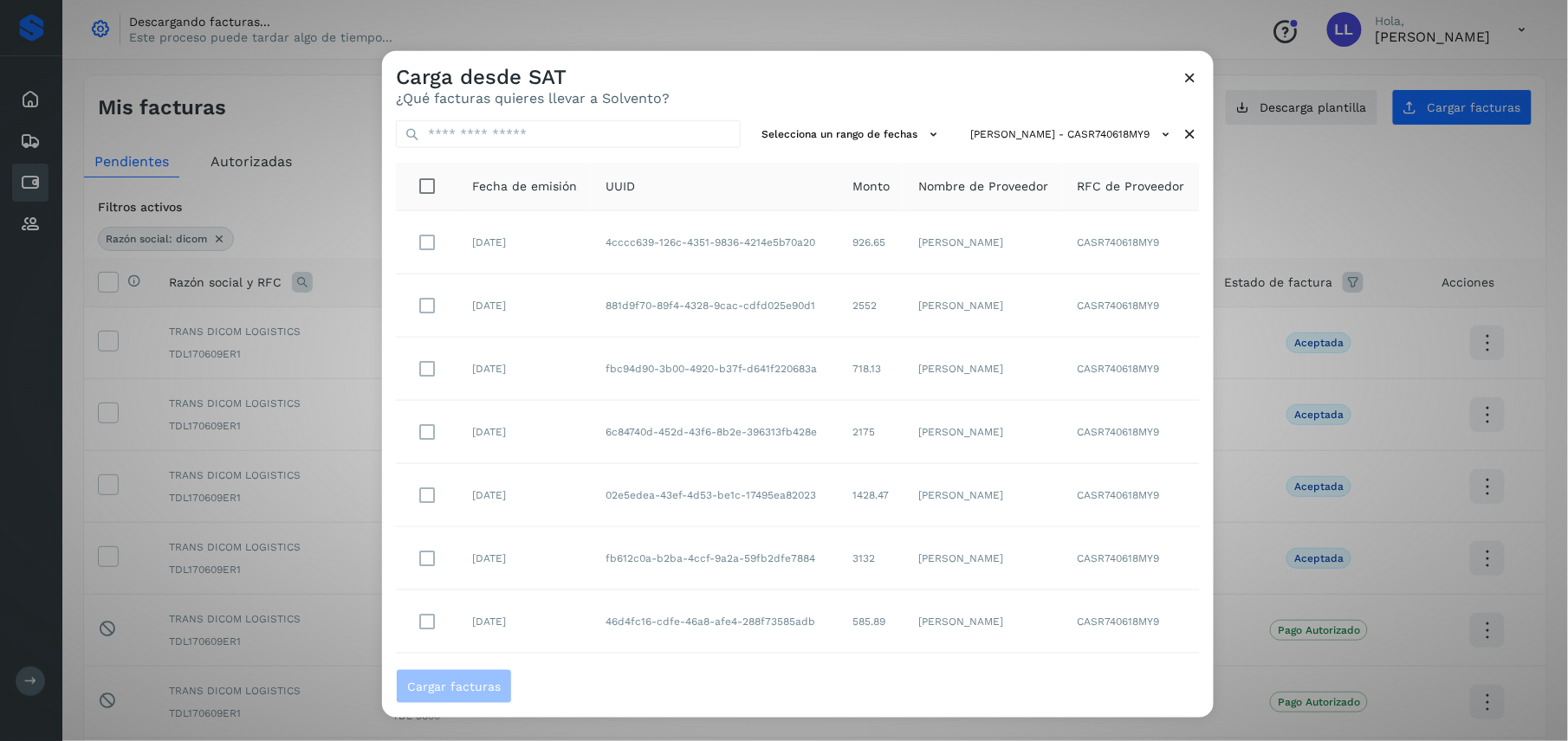
scroll to position [223, 0]
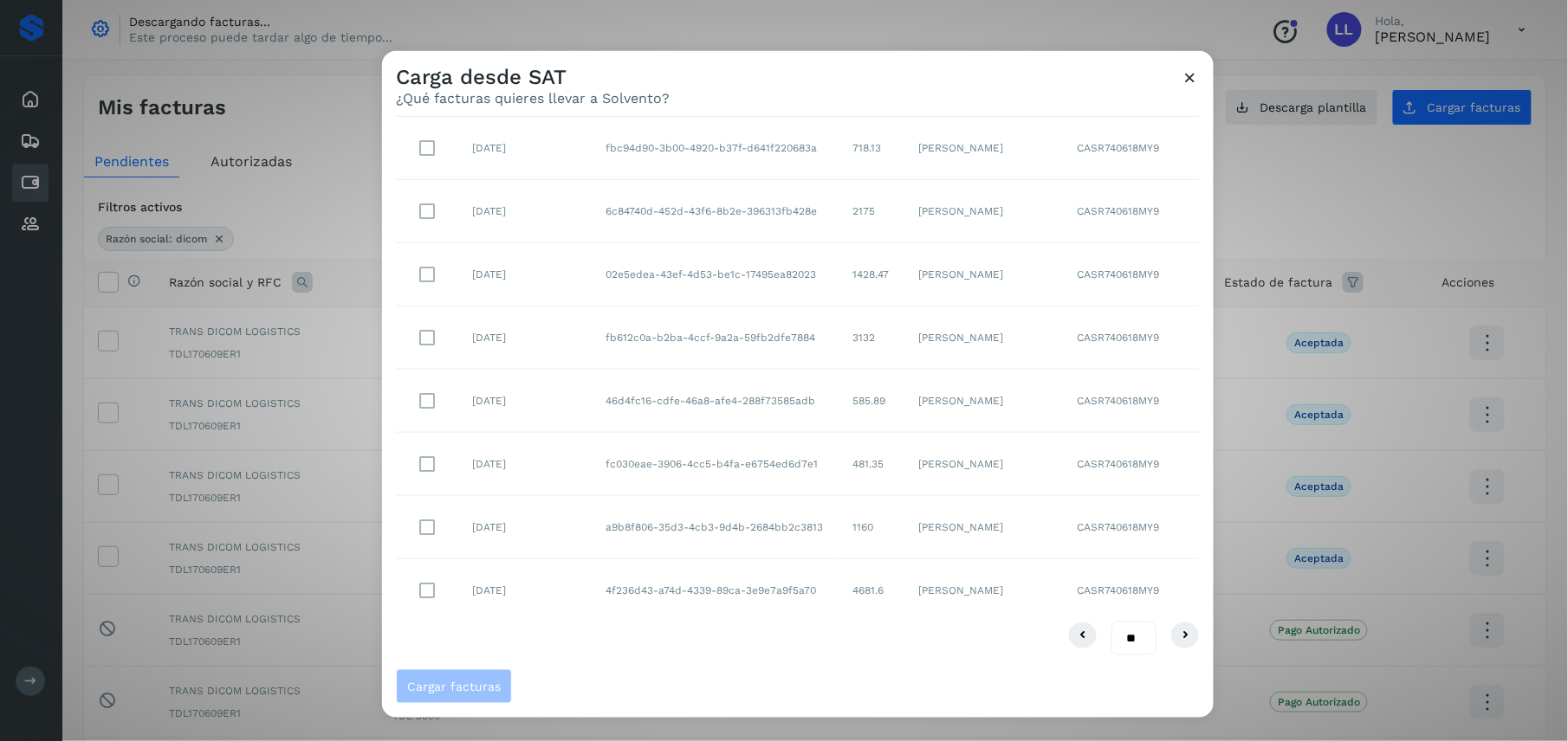
click at [1121, 632] on select "** ** **" at bounding box center [1134, 640] width 45 height 35
click at [1112, 622] on select "** ** **" at bounding box center [1134, 640] width 45 height 35
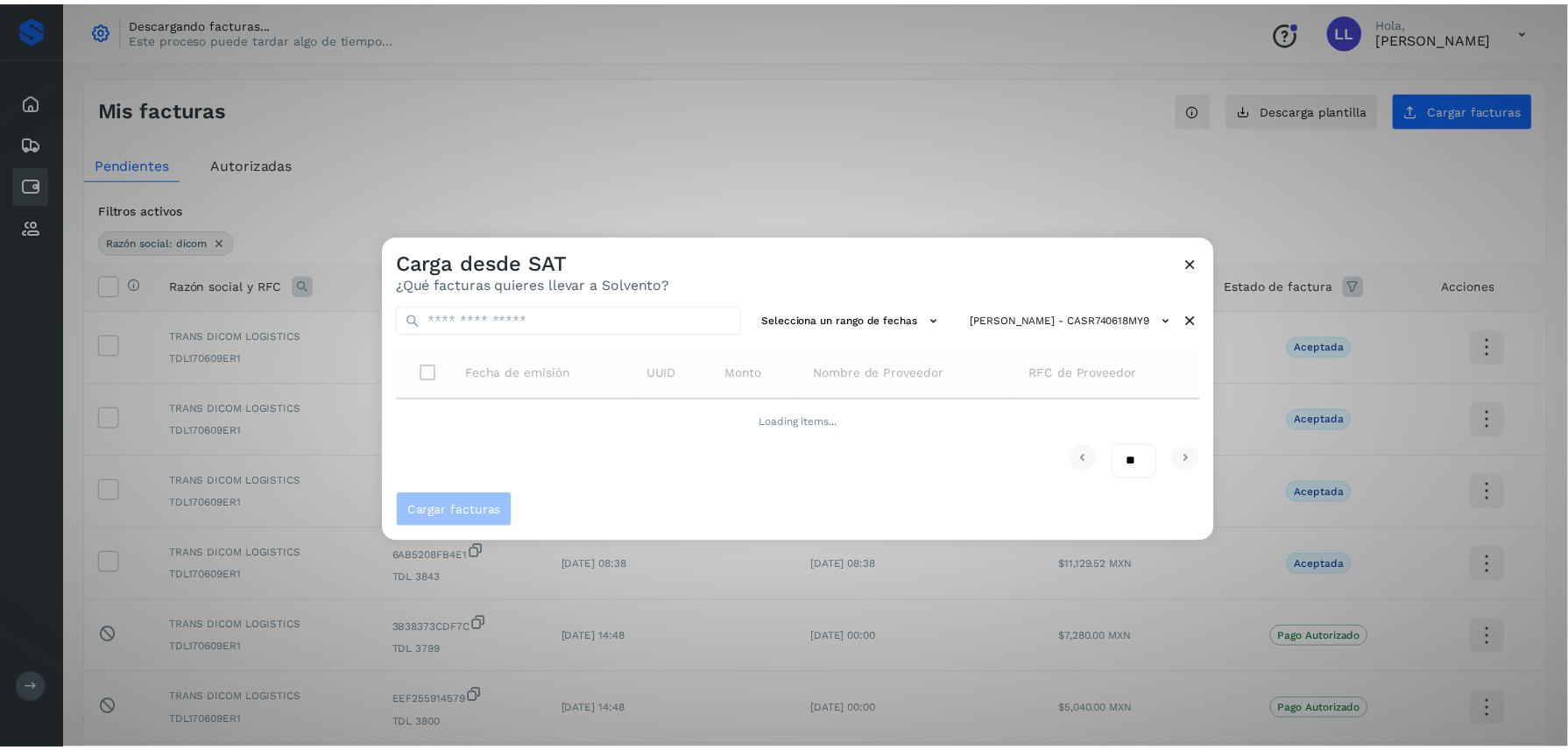
scroll to position [0, 0]
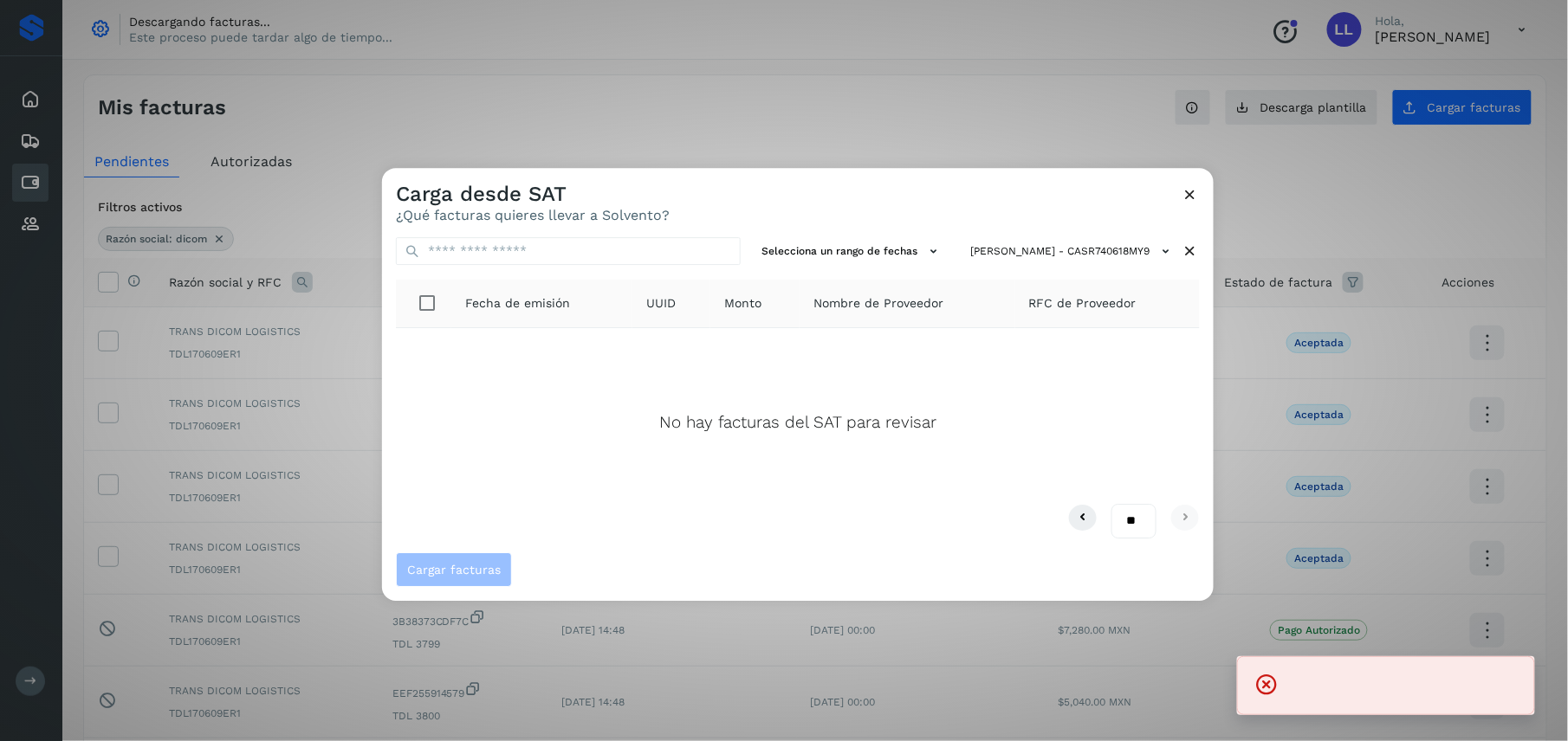
click at [1128, 512] on select "** ** **" at bounding box center [1134, 522] width 45 height 35
select select "**"
click at [1112, 504] on select "** ** **" at bounding box center [1134, 522] width 45 height 35
click at [1186, 193] on icon at bounding box center [1191, 194] width 18 height 18
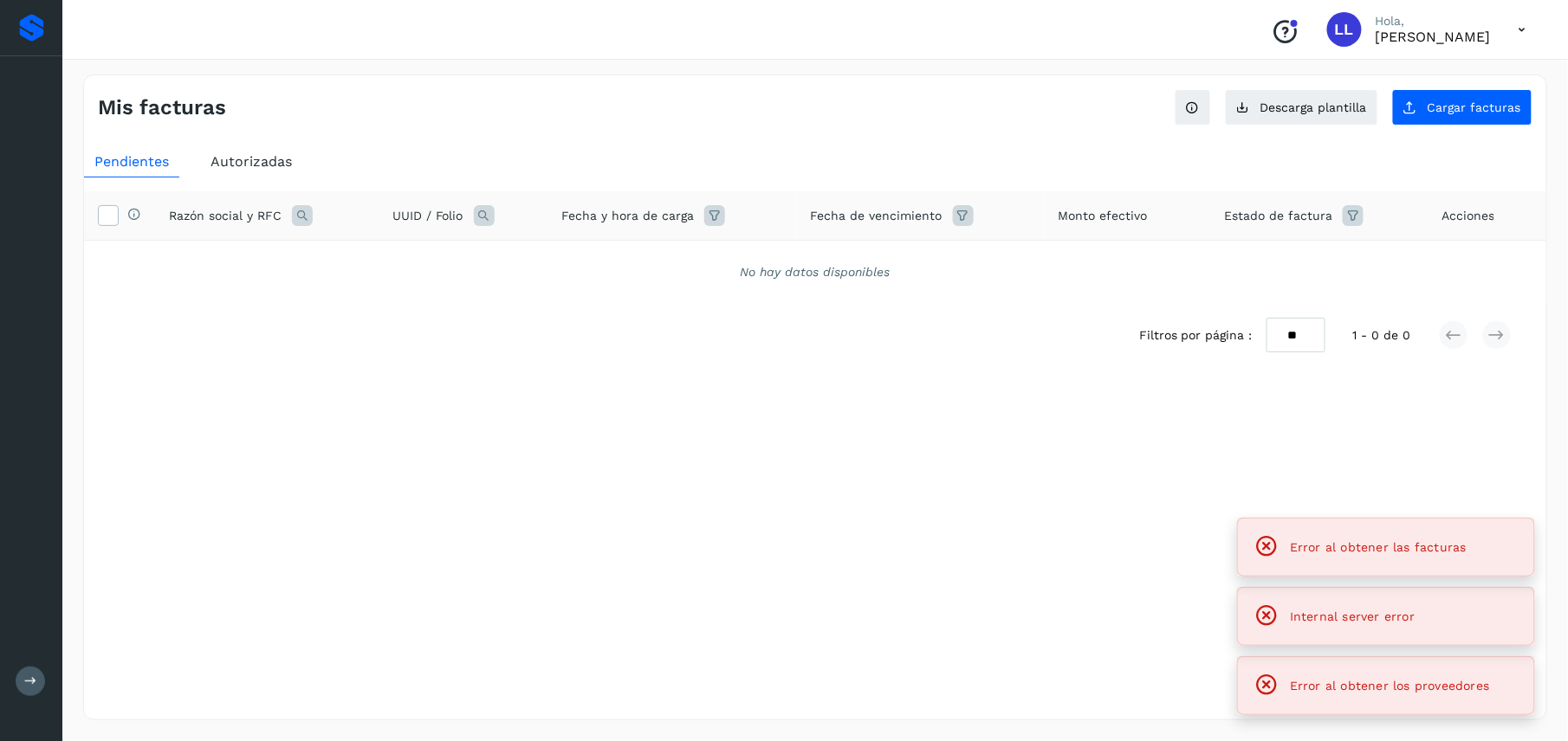
click at [1515, 29] on icon at bounding box center [1522, 29] width 36 height 36
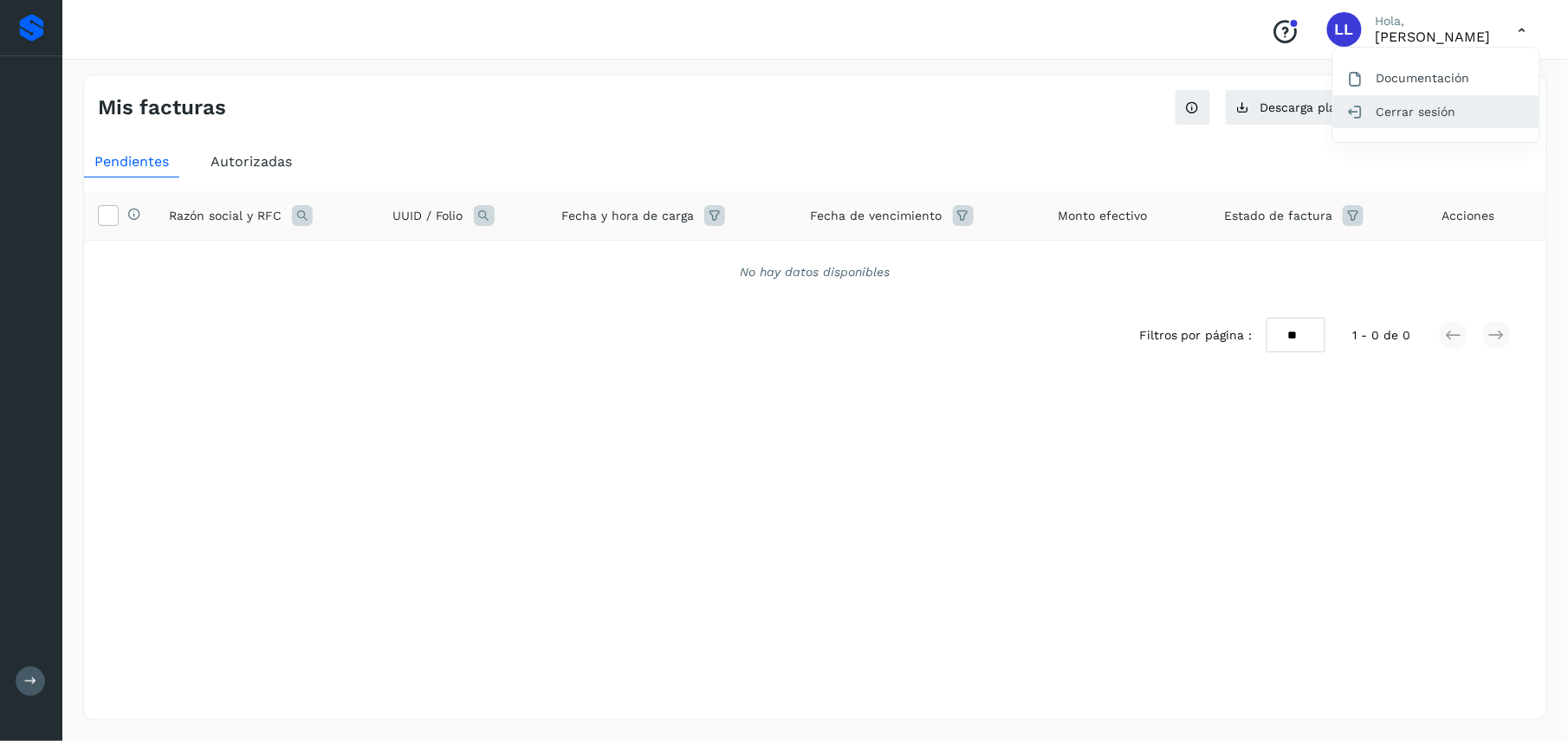
click at [1432, 109] on div "Cerrar sesión" at bounding box center [1436, 112] width 206 height 33
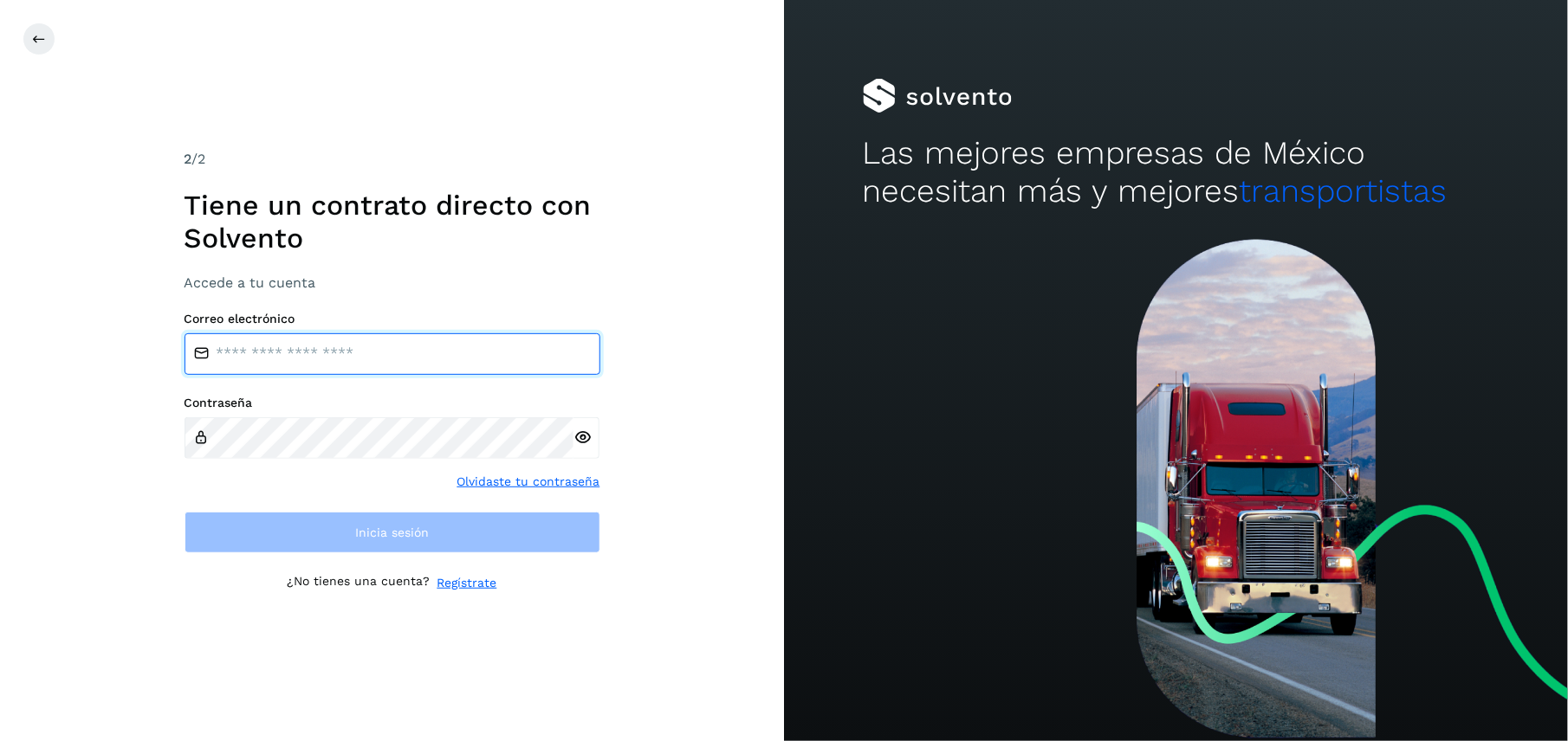
click at [530, 364] on input "email" at bounding box center [392, 354] width 416 height 41
type input "**********"
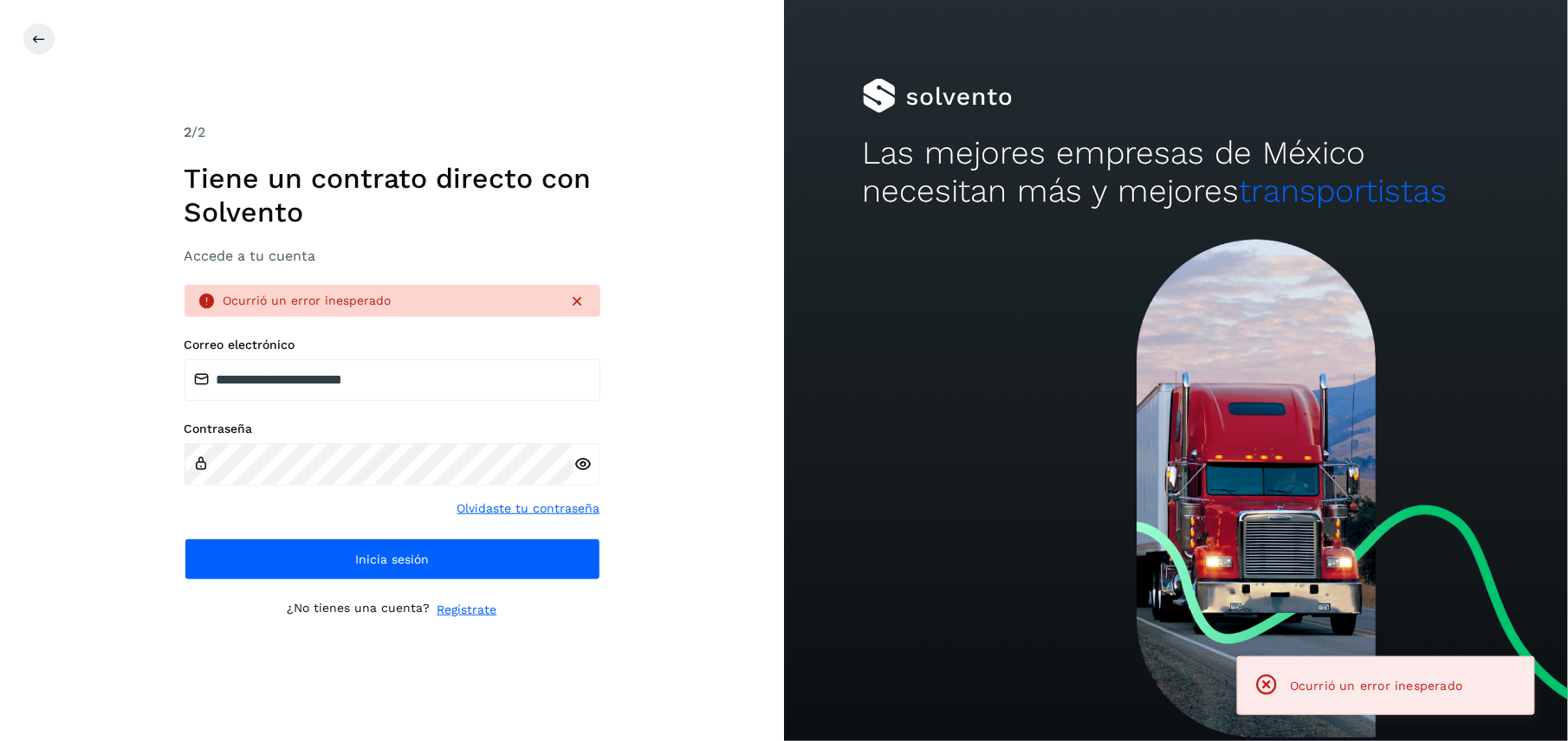
click at [583, 455] on icon at bounding box center [583, 465] width 18 height 18
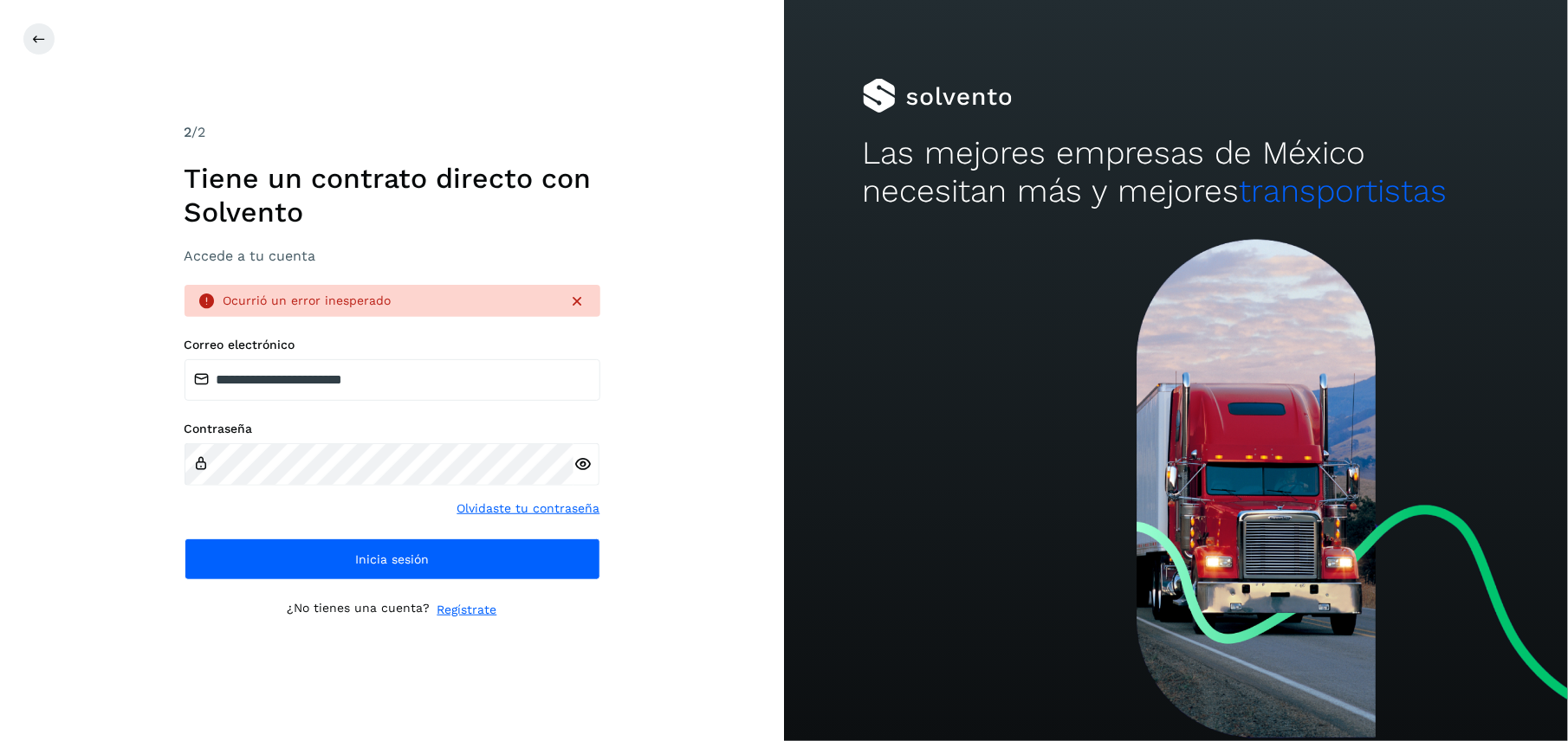
click at [583, 300] on icon at bounding box center [577, 301] width 18 height 18
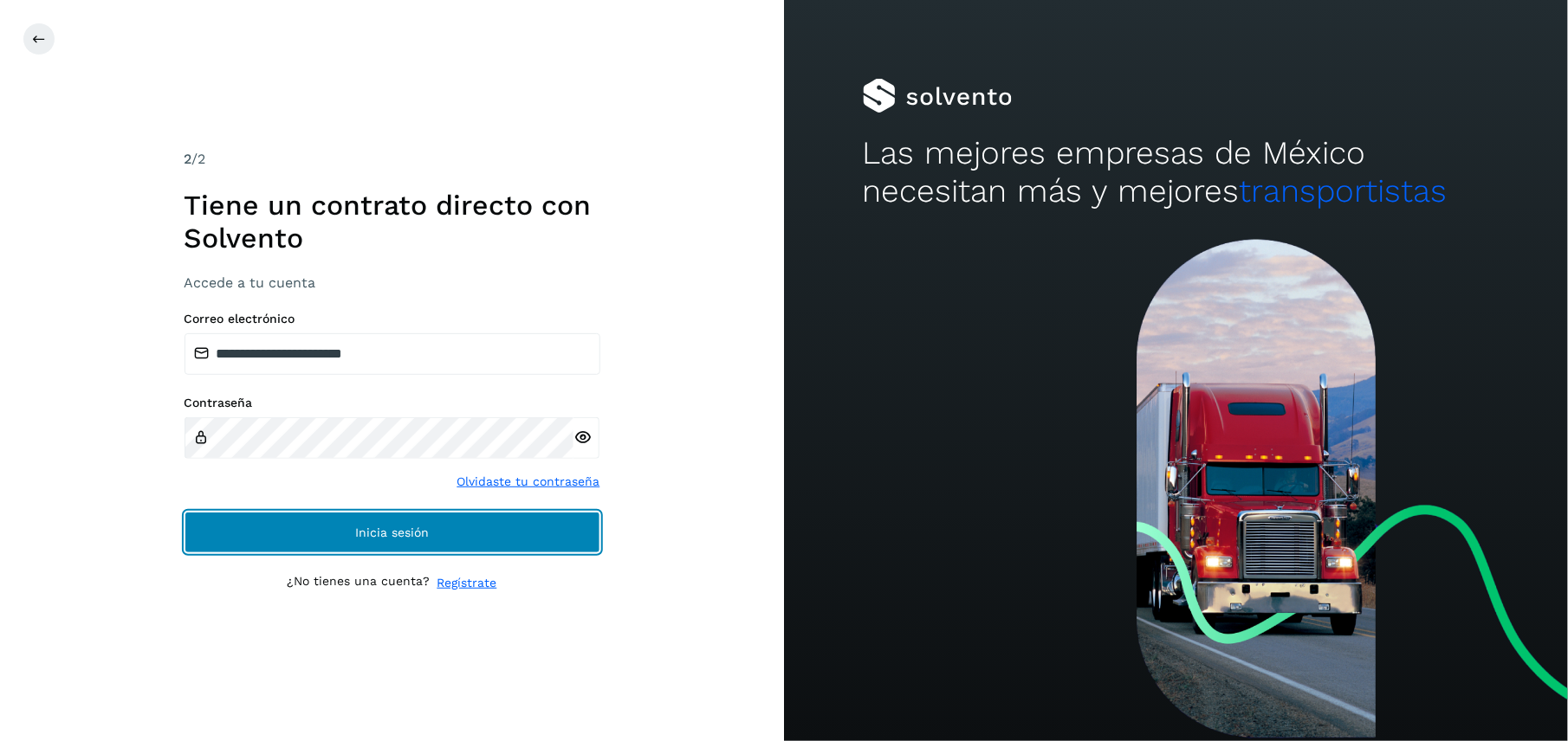
click at [380, 540] on button "Inicia sesión" at bounding box center [392, 532] width 416 height 41
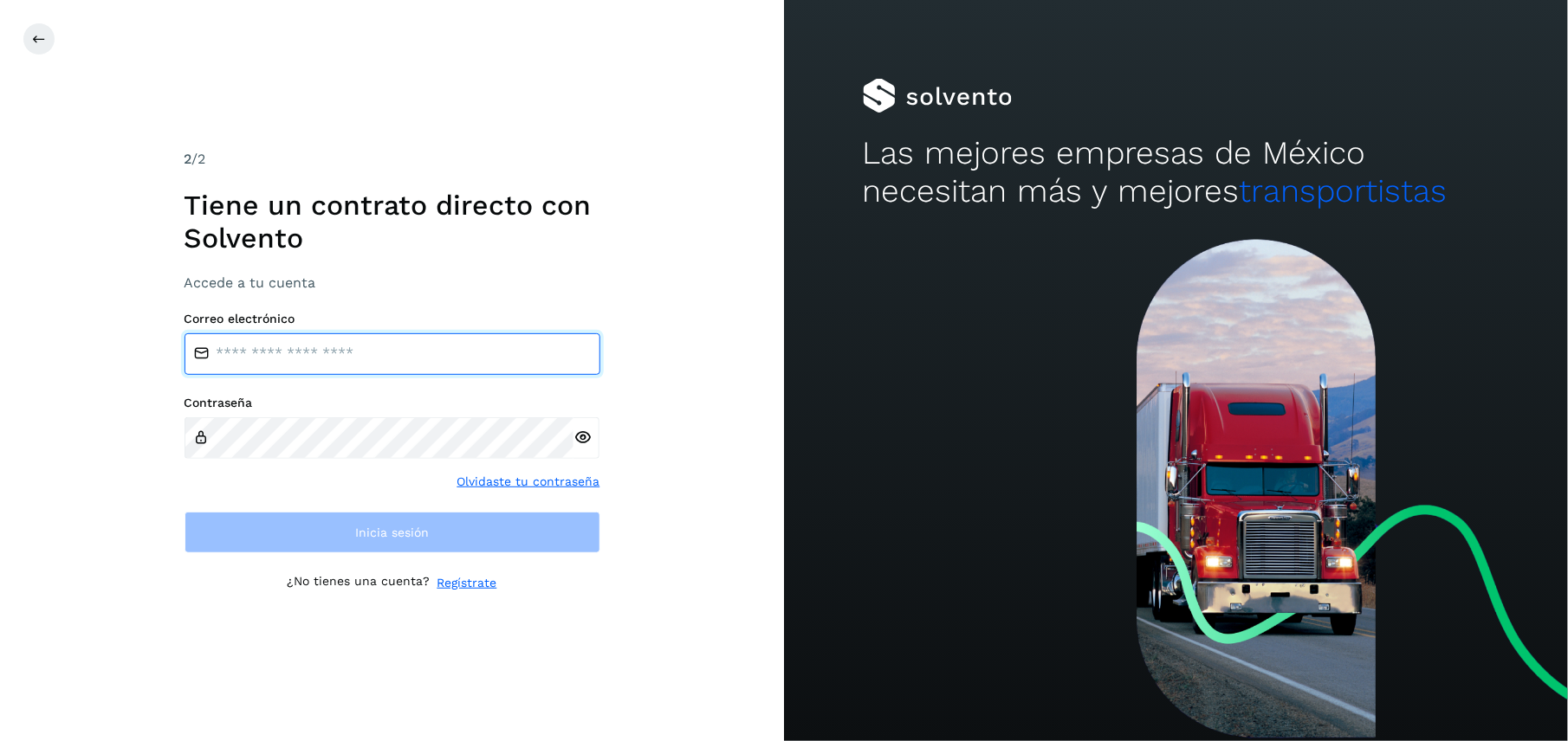
click at [291, 340] on input "email" at bounding box center [392, 354] width 416 height 41
type input "**********"
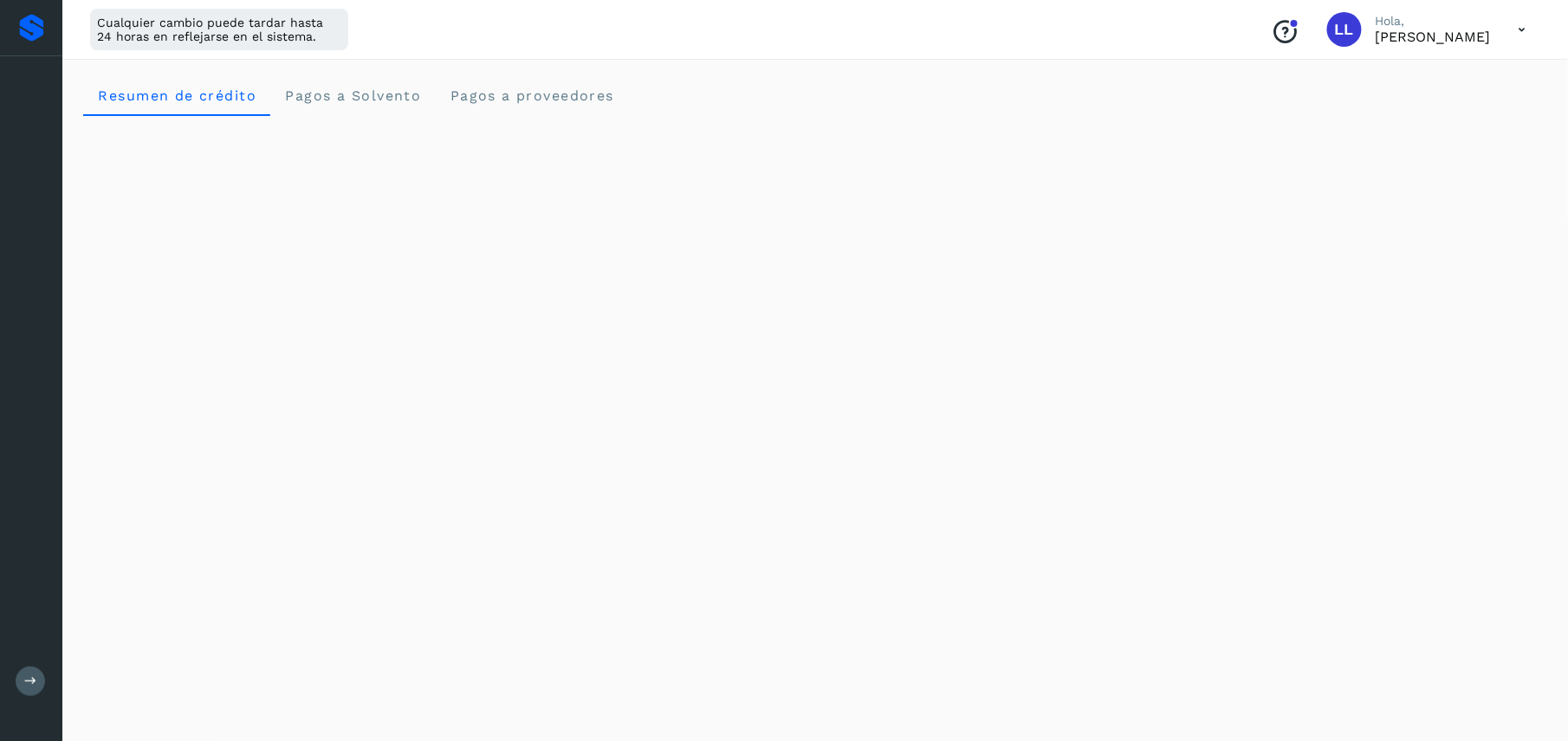
click at [1528, 22] on icon at bounding box center [1522, 29] width 36 height 36
click at [1401, 115] on div "Cerrar sesión" at bounding box center [1436, 112] width 206 height 33
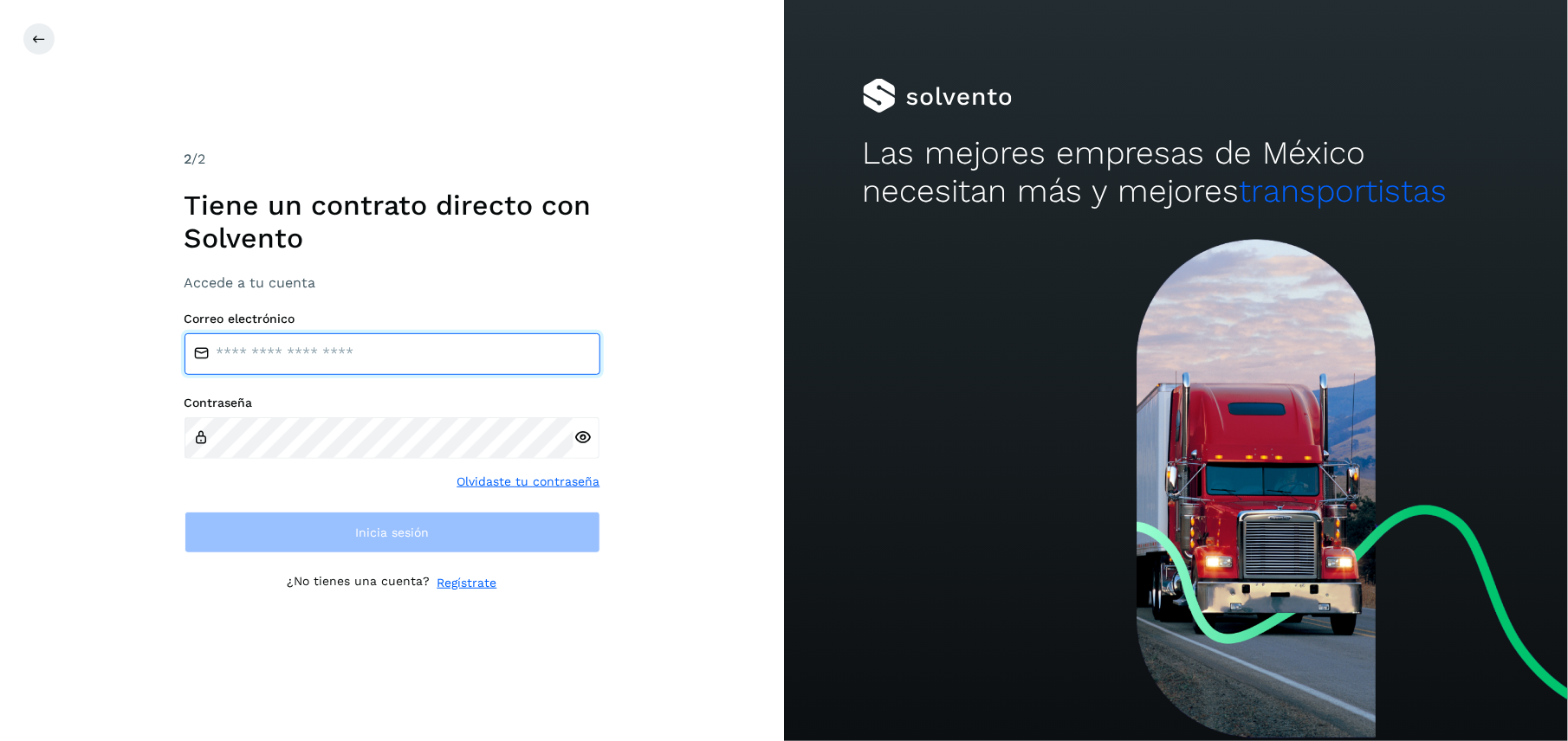
click at [358, 351] on input "email" at bounding box center [392, 354] width 416 height 41
type input "**********"
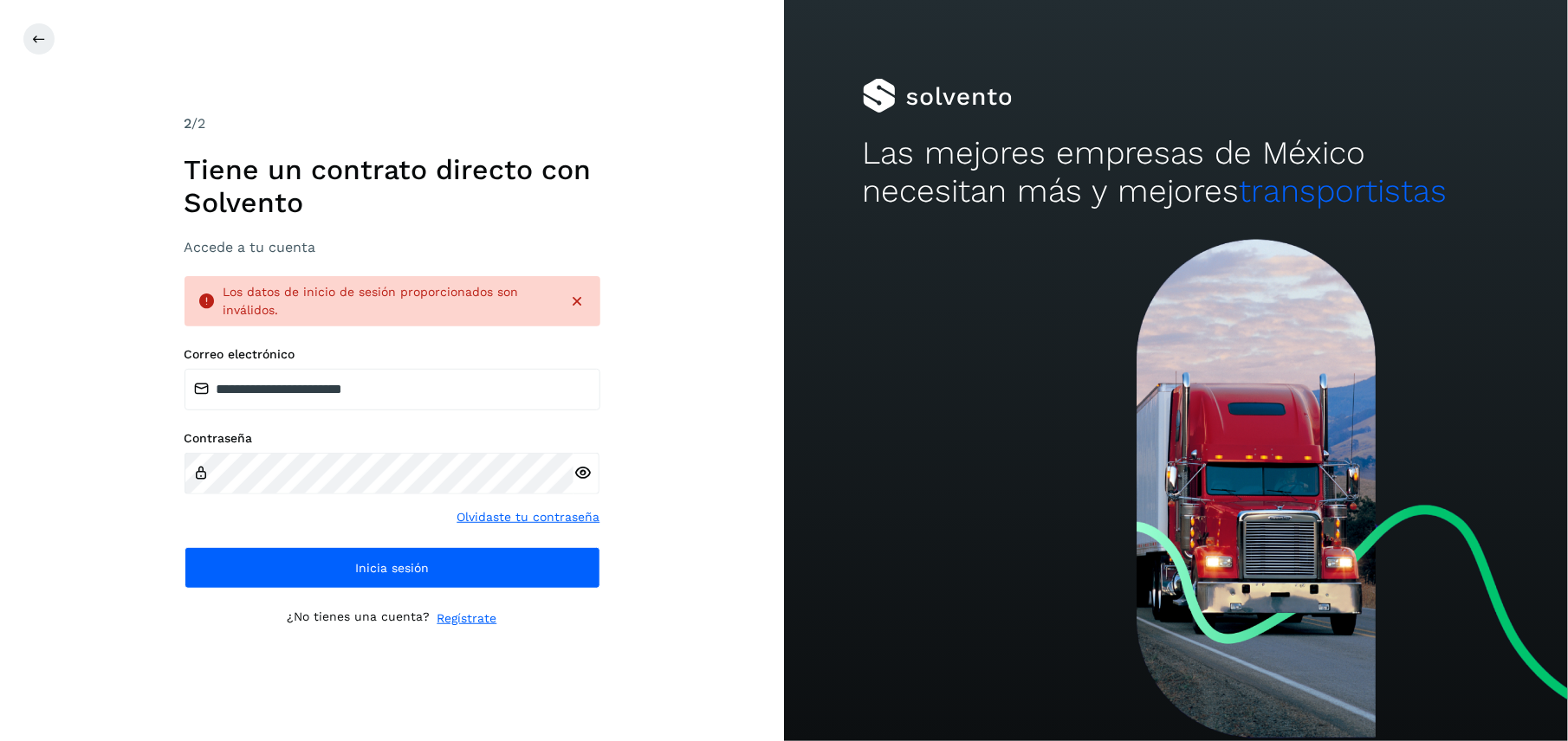
drag, startPoint x: 593, startPoint y: 469, endPoint x: 575, endPoint y: 471, distance: 18.1
click at [575, 471] on div at bounding box center [586, 475] width 26 height 42
click at [575, 471] on icon at bounding box center [583, 474] width 18 height 18
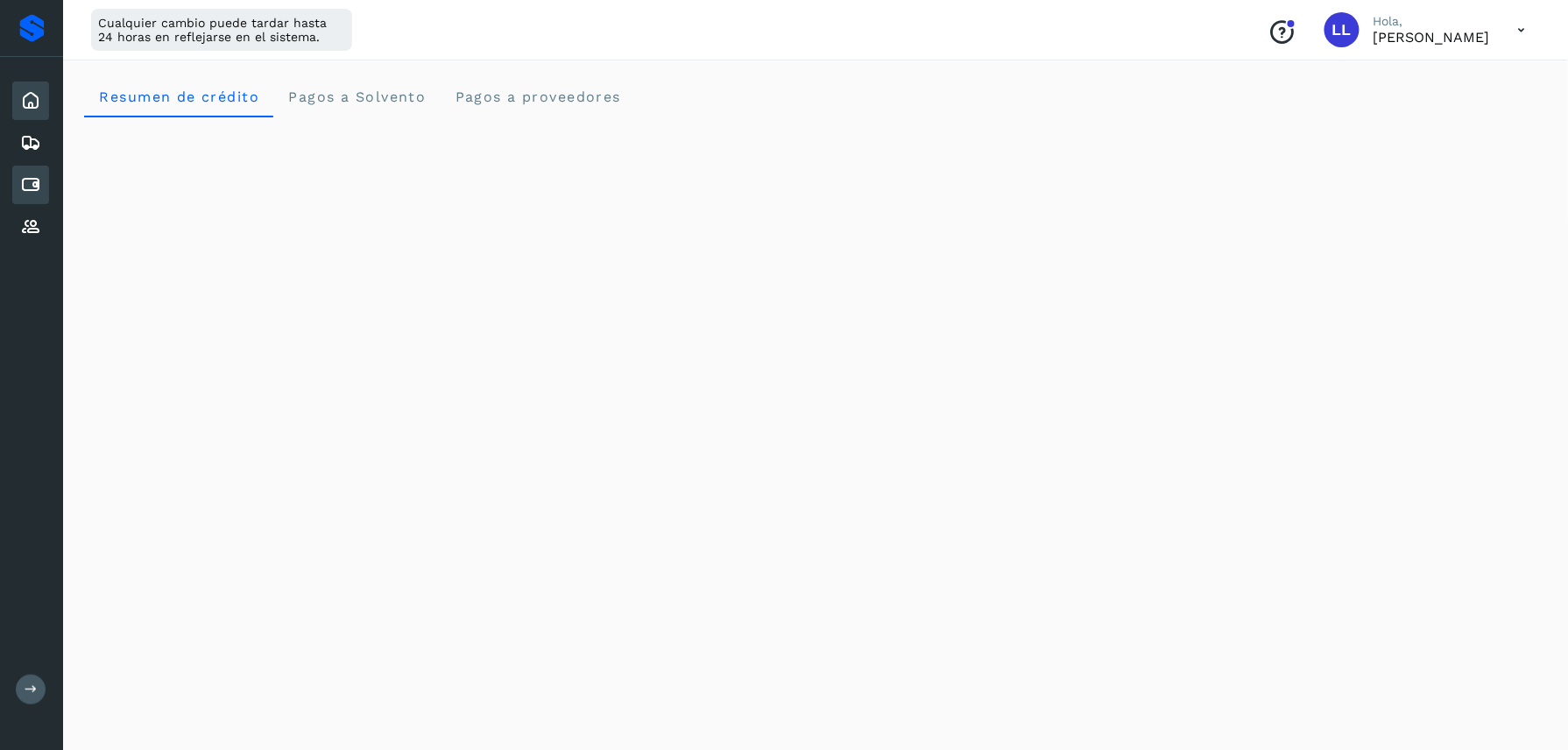
click at [32, 190] on icon at bounding box center [31, 185] width 21 height 21
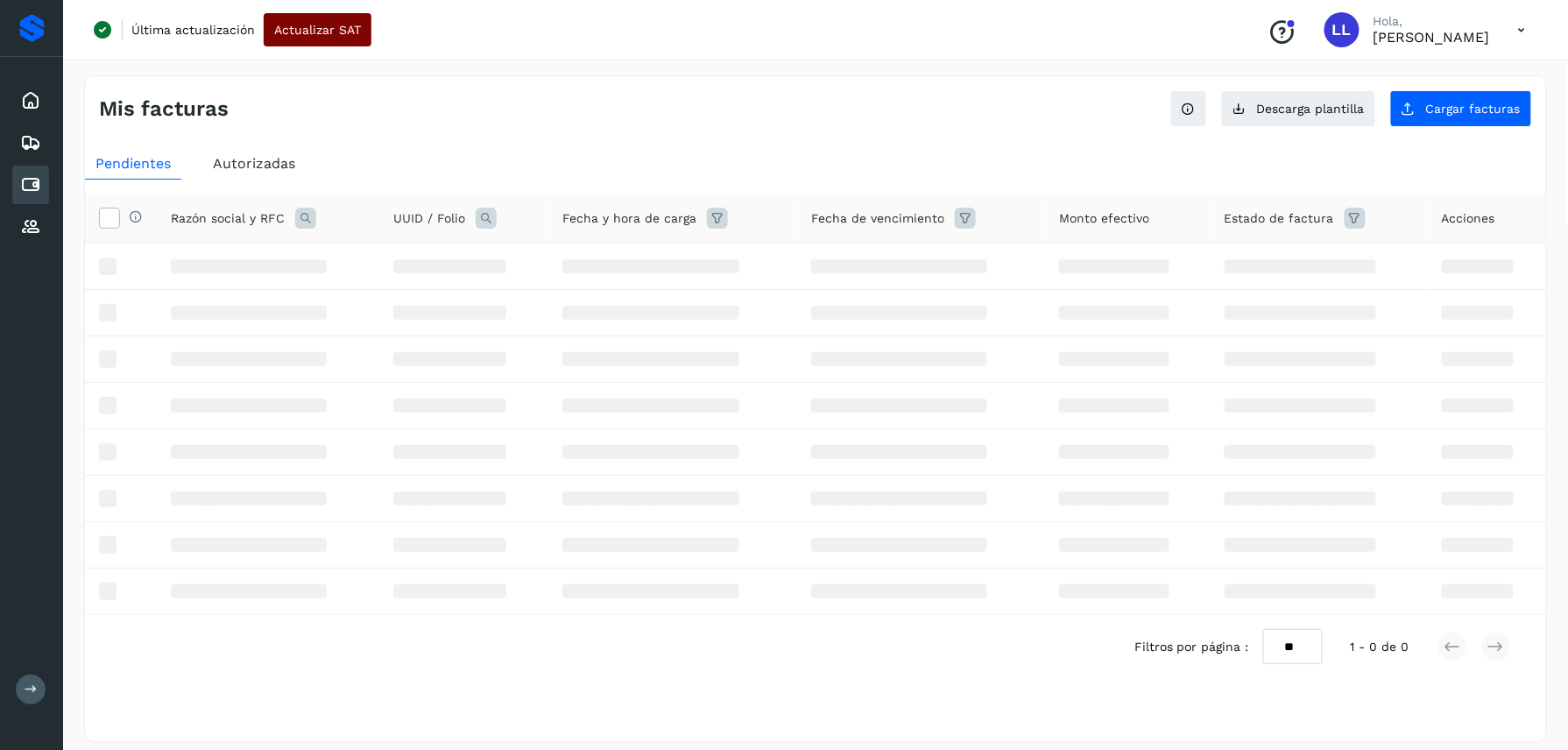
click at [315, 32] on span "Actualizar SAT" at bounding box center [317, 29] width 87 height 12
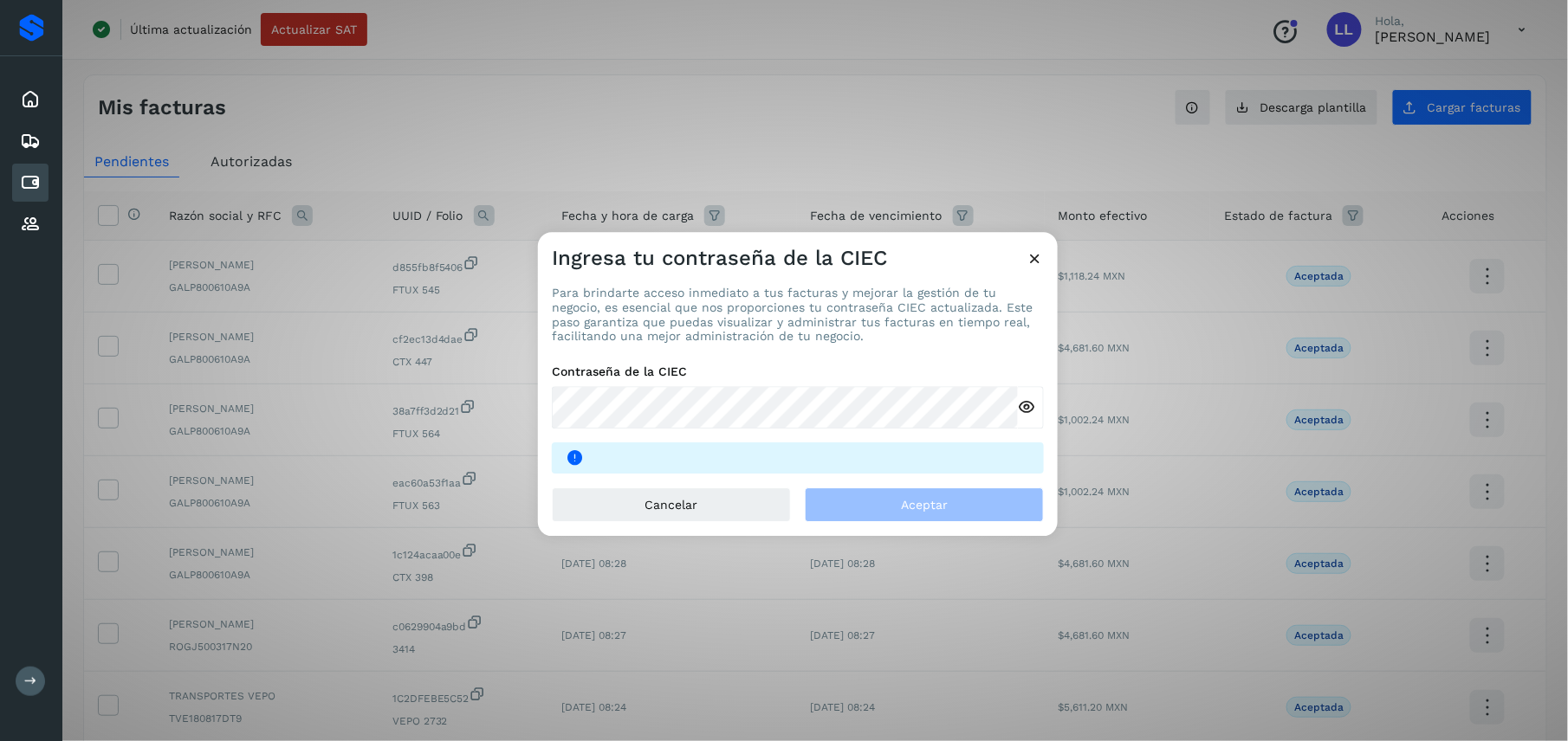
click at [1042, 257] on icon at bounding box center [1035, 259] width 18 height 18
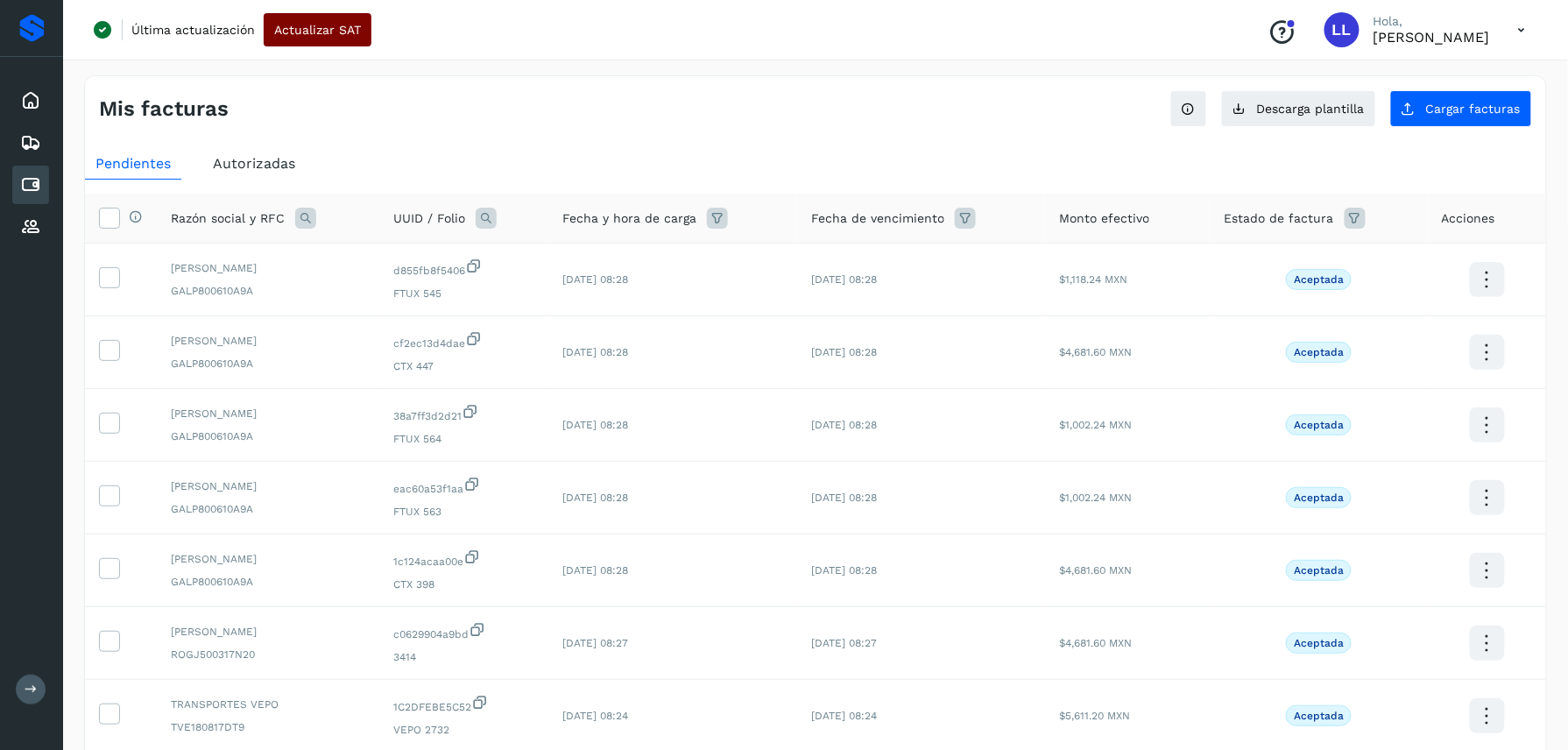
click at [274, 32] on span "Actualizar SAT" at bounding box center [317, 29] width 87 height 12
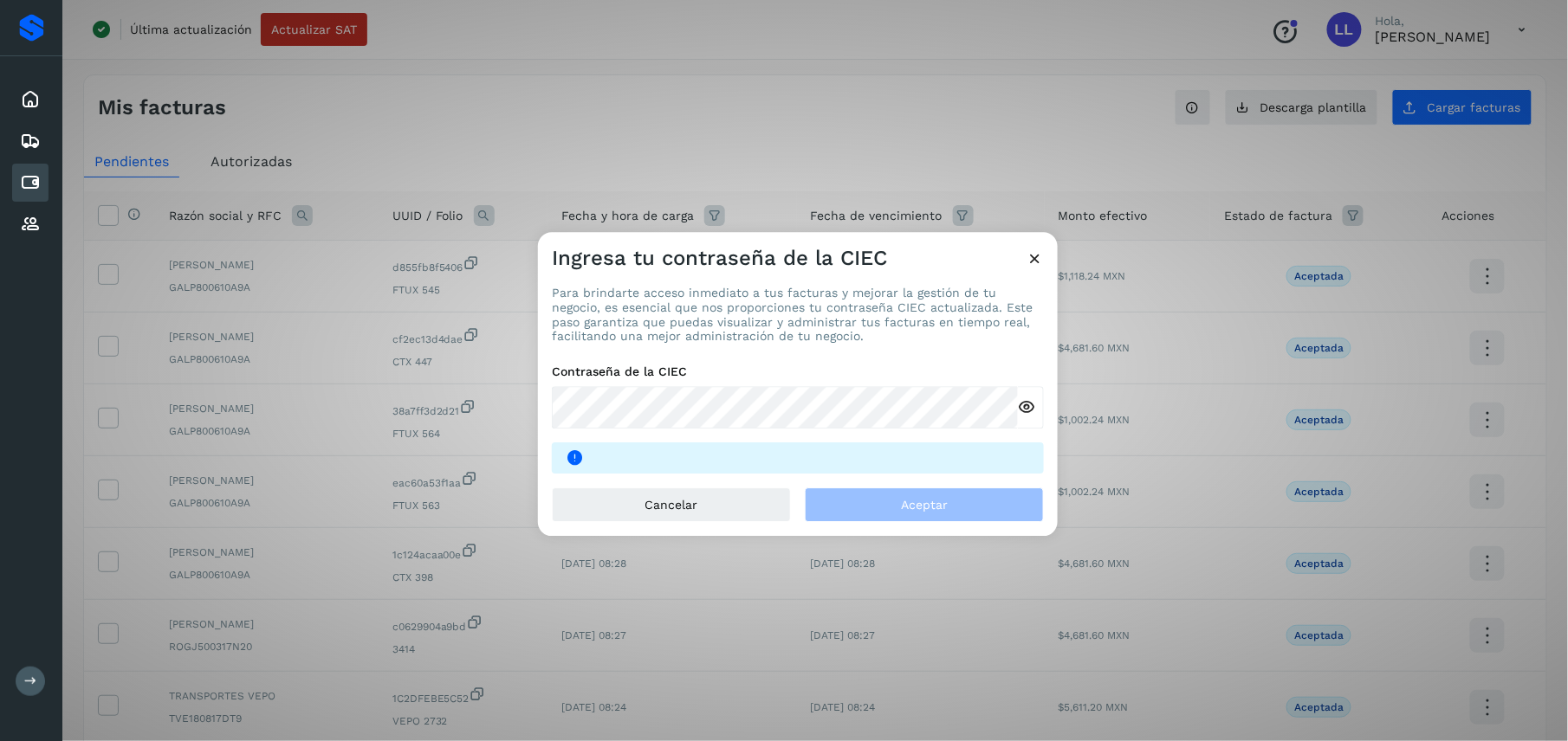
click at [1036, 258] on icon at bounding box center [1035, 259] width 18 height 18
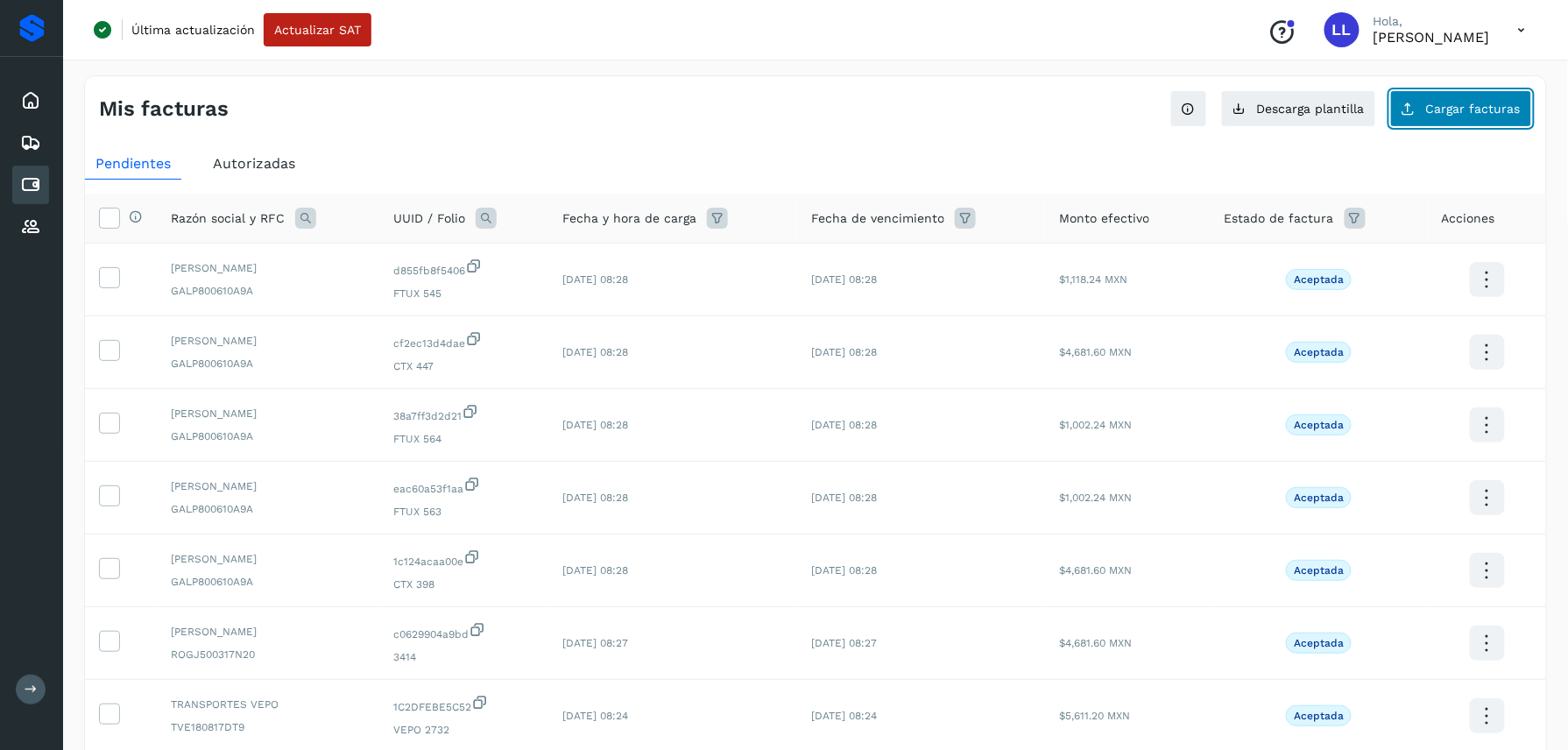
click at [1441, 109] on span "Cargar facturas" at bounding box center [1473, 108] width 94 height 12
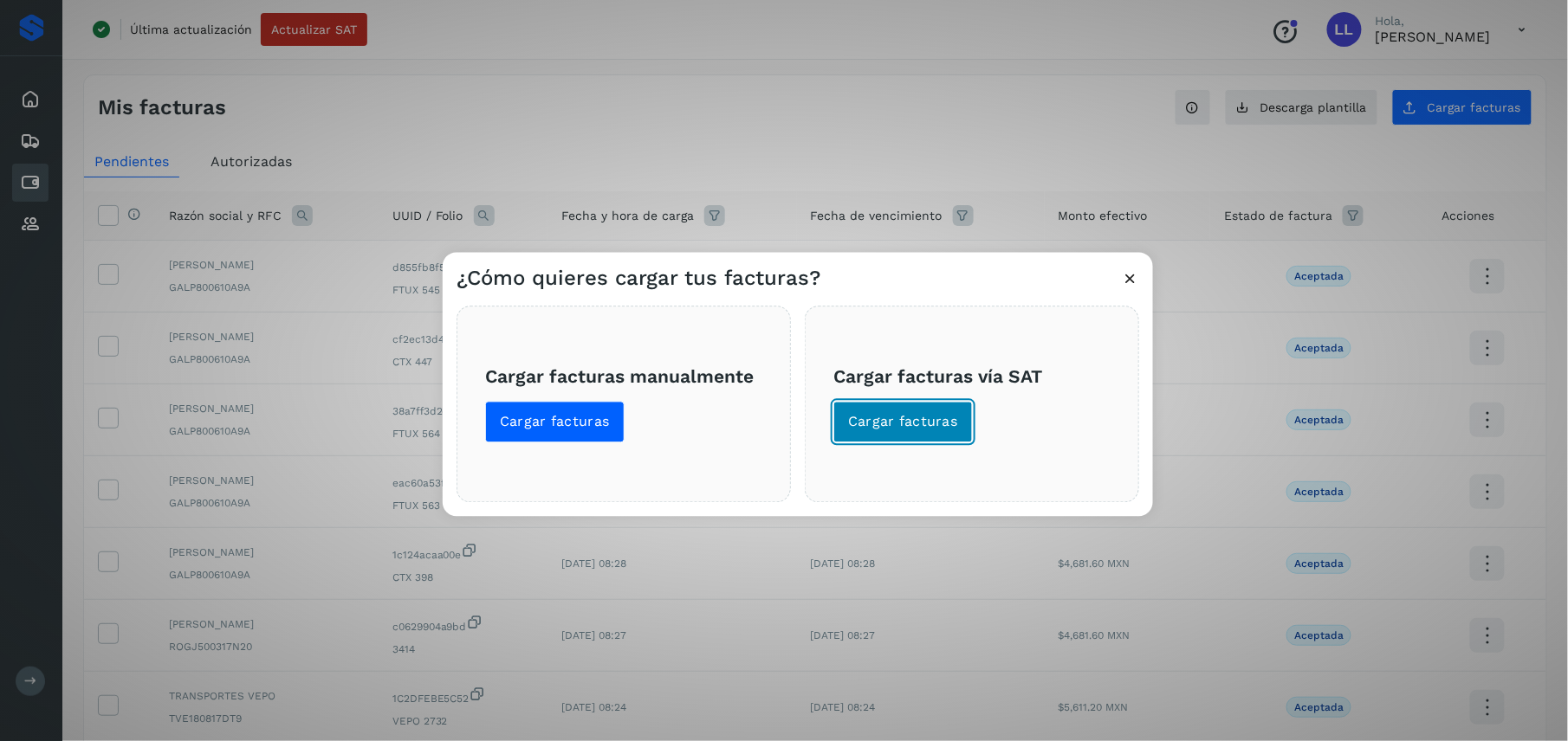
click at [923, 434] on button "Cargar facturas" at bounding box center [902, 422] width 139 height 41
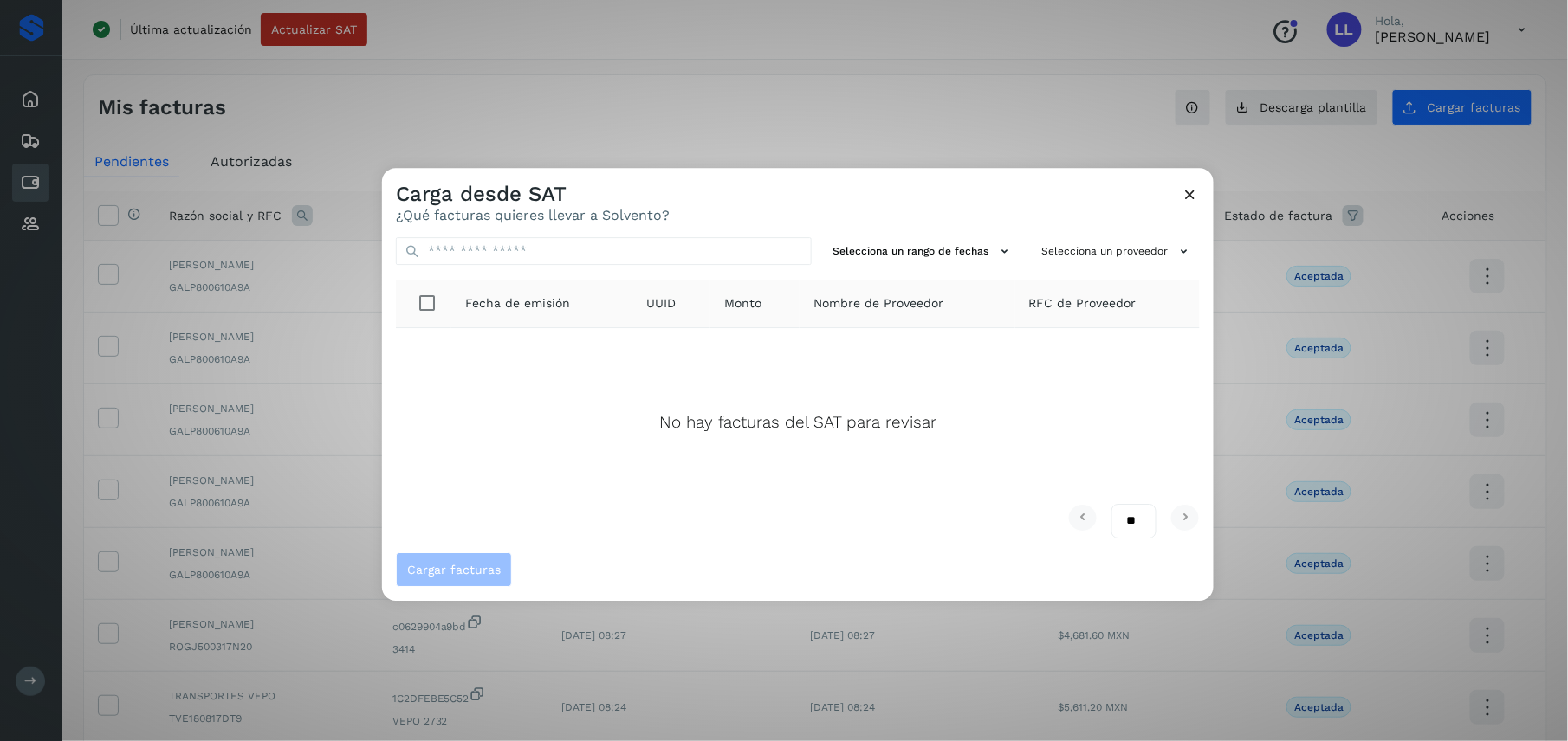
click at [1194, 199] on icon at bounding box center [1191, 194] width 18 height 18
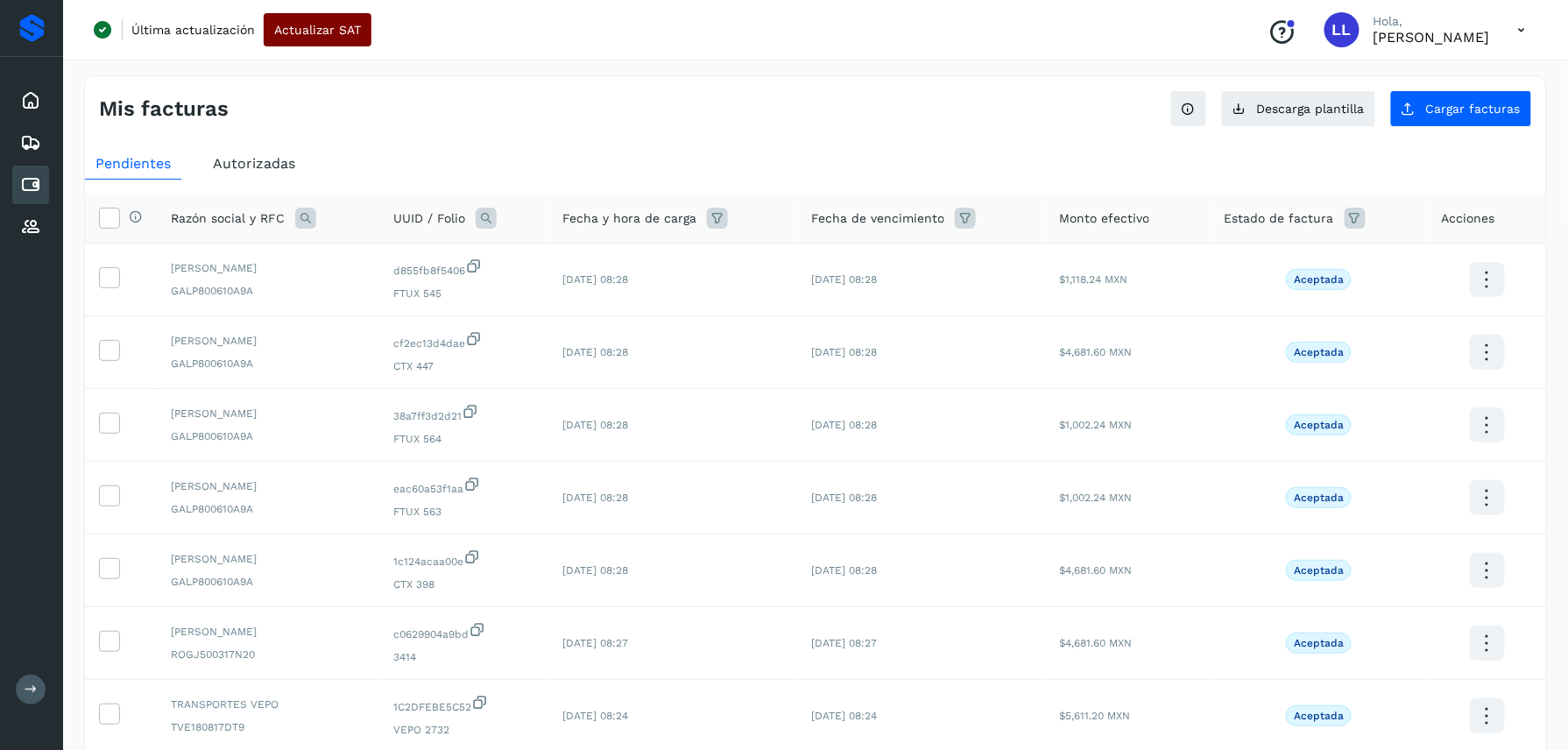
click at [335, 33] on span "Actualizar SAT" at bounding box center [317, 29] width 87 height 12
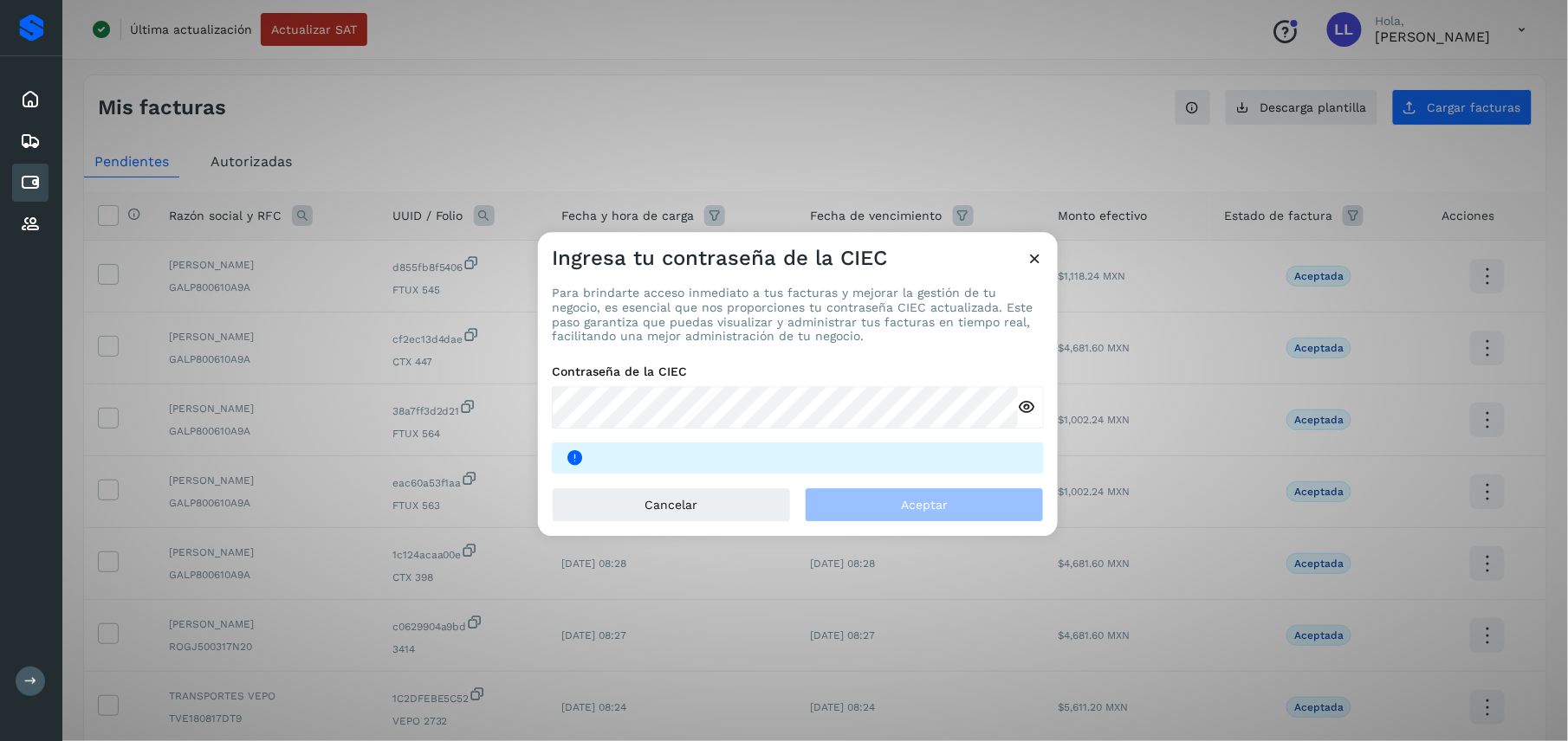
click at [1033, 247] on div "Ingresa tu contraseña de la CIEC" at bounding box center [798, 252] width 520 height 40
click at [1028, 261] on icon at bounding box center [1035, 259] width 18 height 18
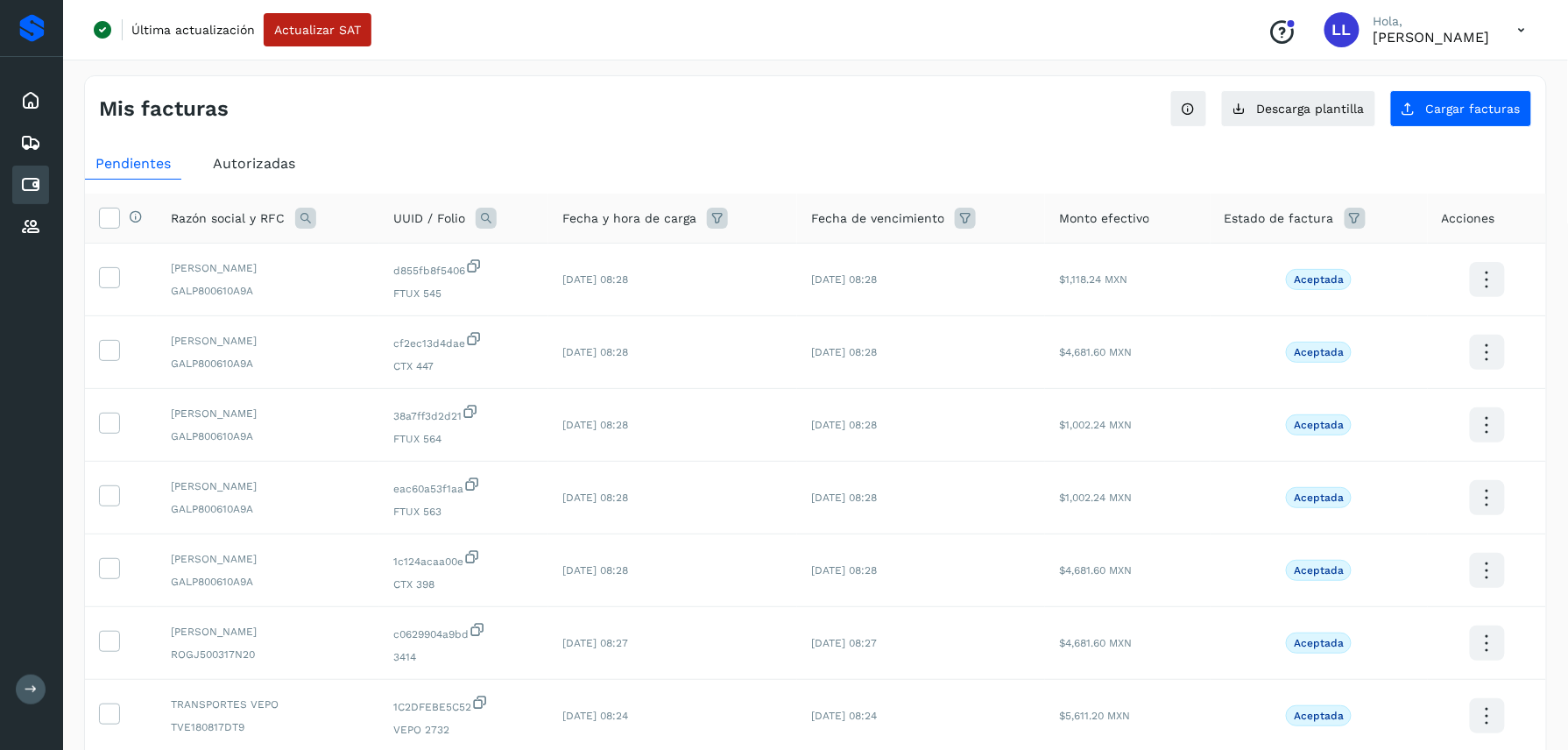
click at [245, 168] on span "Autorizadas" at bounding box center [254, 163] width 82 height 17
